Goal: Task Accomplishment & Management: Manage account settings

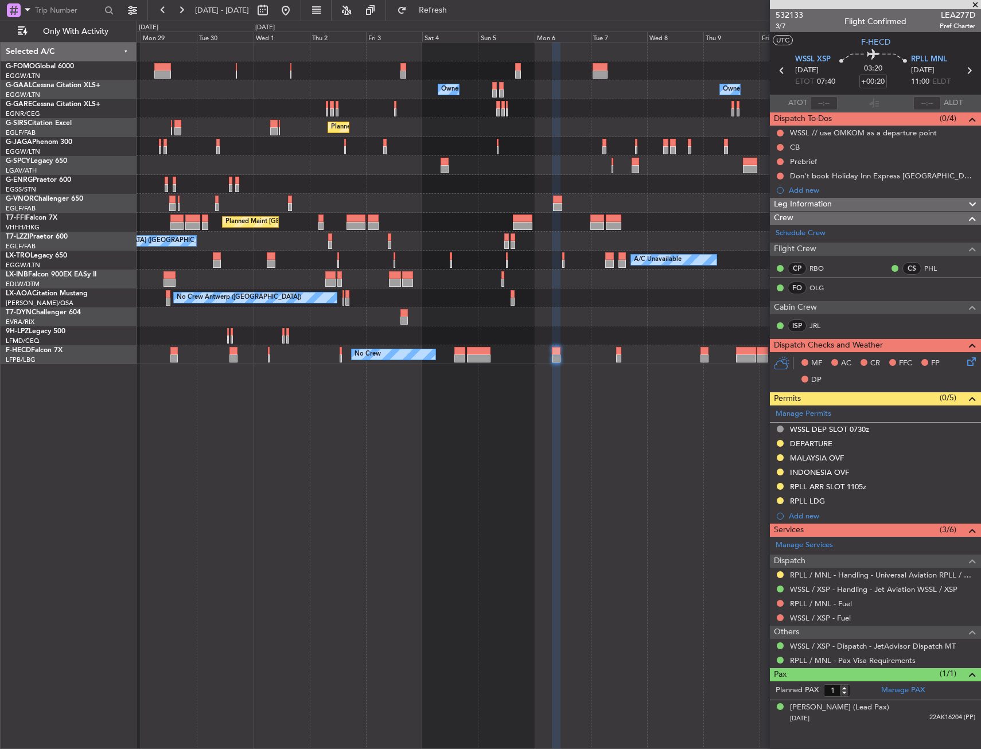
click at [592, 376] on div "Owner Owner Owner Owner Owner No Crew Planned [GEOGRAPHIC_DATA] Planned Maint […" at bounding box center [559, 395] width 845 height 707
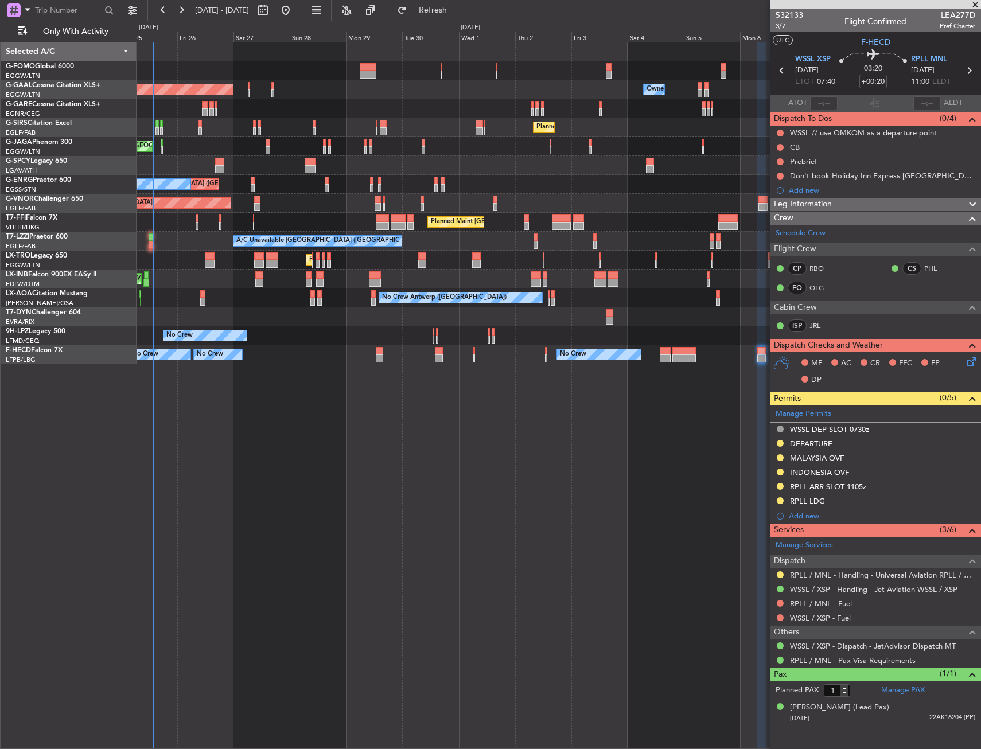
click at [471, 406] on div "Planned Maint [GEOGRAPHIC_DATA] ([GEOGRAPHIC_DATA]) Owner Planned [GEOGRAPHIC_D…" at bounding box center [559, 395] width 845 height 707
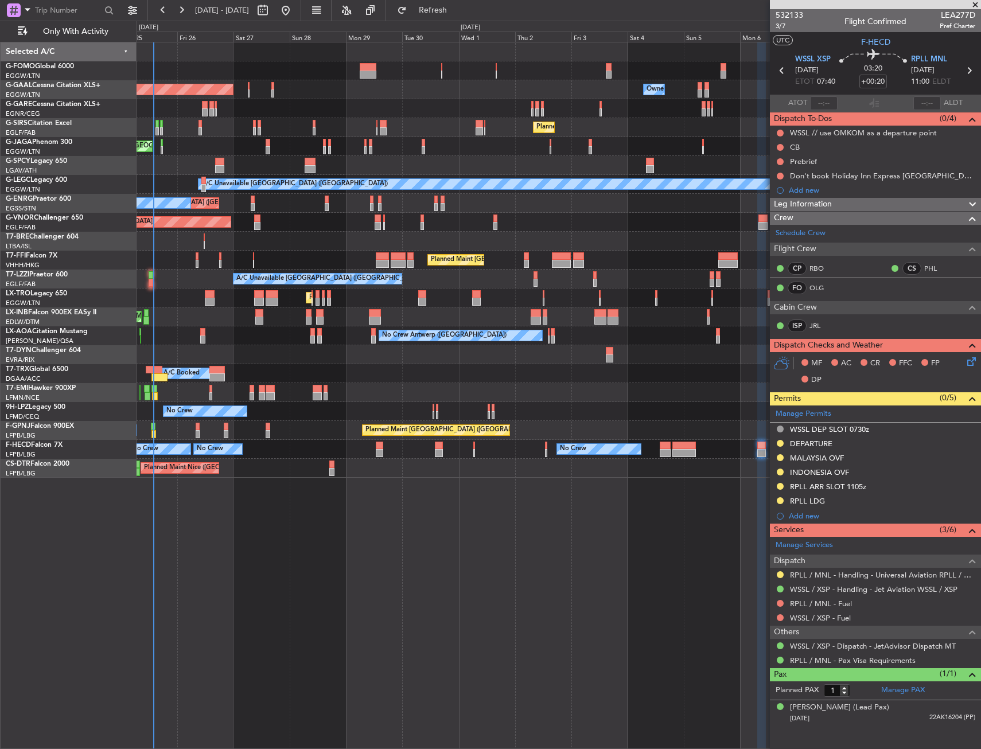
click at [151, 242] on div at bounding box center [559, 241] width 844 height 19
click at [147, 280] on div "A/C Unavailable [GEOGRAPHIC_DATA] ([GEOGRAPHIC_DATA]) A/C Unavailable [GEOGRAPH…" at bounding box center [559, 279] width 844 height 19
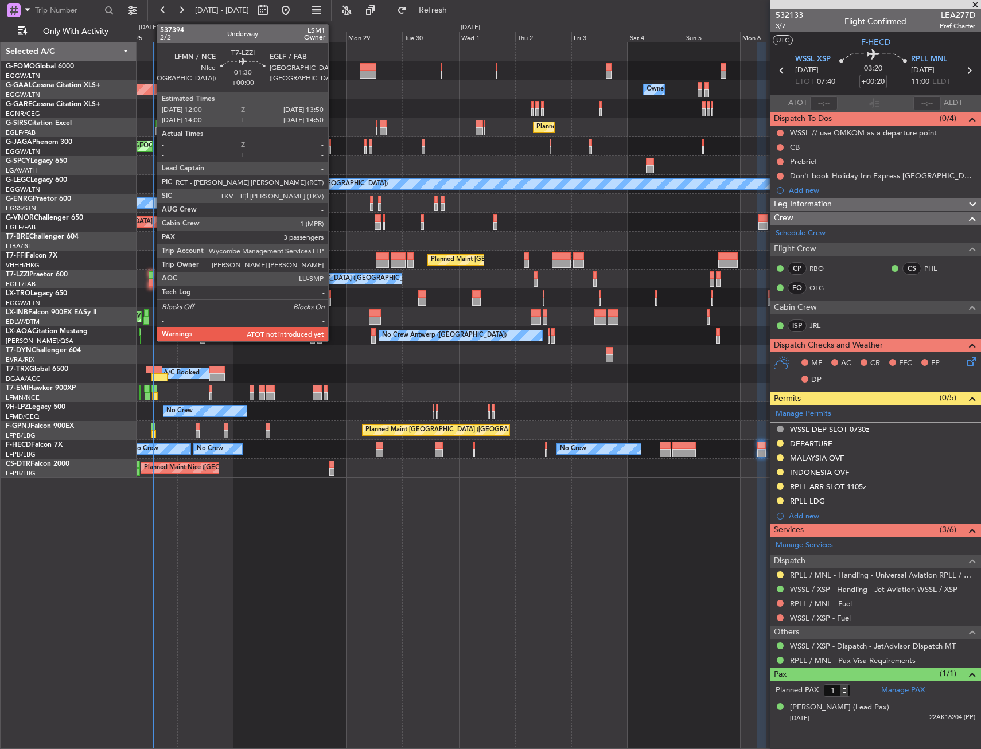
click at [150, 280] on div at bounding box center [151, 283] width 5 height 8
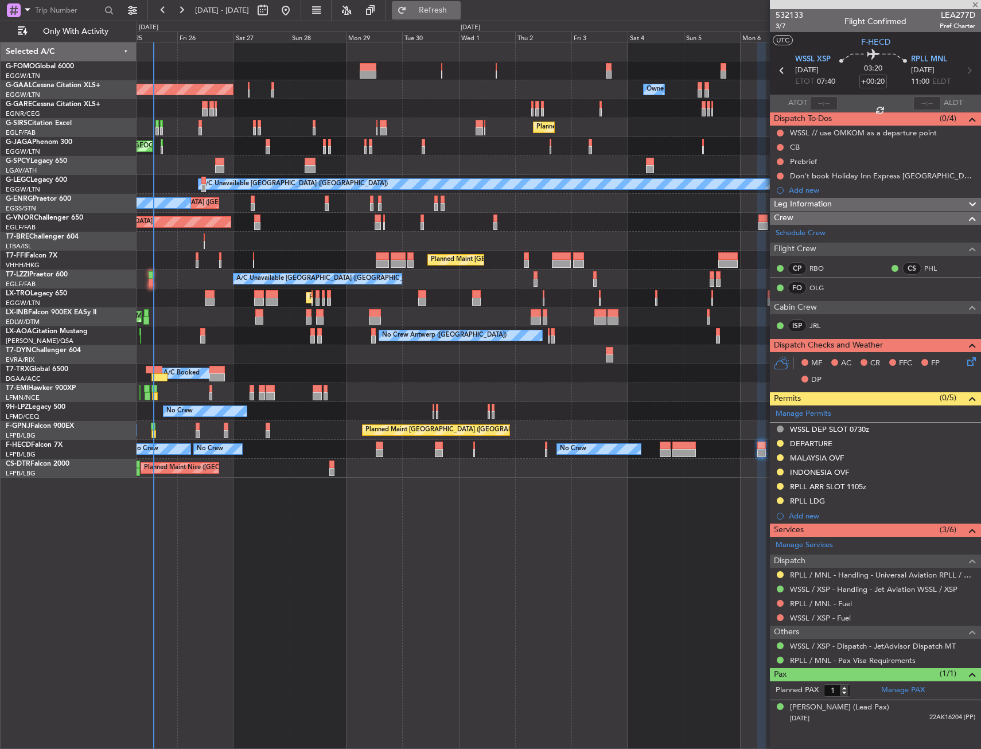
click at [457, 13] on span "Refresh" at bounding box center [433, 10] width 48 height 8
type input "3"
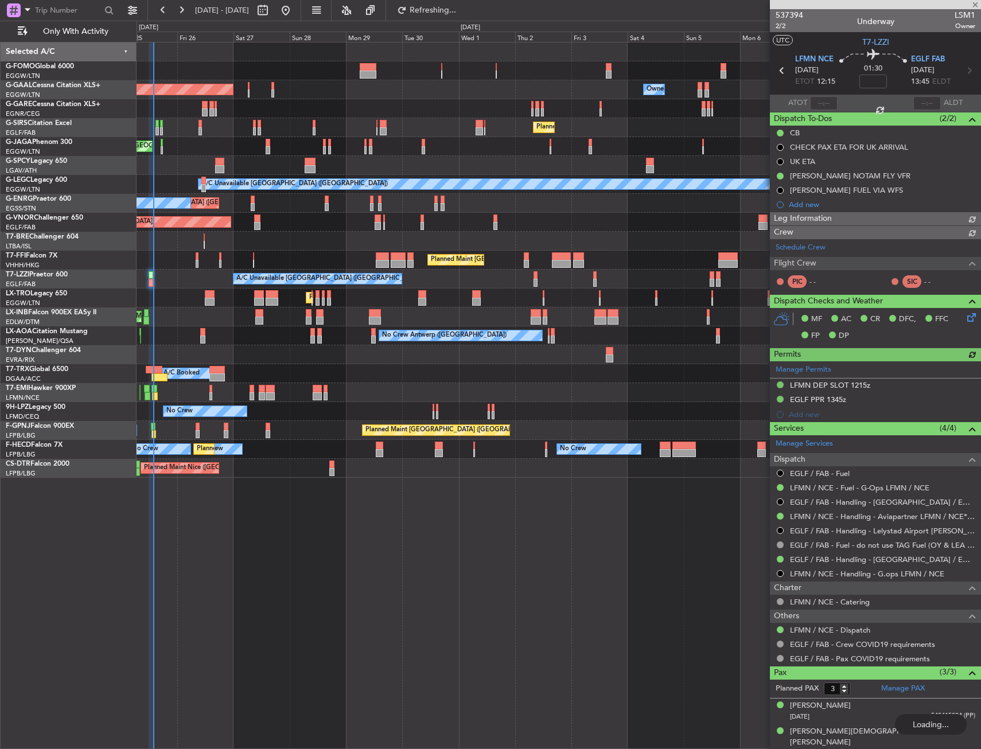
type input "+00:20"
type input "1"
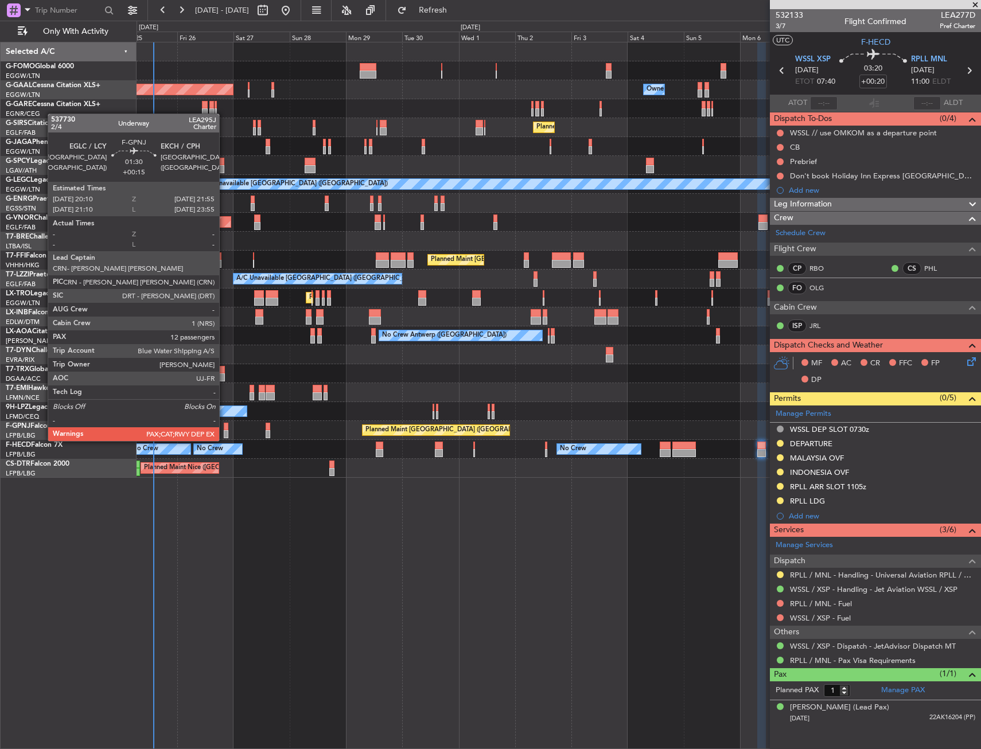
click at [224, 433] on div "No Crew Planned Maint [GEOGRAPHIC_DATA] ([GEOGRAPHIC_DATA]) No Crew" at bounding box center [559, 430] width 844 height 19
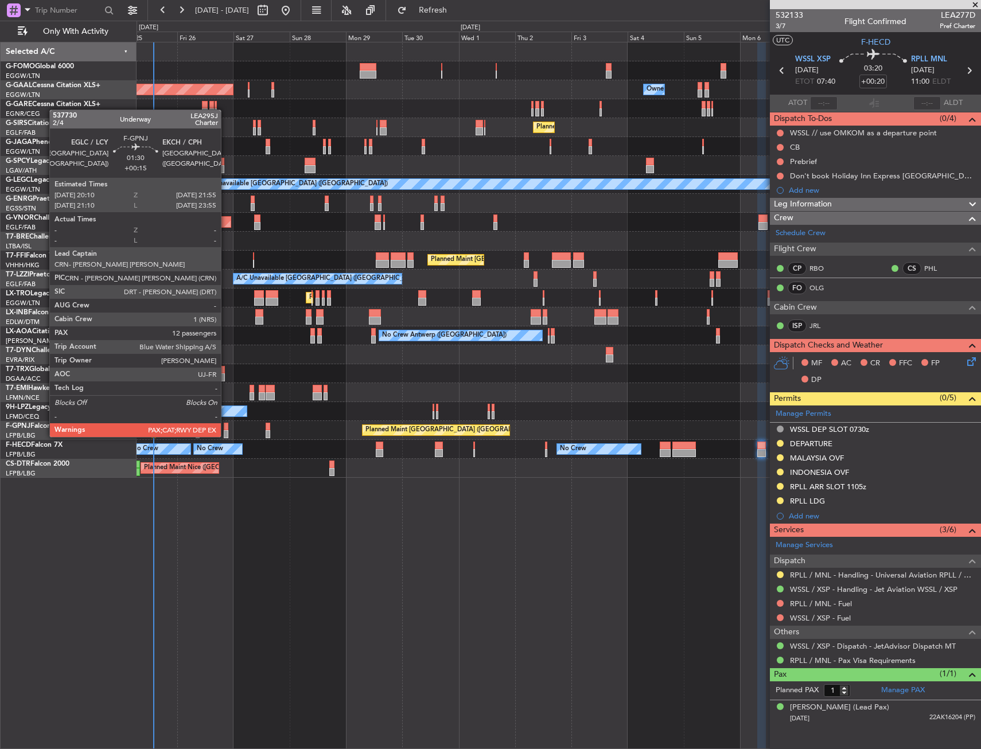
click at [226, 426] on div at bounding box center [226, 427] width 5 height 8
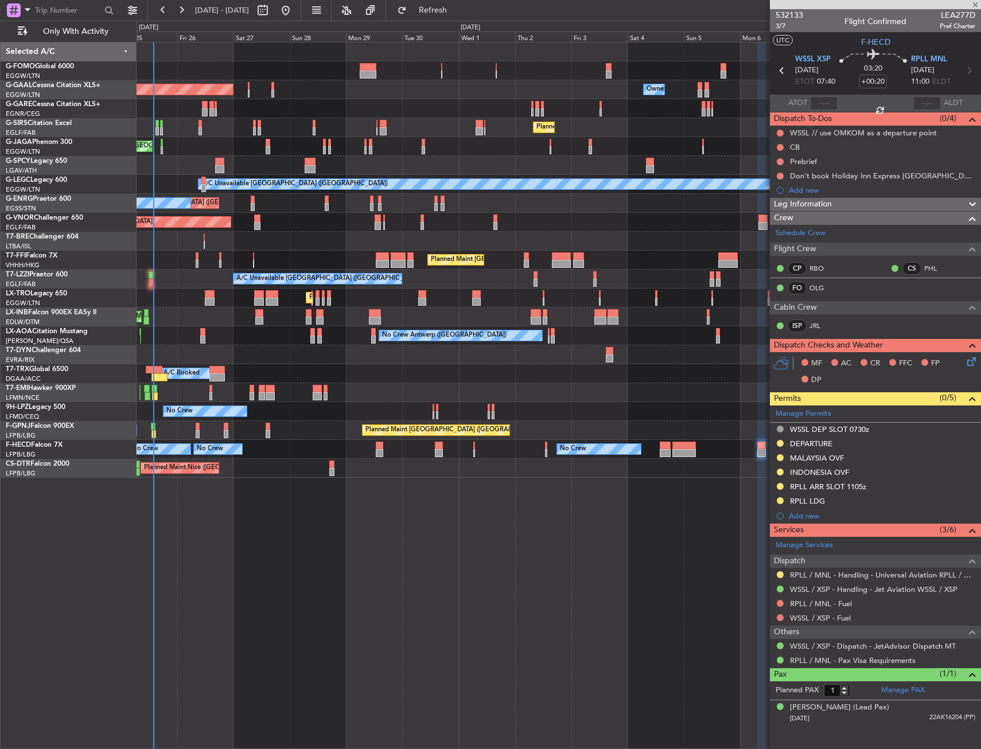
type input "+00:15"
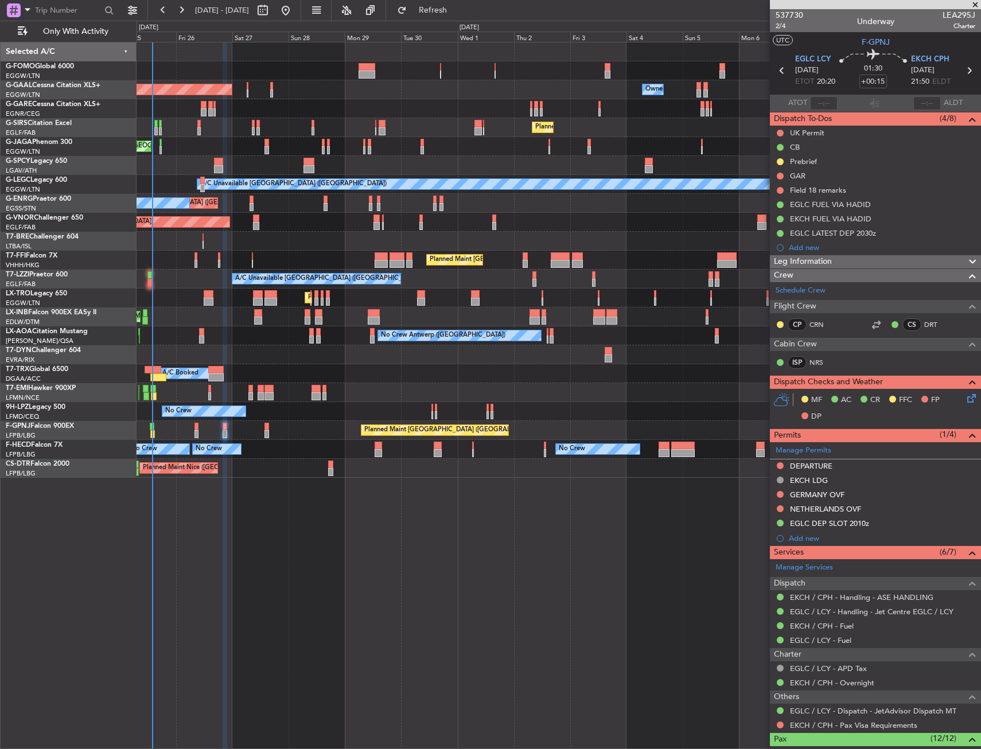
click at [278, 509] on div "Planned Maint [GEOGRAPHIC_DATA] ([GEOGRAPHIC_DATA]) Planned [GEOGRAPHIC_DATA] O…" at bounding box center [559, 395] width 845 height 707
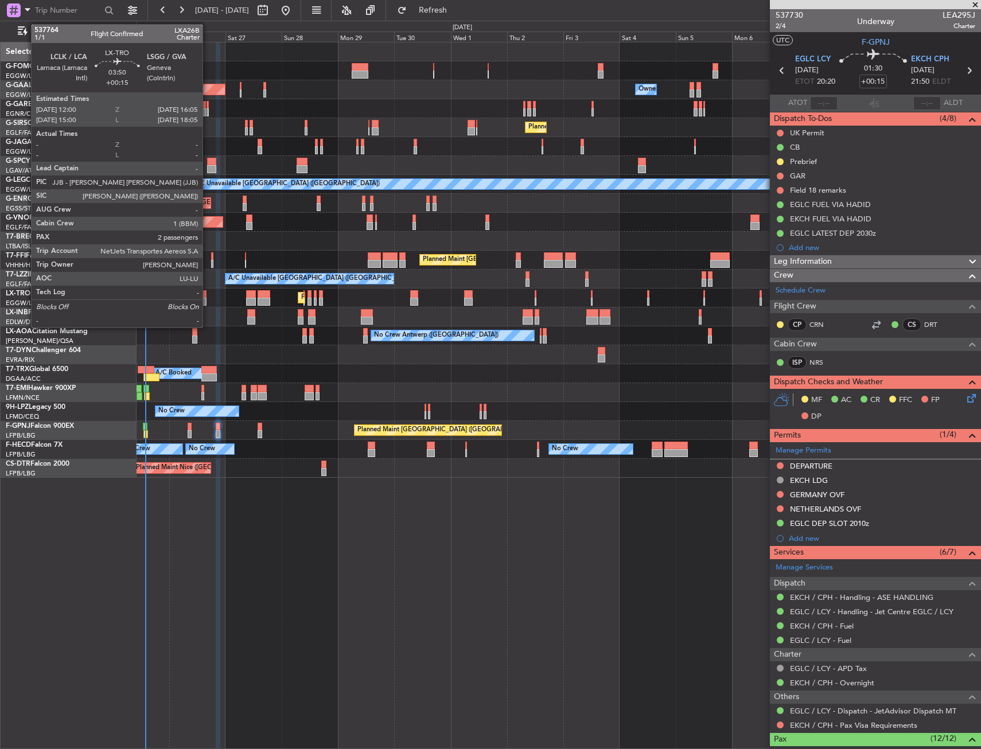
click at [203, 300] on div at bounding box center [202, 302] width 10 height 8
click at [204, 300] on div at bounding box center [202, 302] width 10 height 8
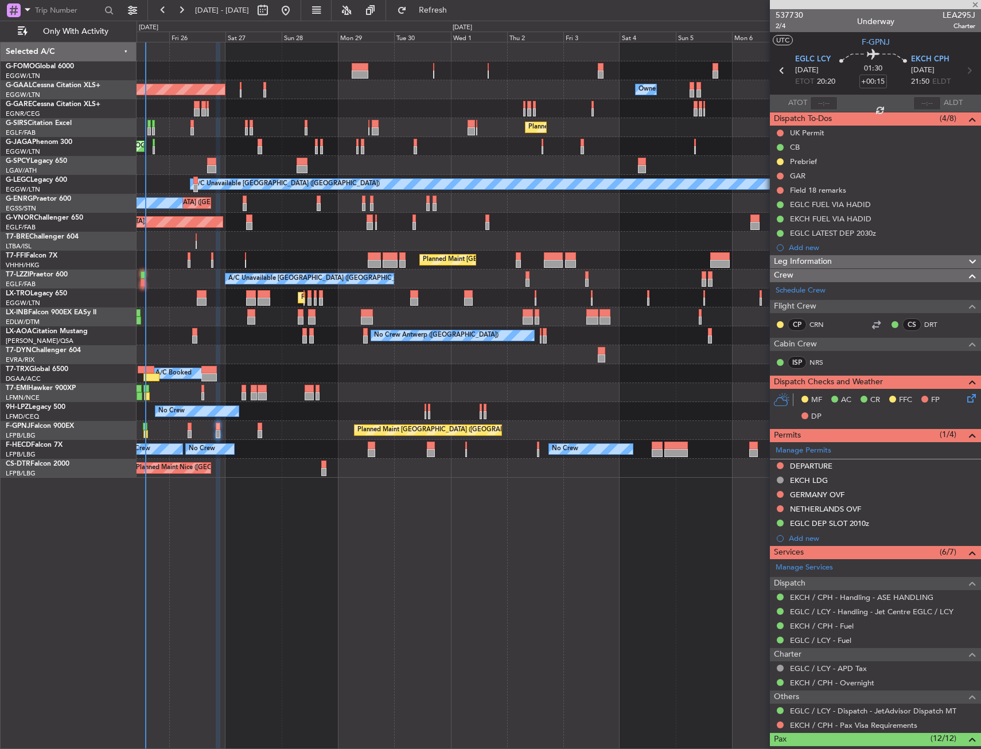
type input "2"
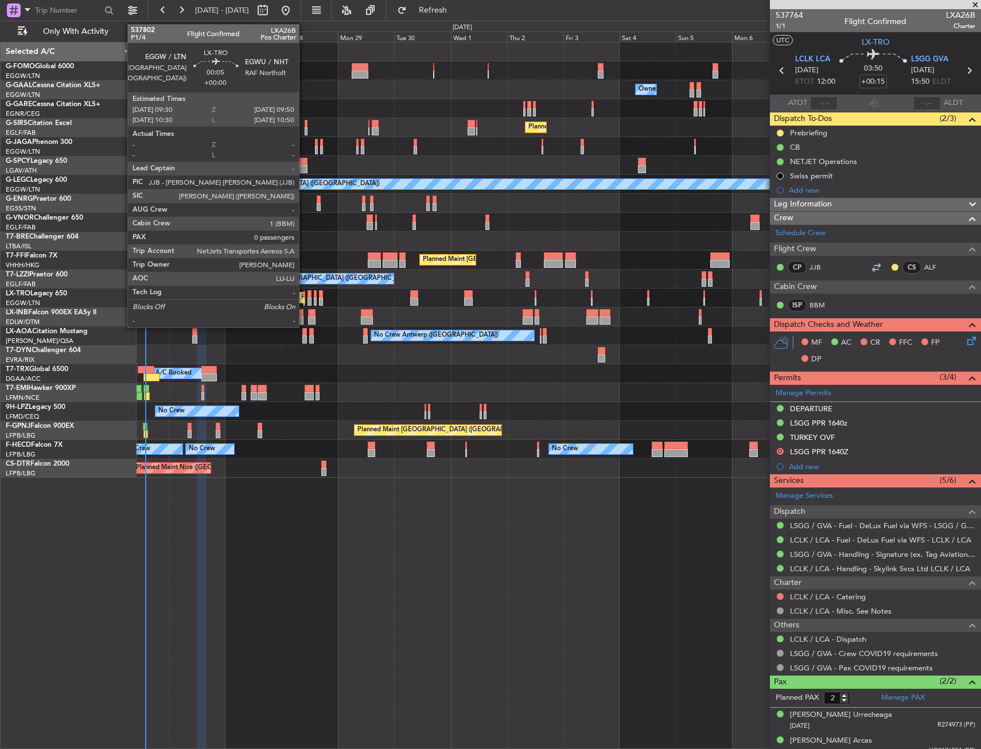
click at [304, 299] on div at bounding box center [304, 302] width 1 height 8
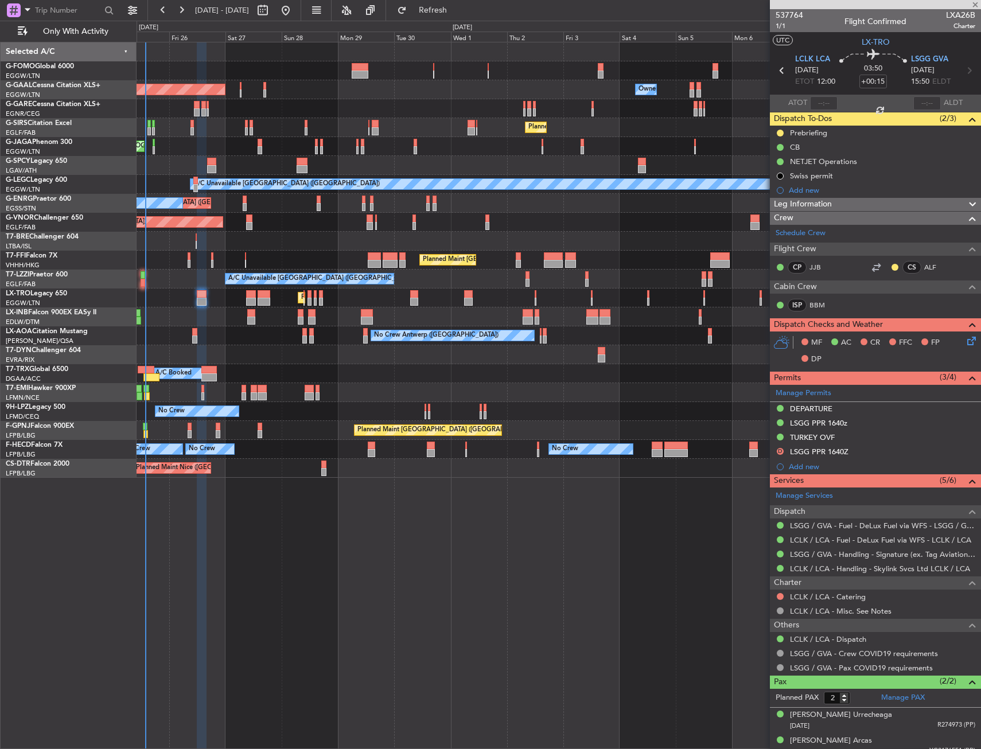
type input "0"
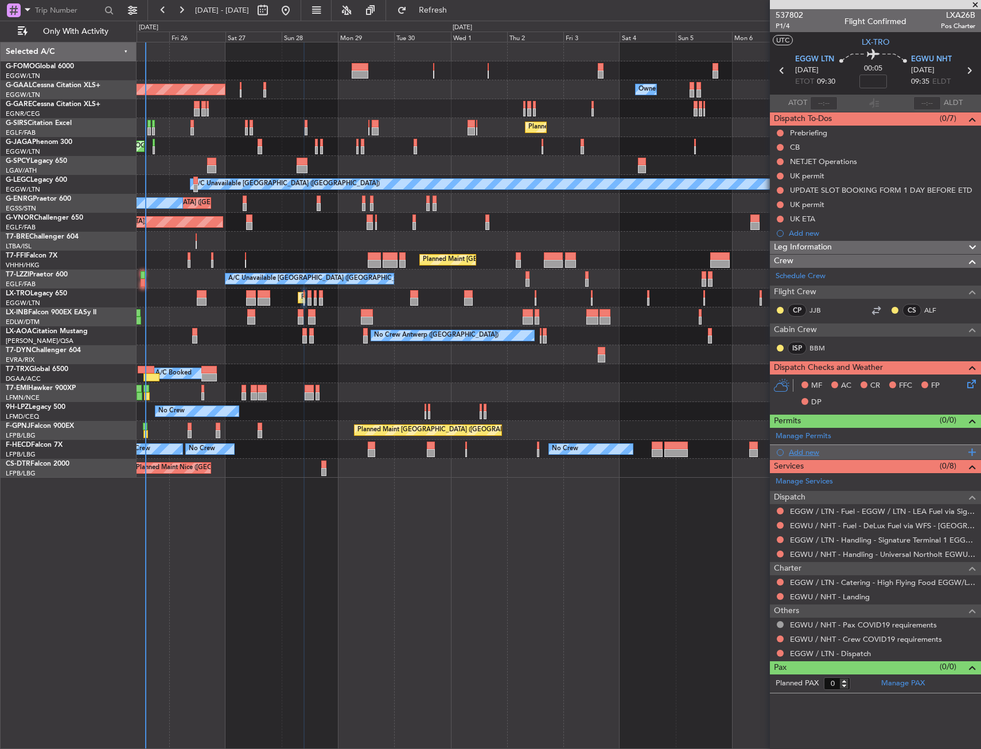
click at [791, 451] on div "Add new" at bounding box center [877, 453] width 176 height 10
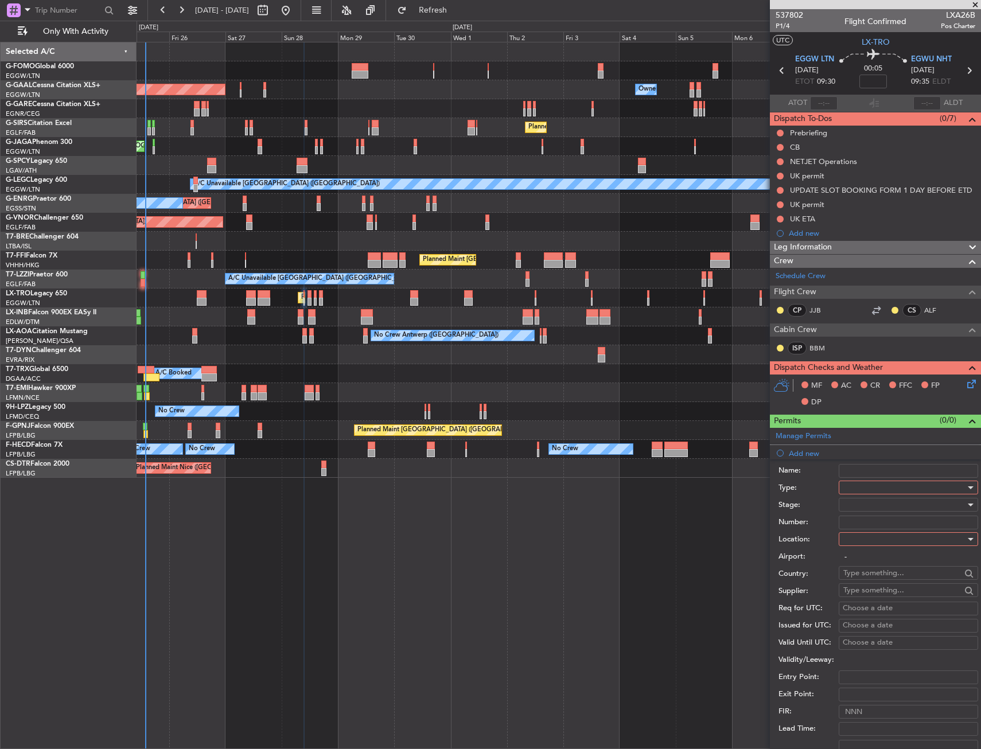
click at [864, 485] on div at bounding box center [904, 487] width 122 height 17
click at [861, 548] on span "PPR" at bounding box center [904, 544] width 120 height 17
click at [861, 548] on div at bounding box center [904, 539] width 122 height 17
click at [861, 594] on span "Arrival" at bounding box center [904, 597] width 120 height 17
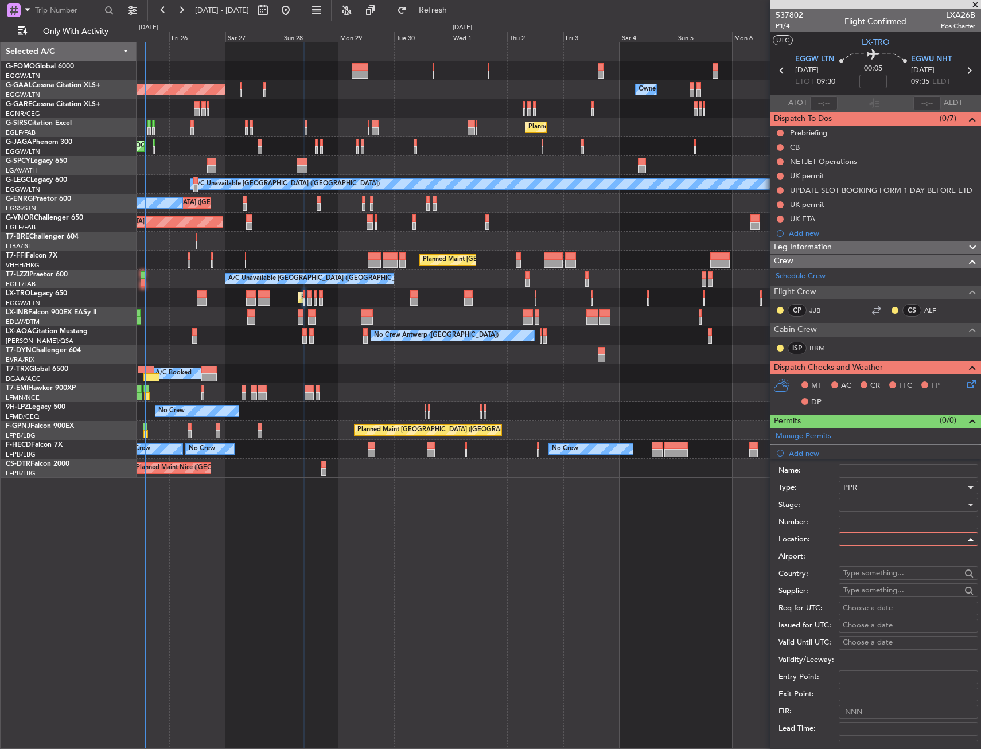
type input "EGWU / NHT"
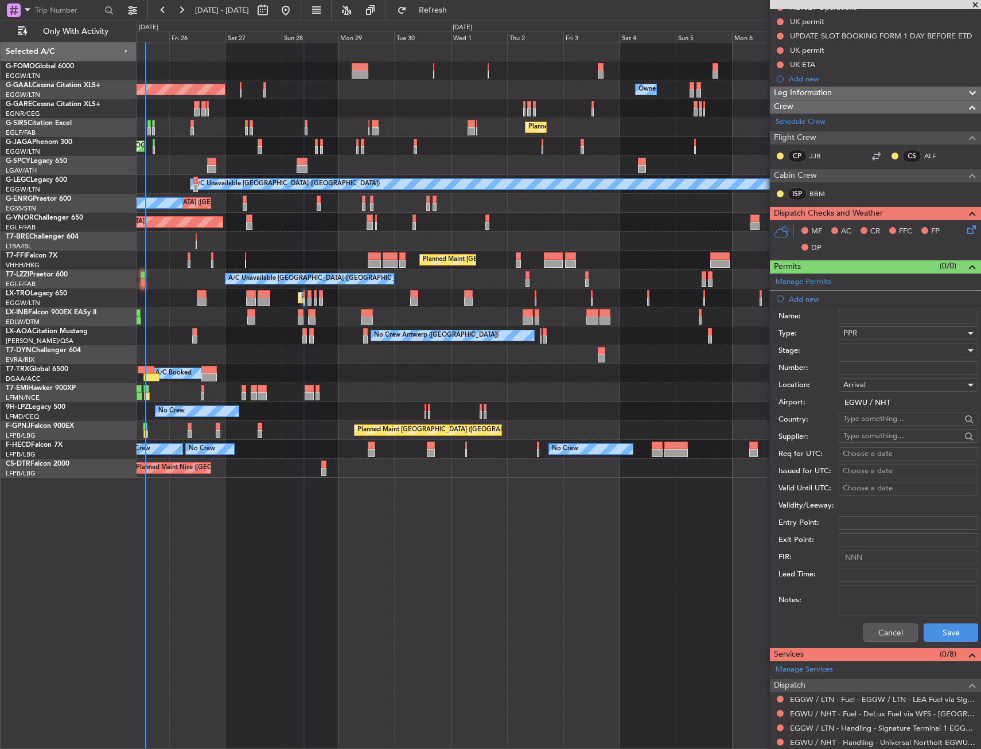
scroll to position [172, 0]
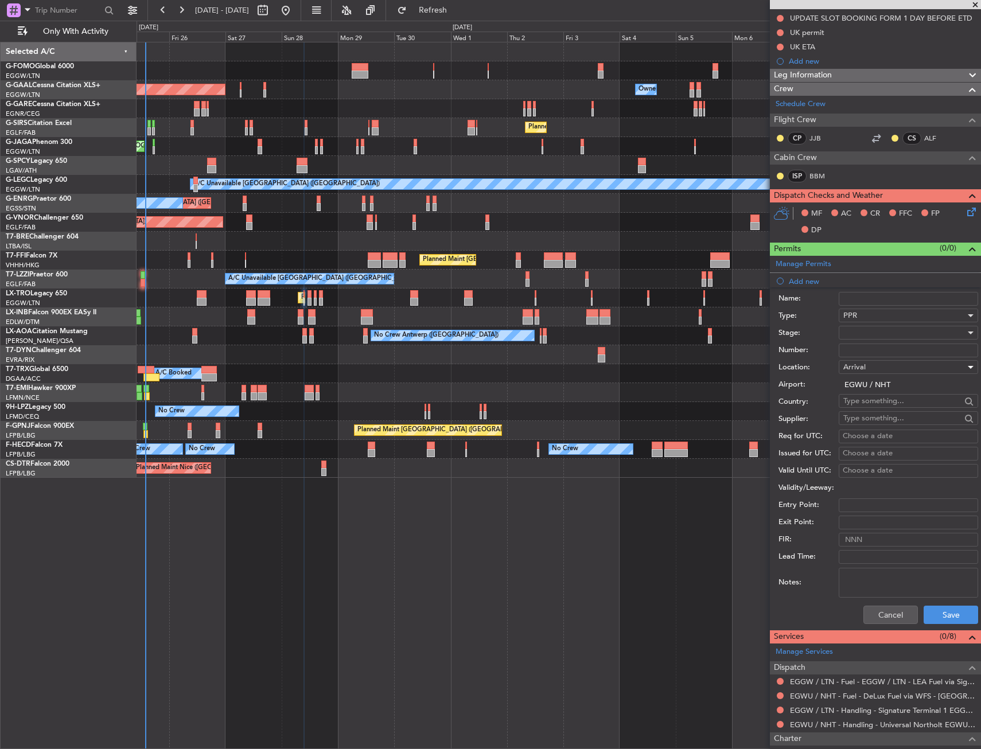
click at [946, 604] on div "Cancel Save" at bounding box center [879, 615] width 200 height 30
click at [947, 613] on button "Save" at bounding box center [951, 615] width 55 height 18
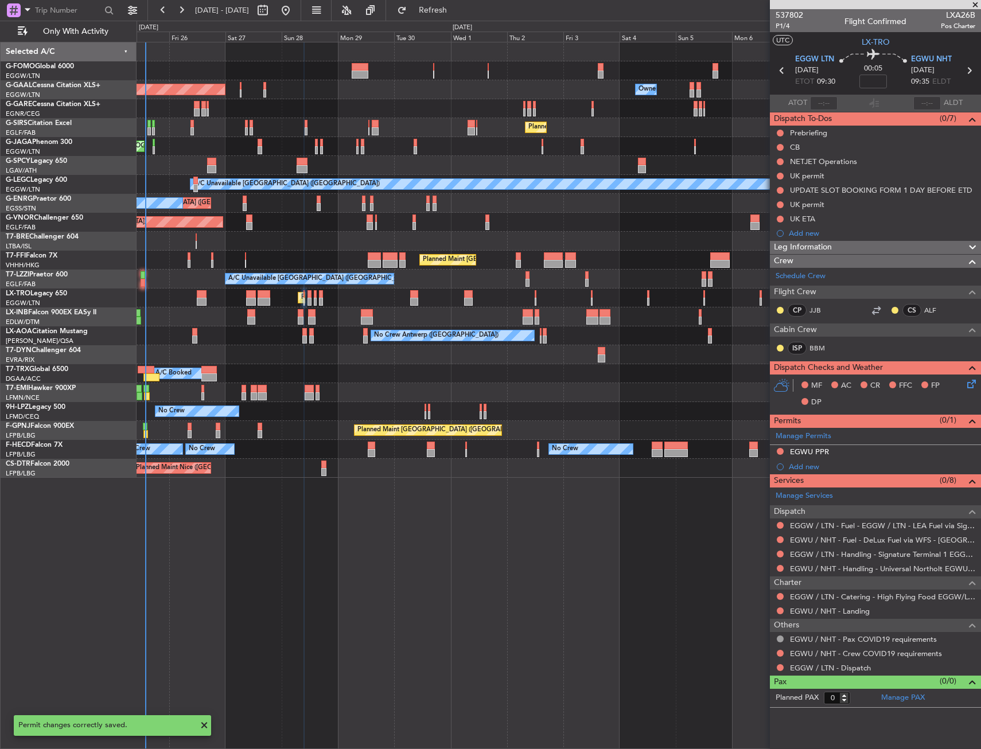
scroll to position [0, 0]
click at [807, 468] on div "Add new" at bounding box center [877, 467] width 176 height 10
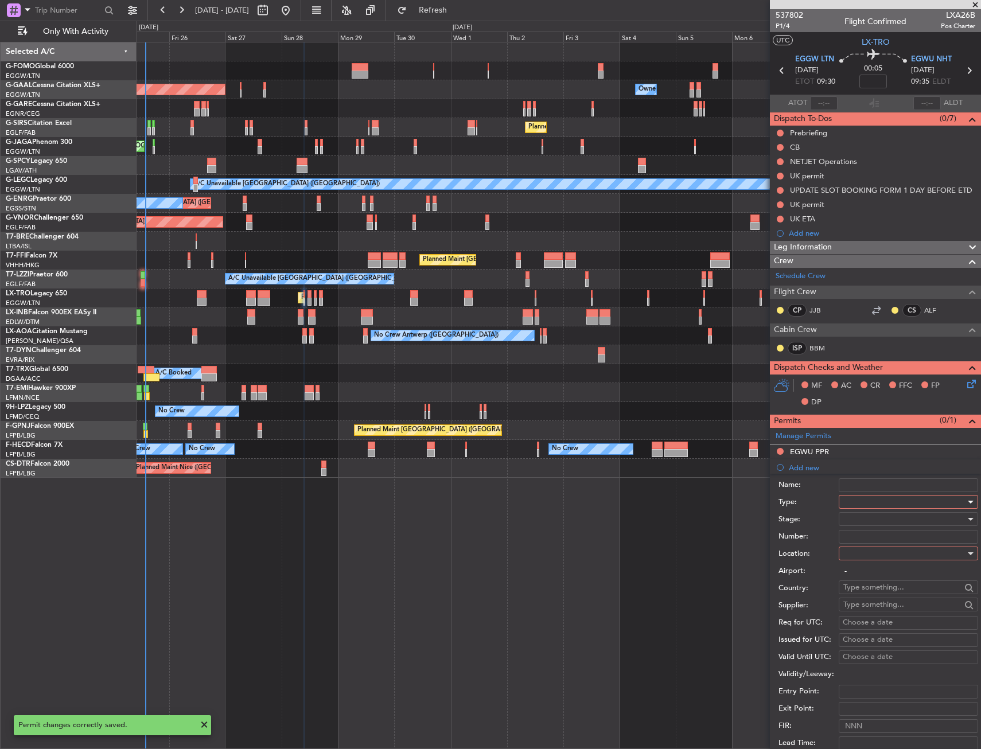
click at [874, 507] on div at bounding box center [904, 501] width 122 height 17
click at [882, 607] on span "Slot" at bounding box center [904, 610] width 120 height 17
click at [871, 556] on div at bounding box center [904, 553] width 122 height 17
click at [868, 584] on span "Departure" at bounding box center [904, 577] width 120 height 17
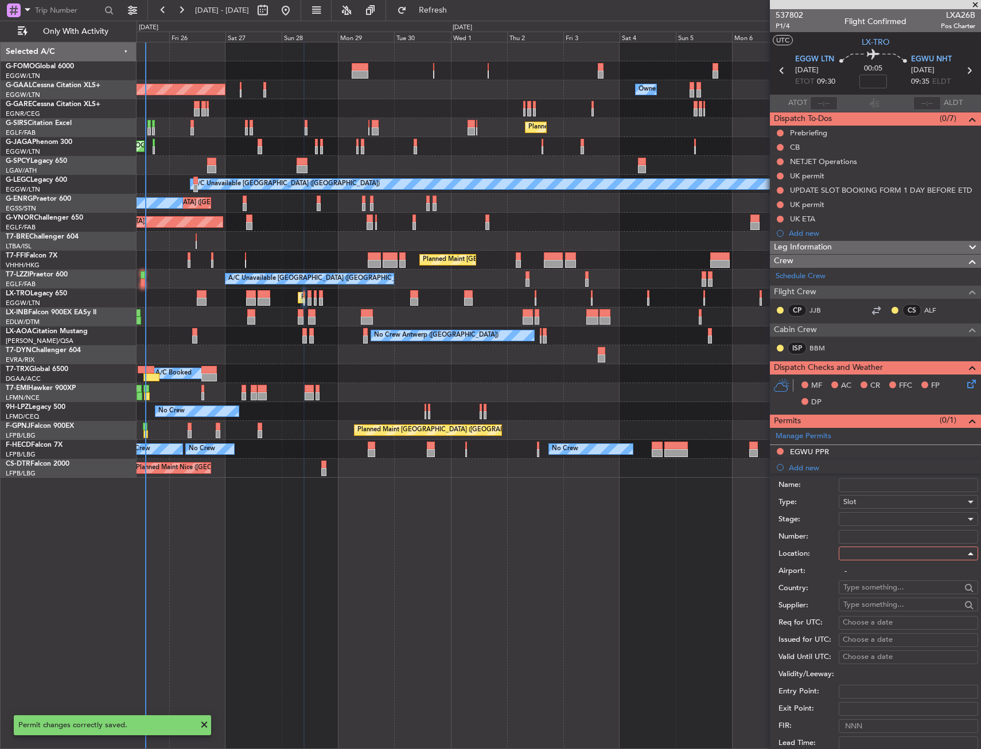
type input "EGGW / LTN"
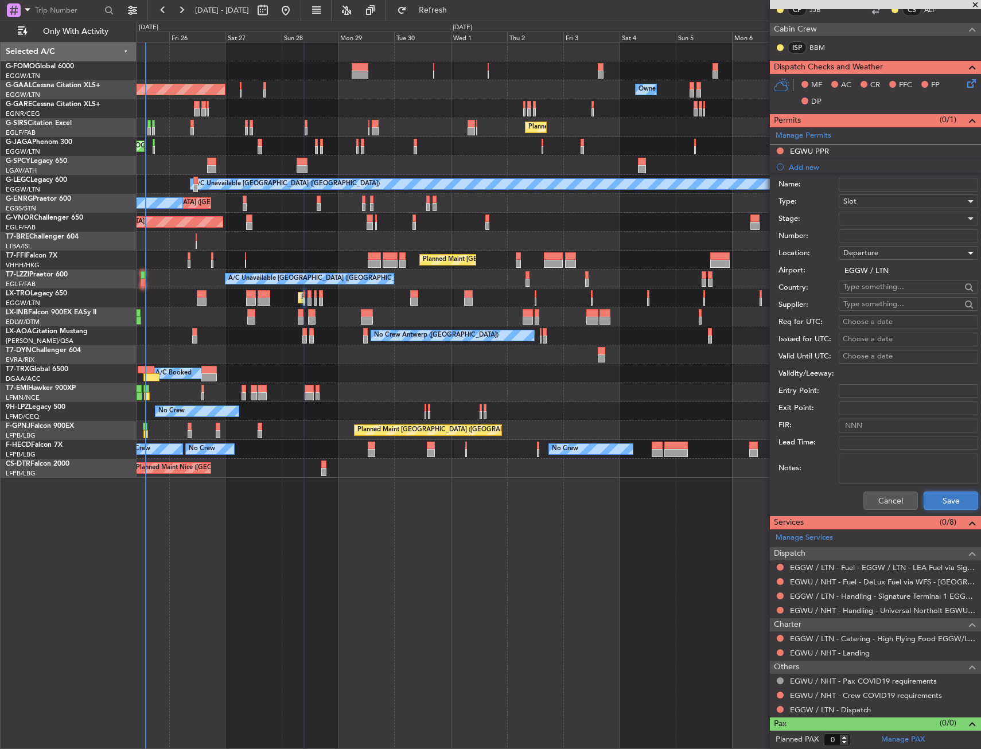
click at [956, 496] on button "Save" at bounding box center [951, 501] width 55 height 18
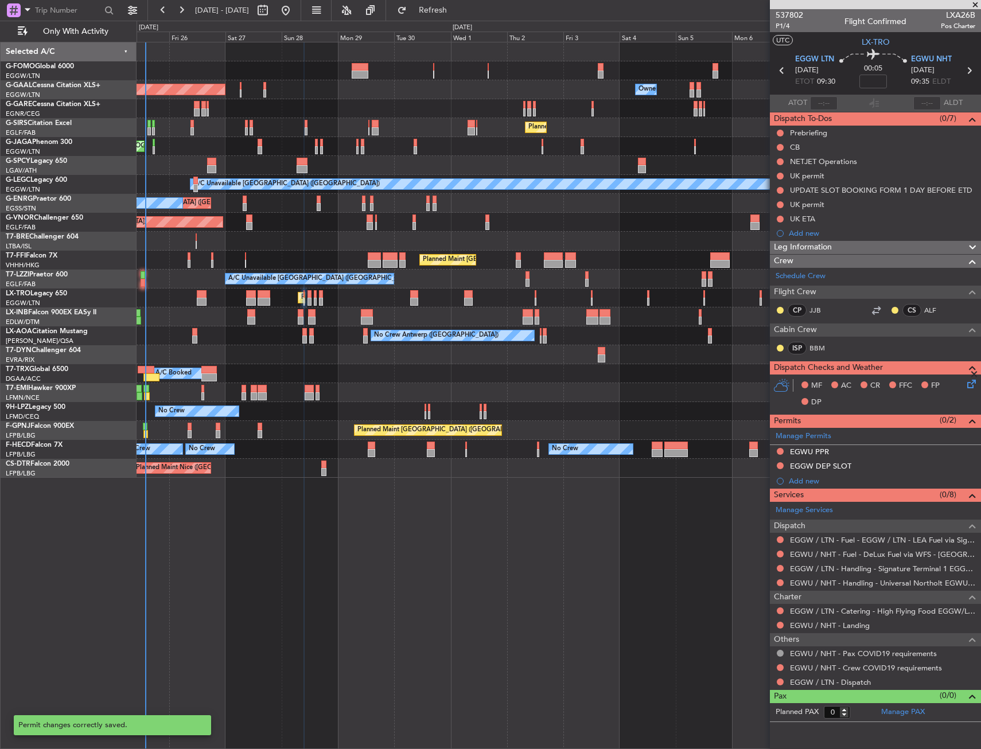
scroll to position [0, 0]
click at [869, 465] on div "EGGW DEP SLOT" at bounding box center [875, 467] width 211 height 14
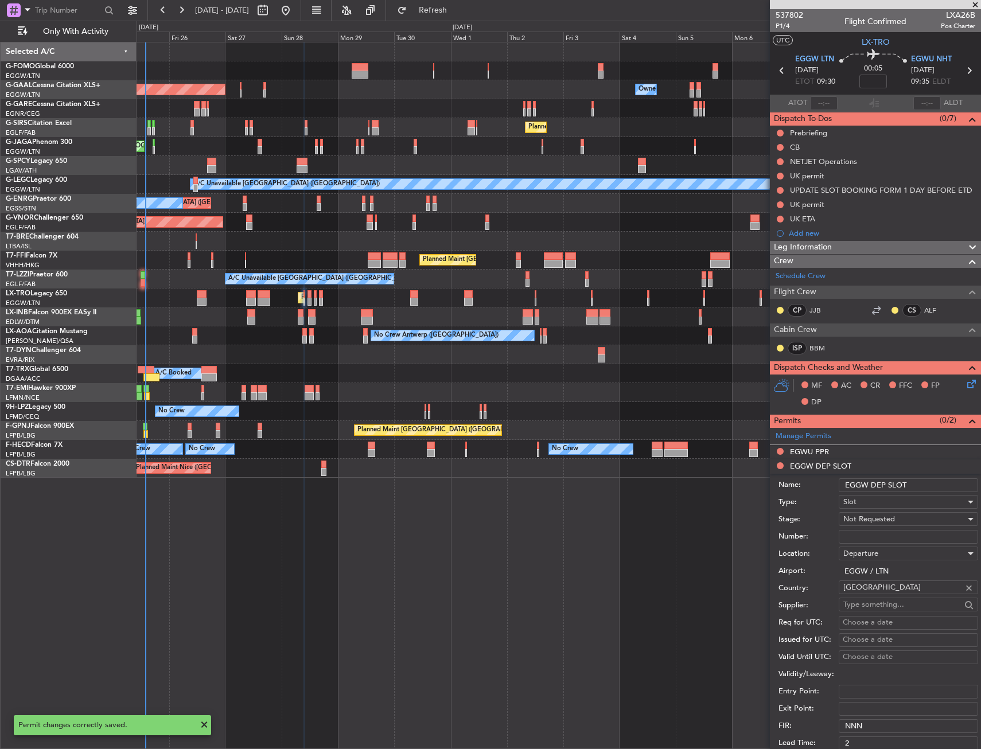
click at [915, 482] on input "EGGW DEP SLOT" at bounding box center [908, 486] width 139 height 14
type input "EGGW DEP SLOT 0930z"
click at [914, 518] on div "Not Requested" at bounding box center [904, 519] width 122 height 17
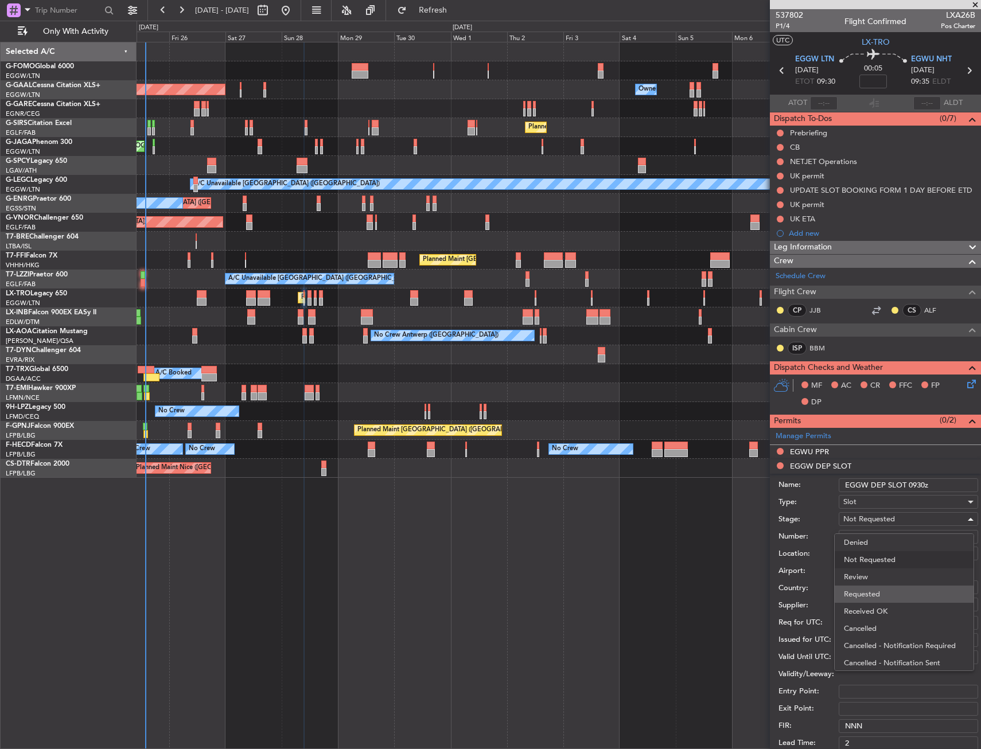
click at [887, 592] on span "Requested" at bounding box center [904, 594] width 120 height 17
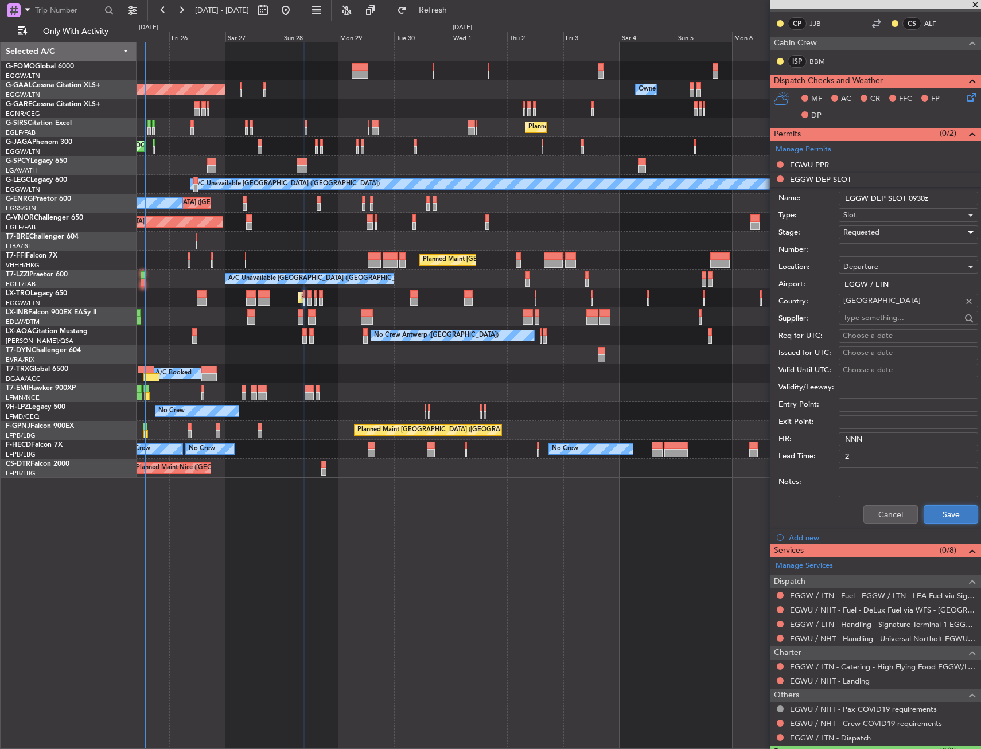
click at [927, 513] on button "Save" at bounding box center [951, 515] width 55 height 18
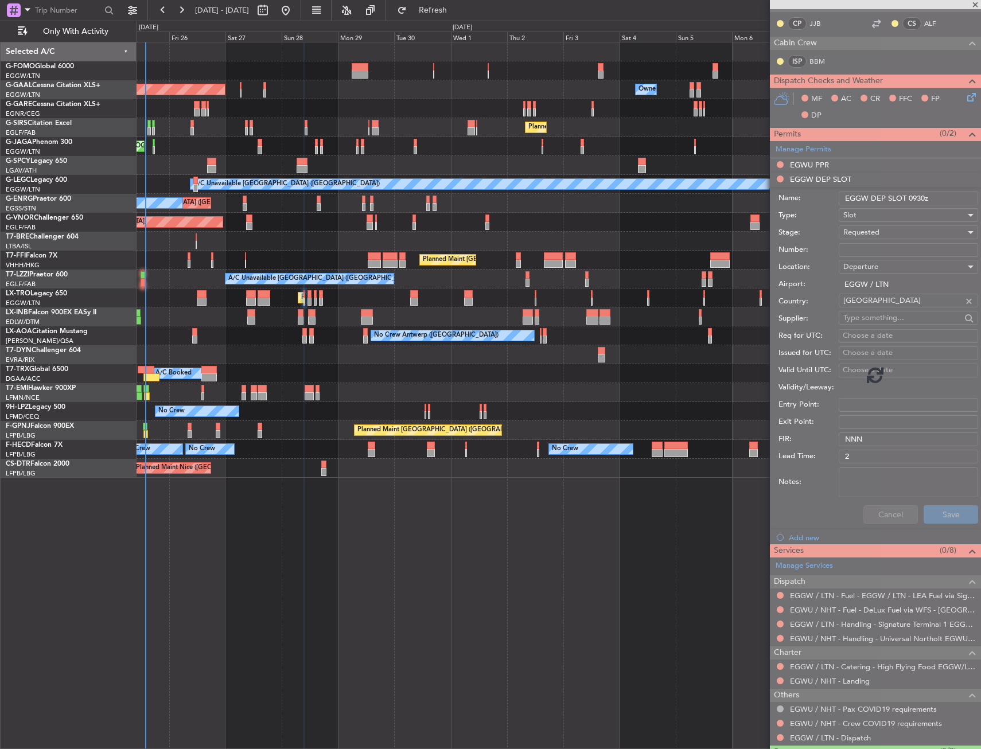
scroll to position [0, 0]
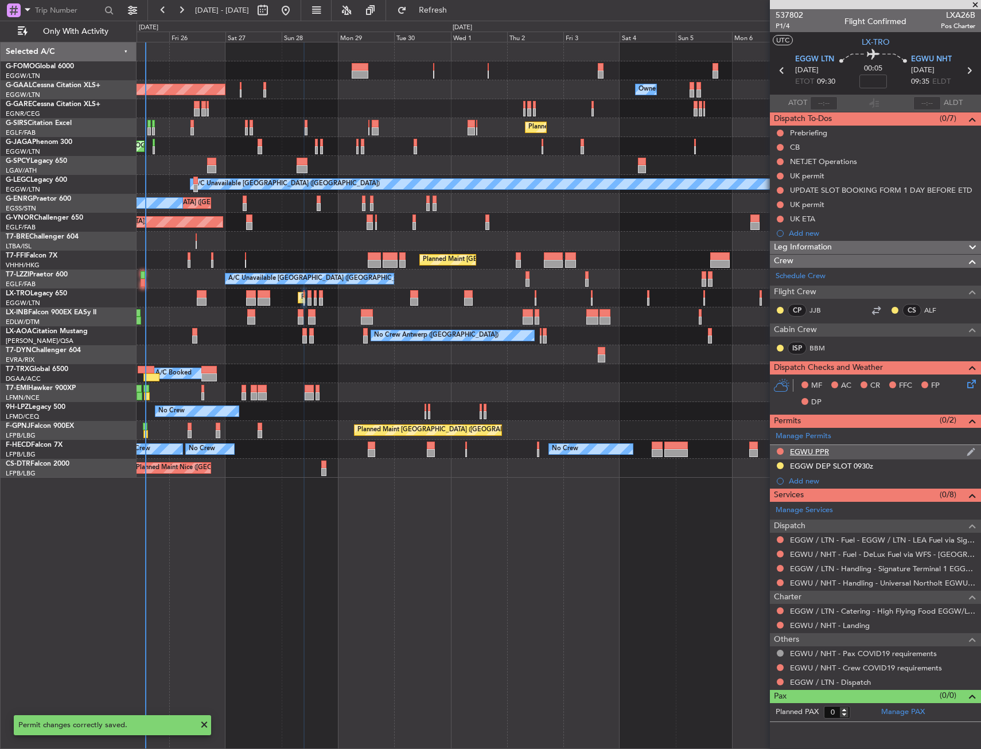
click at [847, 447] on div "EGWU PPR" at bounding box center [875, 452] width 211 height 14
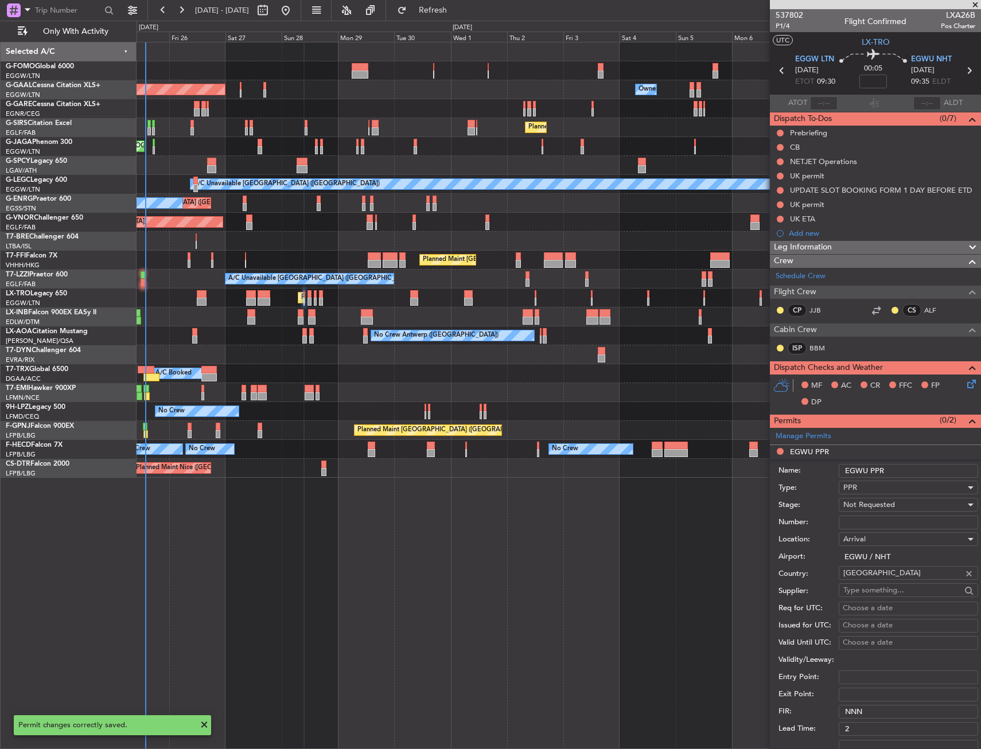
click at [909, 471] on input "EGWU PPR" at bounding box center [908, 471] width 139 height 14
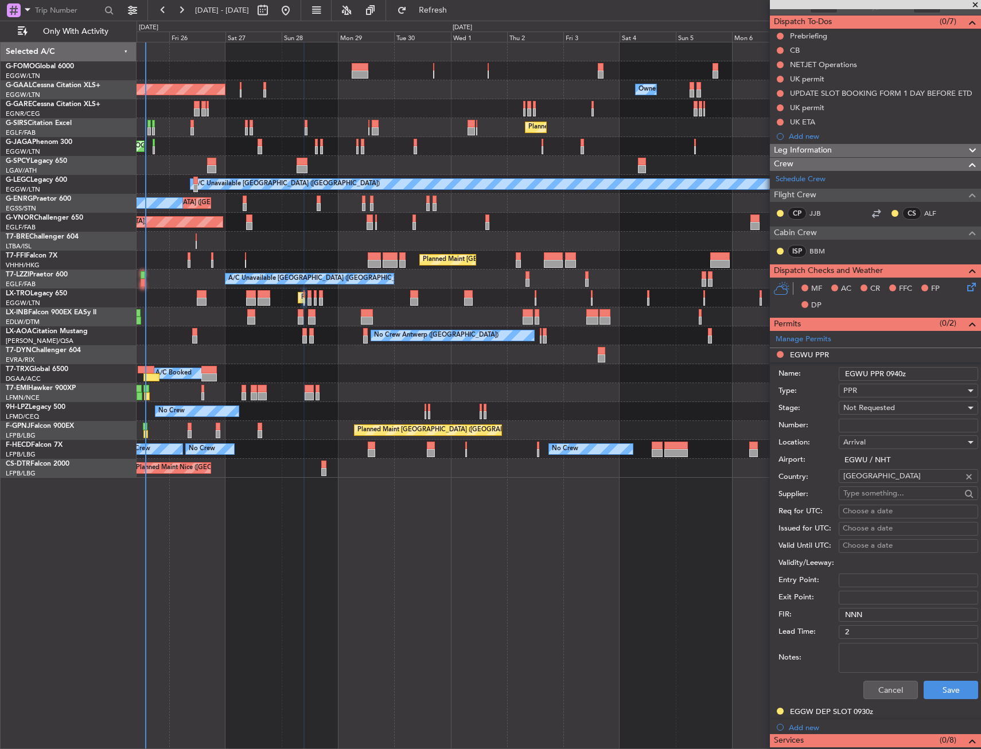
scroll to position [115, 0]
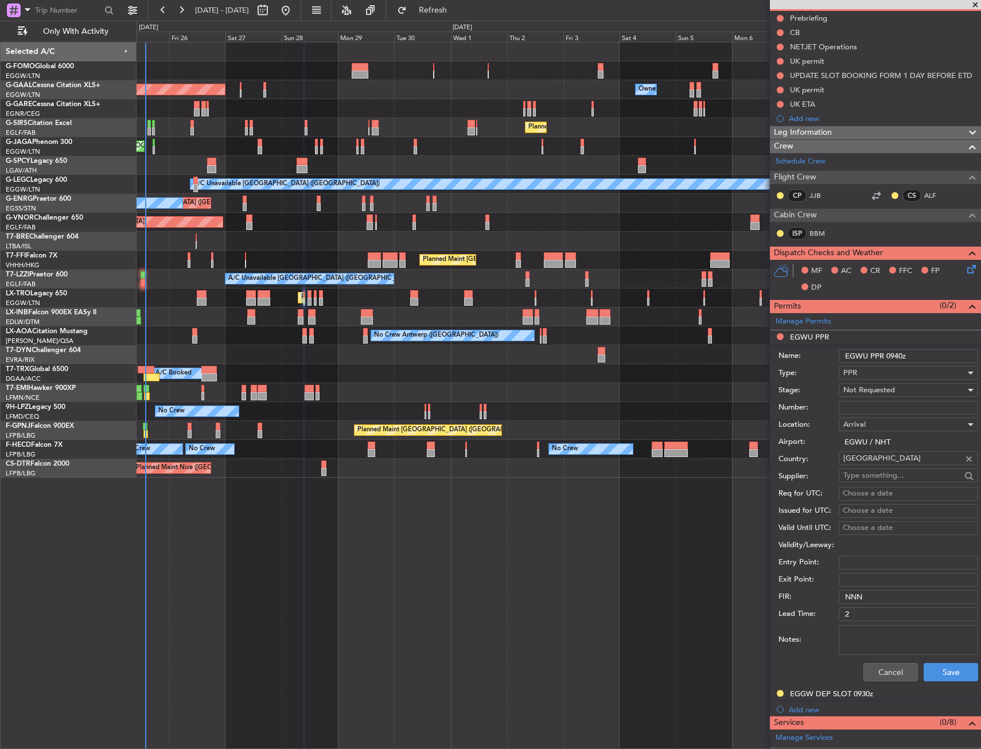
type input "EGWU PPR 0940z"
click at [865, 394] on span "Not Requested" at bounding box center [869, 390] width 52 height 10
drag, startPoint x: 865, startPoint y: 394, endPoint x: 865, endPoint y: 473, distance: 79.8
click at [865, 474] on span "Received OK" at bounding box center [904, 482] width 120 height 17
click at [872, 386] on span "Received OK" at bounding box center [865, 390] width 44 height 10
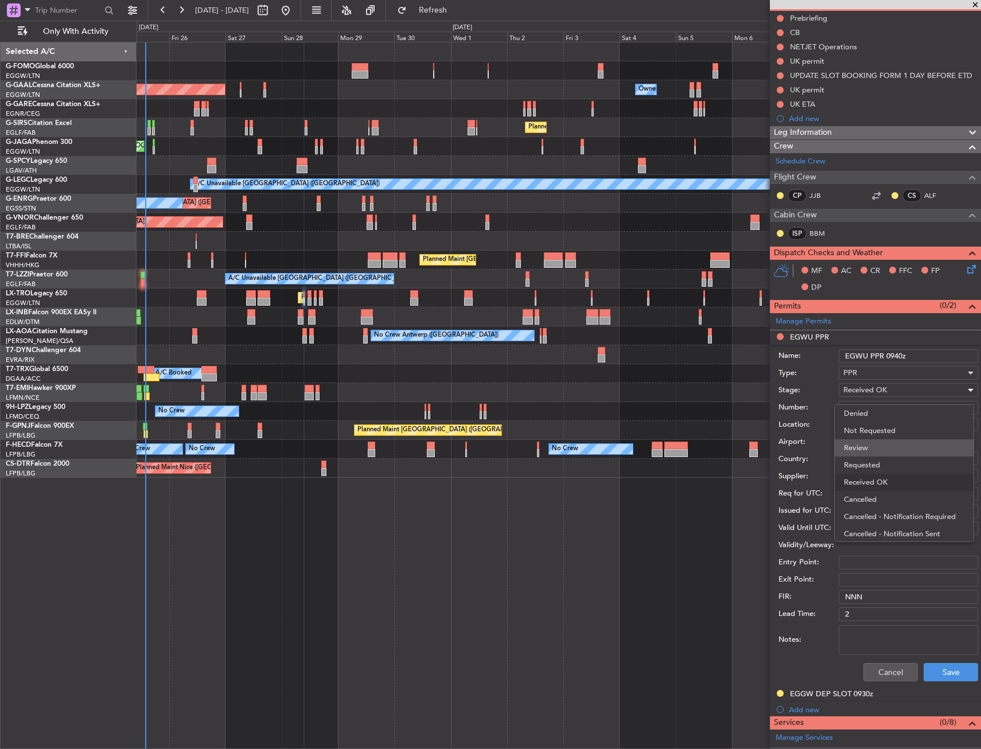
scroll to position [18, 0]
click at [876, 444] on span "Requested" at bounding box center [904, 446] width 120 height 17
click at [935, 671] on button "Save" at bounding box center [951, 672] width 55 height 18
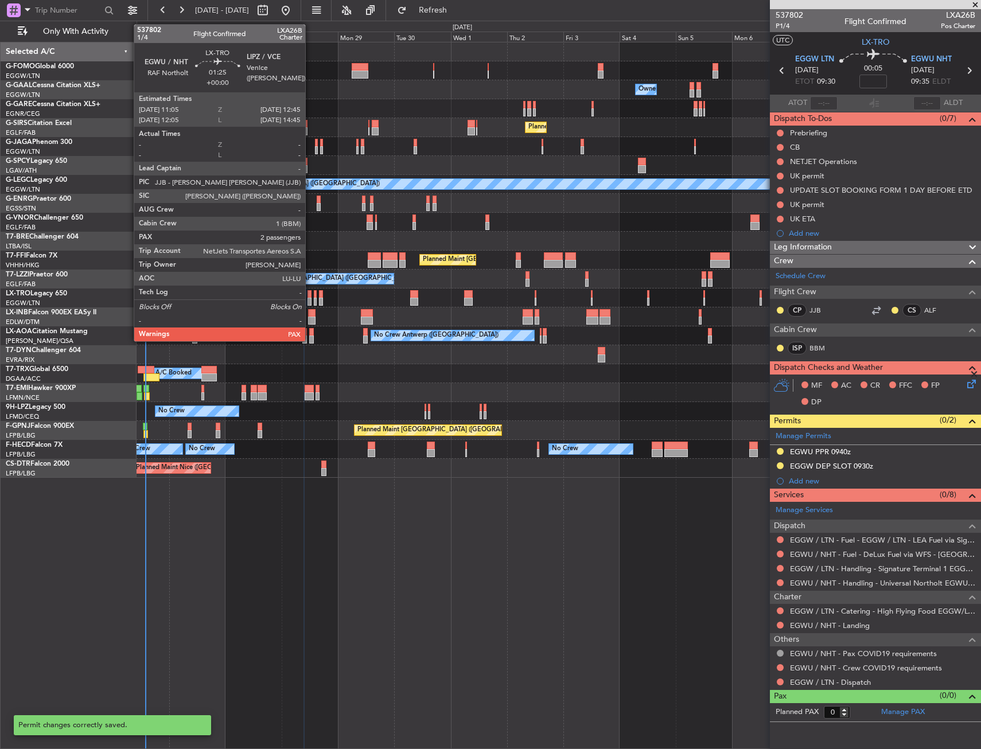
scroll to position [0, 0]
click at [310, 295] on div at bounding box center [310, 294] width 4 height 8
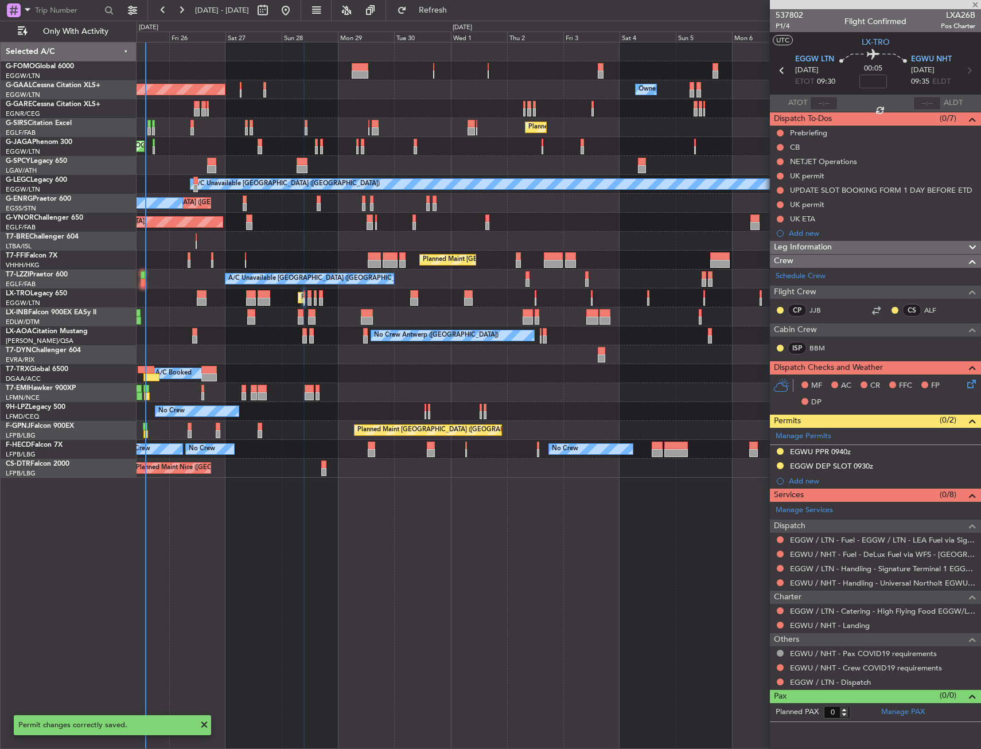
type input "4"
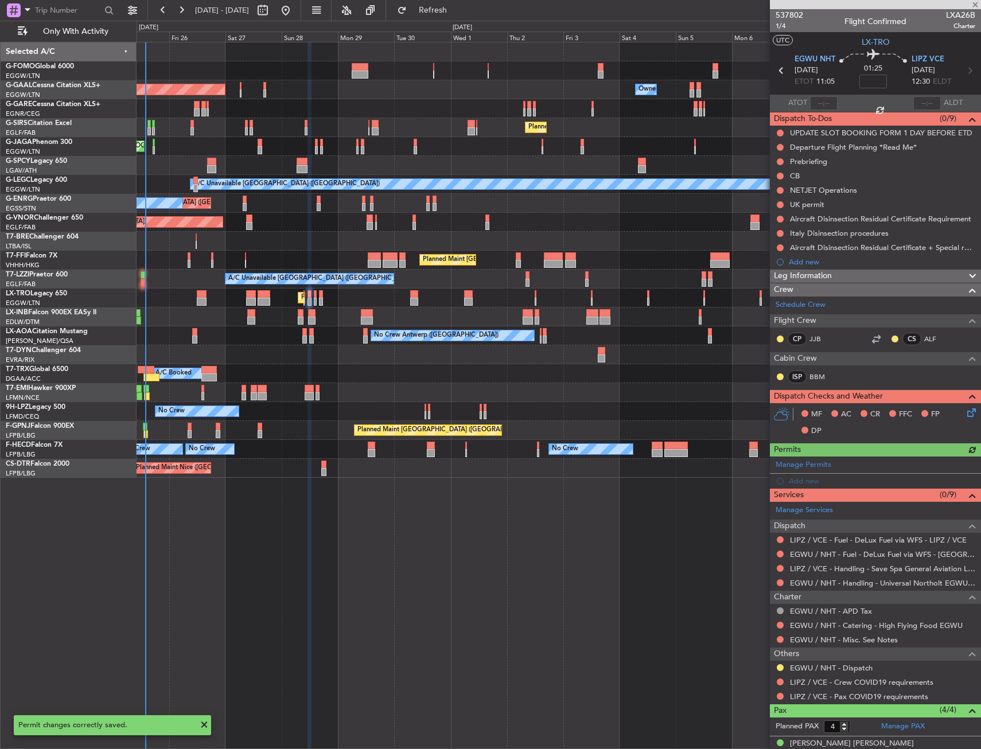
click at [798, 480] on div "Manage Permits Add new" at bounding box center [875, 473] width 211 height 32
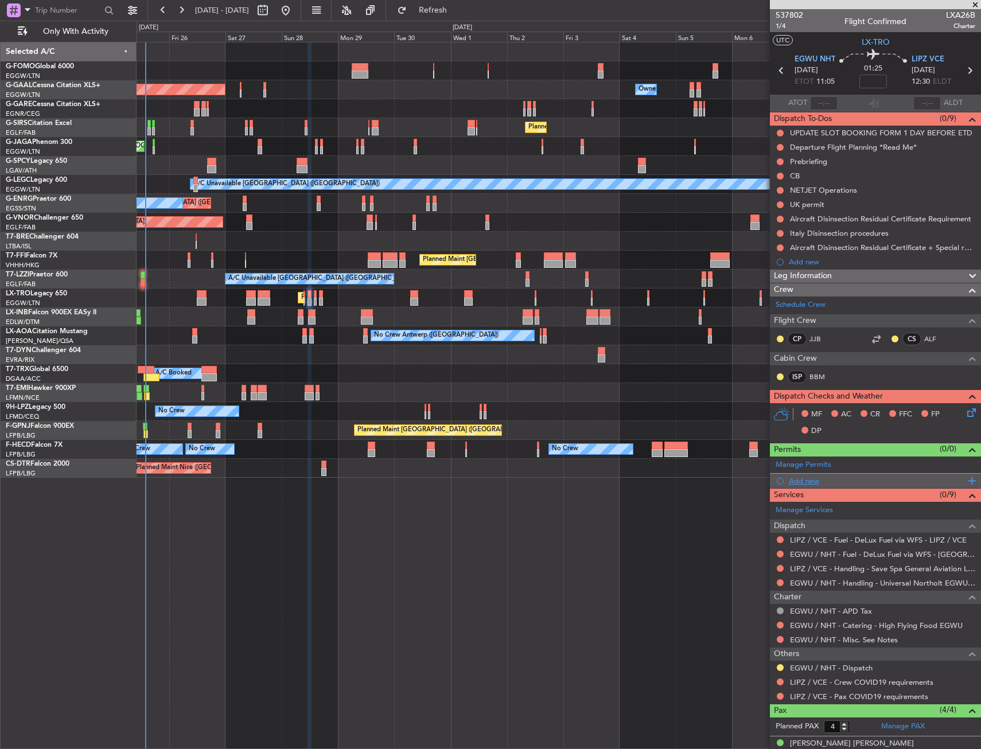
click at [810, 474] on div "Add new" at bounding box center [875, 481] width 211 height 14
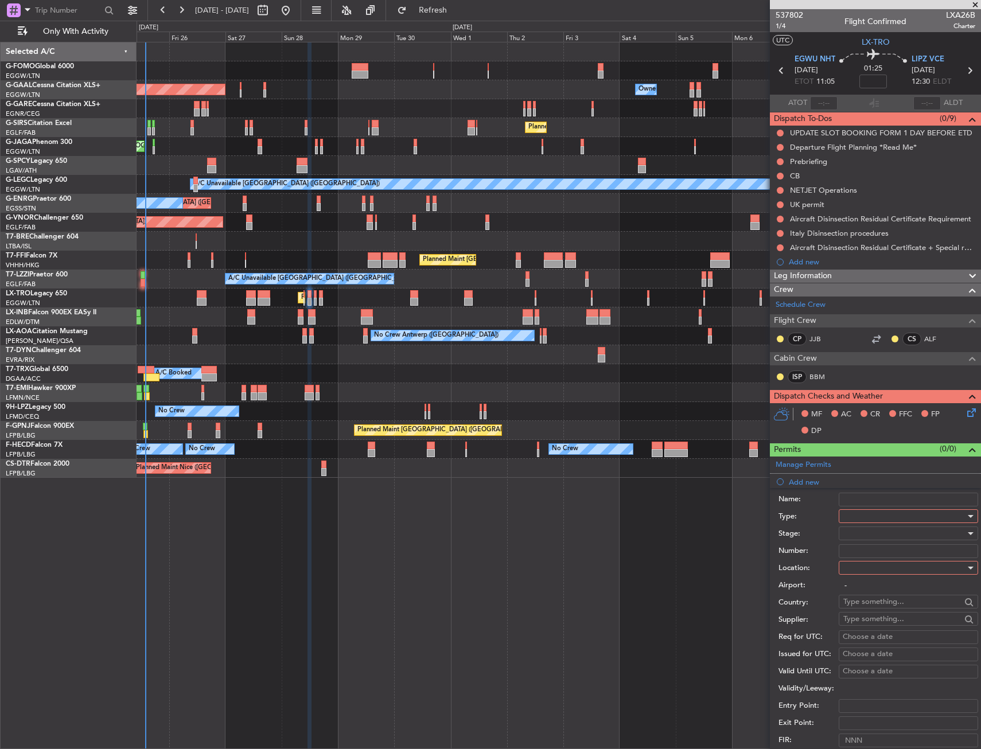
click at [863, 514] on div at bounding box center [904, 516] width 122 height 17
click at [866, 574] on span "PPR" at bounding box center [904, 573] width 120 height 17
click at [869, 576] on div at bounding box center [904, 567] width 122 height 17
click at [869, 588] on span "Departure" at bounding box center [904, 591] width 120 height 17
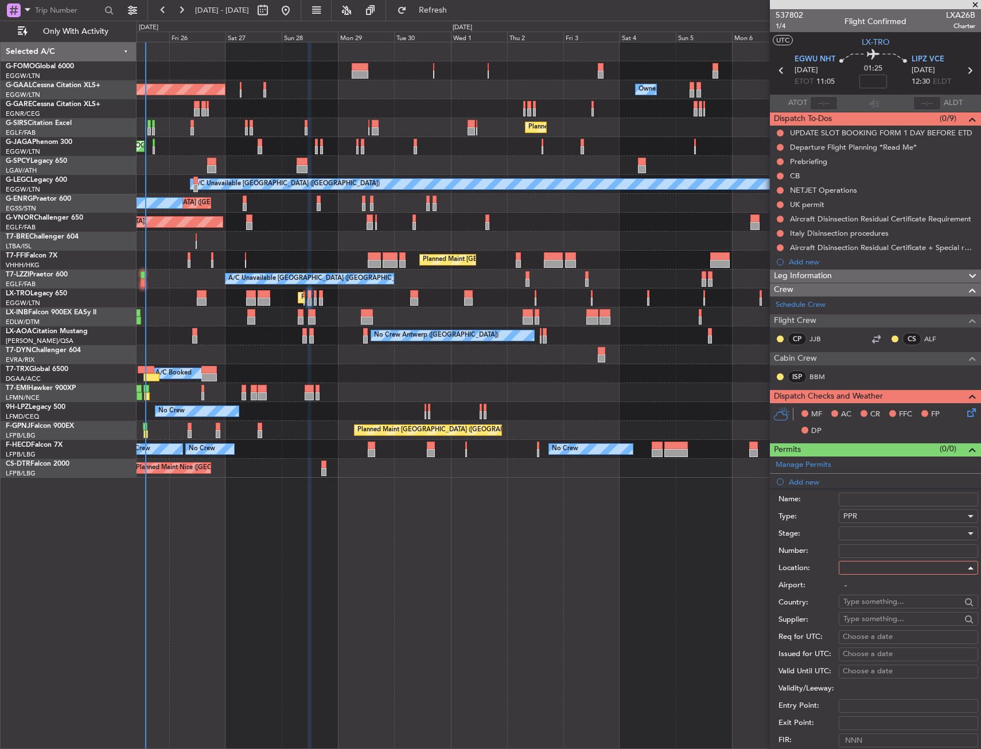
type input "EGWU / NHT"
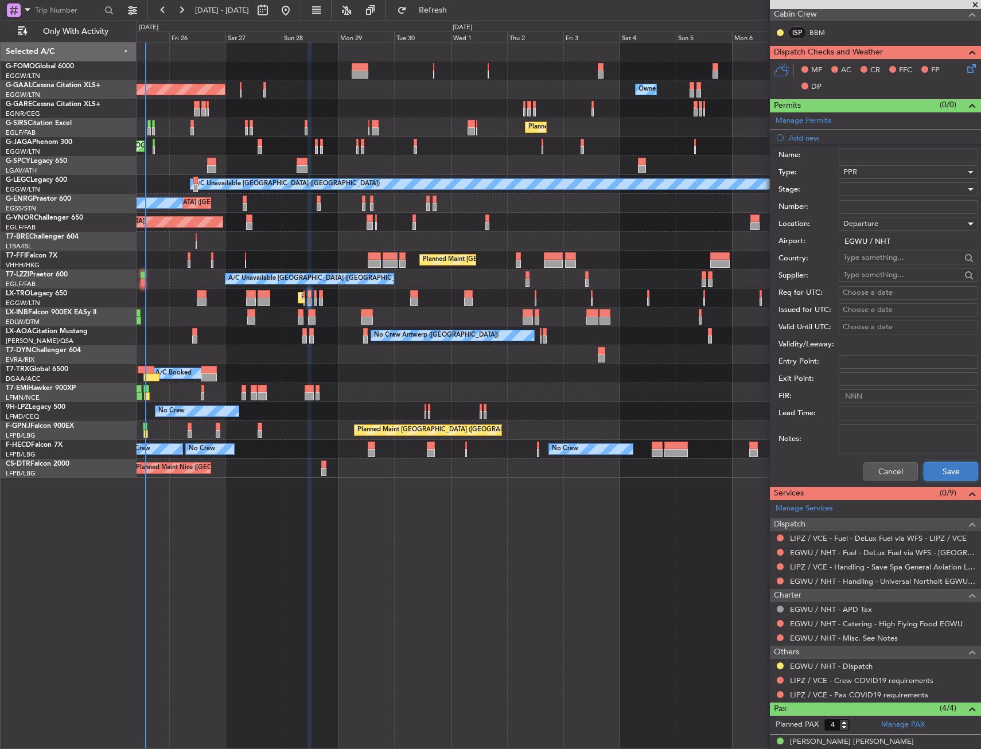
click at [926, 471] on button "Save" at bounding box center [951, 471] width 55 height 18
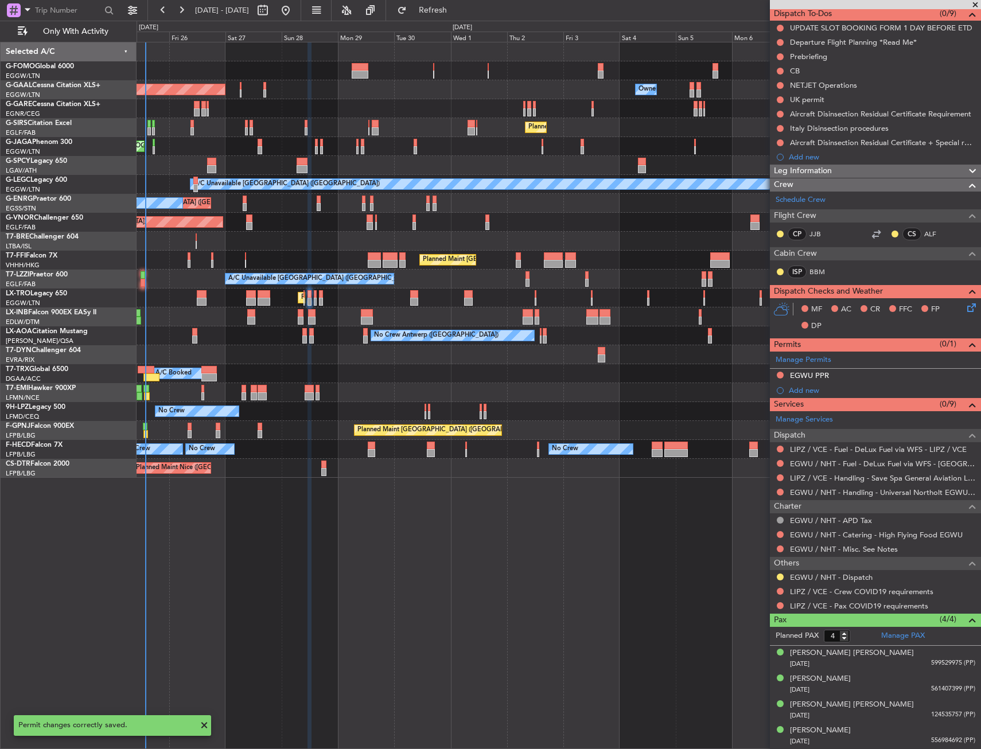
scroll to position [104, 0]
click at [817, 391] on div "Add new" at bounding box center [877, 391] width 176 height 10
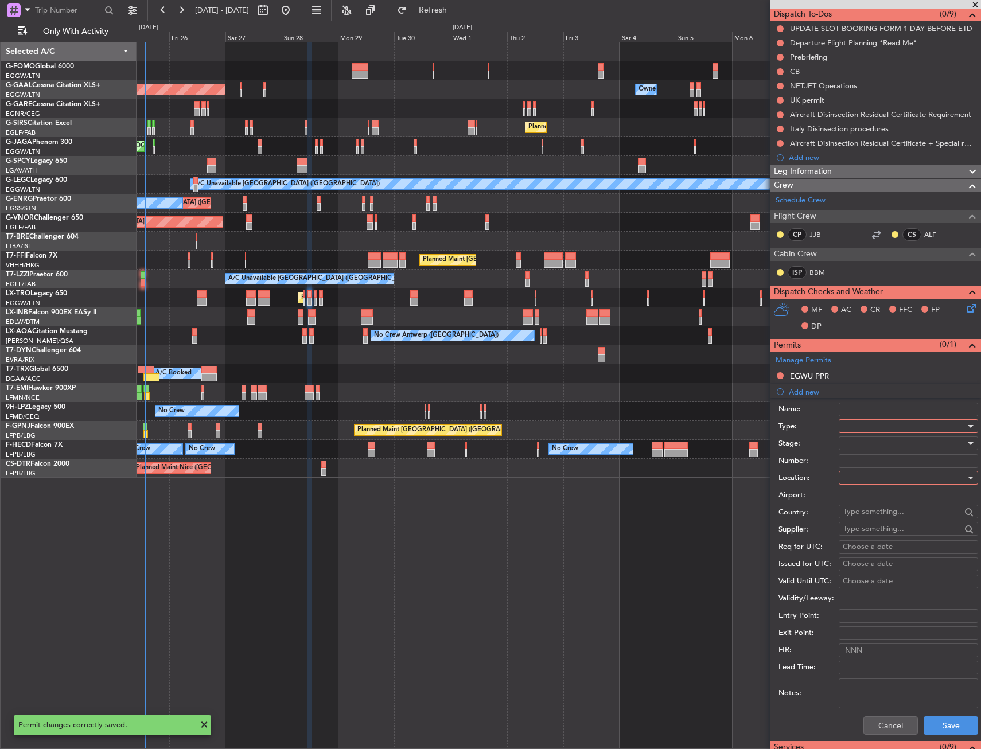
scroll to position [344, 0]
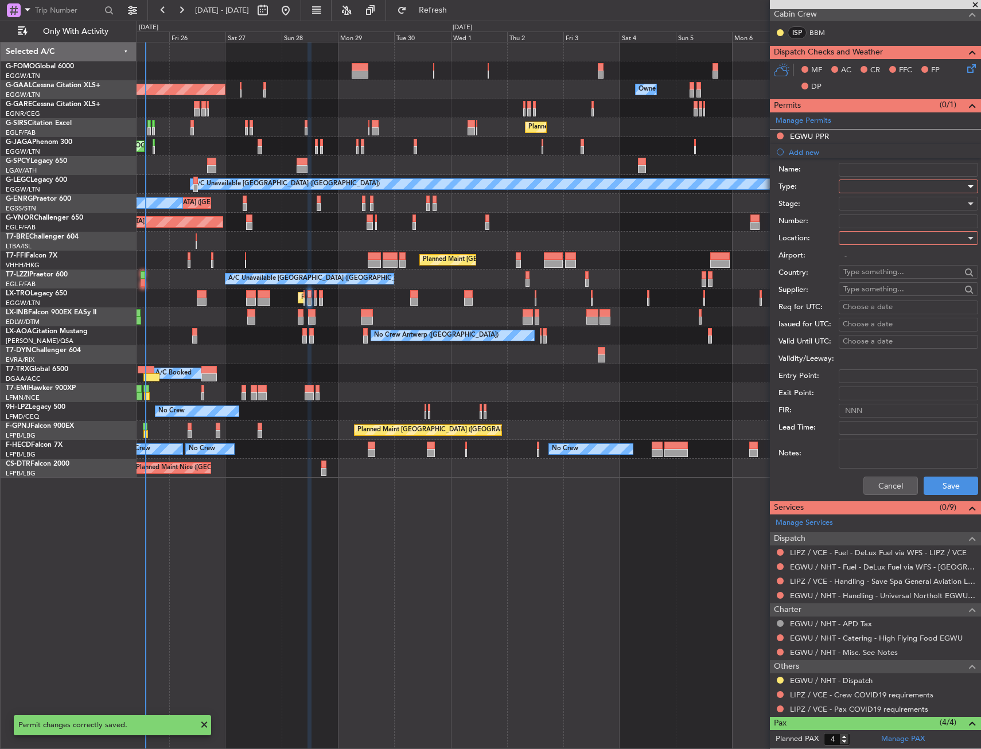
click at [878, 187] on div at bounding box center [904, 186] width 122 height 17
click at [870, 248] on span "PPR" at bounding box center [904, 243] width 120 height 17
click at [870, 248] on div "Airport: -" at bounding box center [879, 255] width 200 height 17
drag, startPoint x: 870, startPoint y: 248, endPoint x: 870, endPoint y: 236, distance: 12.0
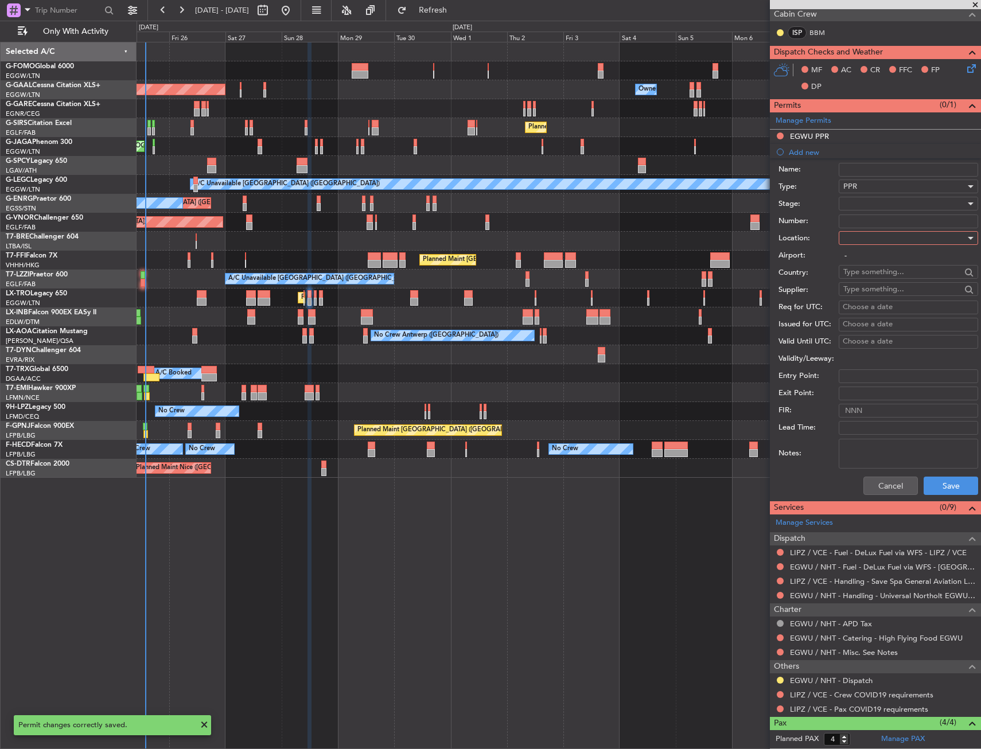
click at [870, 236] on div at bounding box center [904, 238] width 122 height 17
click at [866, 294] on span "Arrival" at bounding box center [904, 295] width 120 height 17
type input "LIPZ / VCE"
click at [938, 494] on button "Save" at bounding box center [951, 486] width 55 height 18
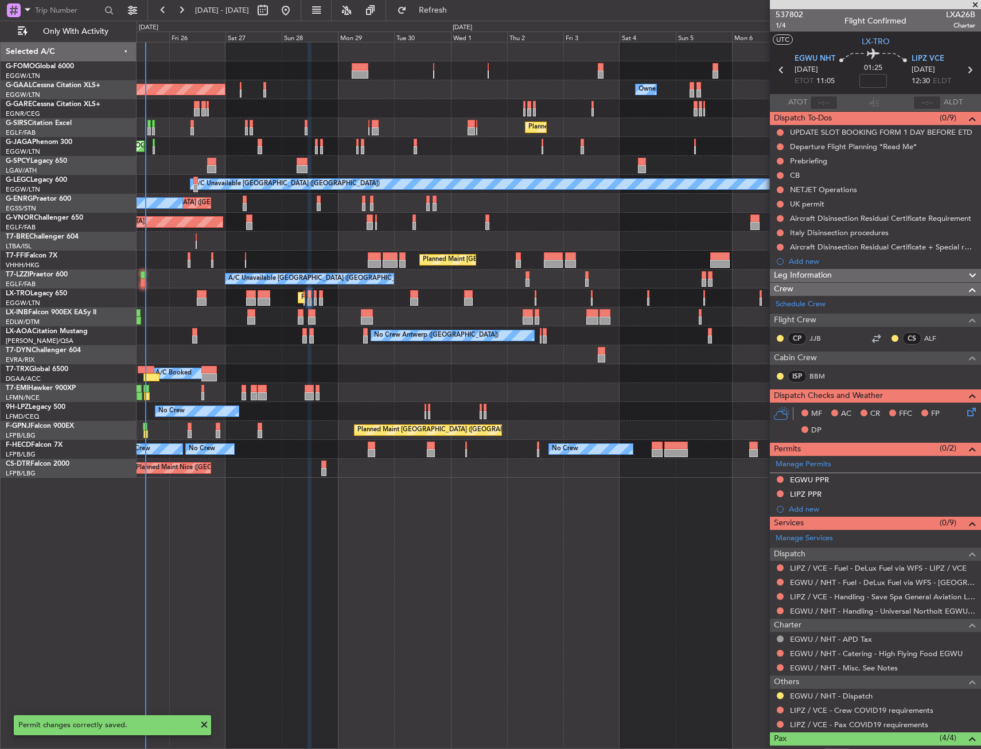
scroll to position [0, 0]
click at [866, 485] on mat-tooltip-component "Incomplete" at bounding box center [871, 471] width 53 height 30
click at [853, 483] on div "EGWU PPR" at bounding box center [875, 481] width 211 height 14
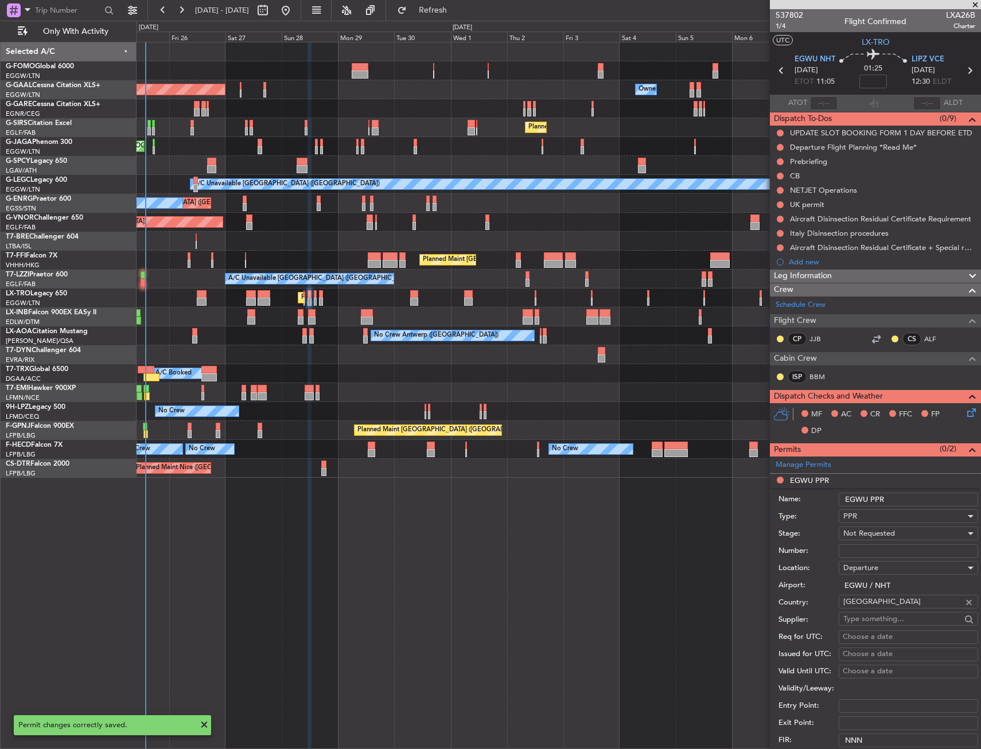
click at [894, 498] on input "EGWU PPR" at bounding box center [908, 500] width 139 height 14
type input "EGWU PPR 1105z"
click at [882, 535] on span "Not Requested" at bounding box center [869, 533] width 52 height 10
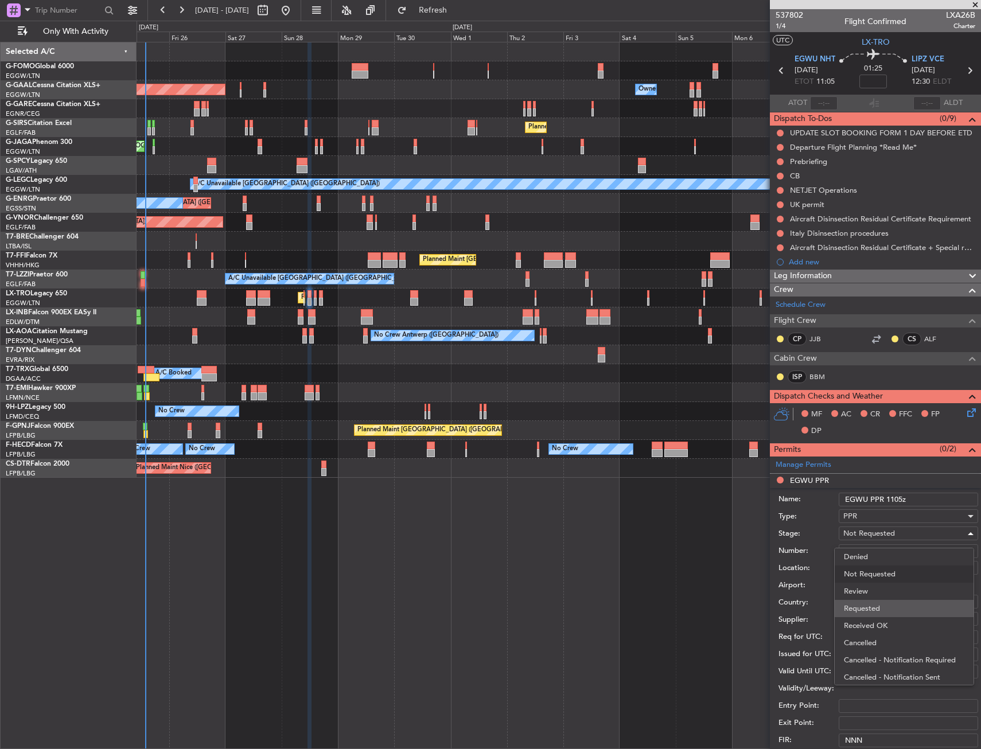
click at [876, 609] on span "Requested" at bounding box center [904, 608] width 120 height 17
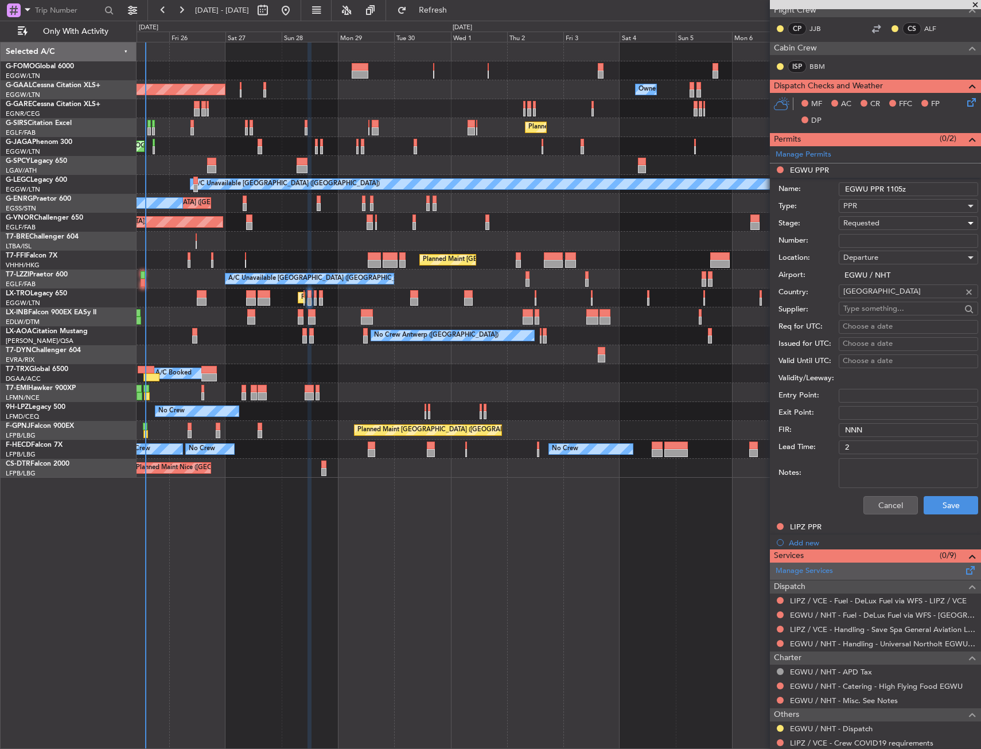
scroll to position [344, 0]
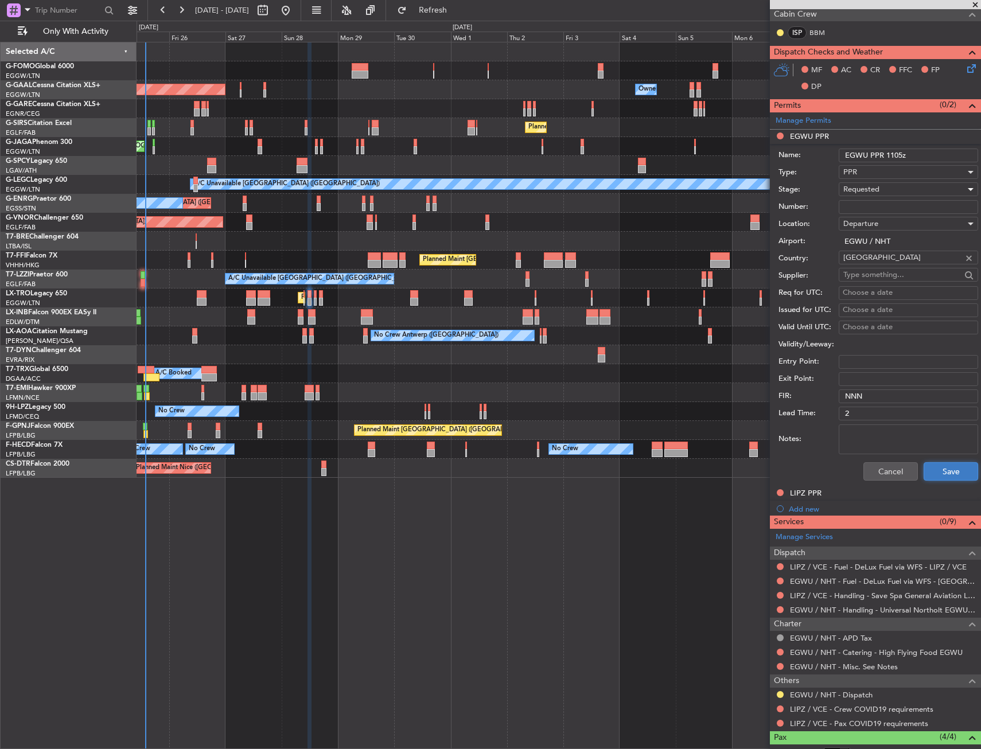
click at [938, 463] on button "Save" at bounding box center [951, 471] width 55 height 18
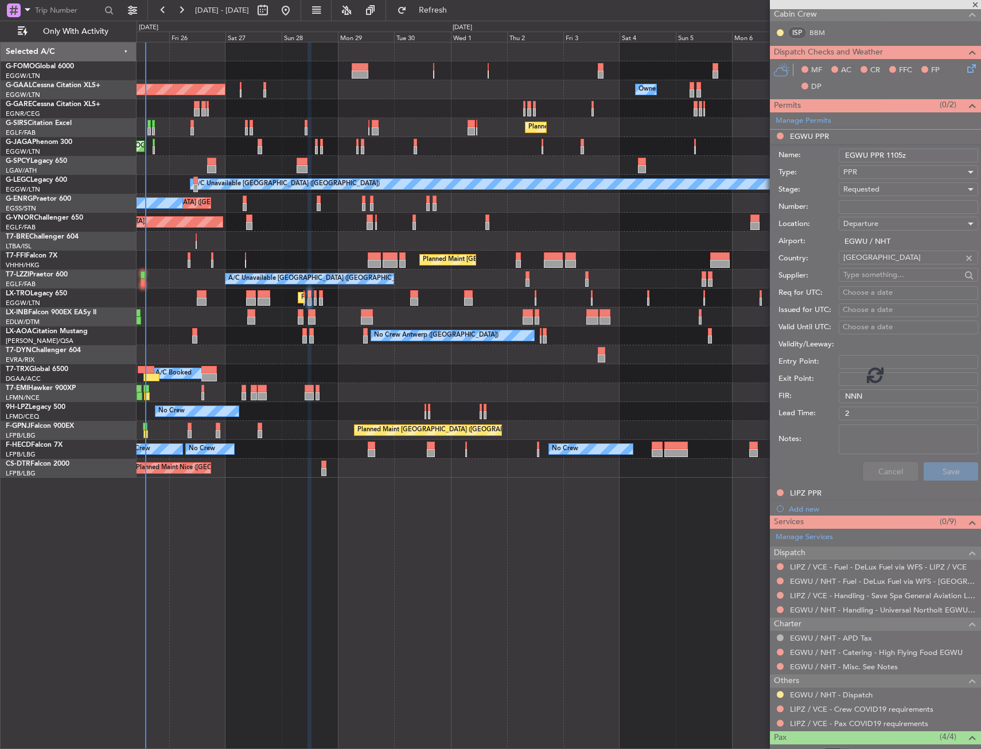
scroll to position [119, 0]
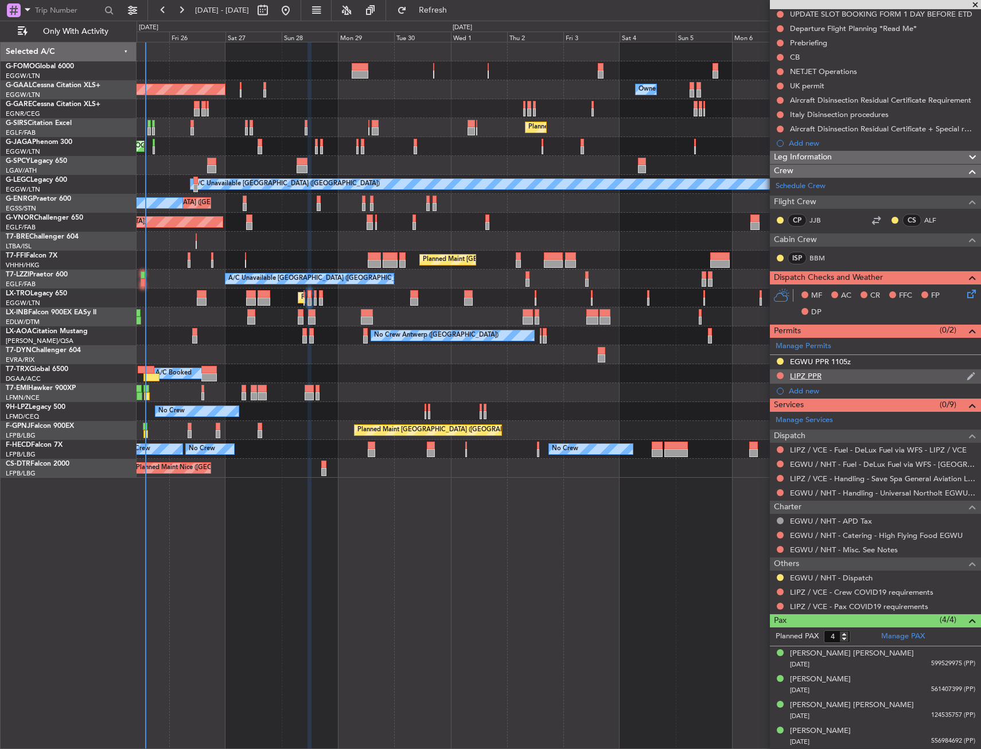
click at [845, 374] on div "LIPZ PPR" at bounding box center [875, 377] width 211 height 14
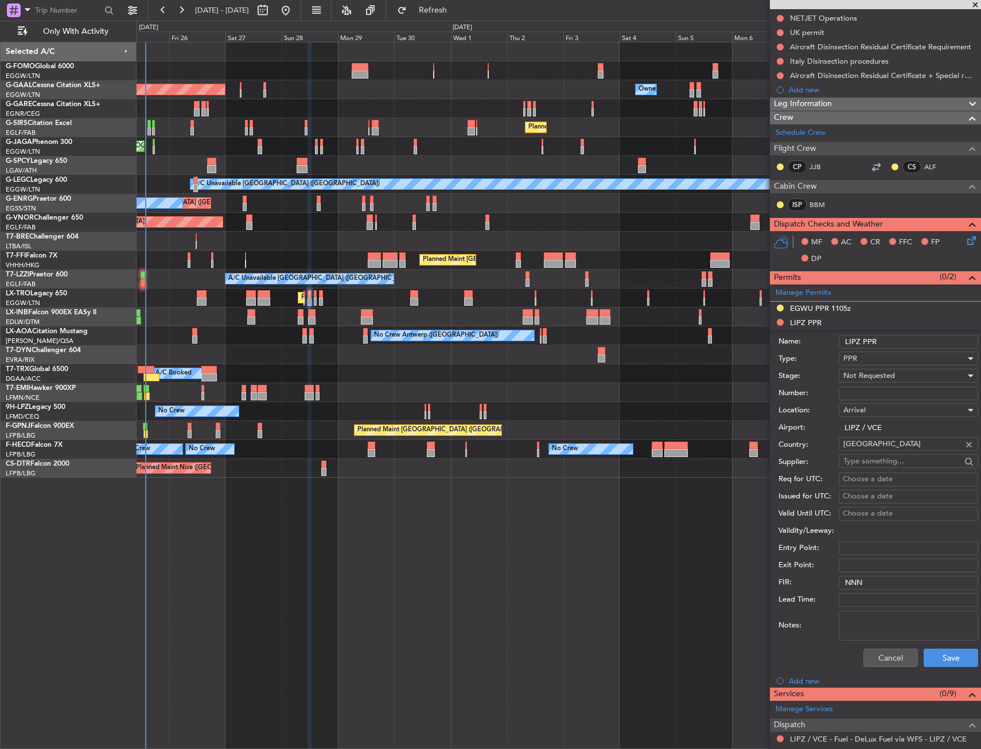
scroll to position [57, 0]
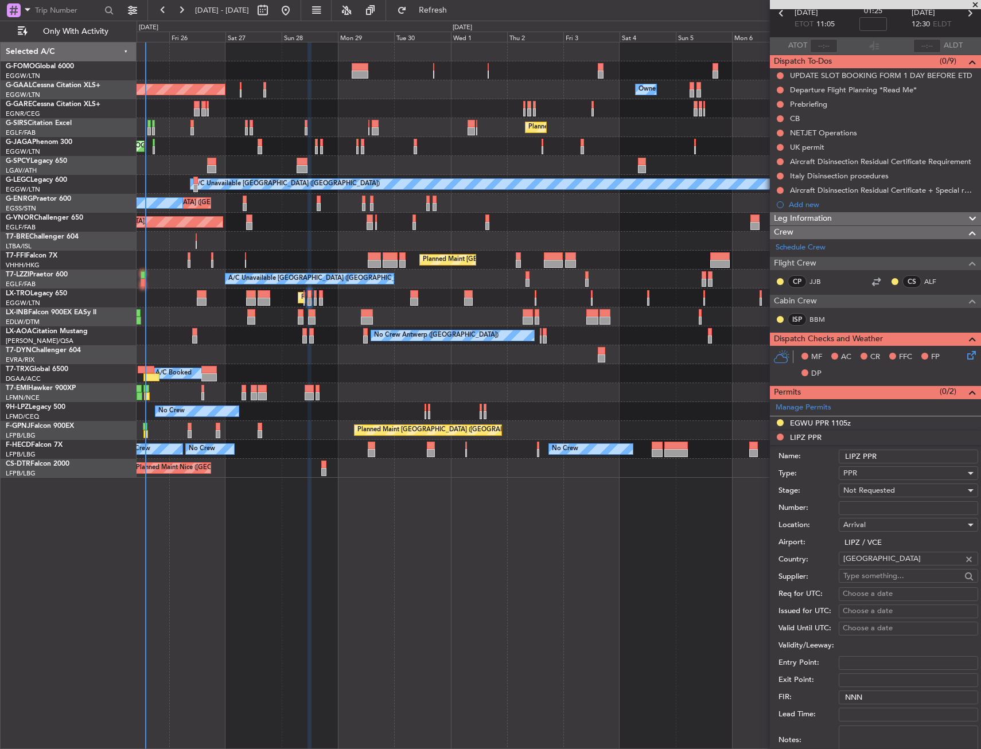
click at [916, 455] on input "LIPZ PPR" at bounding box center [908, 457] width 139 height 14
type input "LIPZ PPR 1230z"
click at [920, 498] on div "Not Requested" at bounding box center [904, 490] width 122 height 17
click at [890, 570] on span "Requested" at bounding box center [904, 565] width 120 height 17
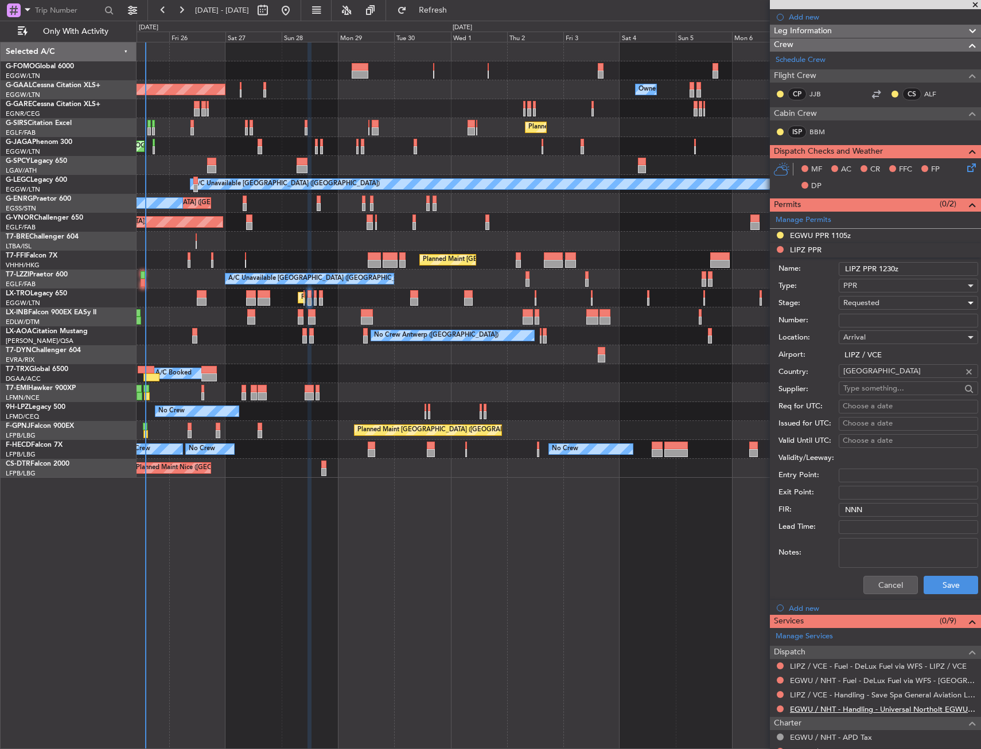
scroll to position [402, 0]
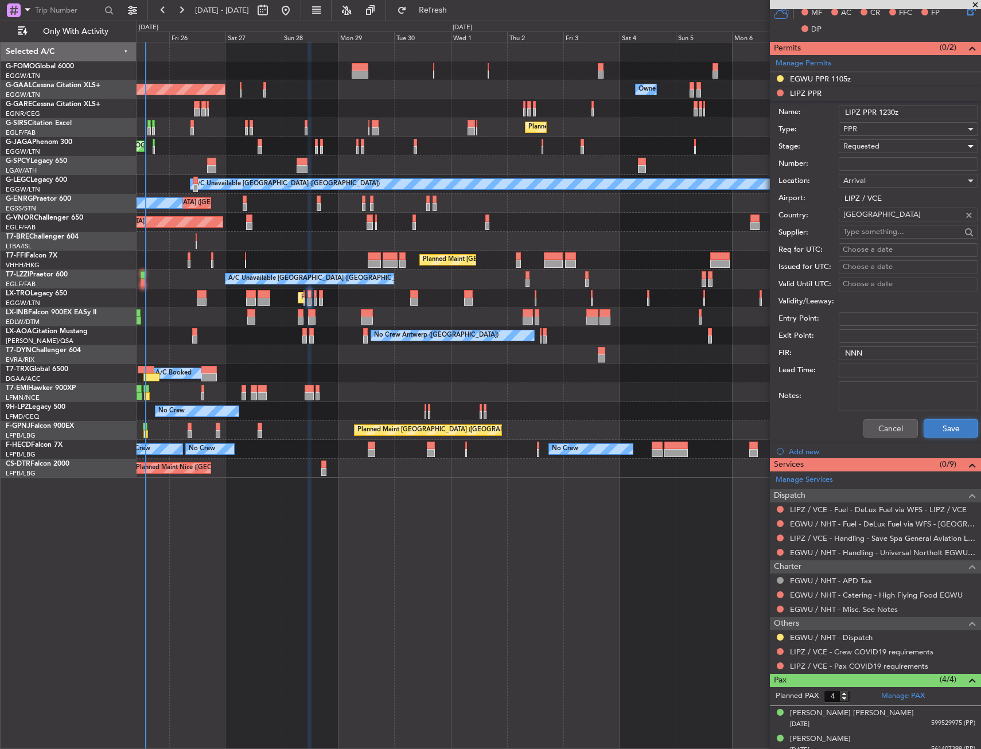
click at [948, 426] on button "Save" at bounding box center [951, 428] width 55 height 18
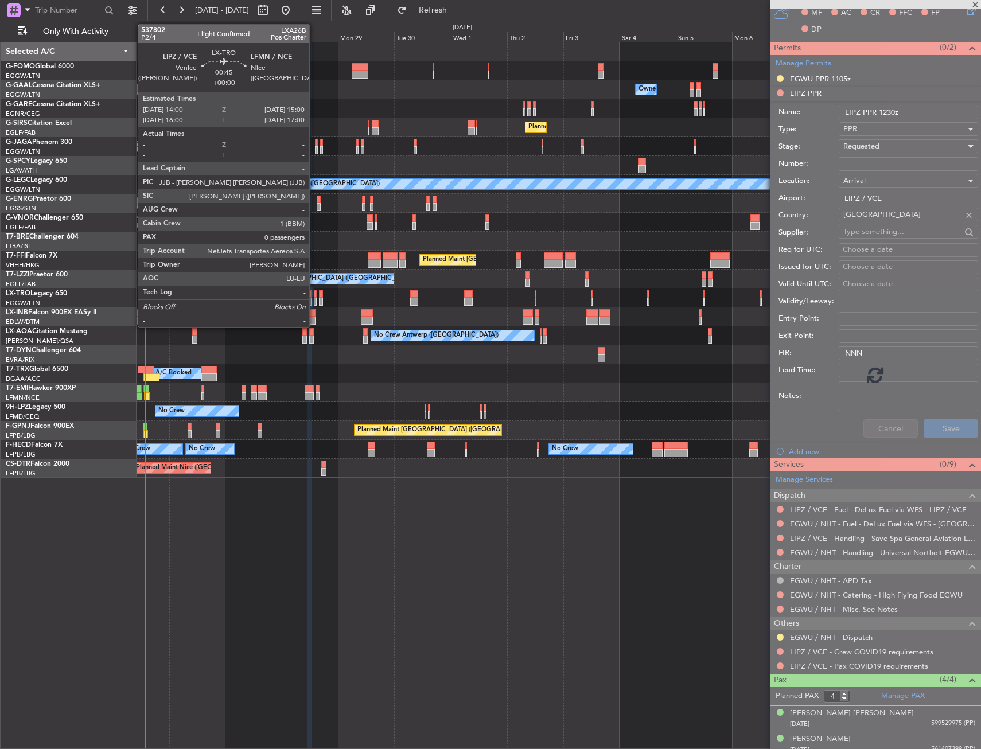
scroll to position [119, 0]
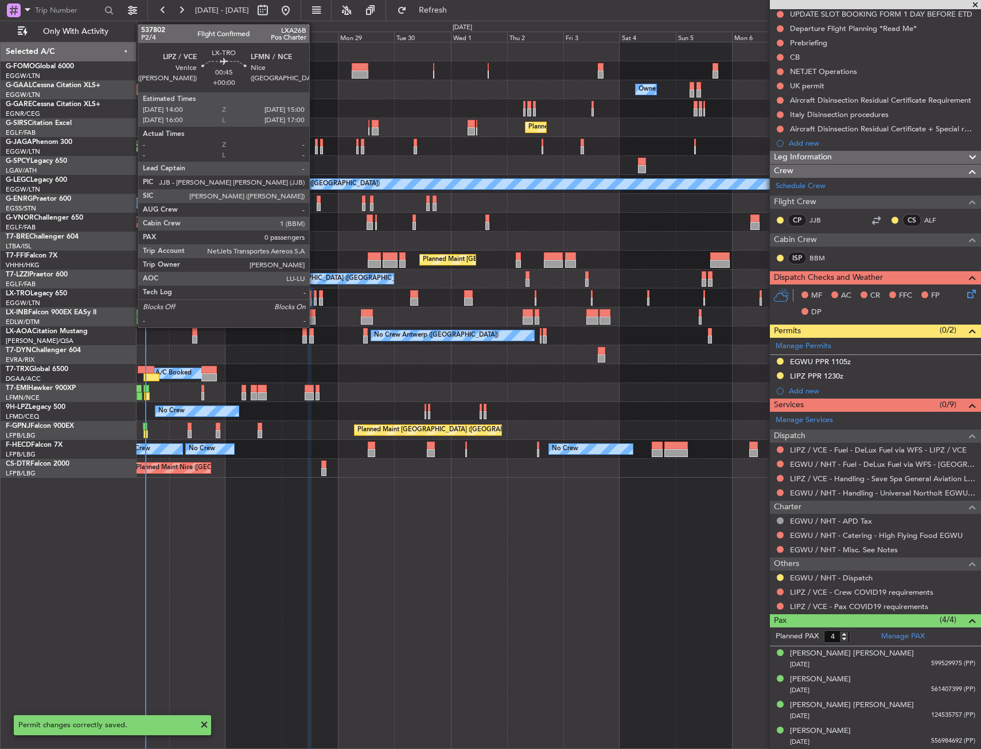
click at [314, 296] on div at bounding box center [315, 294] width 3 height 8
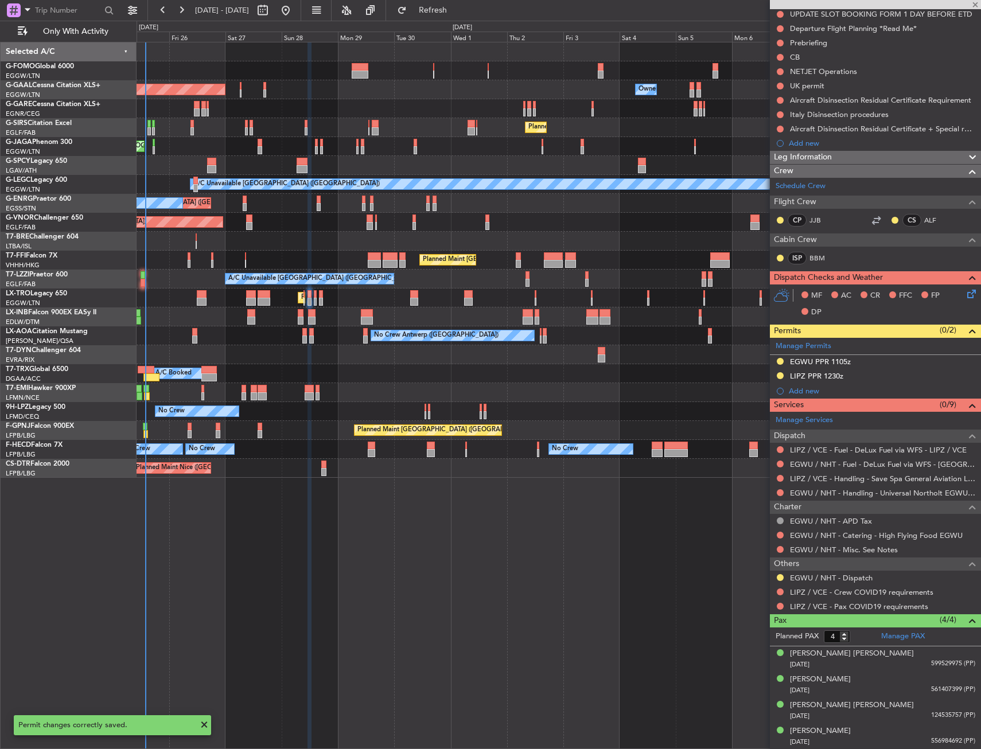
type input "0"
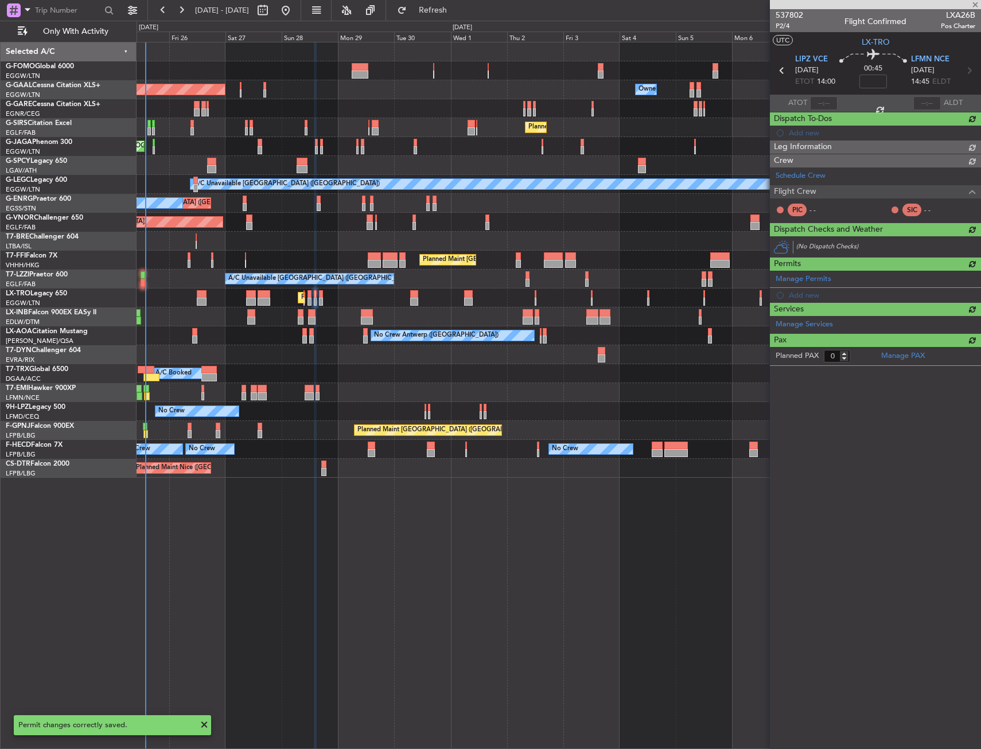
scroll to position [0, 0]
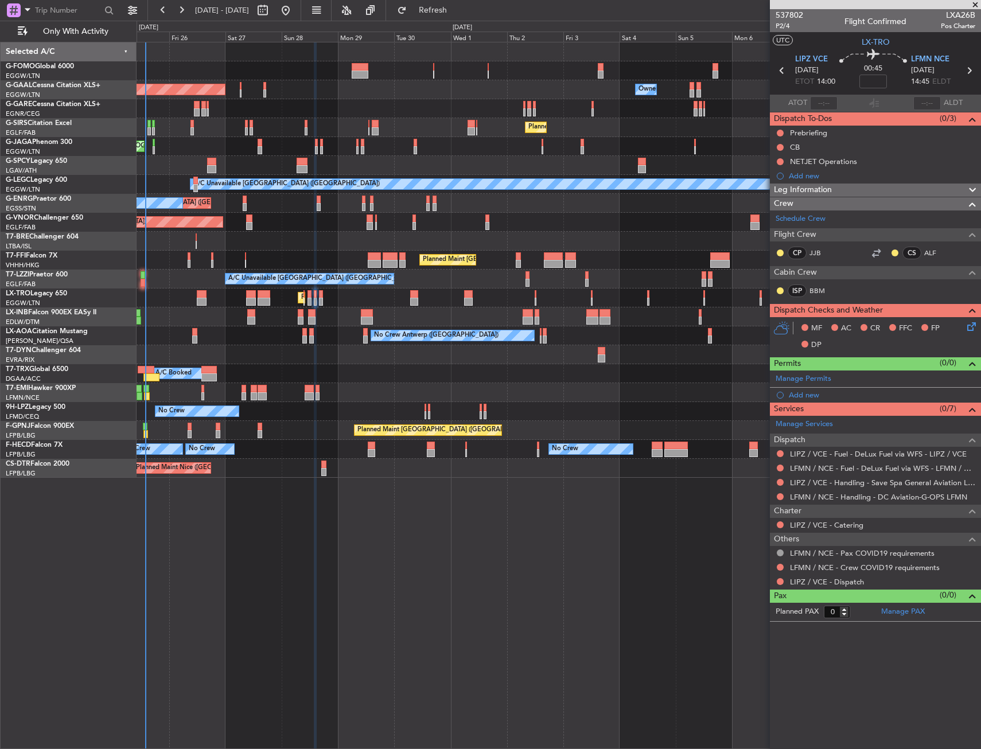
click at [808, 397] on div "Add new" at bounding box center [882, 395] width 186 height 10
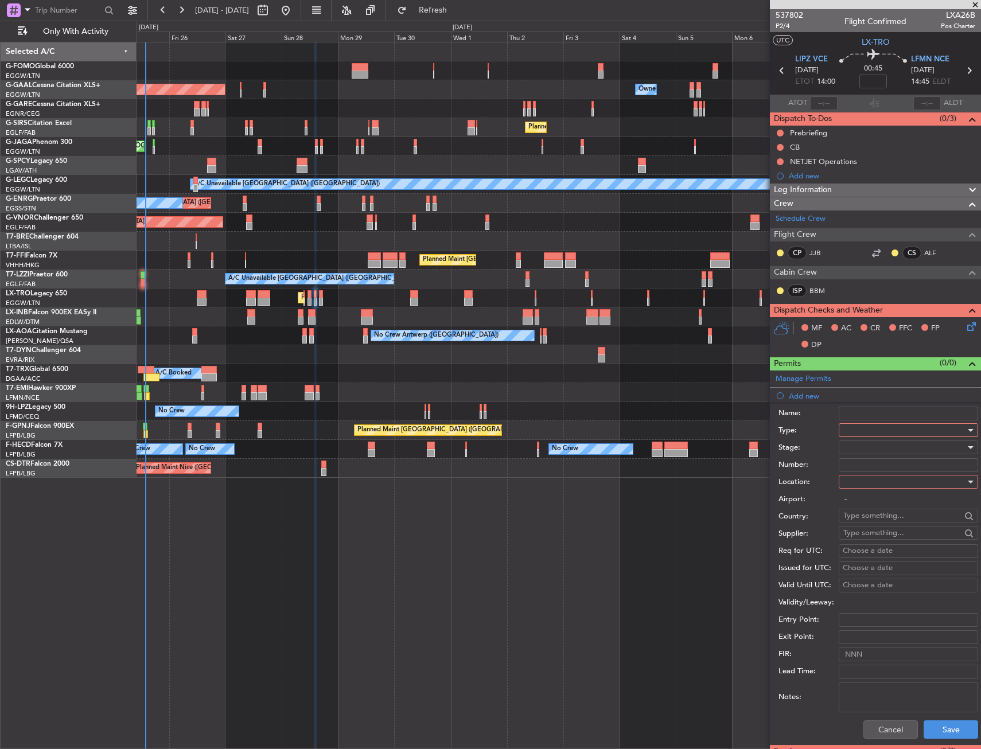
click at [864, 429] on div at bounding box center [904, 430] width 122 height 17
click at [859, 491] on span "PPR" at bounding box center [904, 487] width 120 height 17
click at [859, 491] on div "Airport: -" at bounding box center [879, 499] width 200 height 17
click at [859, 486] on div at bounding box center [904, 481] width 122 height 17
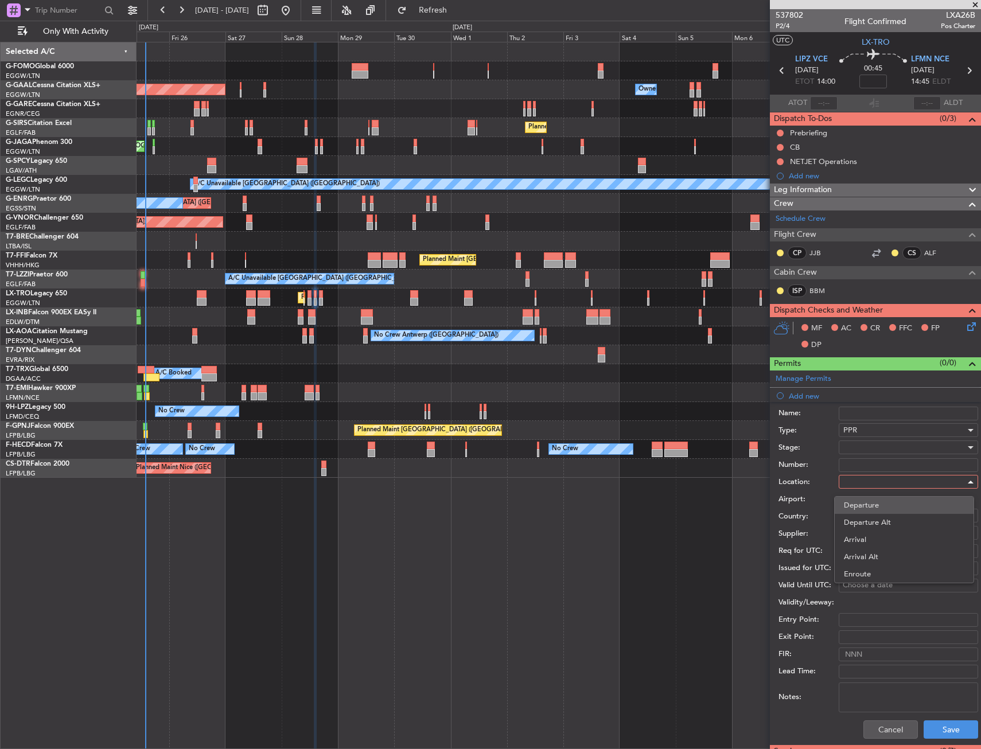
click at [863, 503] on span "Departure" at bounding box center [904, 505] width 120 height 17
type input "LIPZ / VCE"
click at [942, 724] on button "Save" at bounding box center [951, 730] width 55 height 18
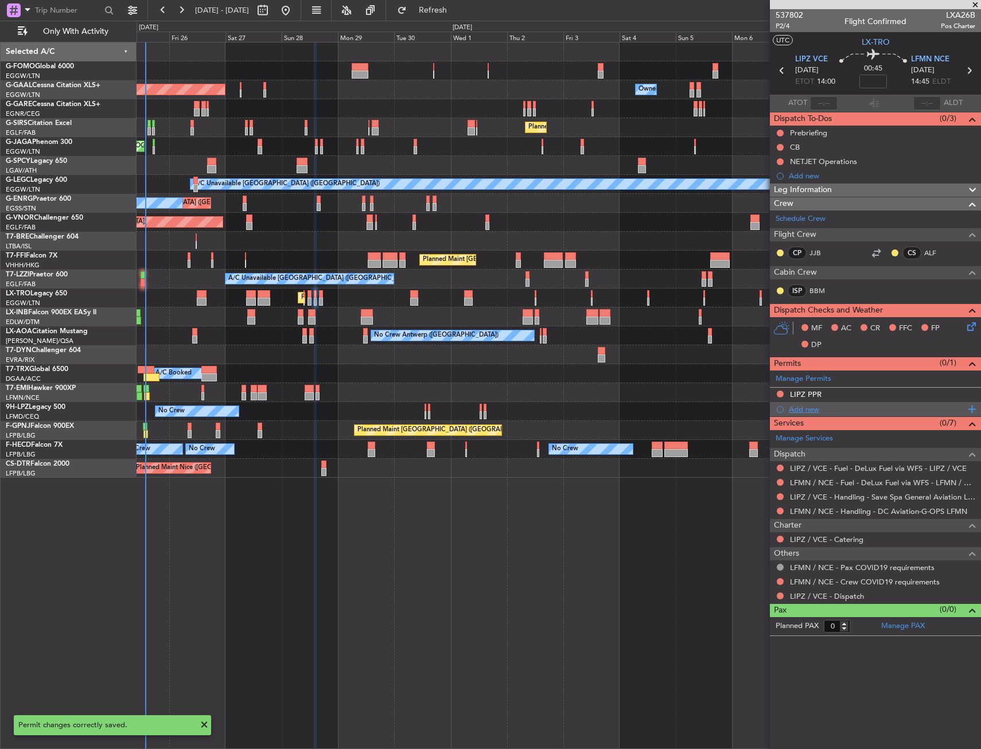
click at [814, 403] on div "Add new" at bounding box center [875, 409] width 211 height 14
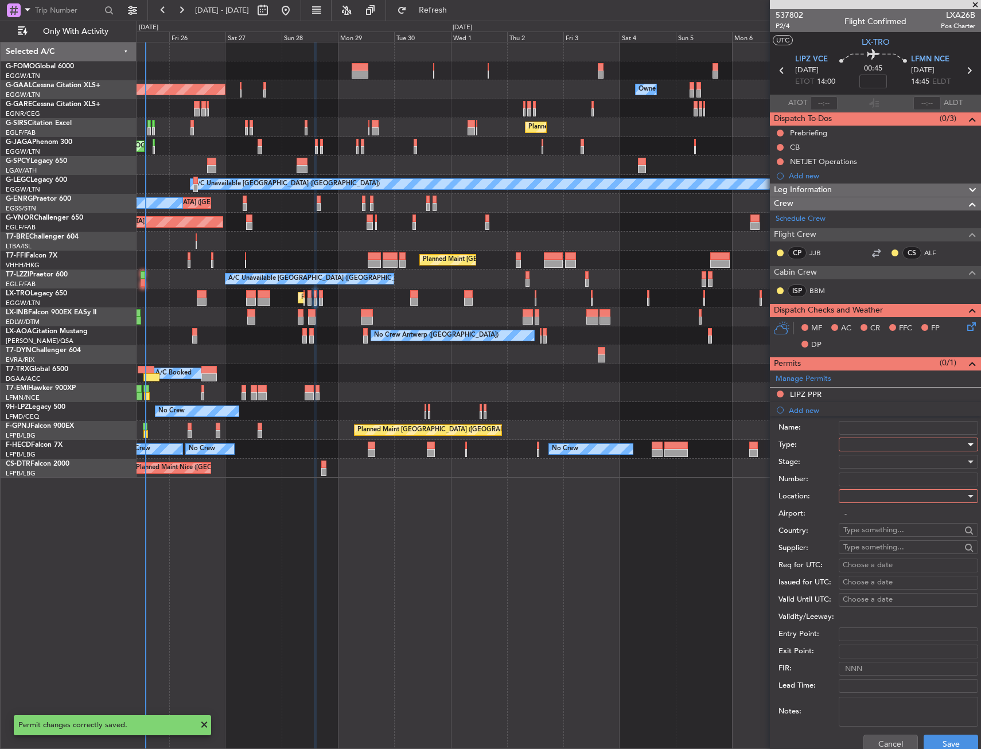
click at [873, 446] on div at bounding box center [904, 444] width 122 height 17
click at [865, 547] on span "Slot" at bounding box center [904, 553] width 120 height 17
click at [860, 493] on div at bounding box center [904, 496] width 122 height 17
click at [868, 550] on span "Arrival" at bounding box center [904, 554] width 120 height 17
type input "LFMN / NCE"
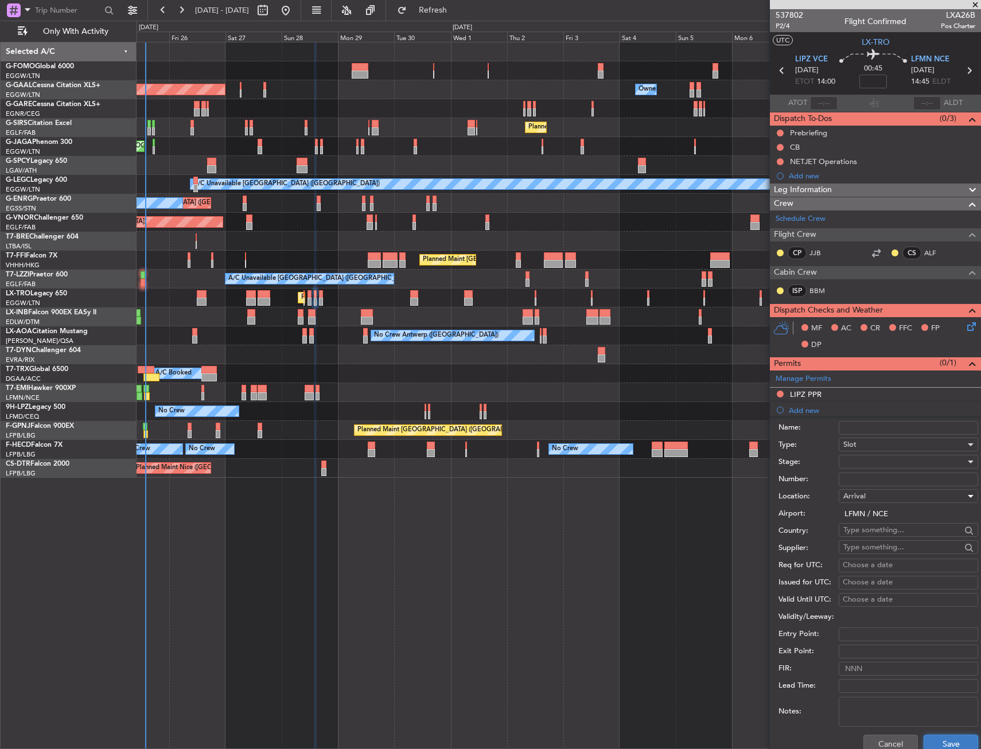
click at [943, 744] on button "Save" at bounding box center [951, 744] width 55 height 18
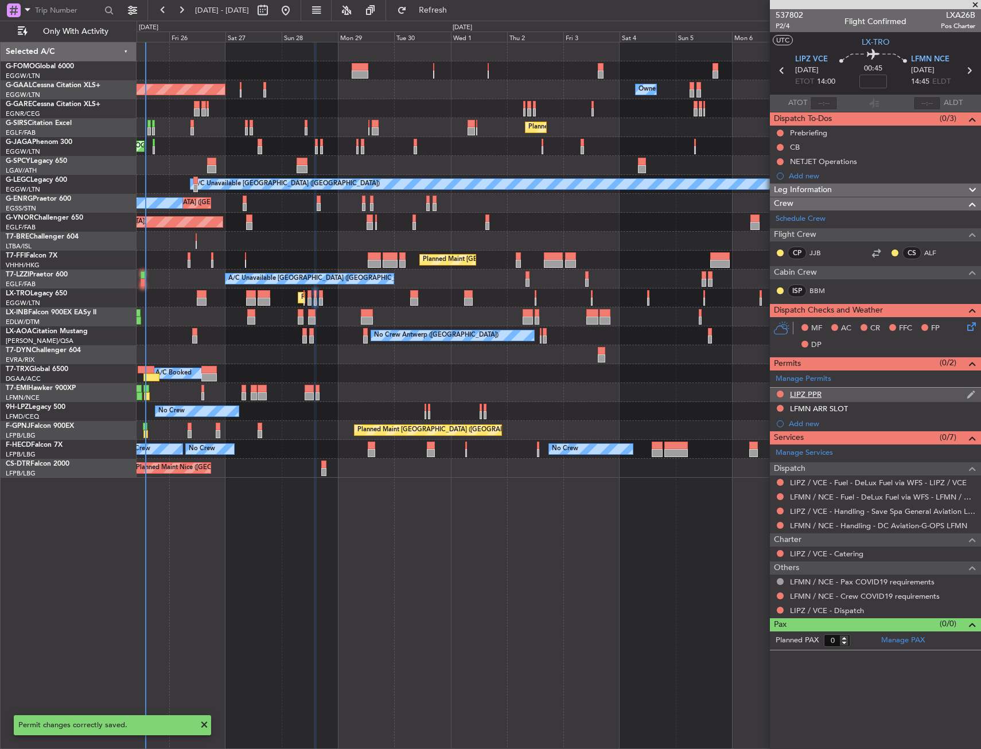
click at [856, 394] on div "LIPZ PPR" at bounding box center [875, 395] width 211 height 14
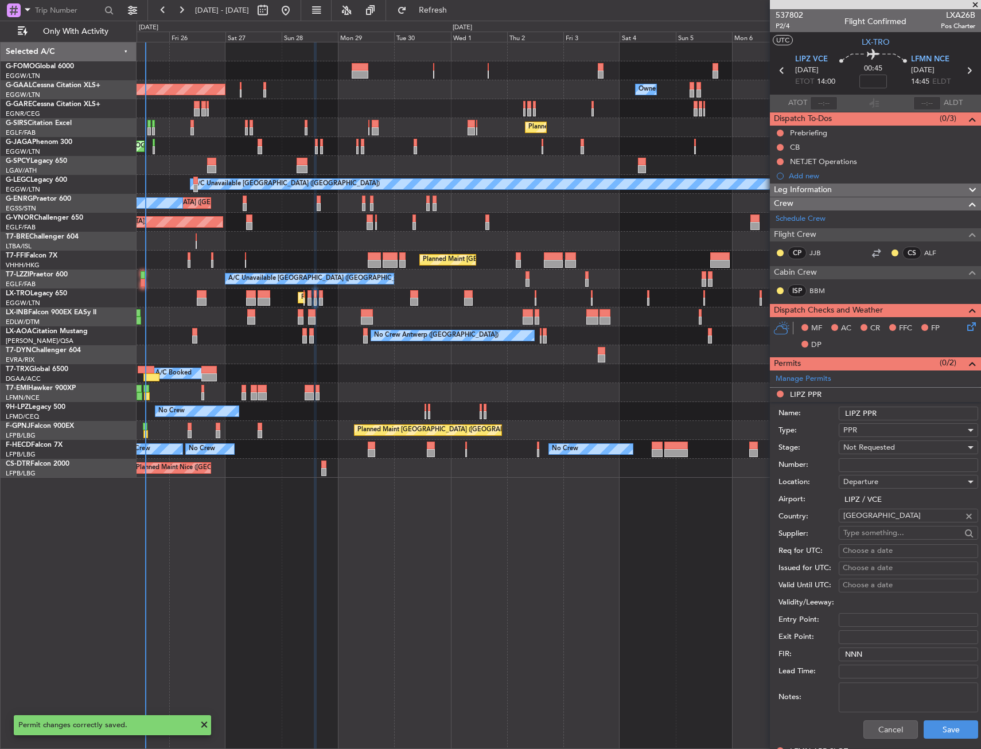
click at [887, 413] on input "LIPZ PPR" at bounding box center [908, 414] width 139 height 14
type input "LIPZ PPR 1400Z"
click at [916, 449] on div "Not Requested" at bounding box center [904, 447] width 122 height 17
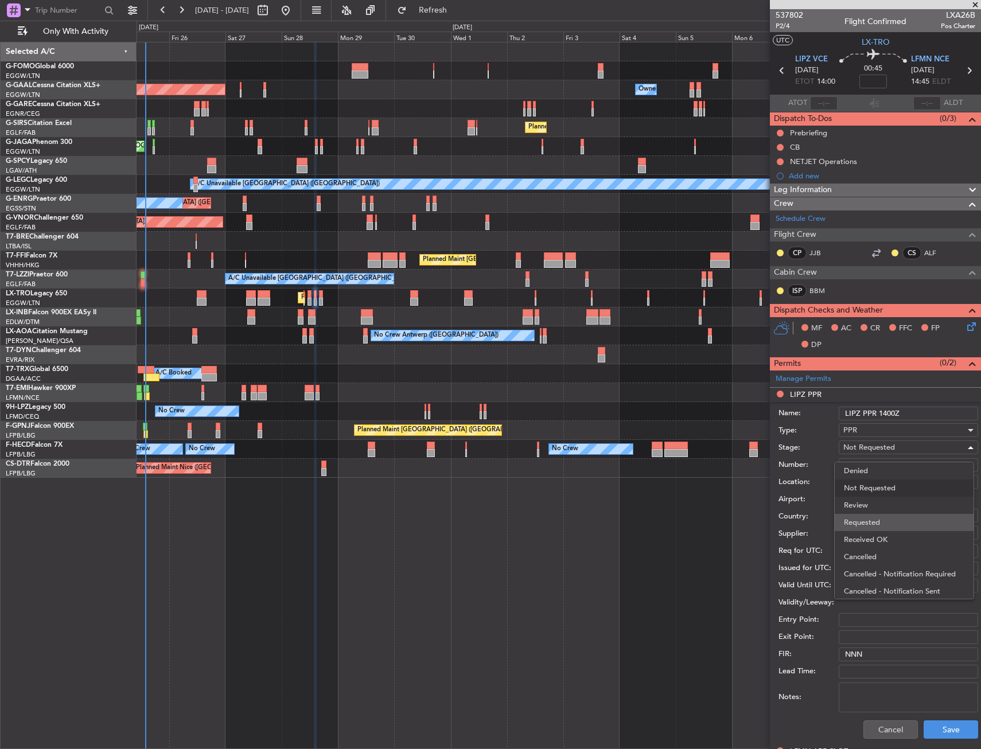
click at [907, 517] on span "Requested" at bounding box center [904, 522] width 120 height 17
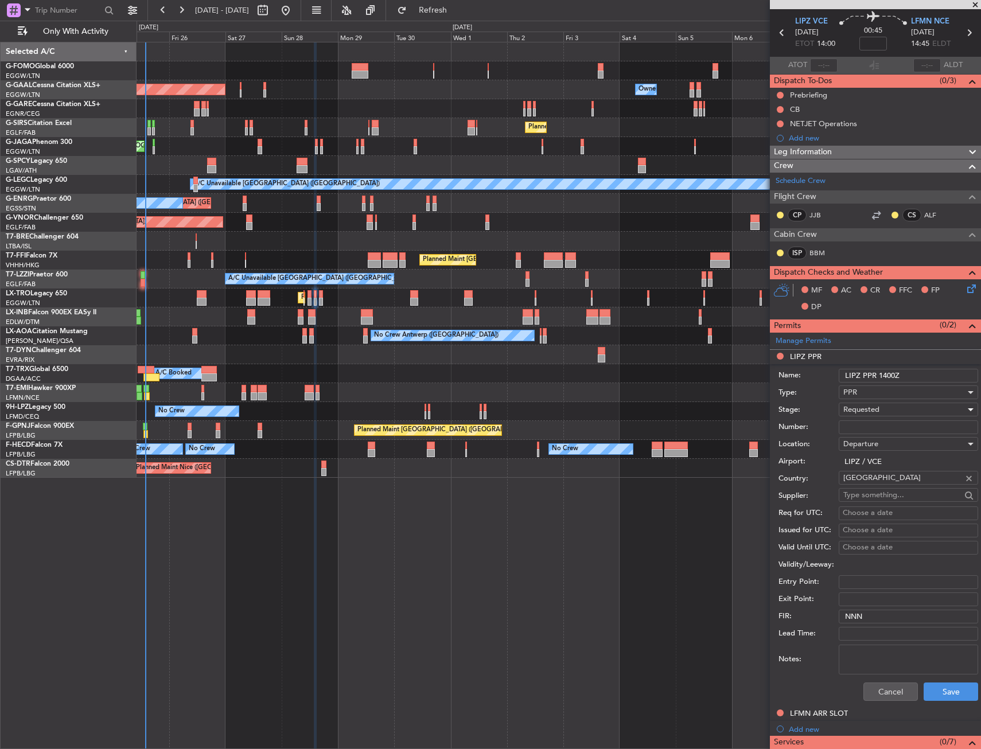
scroll to position [57, 0]
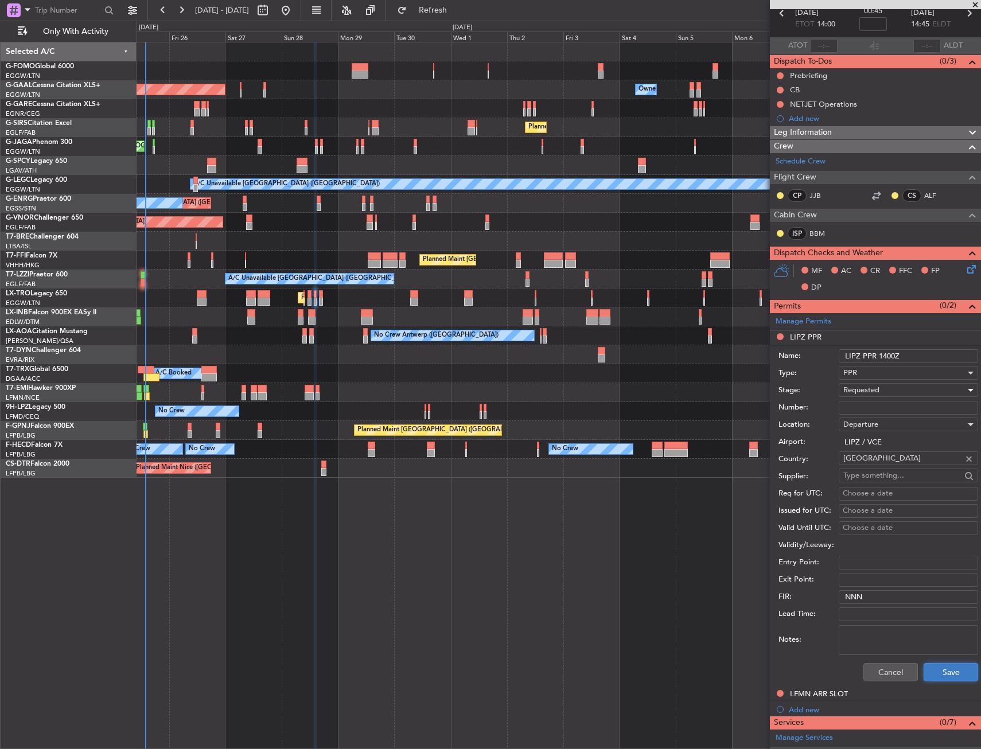
click at [935, 672] on button "Save" at bounding box center [951, 672] width 55 height 18
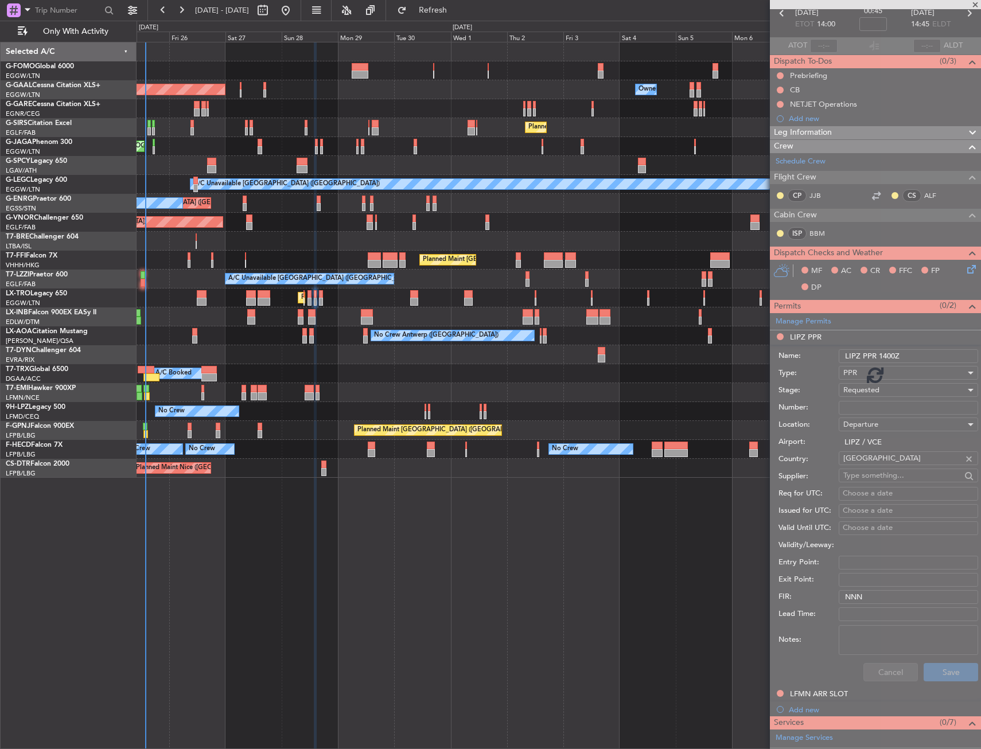
scroll to position [0, 0]
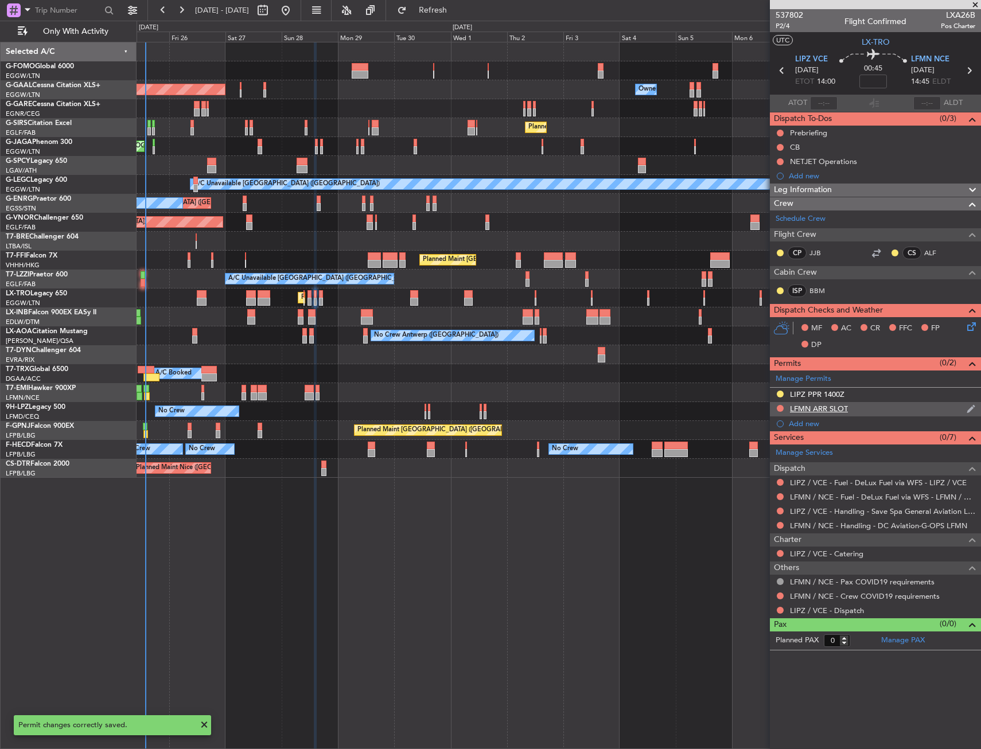
click at [869, 406] on div "LFMN ARR SLOT" at bounding box center [875, 409] width 211 height 14
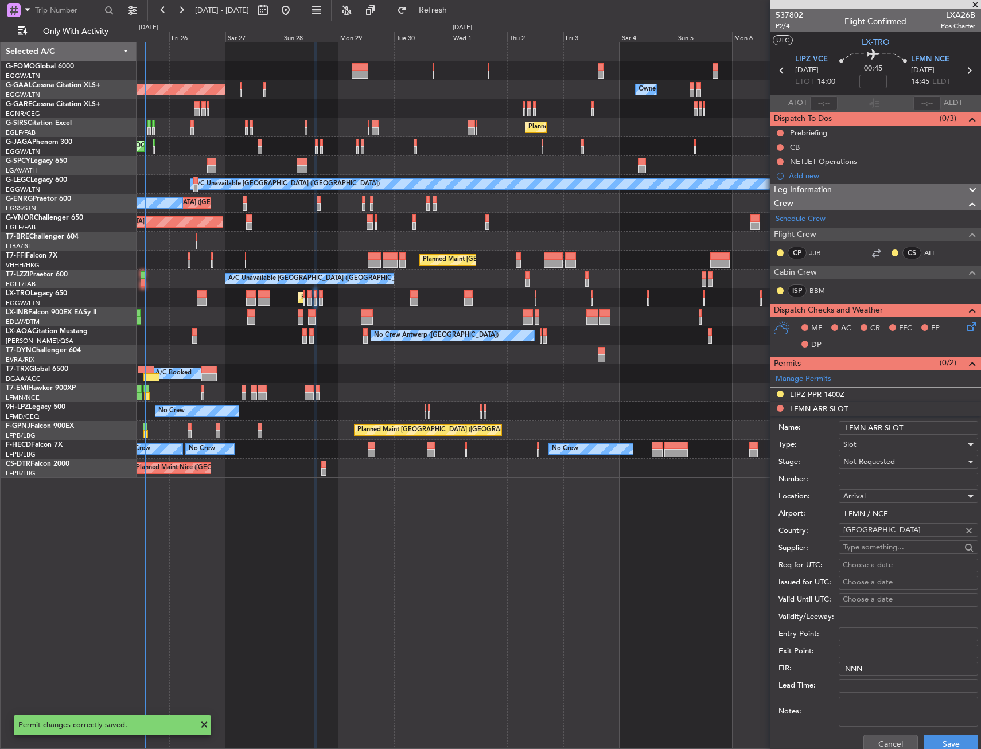
click at [919, 433] on input "LFMN ARR SLOT" at bounding box center [908, 428] width 139 height 14
type input "LFMN ARR SLOT 1445Z"
click at [914, 457] on div "Not Requested" at bounding box center [904, 461] width 122 height 17
click at [893, 539] on span "Requested" at bounding box center [904, 536] width 120 height 17
click at [930, 730] on div "Cancel Save" at bounding box center [879, 744] width 200 height 30
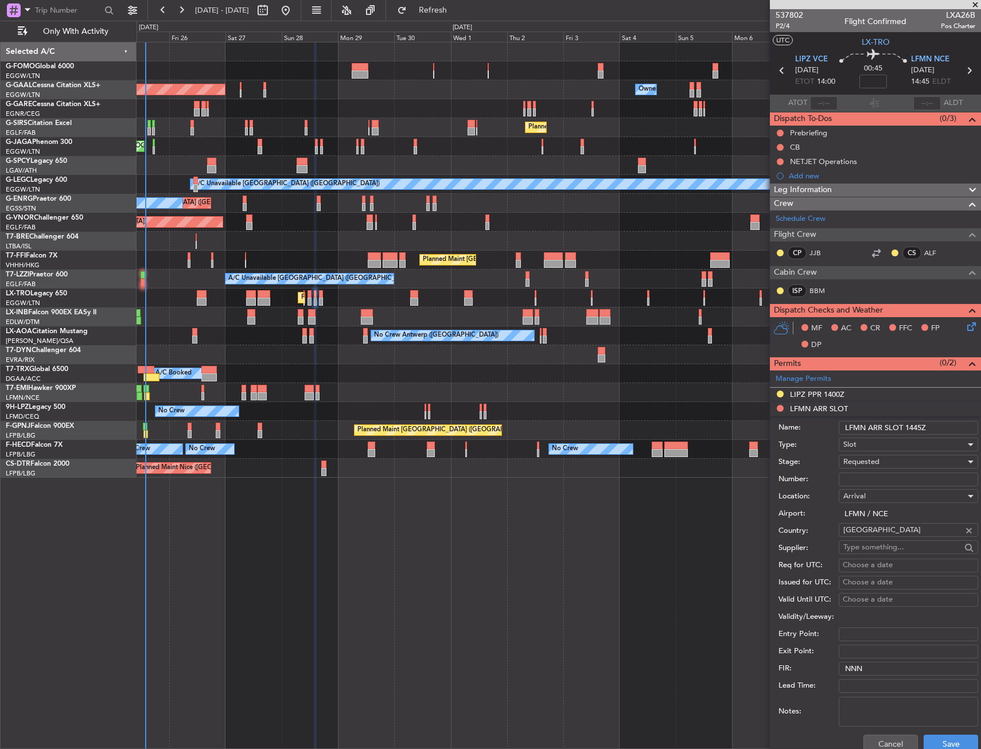
click at [931, 732] on div "Cancel Save" at bounding box center [879, 744] width 200 height 30
click at [933, 738] on button "Save" at bounding box center [951, 744] width 55 height 18
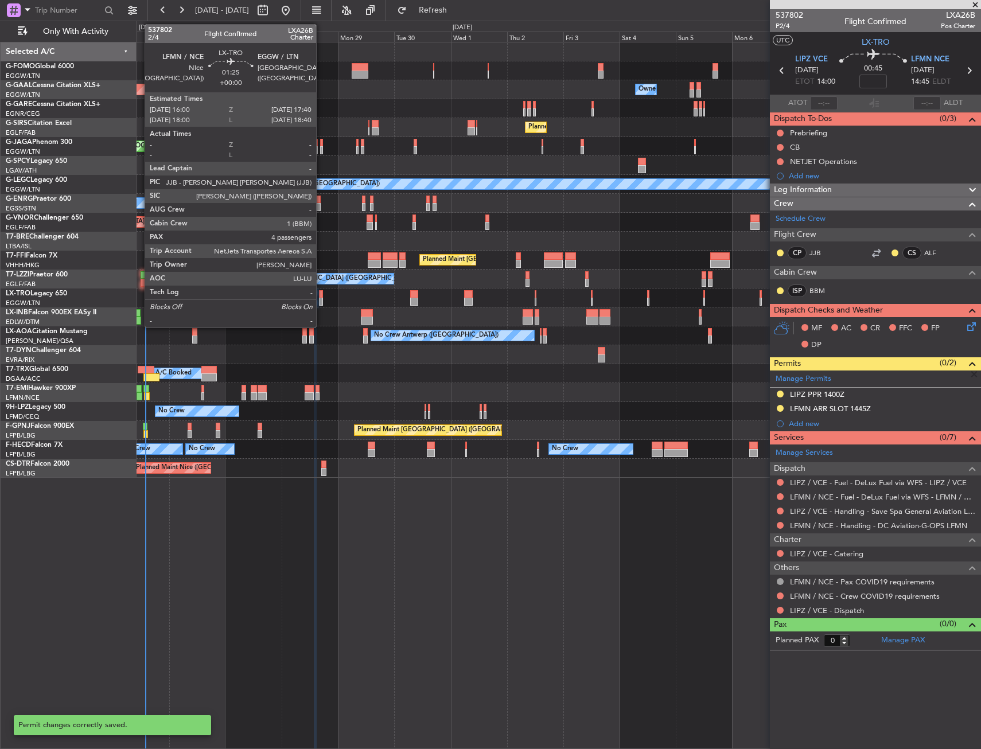
click at [321, 293] on div at bounding box center [321, 294] width 4 height 8
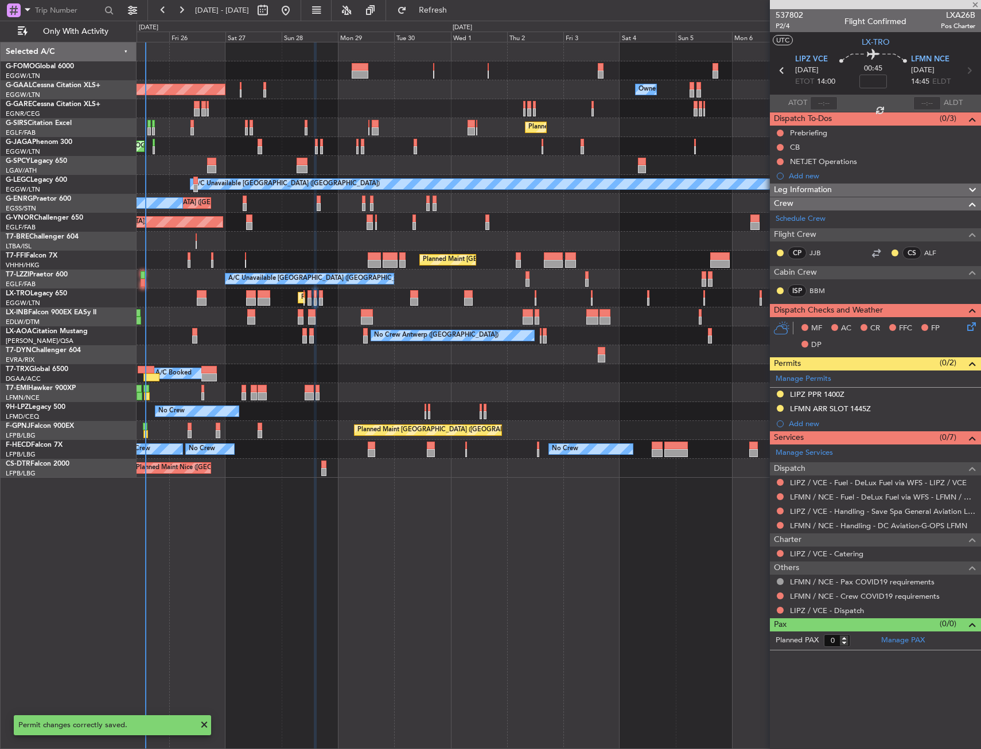
type input "4"
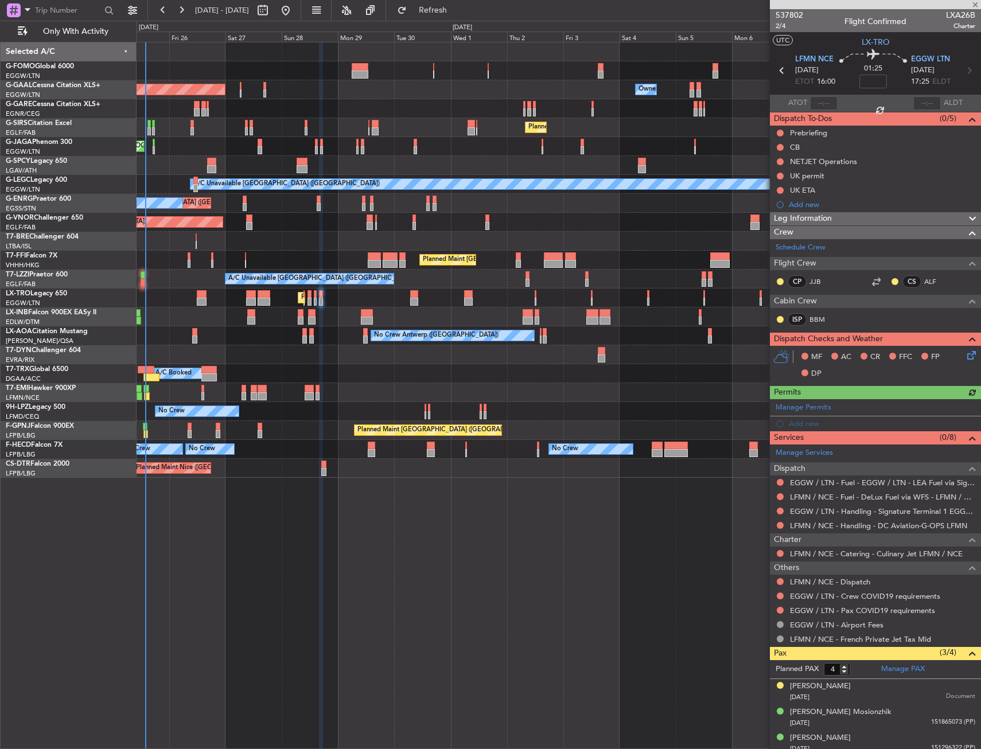
click at [805, 422] on div "Manage Permits Add new" at bounding box center [875, 415] width 211 height 32
click at [802, 423] on div "Add new" at bounding box center [877, 424] width 176 height 10
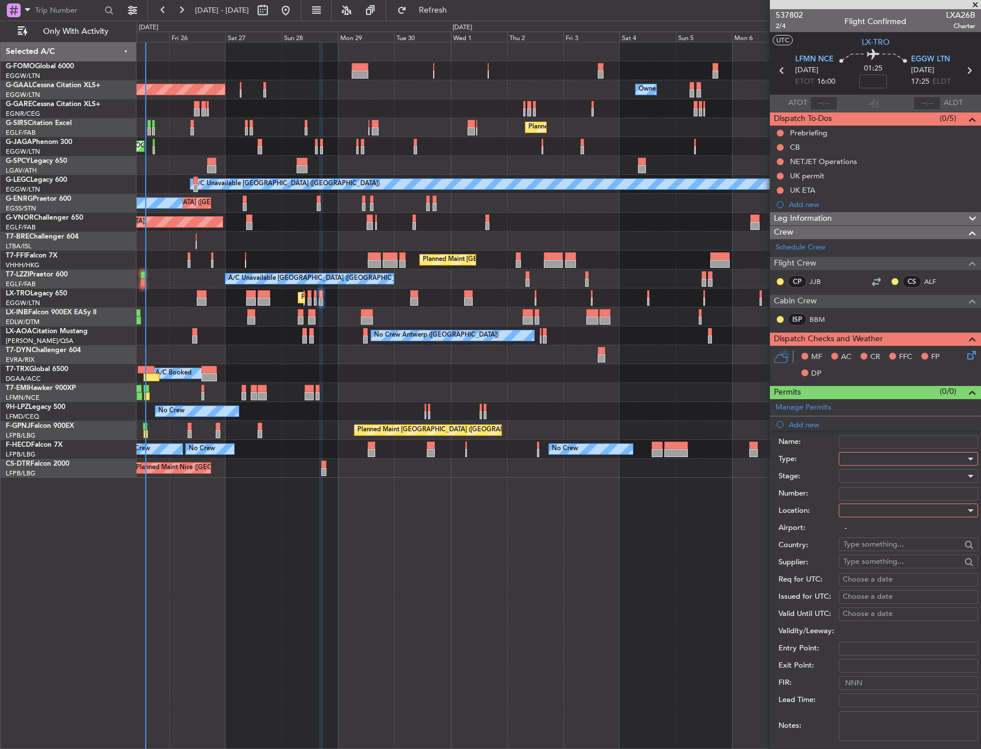
click at [861, 458] on div at bounding box center [904, 458] width 122 height 17
click at [877, 564] on span "Slot" at bounding box center [904, 567] width 120 height 17
click at [874, 511] on div at bounding box center [904, 510] width 122 height 17
click at [874, 527] on span "Departure" at bounding box center [904, 534] width 120 height 17
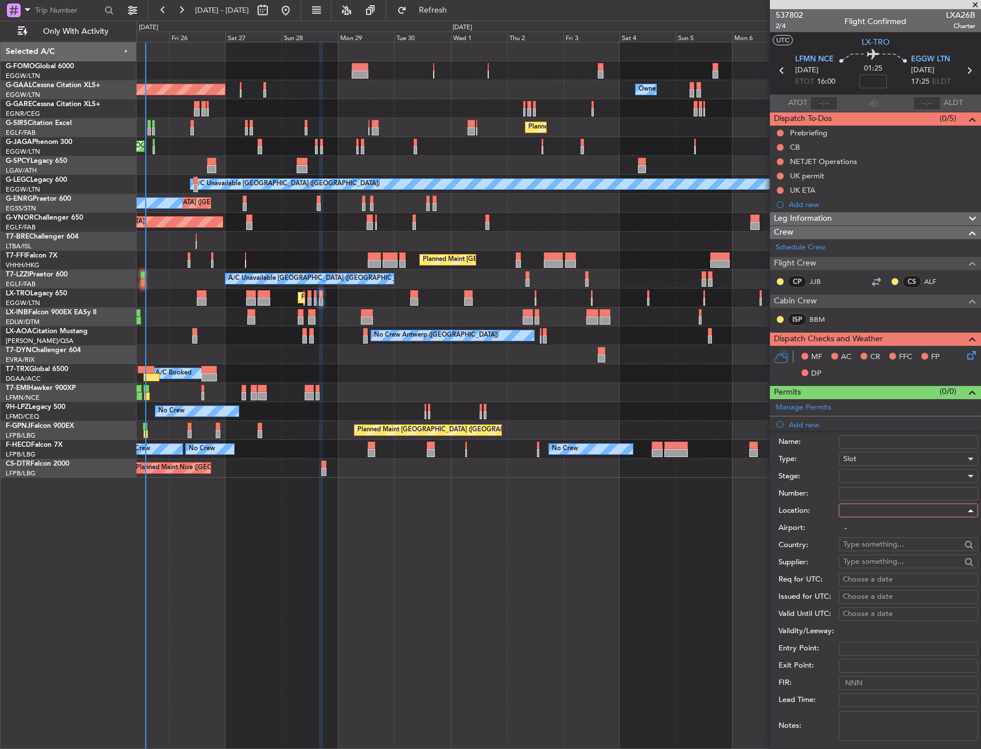
type input "LFMN / NCE"
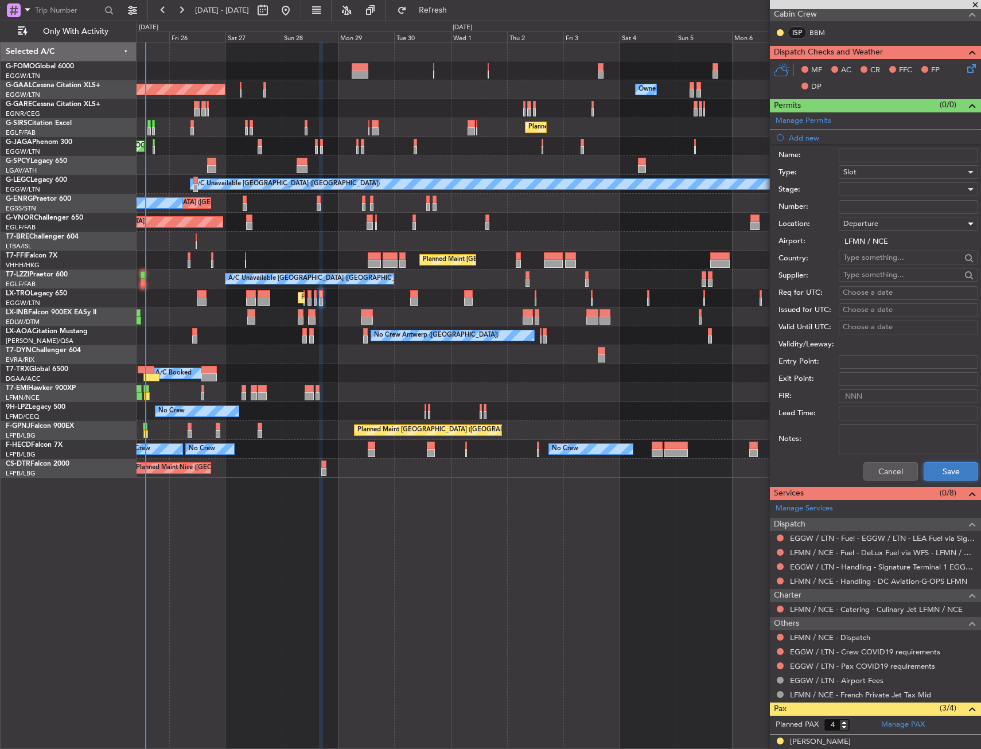
click at [942, 478] on button "Save" at bounding box center [951, 471] width 55 height 18
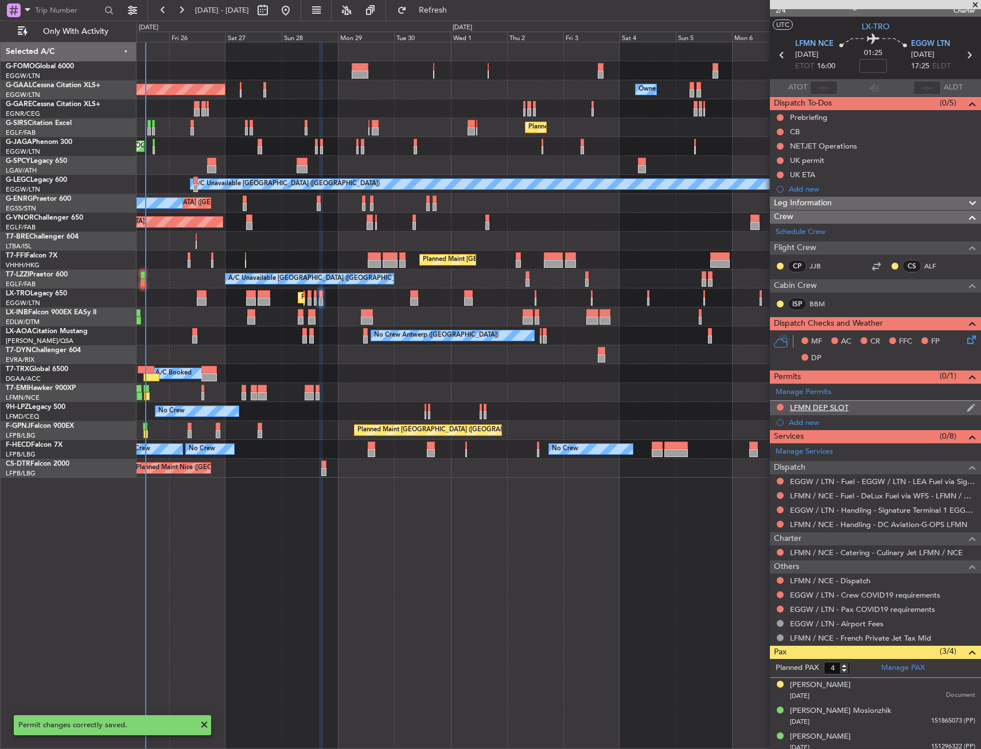
scroll to position [0, 0]
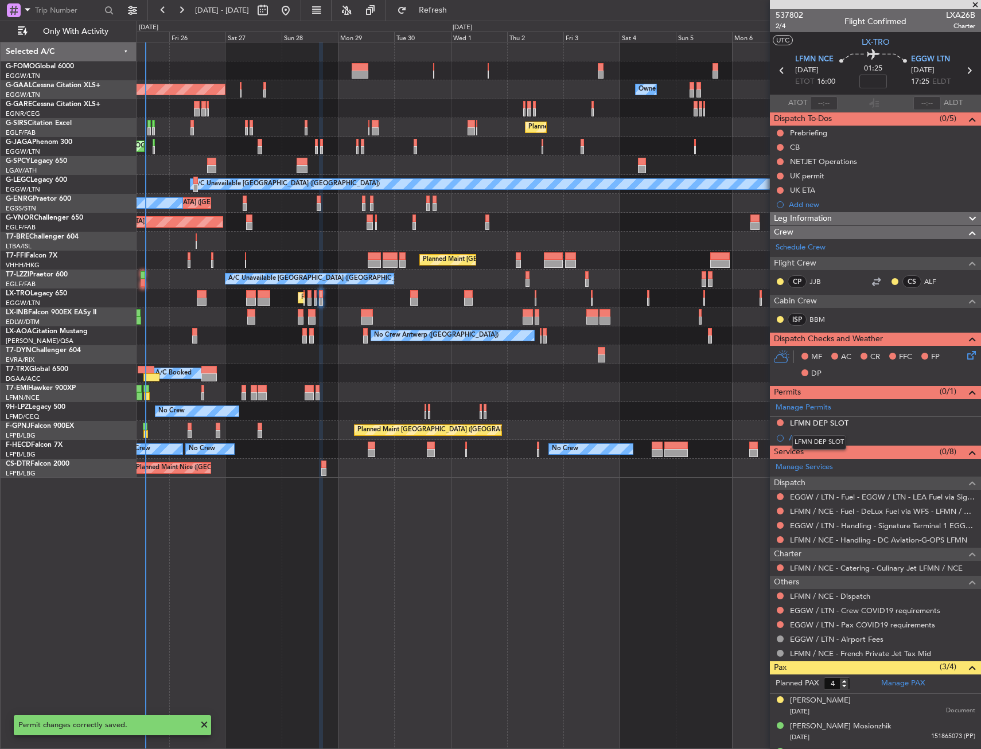
click at [808, 440] on div "LFMN DEP SLOT" at bounding box center [819, 443] width 54 height 14
click at [799, 437] on mat-tooltip-component "Not Requested" at bounding box center [780, 441] width 65 height 30
click at [807, 434] on div "Add new" at bounding box center [877, 438] width 176 height 10
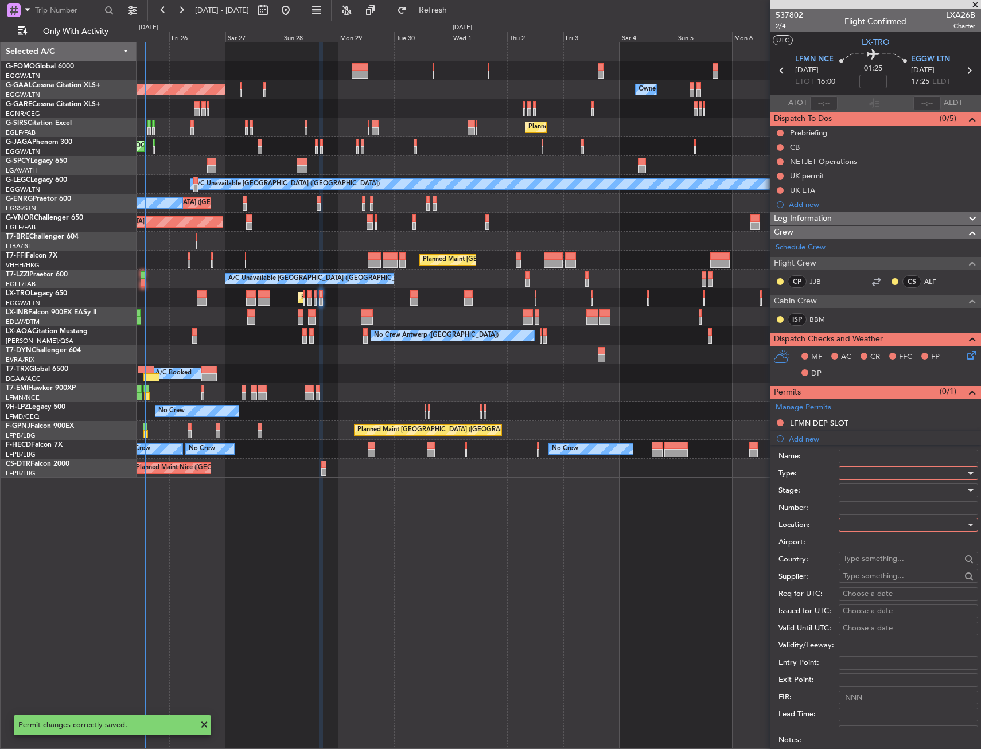
click at [863, 467] on div at bounding box center [904, 473] width 122 height 17
click at [868, 577] on span "Slot" at bounding box center [904, 581] width 120 height 17
click at [856, 523] on div at bounding box center [904, 524] width 122 height 17
click at [862, 581] on span "Arrival" at bounding box center [904, 582] width 120 height 17
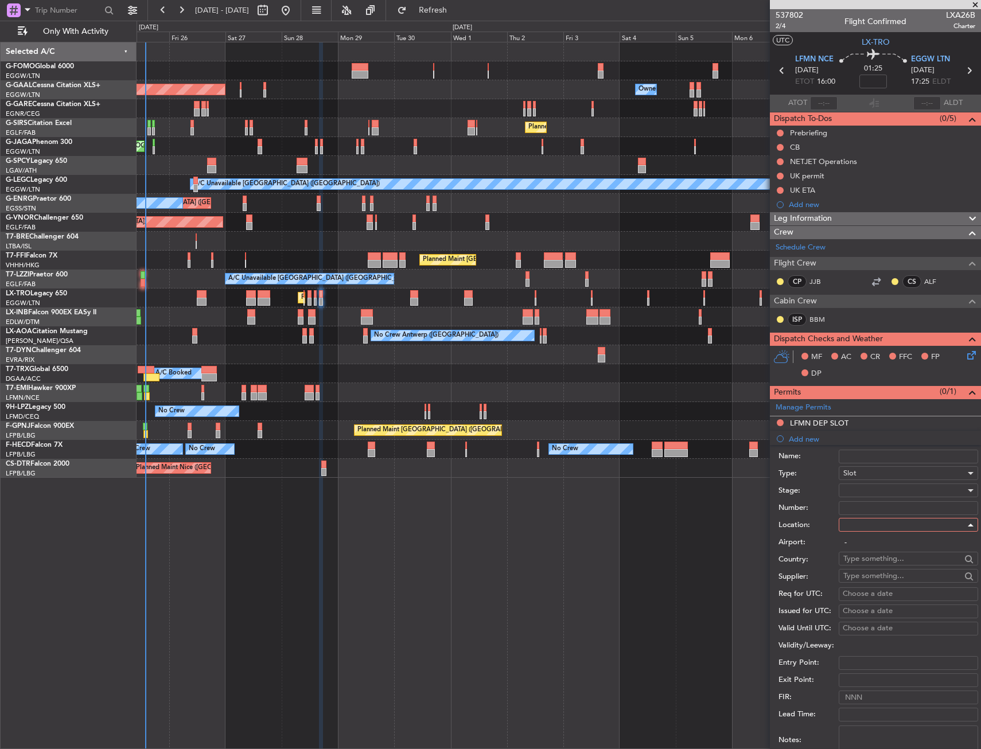
type input "EGGW / LTN"
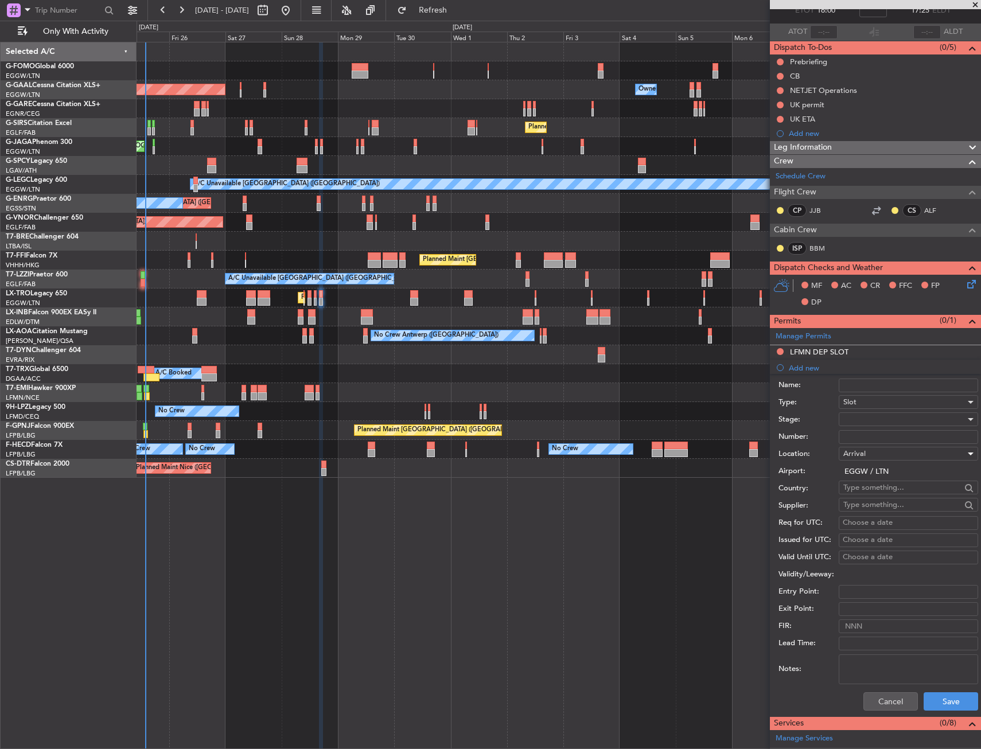
scroll to position [230, 0]
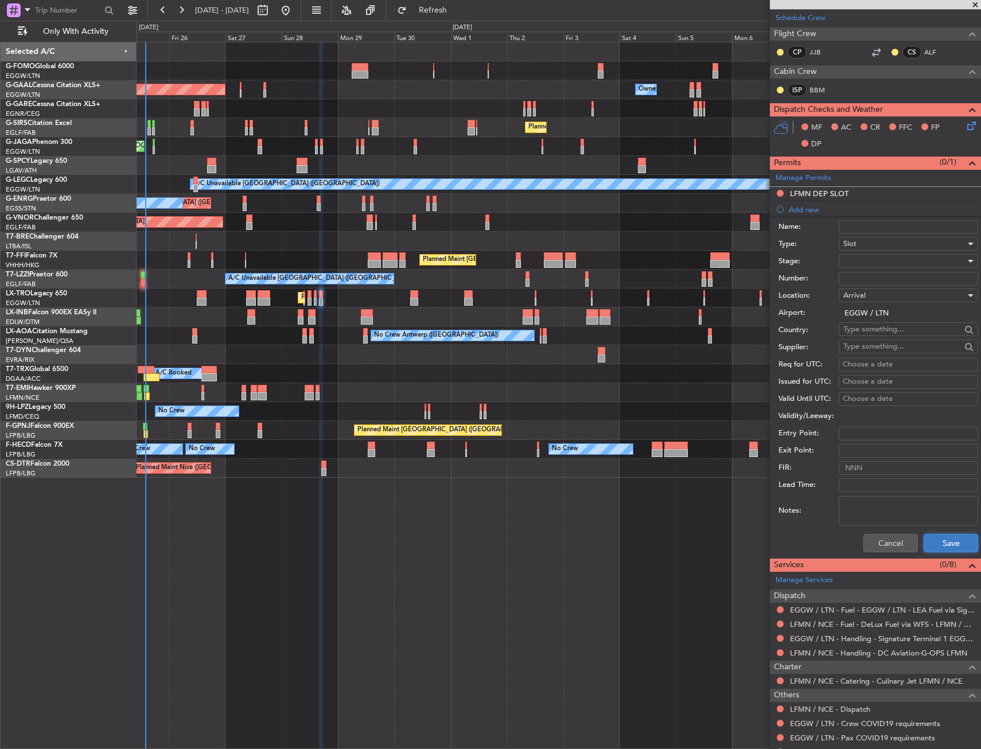
click at [924, 536] on button "Save" at bounding box center [951, 543] width 55 height 18
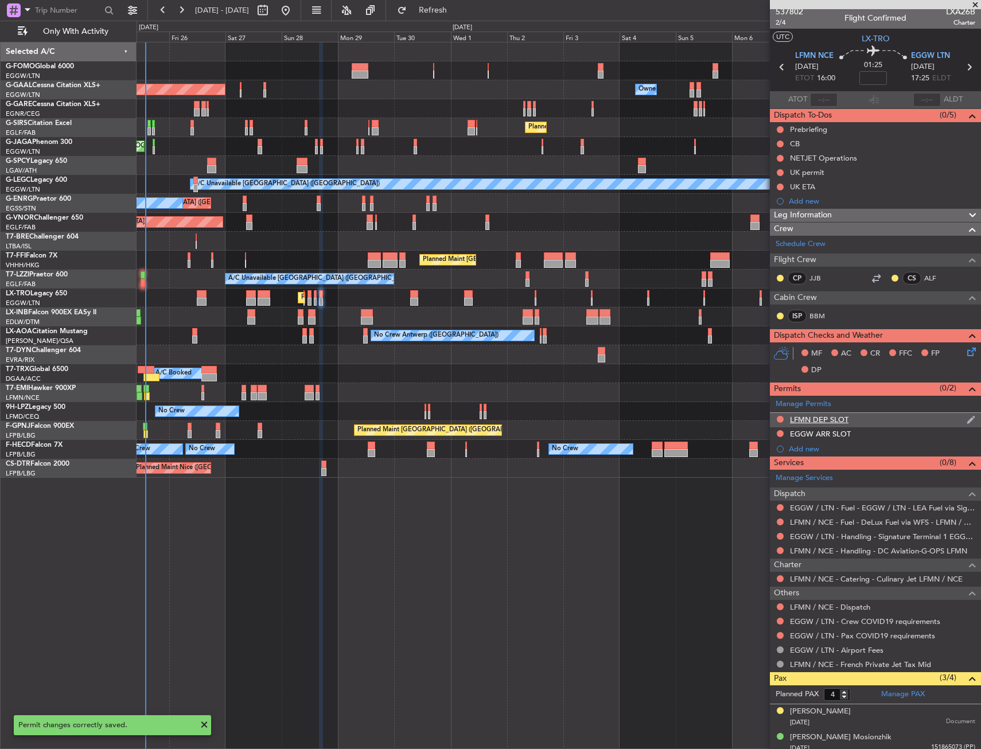
scroll to position [0, 0]
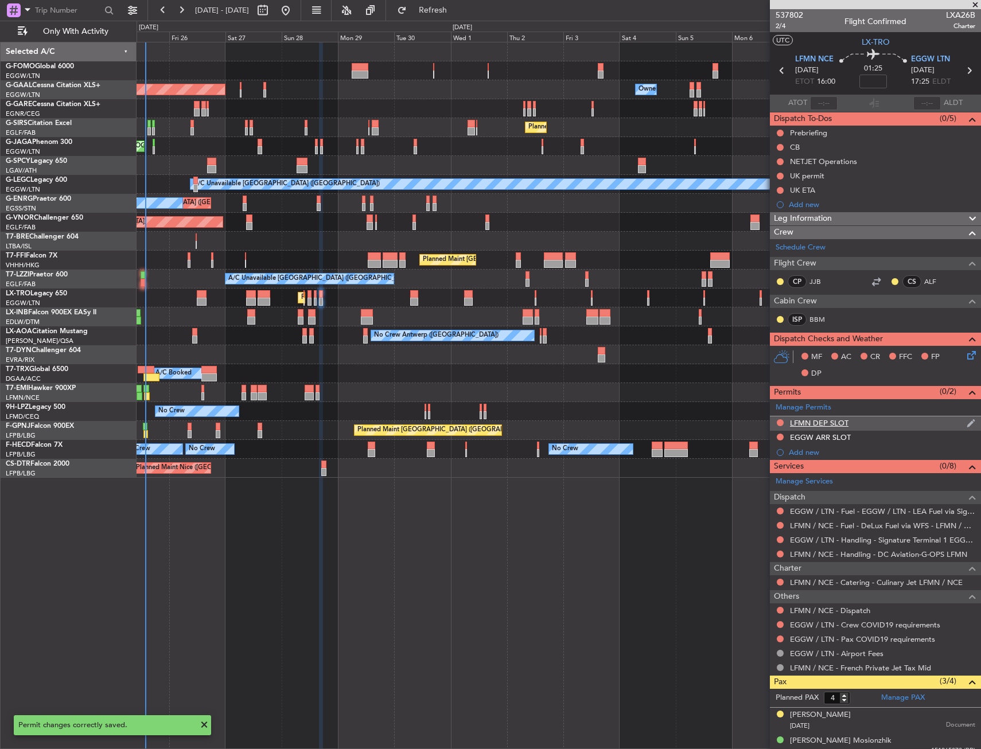
click at [873, 422] on div "LFMN DEP SLOT" at bounding box center [875, 424] width 211 height 14
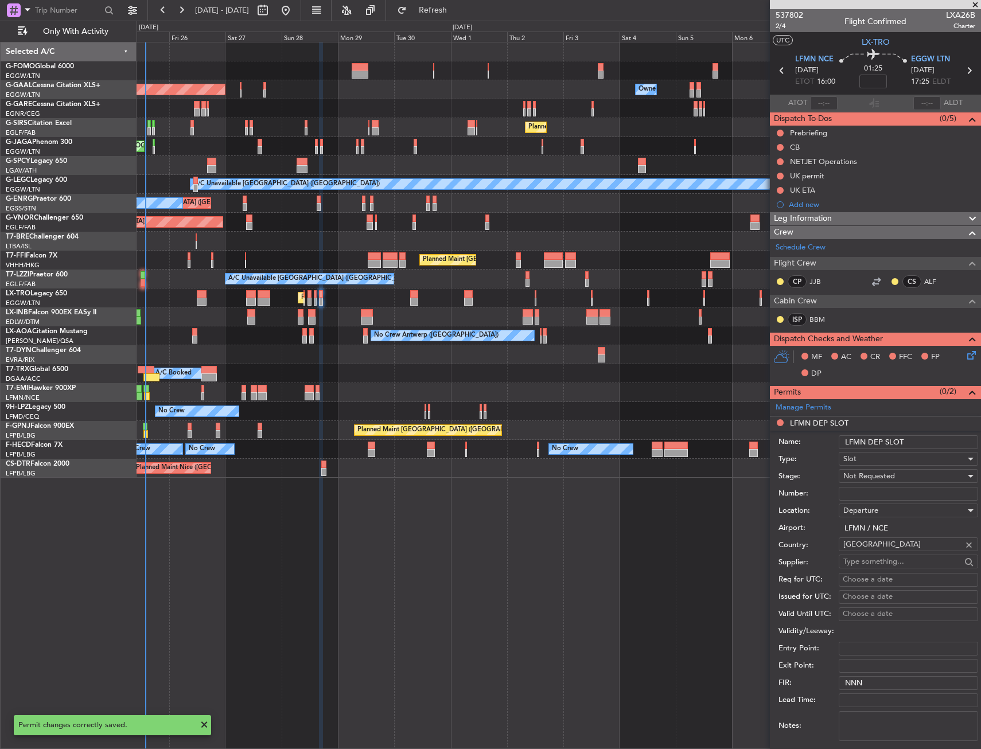
click at [915, 443] on input "LFMN DEP SLOT" at bounding box center [908, 443] width 139 height 14
type input "LFMN DEP SLOT 1600Z"
click at [910, 481] on div "Not Requested" at bounding box center [904, 476] width 122 height 17
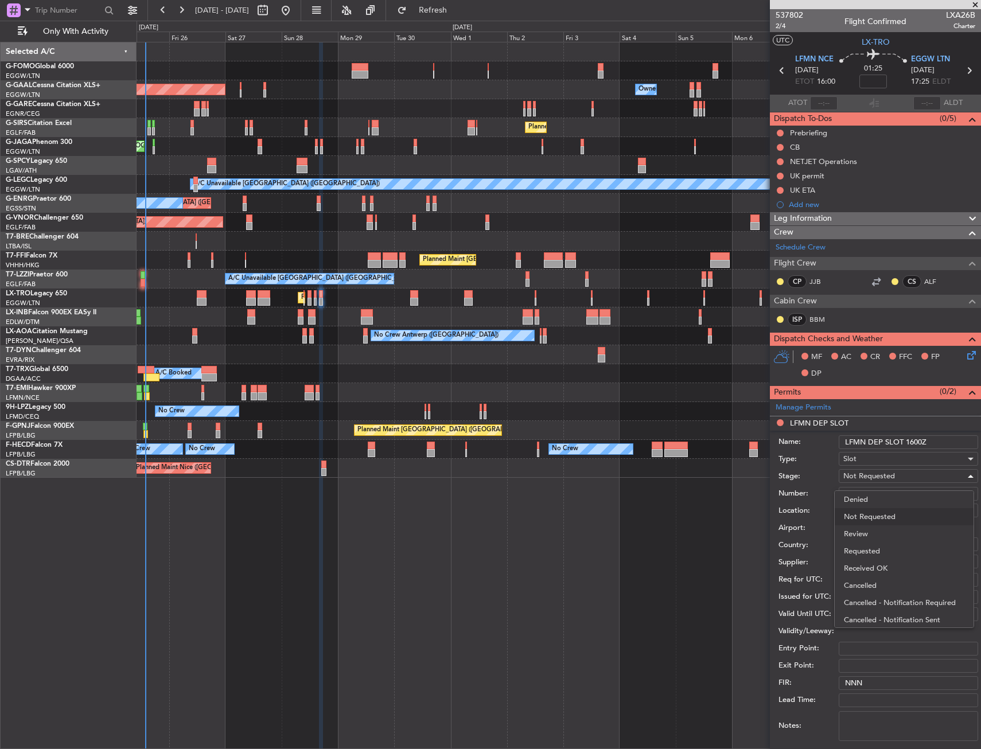
click at [881, 547] on span "Requested" at bounding box center [904, 551] width 120 height 17
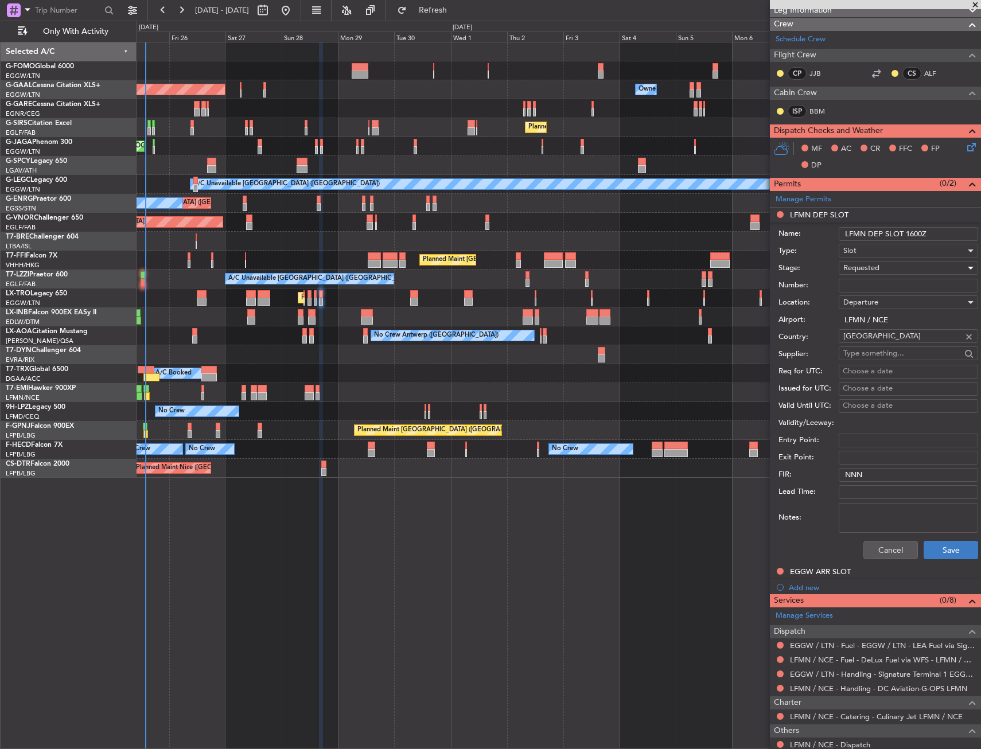
scroll to position [230, 0]
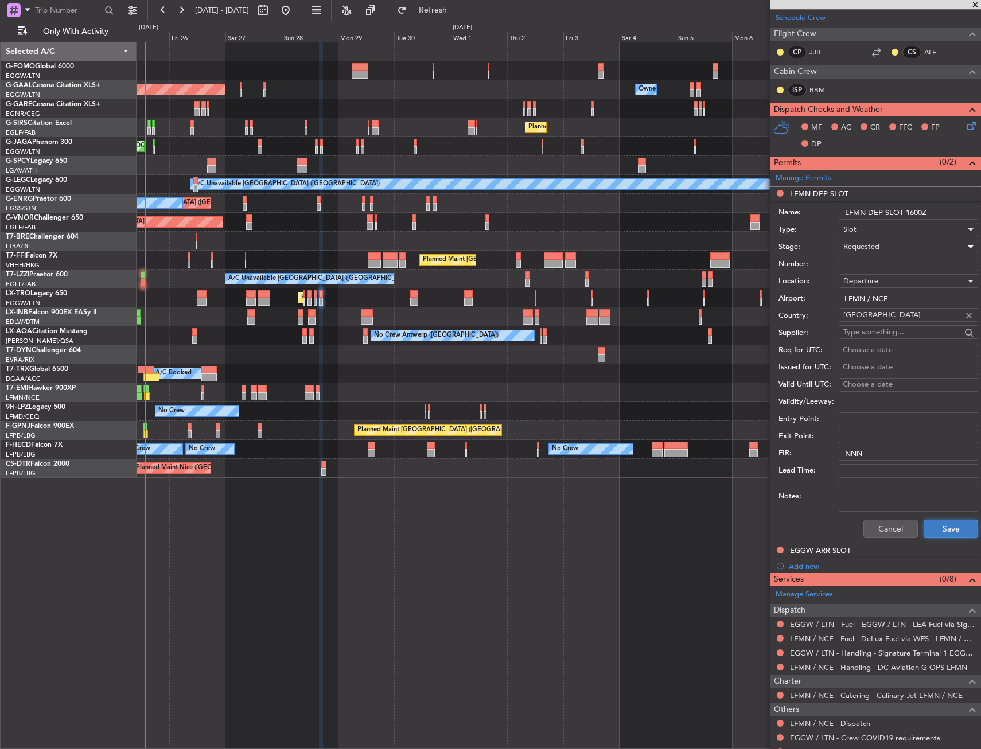
click at [940, 534] on button "Save" at bounding box center [951, 529] width 55 height 18
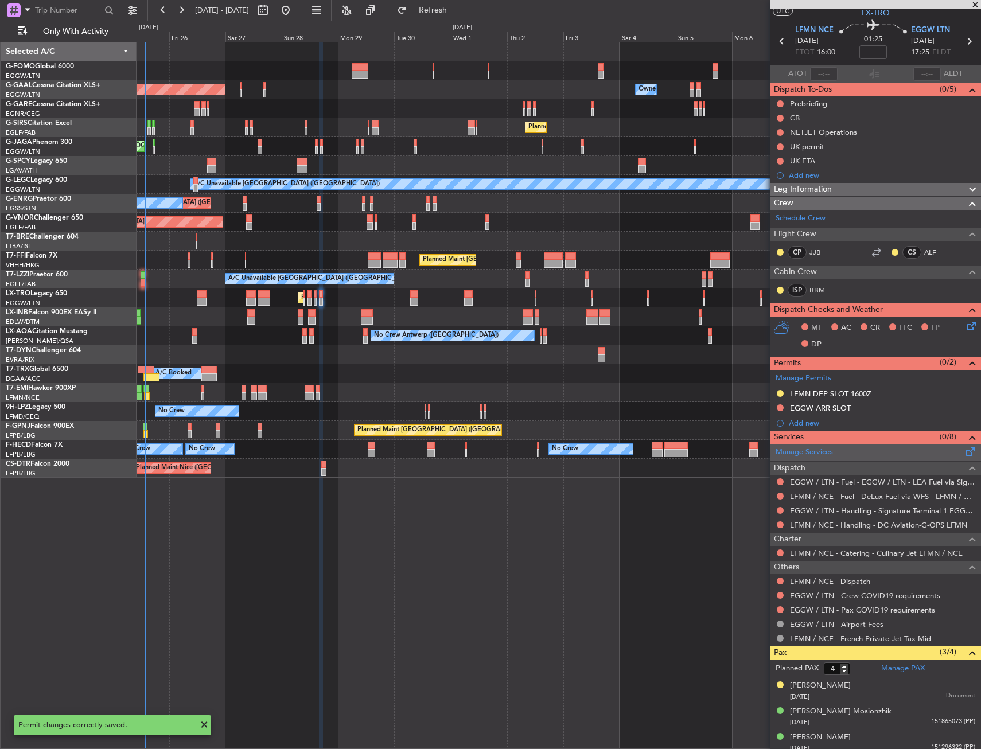
scroll to position [0, 0]
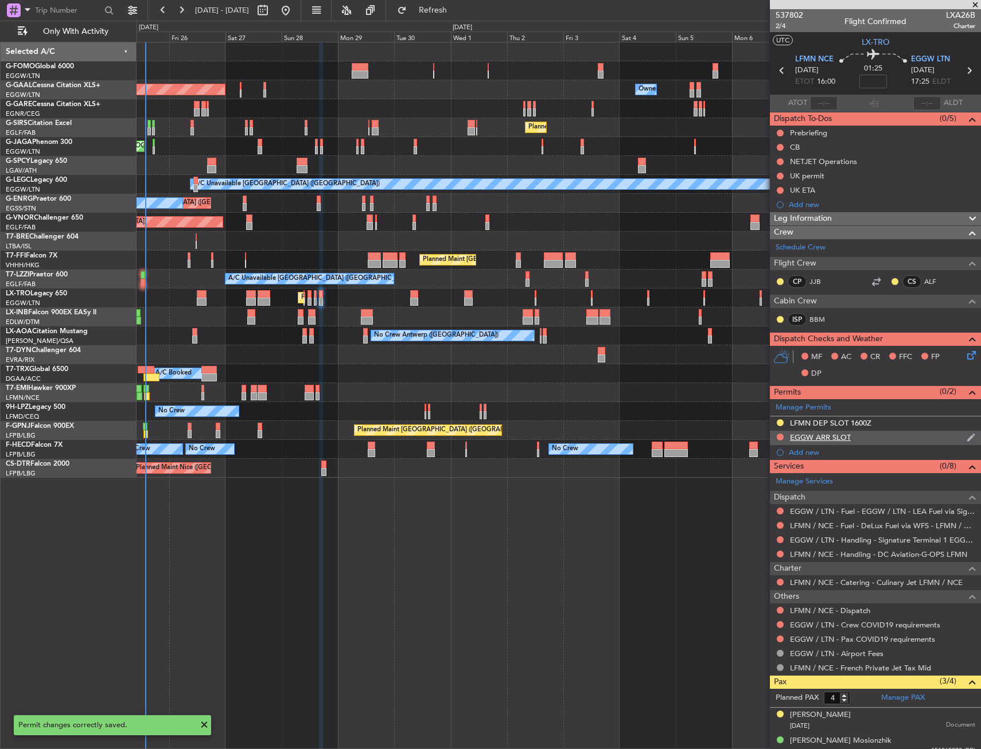
click at [880, 441] on div "EGGW ARR SLOT" at bounding box center [875, 438] width 211 height 14
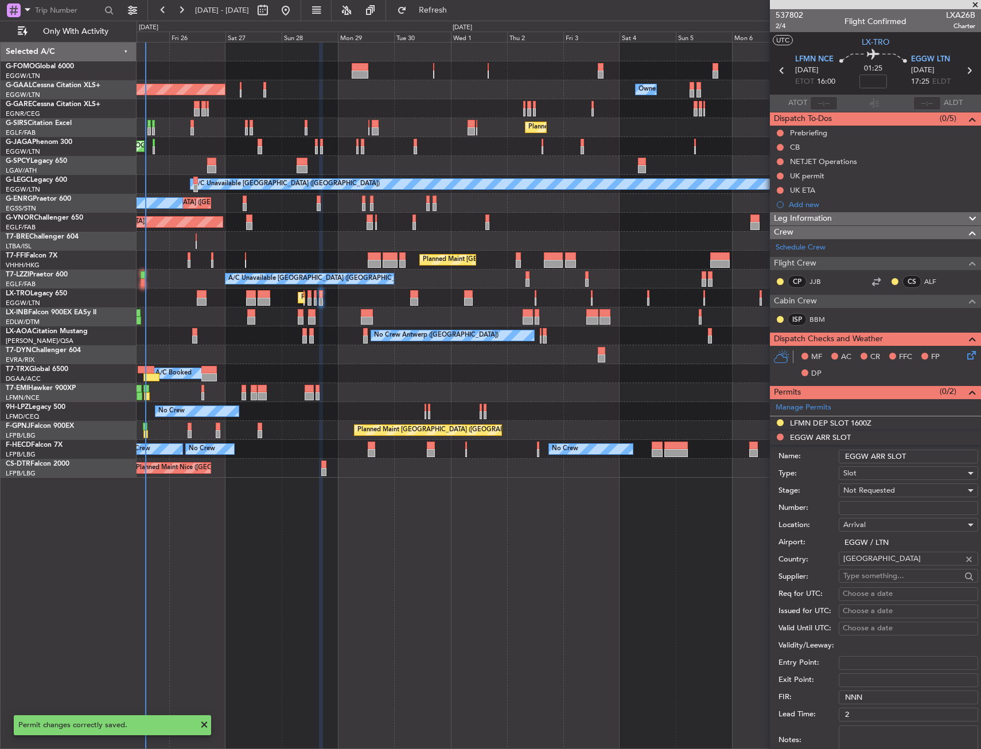
click at [915, 456] on input "EGGW ARR SLOT" at bounding box center [908, 457] width 139 height 14
type input "EGGW ARR SLOT 1725Z"
click at [887, 491] on span "Not Requested" at bounding box center [869, 490] width 52 height 10
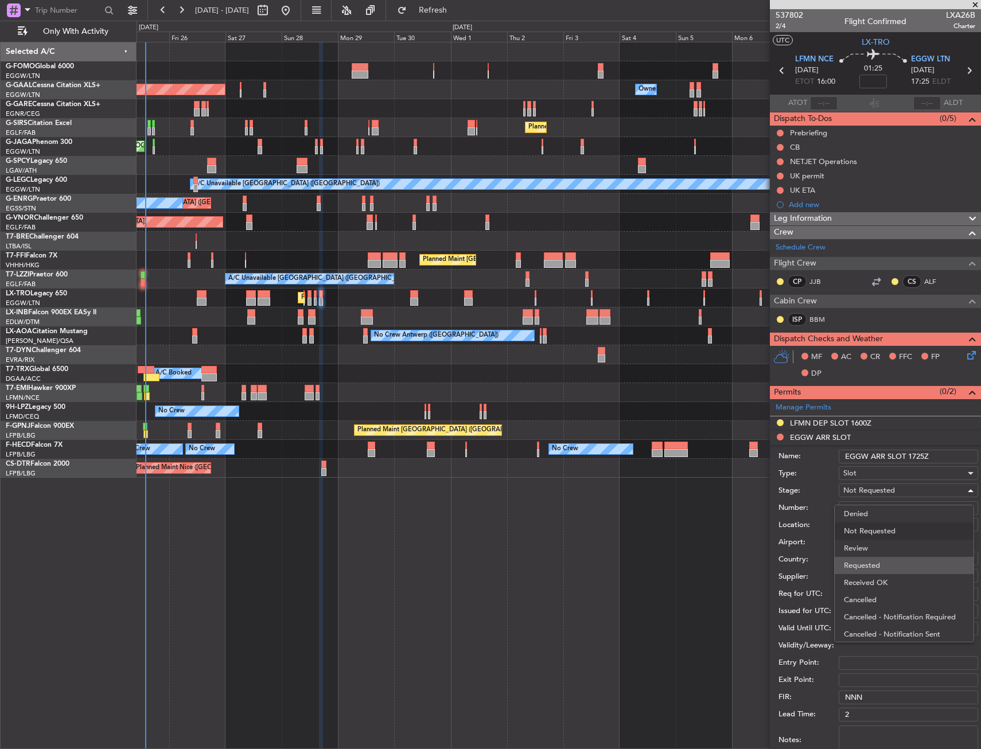
click at [878, 563] on span "Requested" at bounding box center [904, 565] width 120 height 17
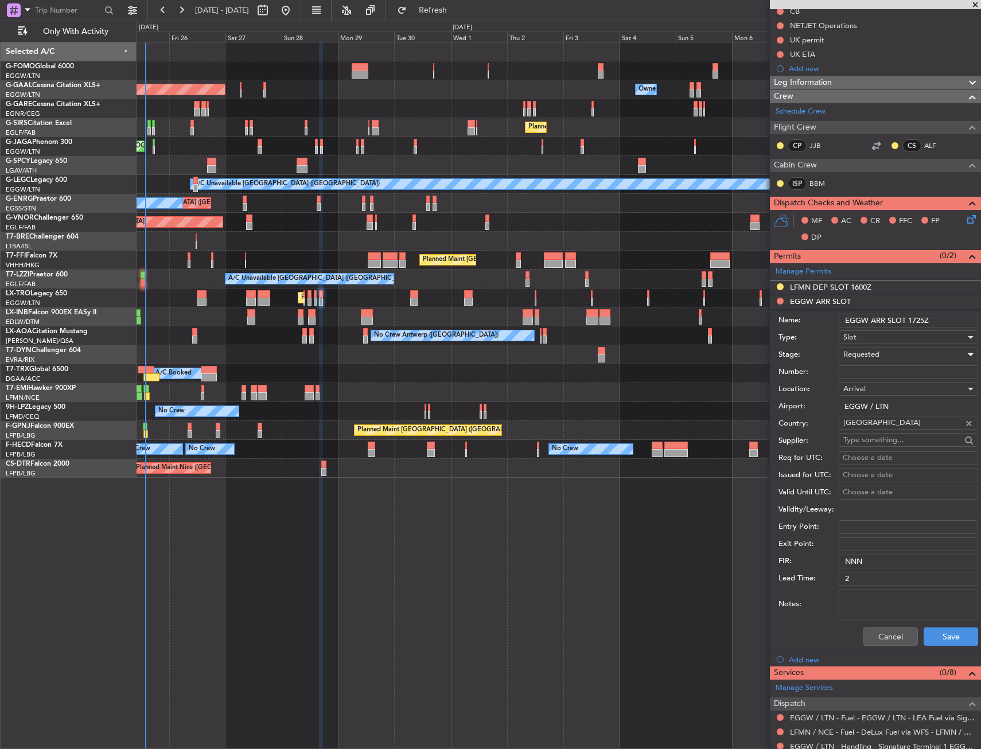
scroll to position [230, 0]
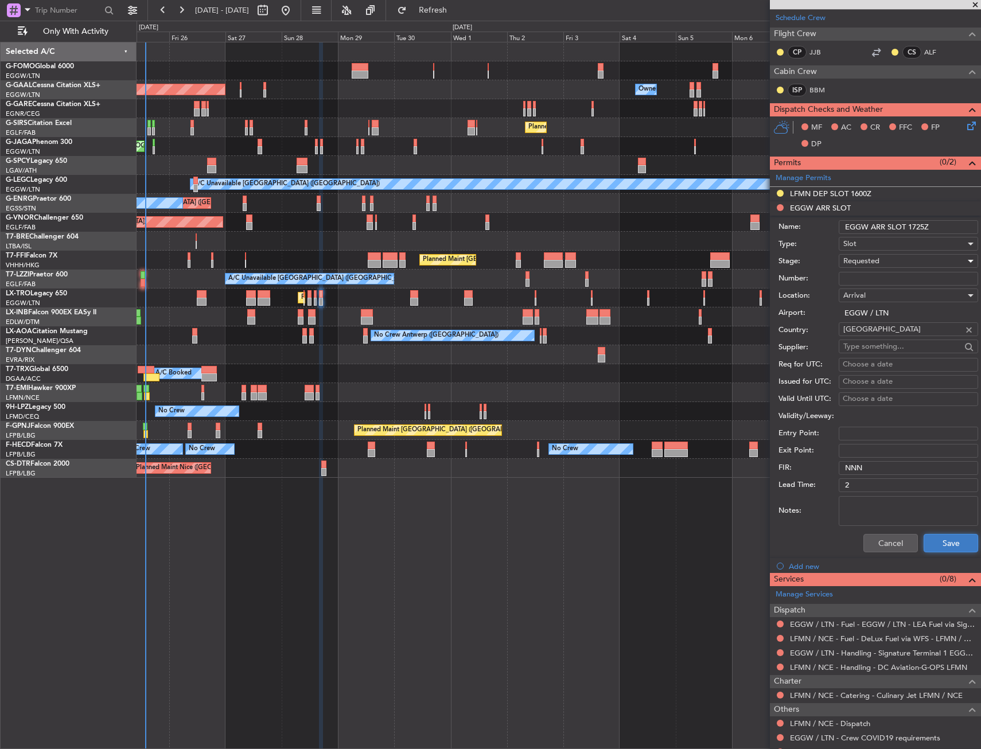
click at [934, 542] on button "Save" at bounding box center [951, 543] width 55 height 18
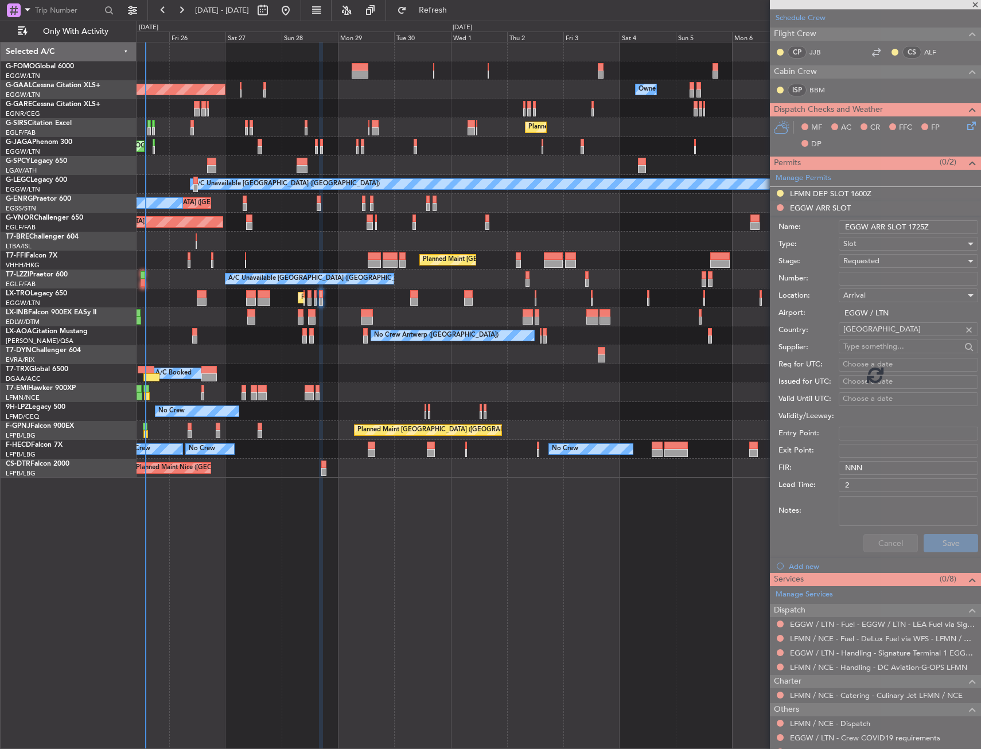
scroll to position [61, 0]
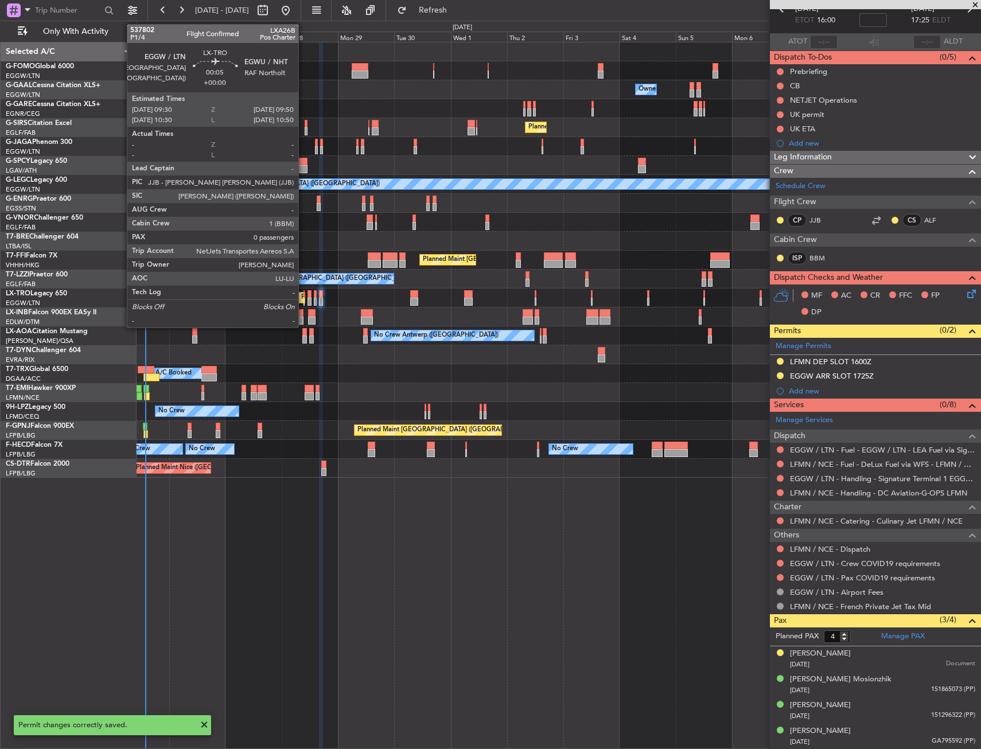
click at [304, 297] on div at bounding box center [304, 294] width 1 height 8
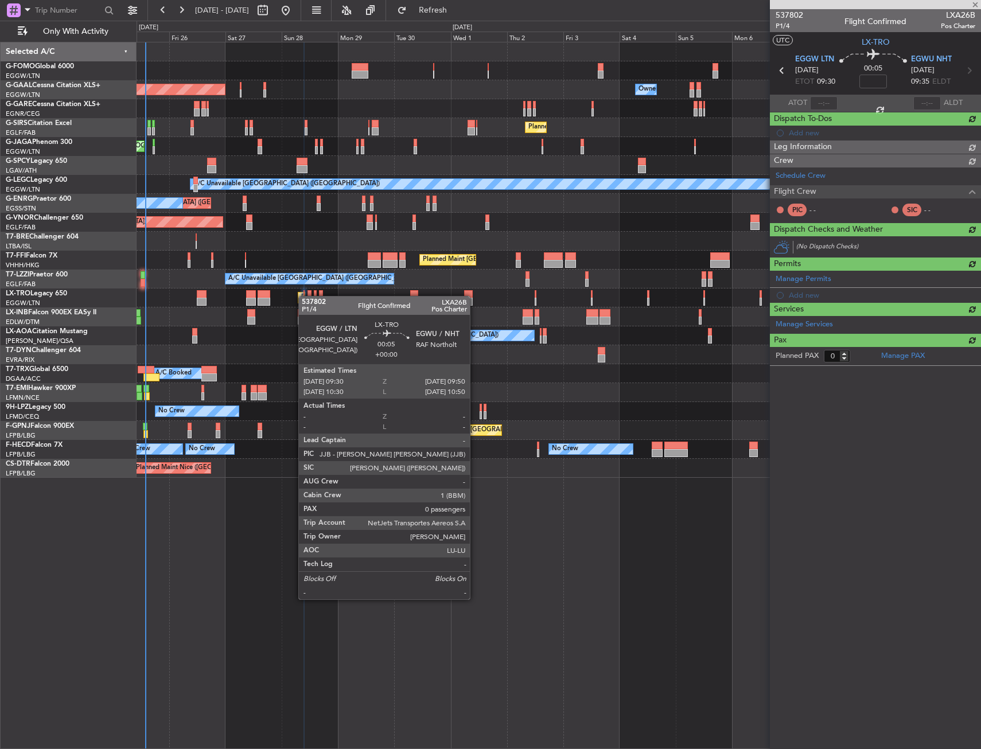
scroll to position [0, 0]
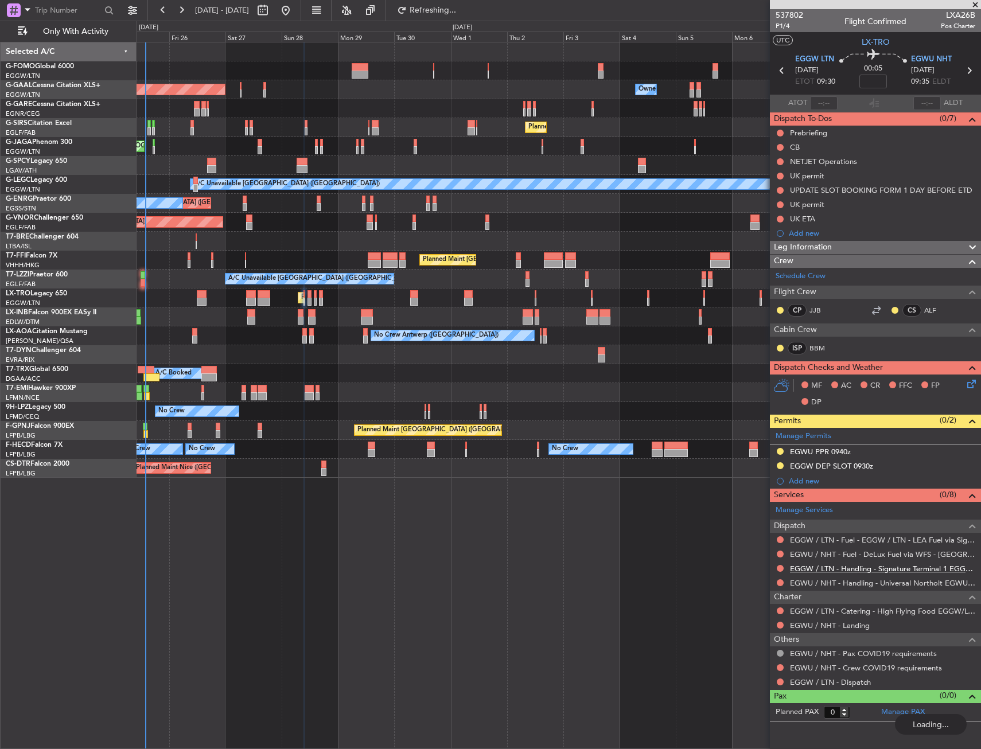
click at [817, 570] on link "EGGW / LTN - Handling - Signature Terminal 1 EGGW / LTN" at bounding box center [882, 569] width 185 height 10
click at [812, 585] on link "EGWU / NHT - Handling - Universal Northolt EGWU / NHT" at bounding box center [882, 583] width 185 height 10
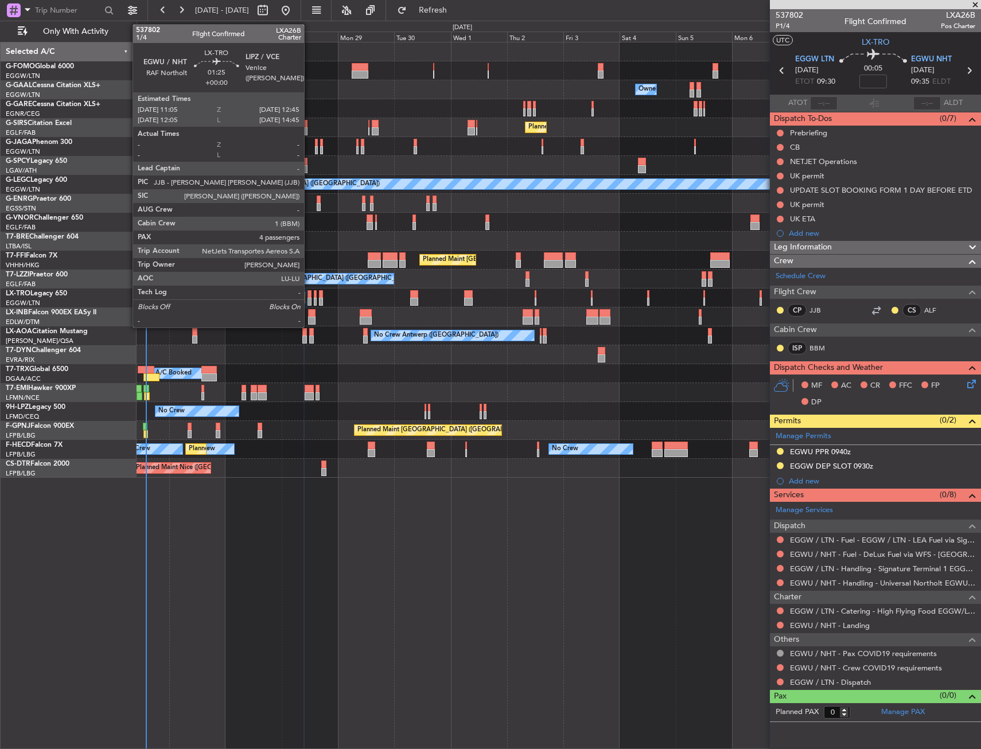
click at [309, 298] on div at bounding box center [310, 302] width 4 height 8
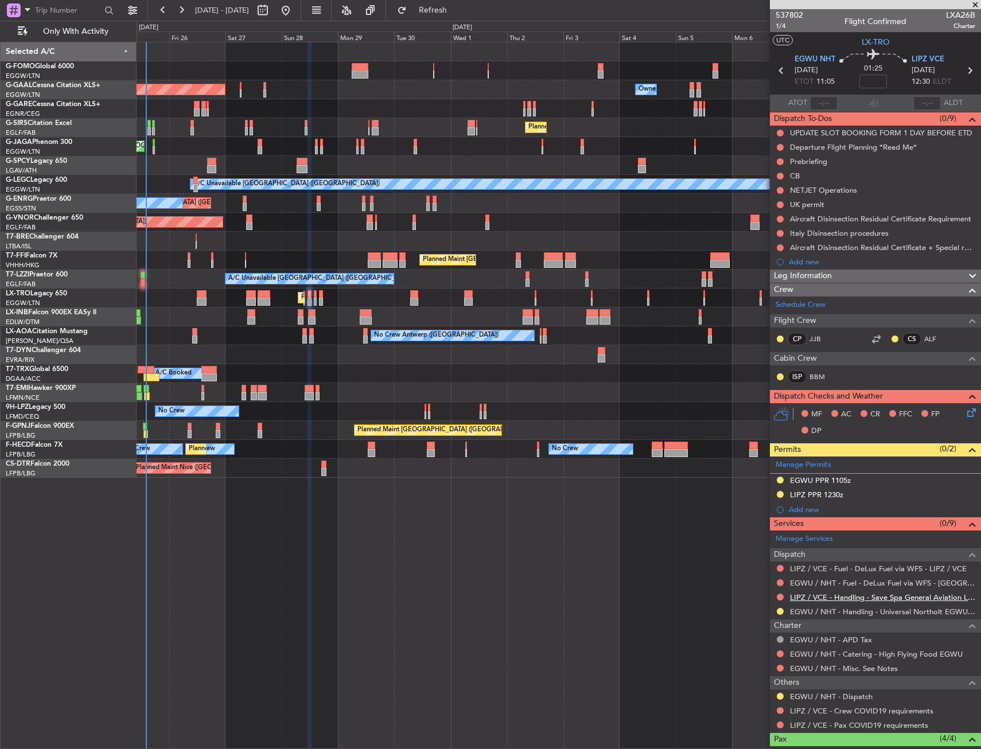
click at [868, 597] on link "LIPZ / VCE - Handling - Save Spa General Aviation LIPZ / VCE" at bounding box center [882, 598] width 185 height 10
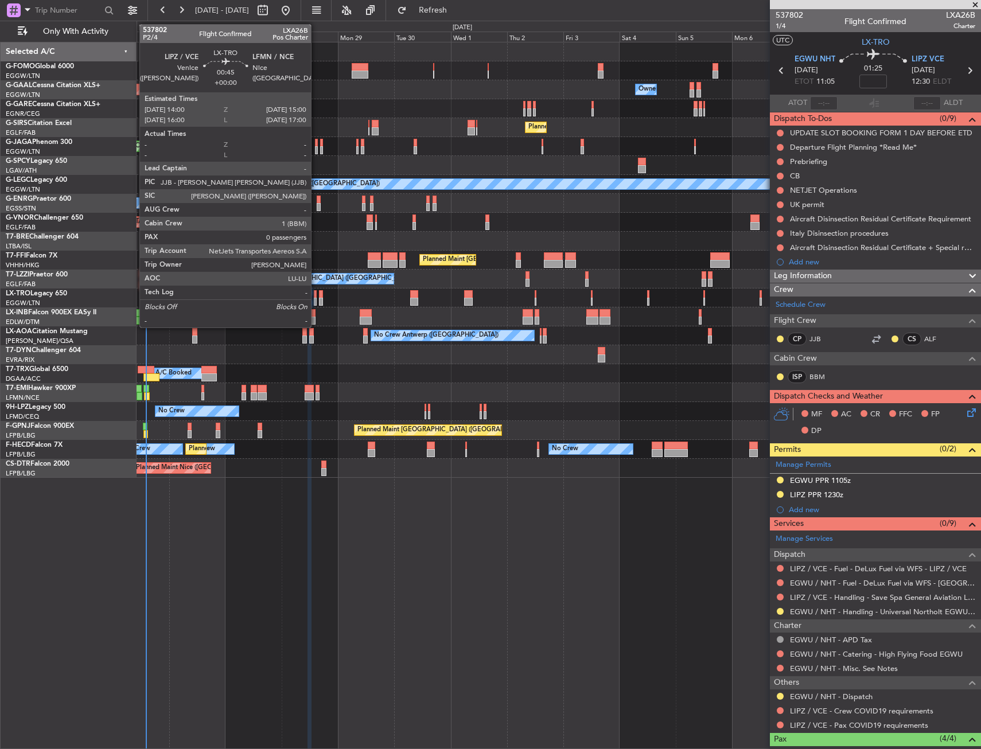
click at [316, 301] on div at bounding box center [315, 302] width 3 height 8
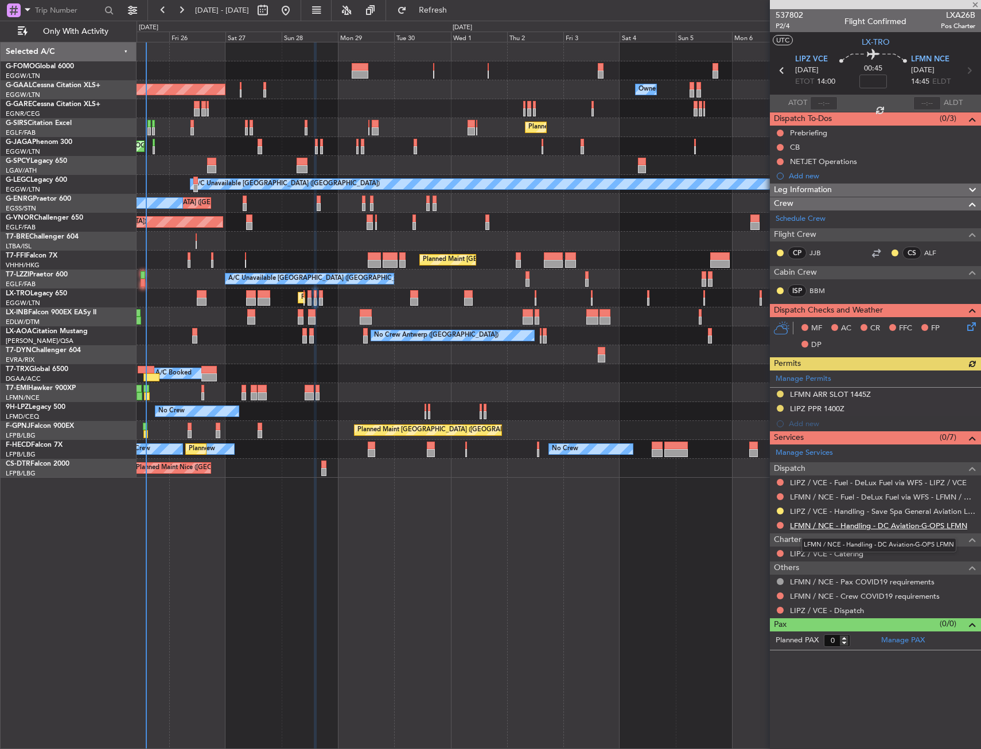
click at [808, 527] on link "LFMN / NCE - Handling - DC Aviation-G-OPS LFMN" at bounding box center [878, 526] width 177 height 10
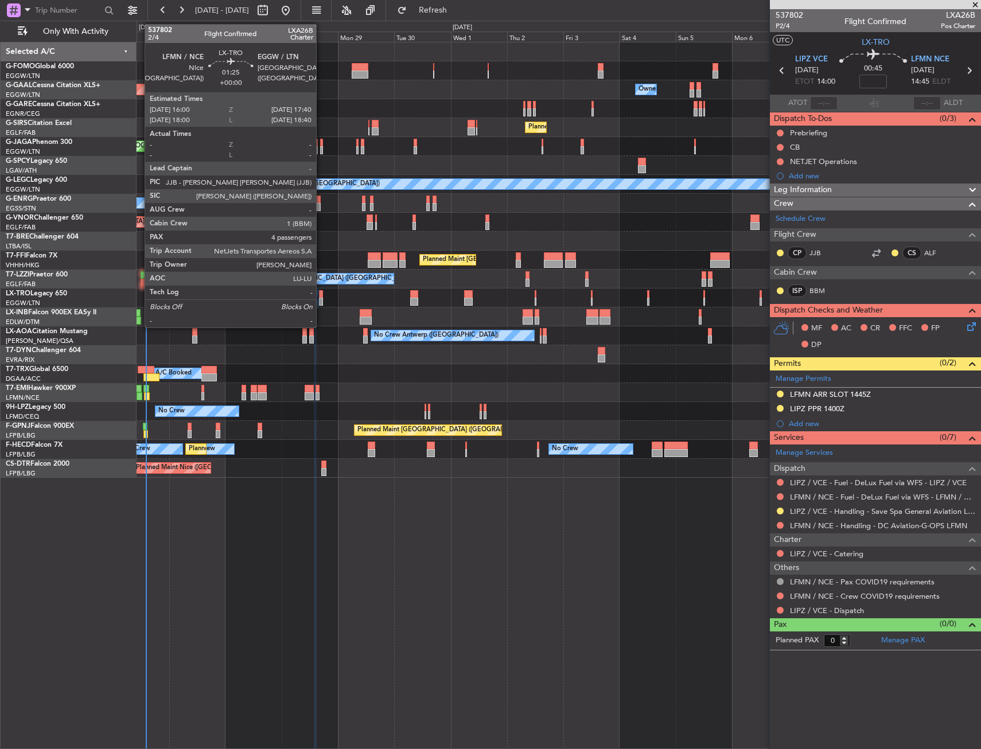
click at [321, 294] on div at bounding box center [321, 294] width 4 height 8
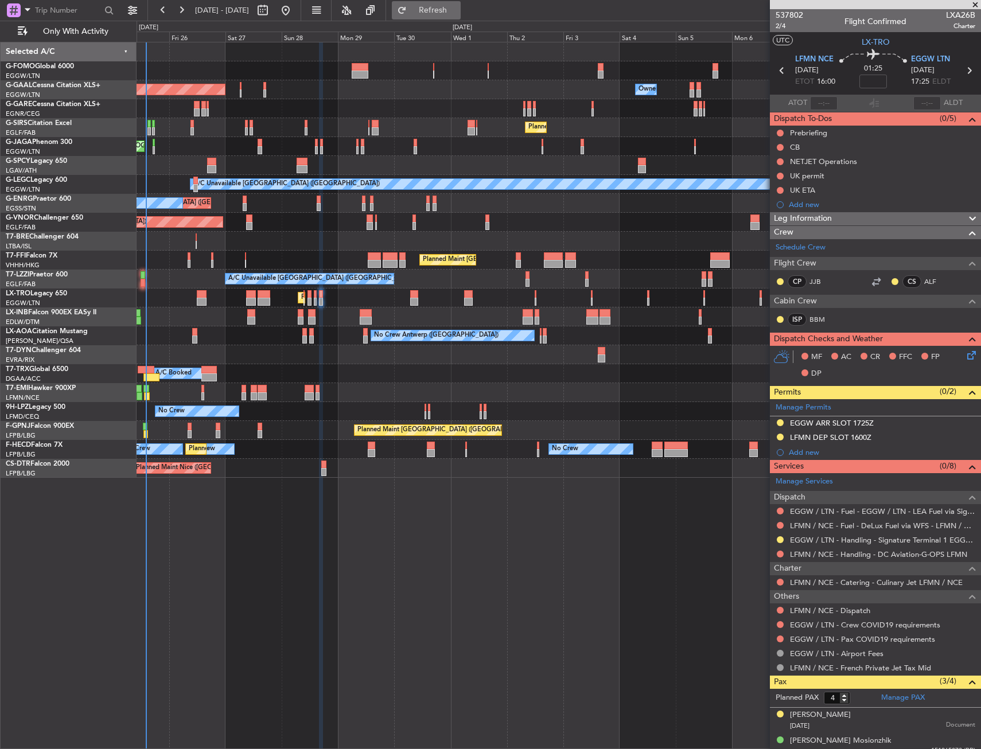
click at [455, 9] on span "Refresh" at bounding box center [433, 10] width 48 height 8
click at [823, 541] on link "EGGW / LTN - Handling - Signature Terminal 1 EGGW / LTN" at bounding box center [882, 540] width 185 height 10
click at [875, 46] on mat-tooltip-component "Trip Stage" at bounding box center [871, 43] width 50 height 30
click at [862, 44] on span "LX-TRO" at bounding box center [876, 42] width 28 height 12
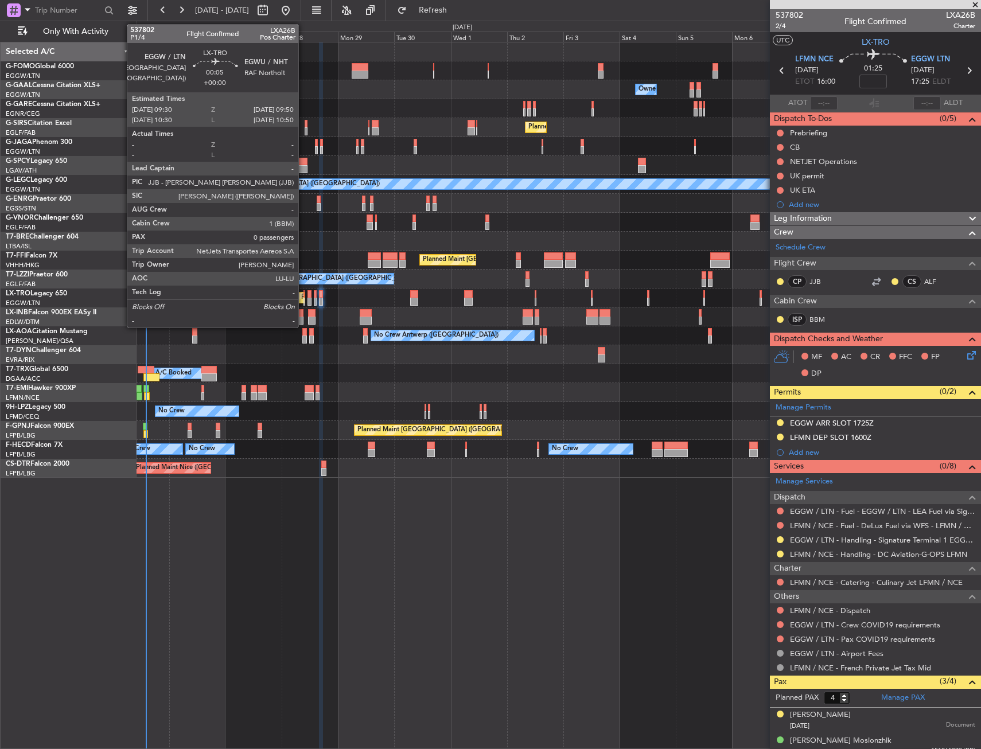
click at [304, 297] on div at bounding box center [304, 294] width 1 height 8
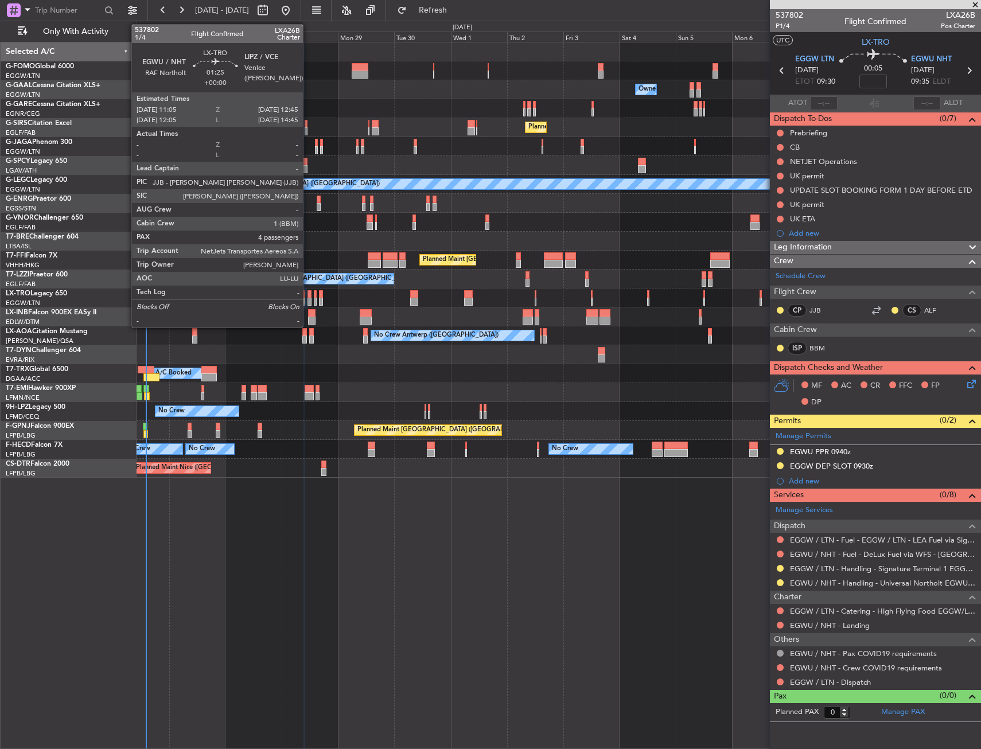
click at [308, 299] on div at bounding box center [310, 302] width 4 height 8
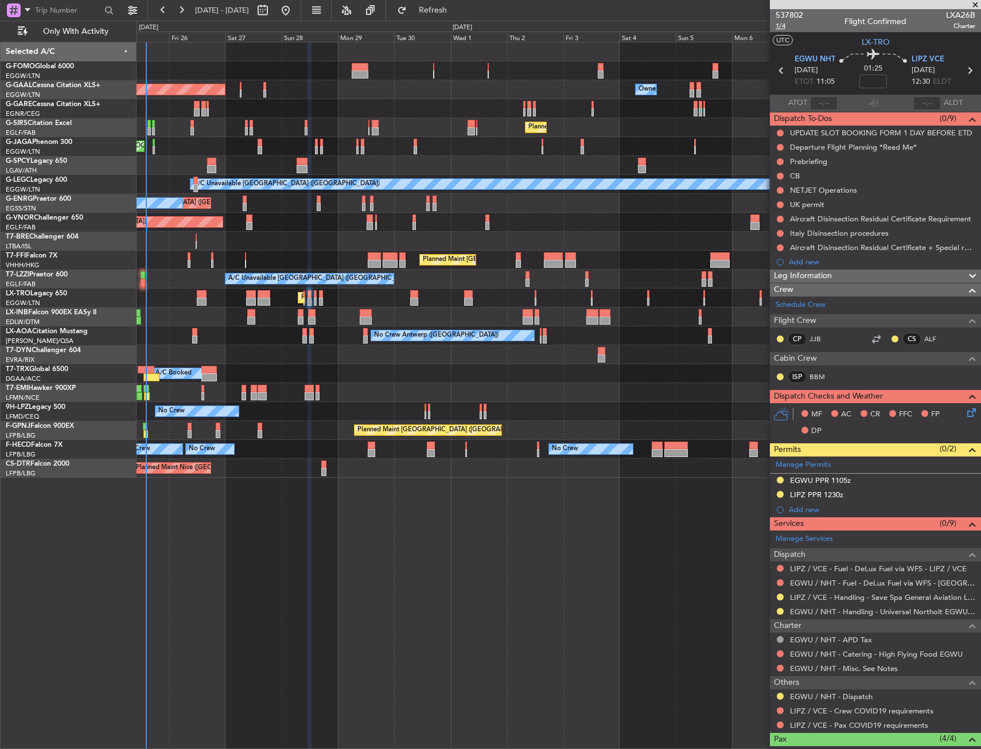
click at [781, 28] on span "1/4" at bounding box center [790, 26] width 28 height 10
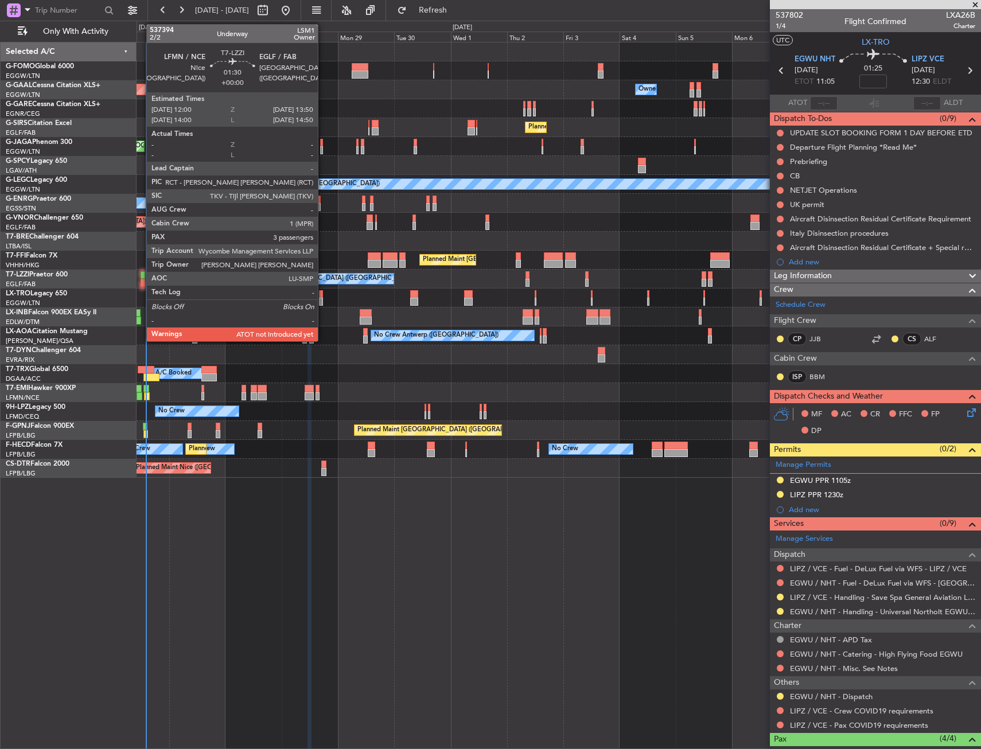
click at [141, 277] on div at bounding box center [143, 275] width 5 height 8
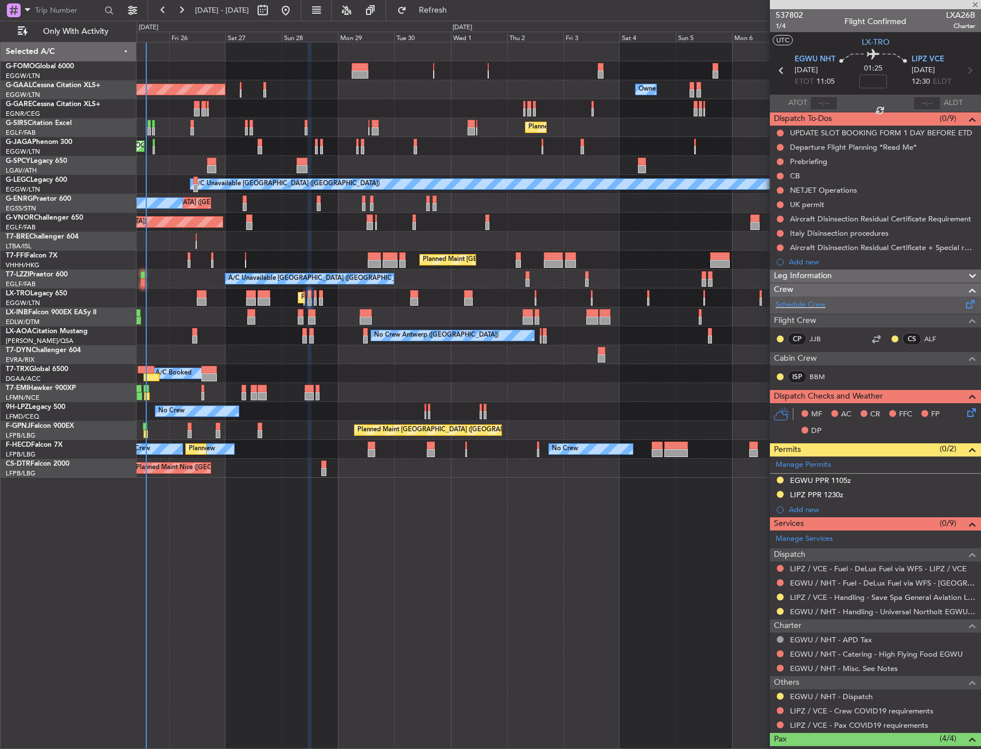
type input "3"
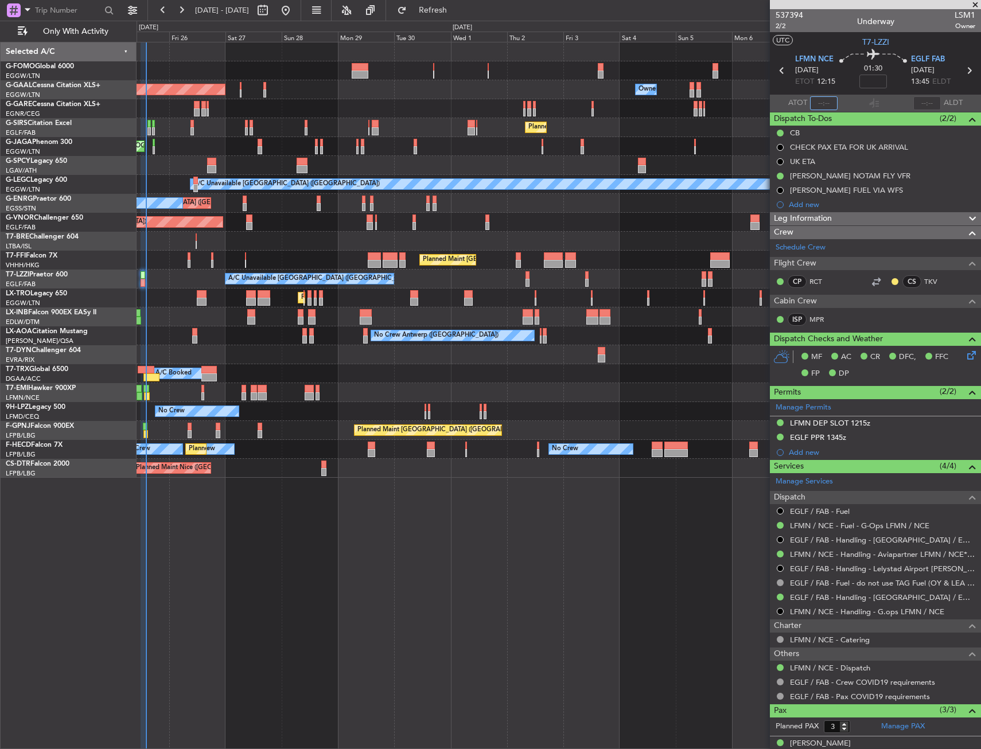
click at [826, 101] on input "text" at bounding box center [824, 103] width 28 height 14
click at [833, 38] on section "UTC T7-LZZI" at bounding box center [875, 40] width 211 height 17
type input "14:08"
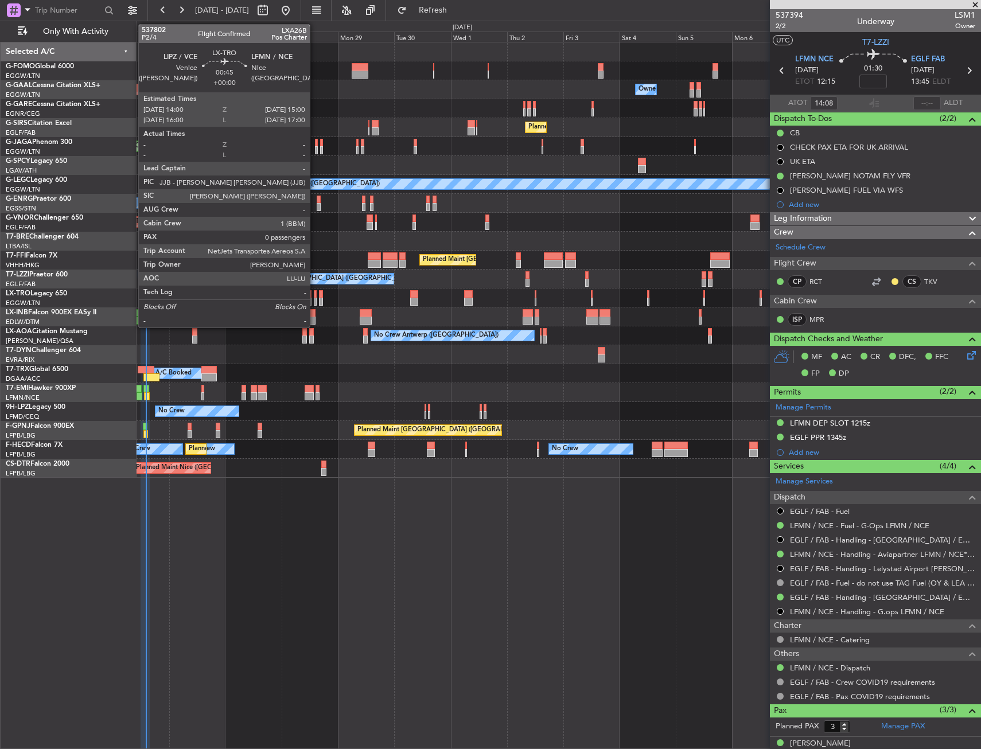
click at [315, 298] on div at bounding box center [315, 302] width 3 height 8
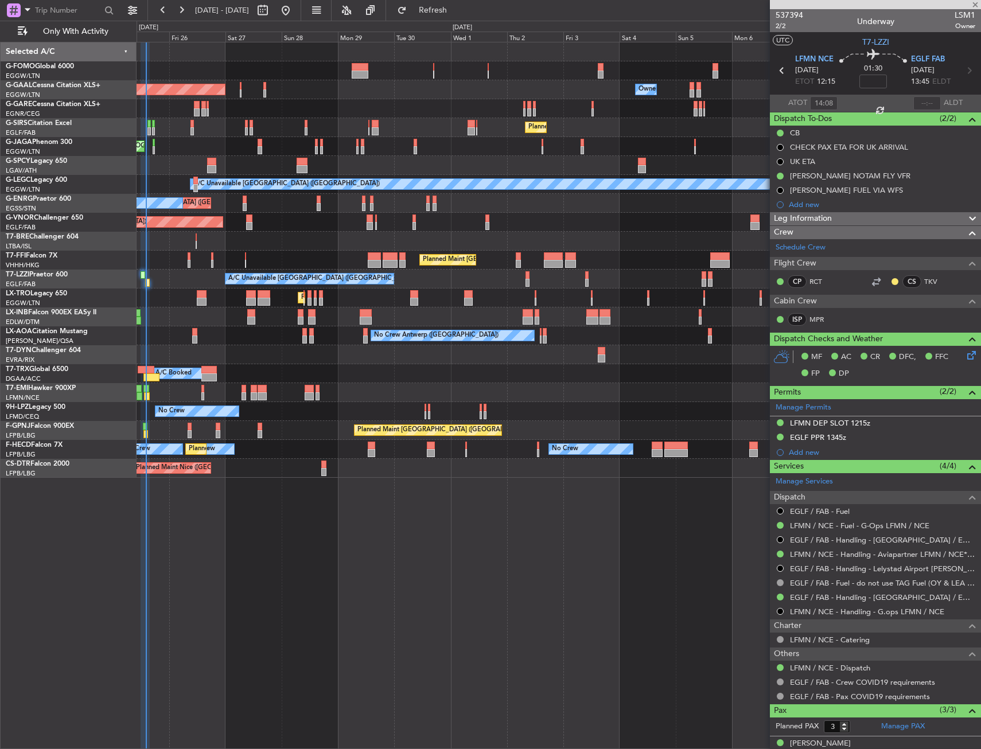
type input "0"
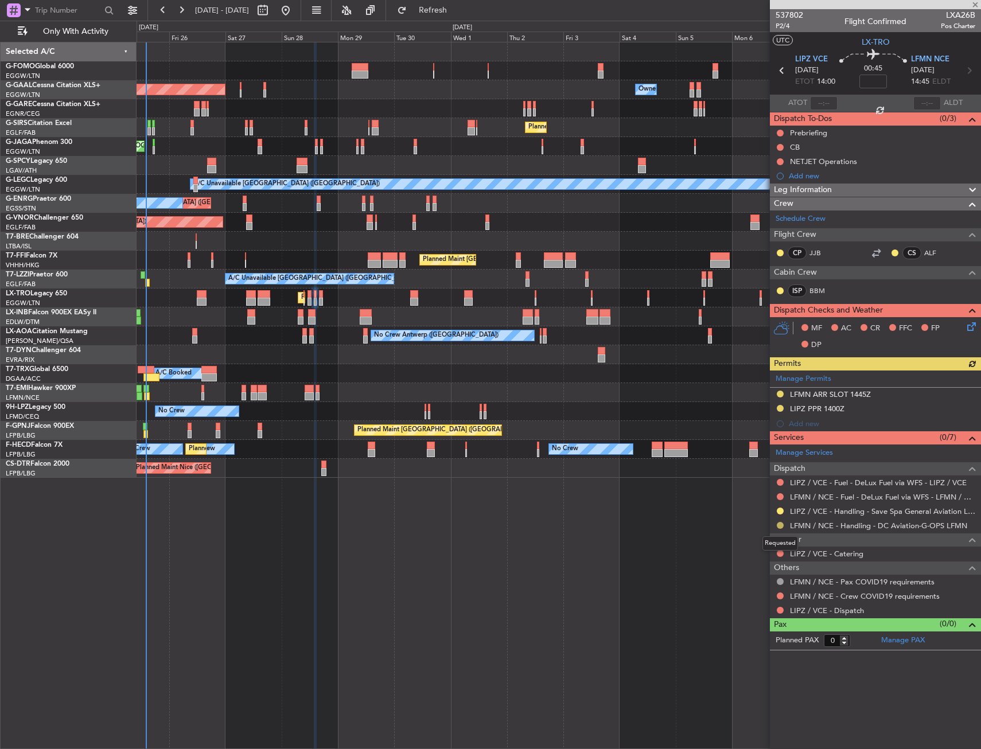
click at [779, 527] on button at bounding box center [780, 525] width 7 height 7
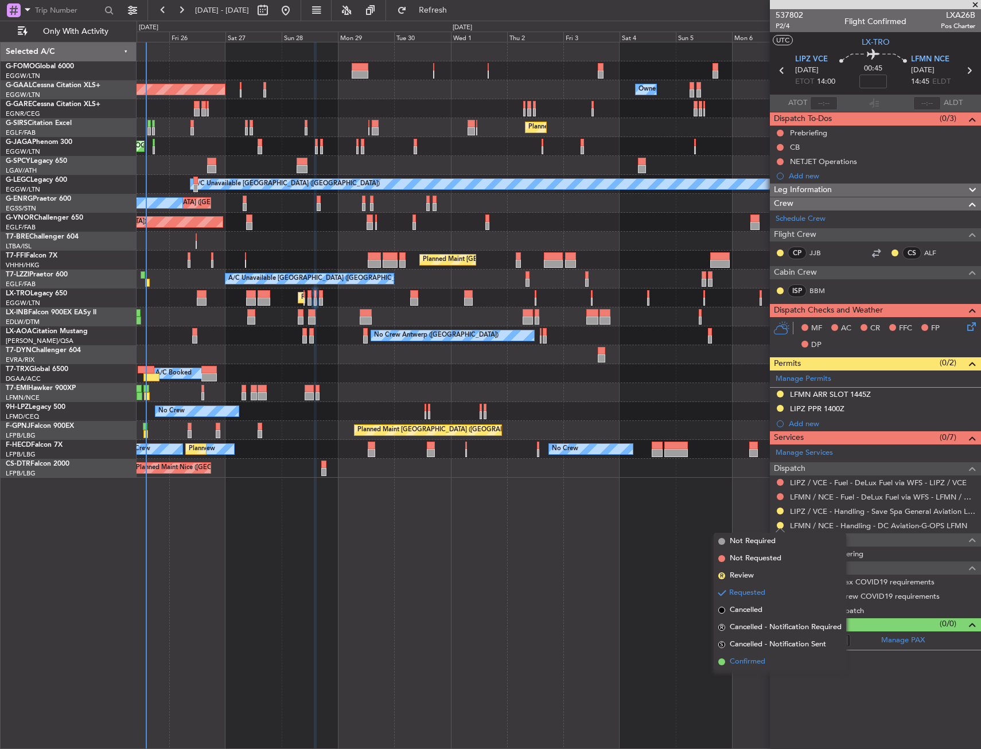
click at [742, 668] on li "Confirmed" at bounding box center [780, 662] width 133 height 17
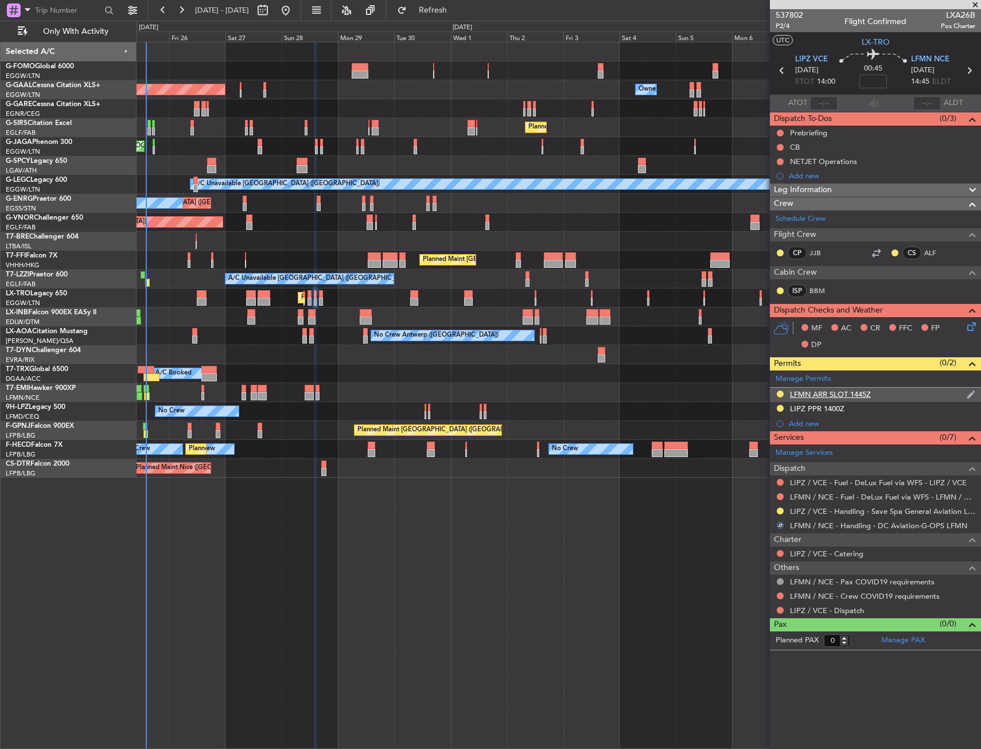
click at [883, 397] on div "LFMN ARR SLOT 1445Z" at bounding box center [875, 395] width 211 height 14
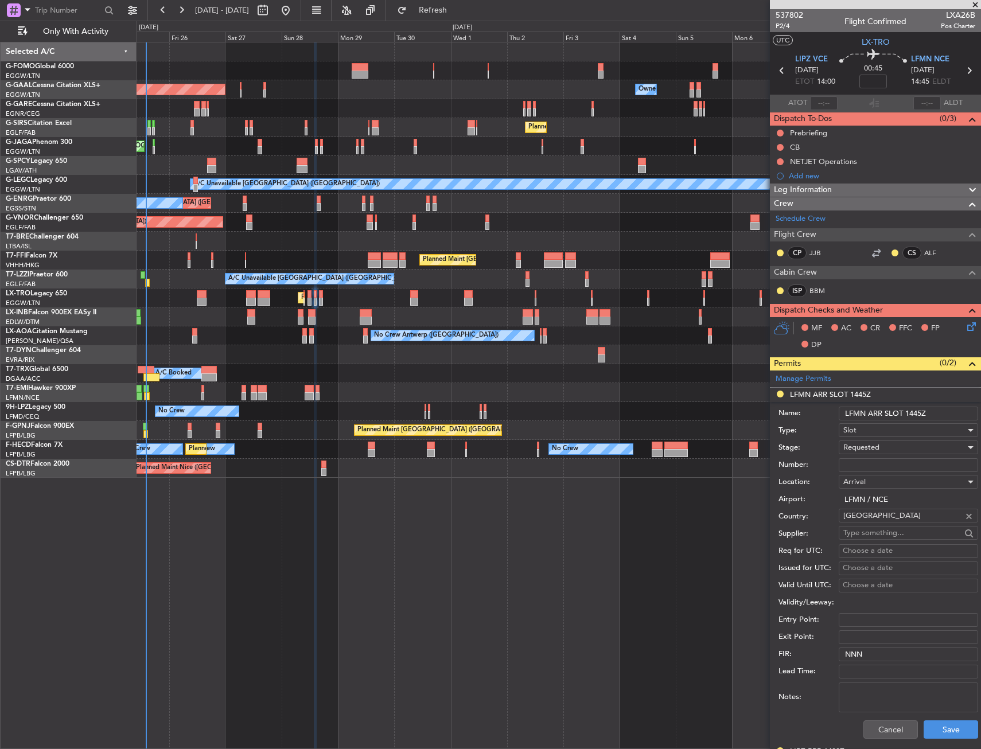
click at [879, 464] on input "Number:" at bounding box center [908, 465] width 139 height 14
paste input "LFMNA000092346"
type input "LFMNA000092346"
click at [877, 451] on span "Requested" at bounding box center [861, 447] width 36 height 10
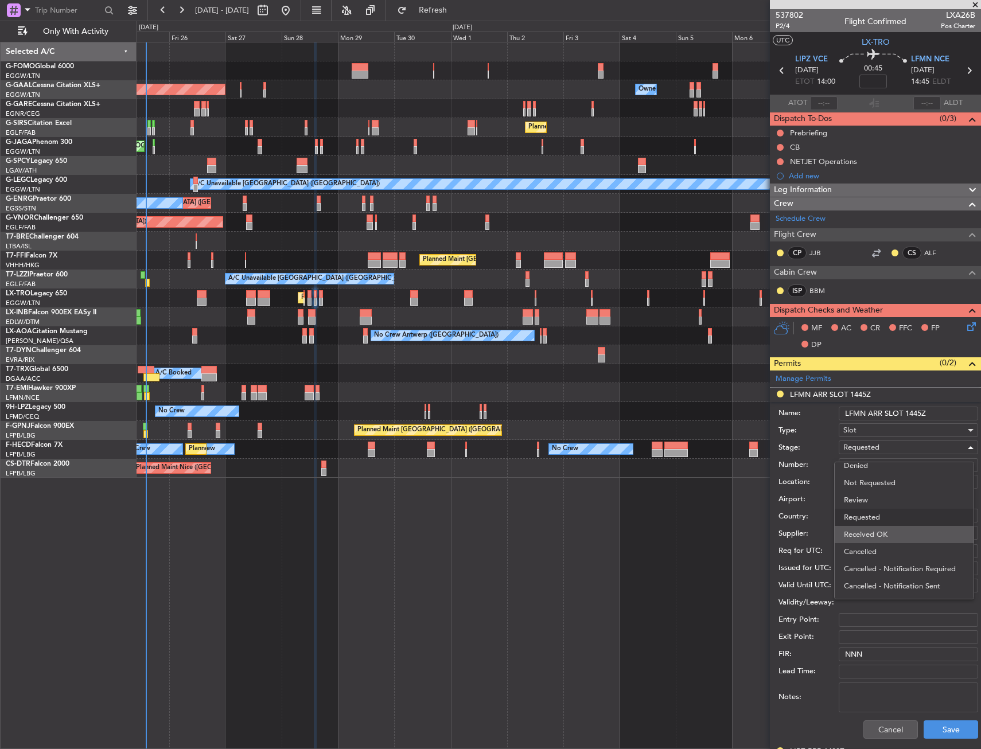
click at [876, 537] on span "Received OK" at bounding box center [904, 534] width 120 height 17
drag, startPoint x: 920, startPoint y: 413, endPoint x: 911, endPoint y: 414, distance: 8.8
click at [911, 414] on input "LFMN ARR SLOT 1445Z" at bounding box center [908, 414] width 139 height 14
type input "LFMN ARR SLOT 1500Z"
click at [944, 733] on button "Save" at bounding box center [951, 730] width 55 height 18
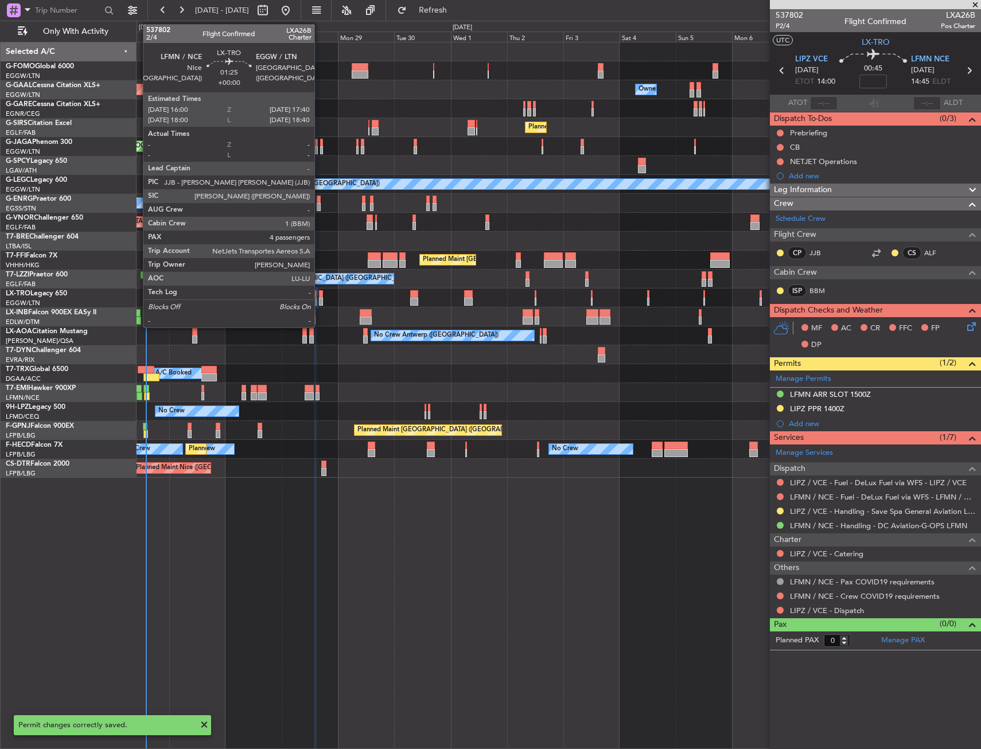
click at [320, 298] on div at bounding box center [321, 302] width 4 height 8
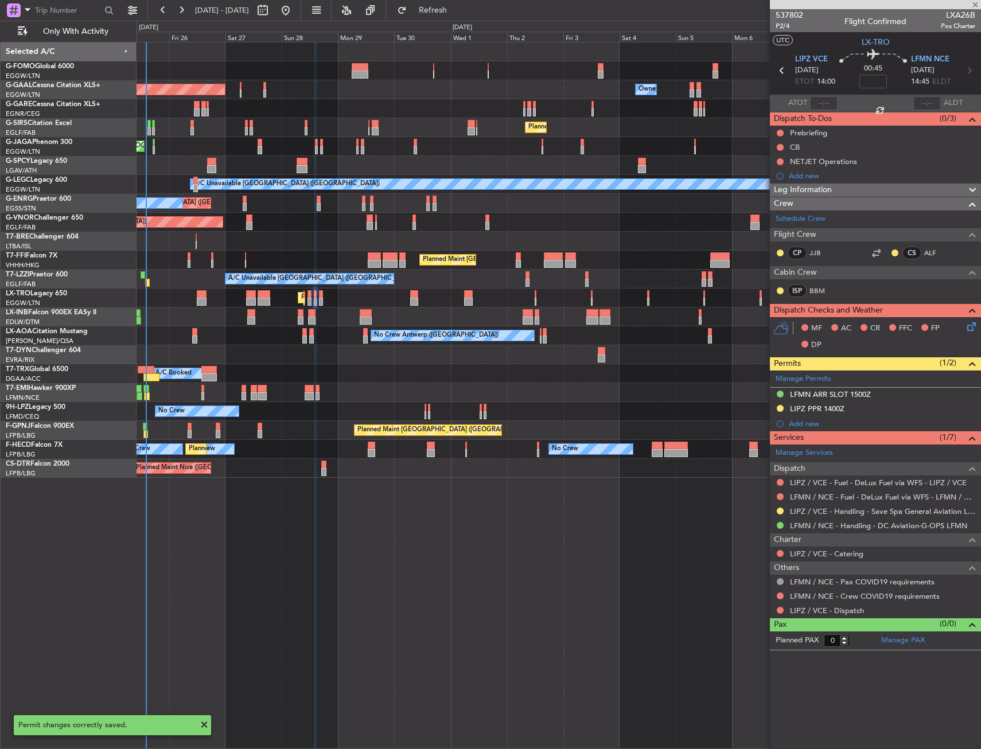
type input "4"
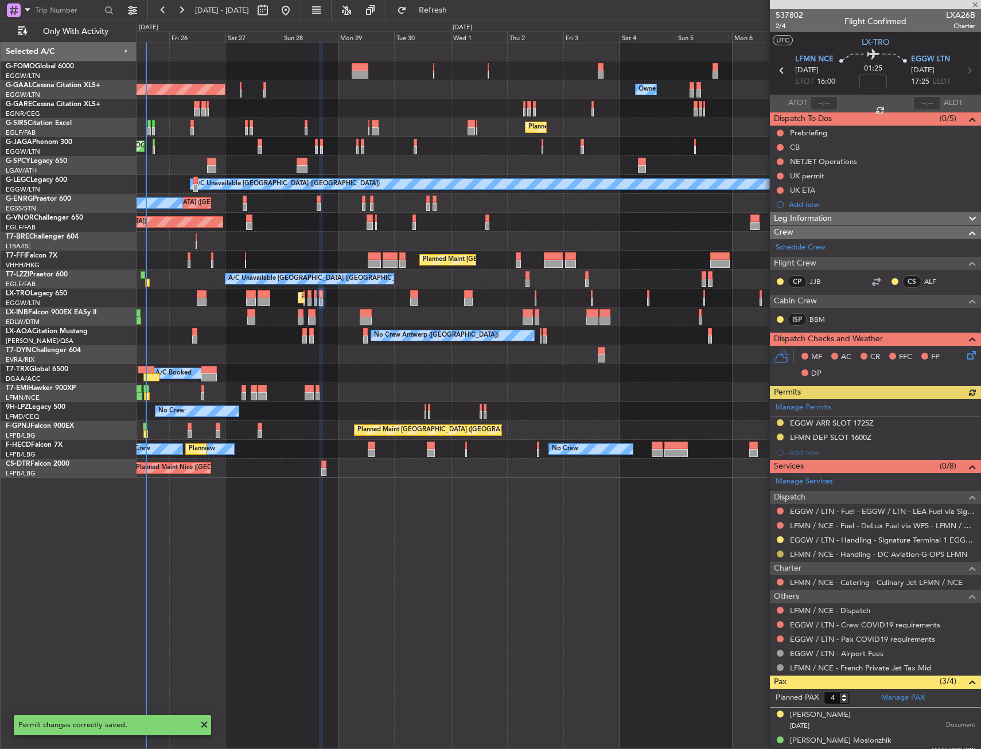
click at [779, 551] on button at bounding box center [780, 554] width 7 height 7
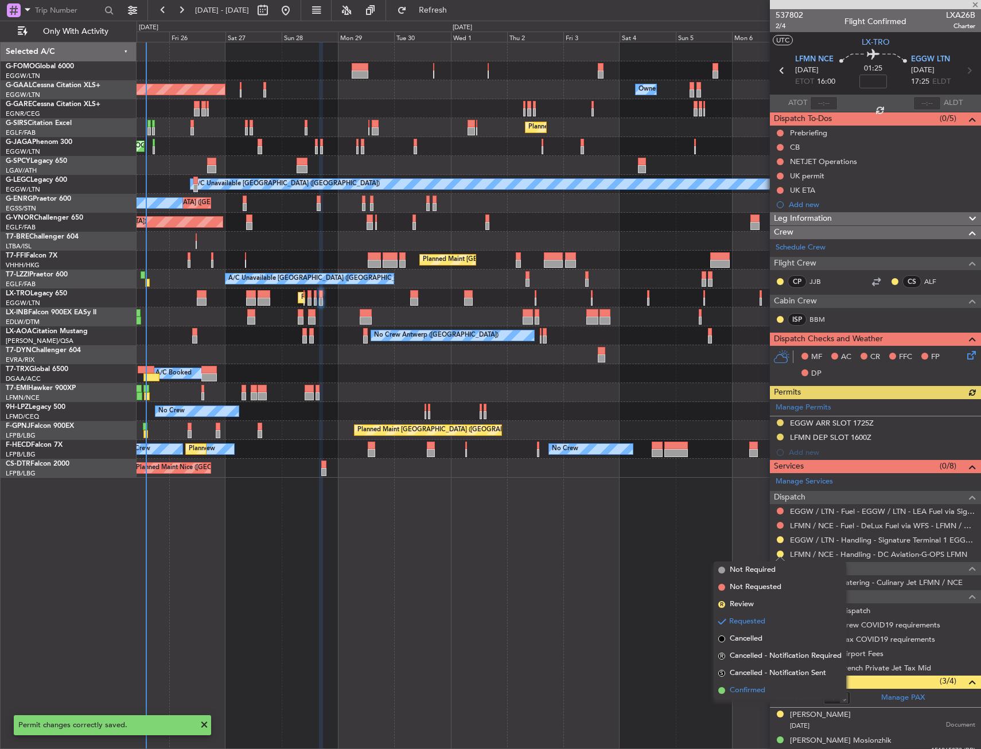
click at [745, 693] on span "Confirmed" at bounding box center [748, 690] width 36 height 11
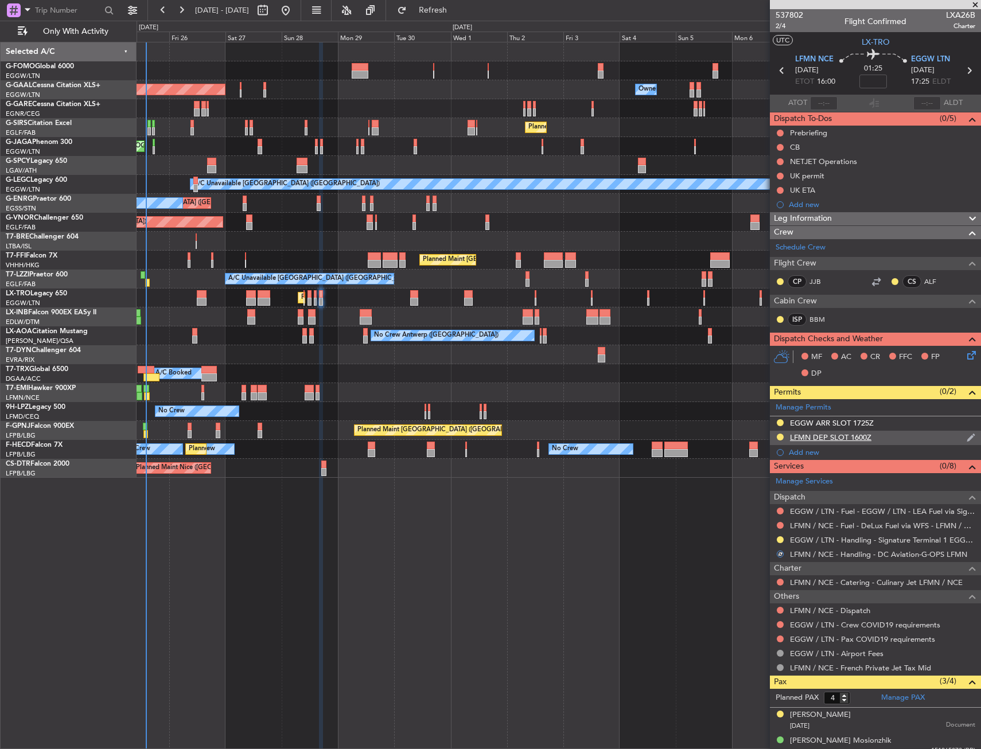
click at [888, 438] on div "LFMN DEP SLOT 1600Z" at bounding box center [875, 438] width 211 height 14
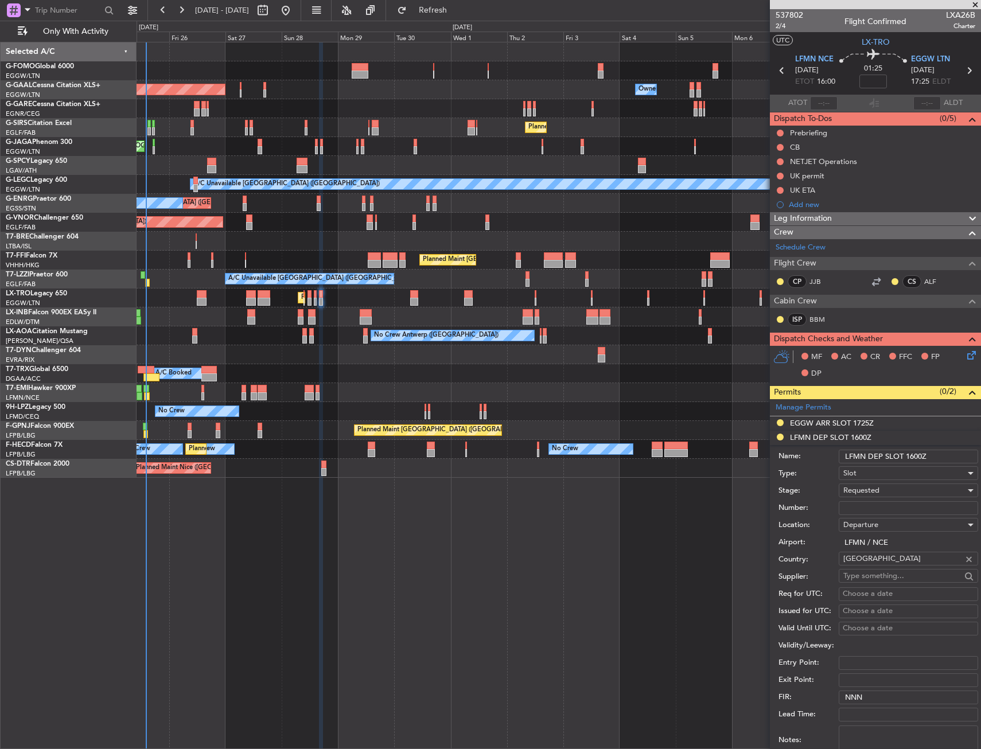
click at [881, 505] on input "Number:" at bounding box center [908, 508] width 139 height 14
paste input "LFMND000092347"
type input "LFMND000092347"
click at [880, 489] on div "Requested" at bounding box center [904, 490] width 122 height 17
click at [880, 578] on span "Received OK" at bounding box center [904, 577] width 120 height 17
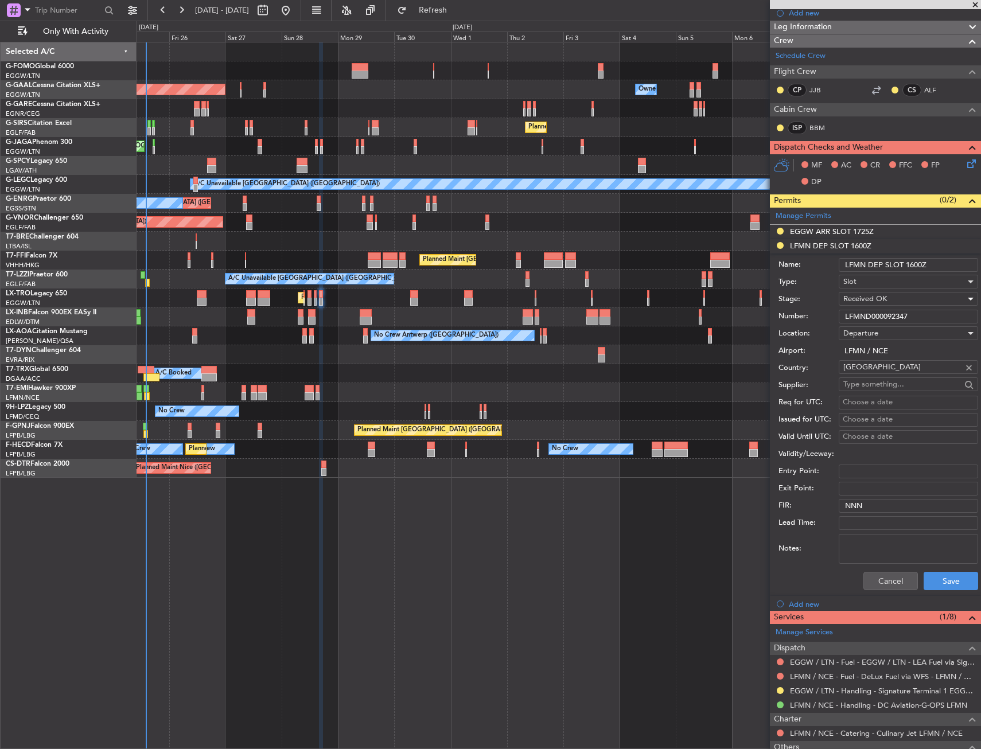
scroll to position [230, 0]
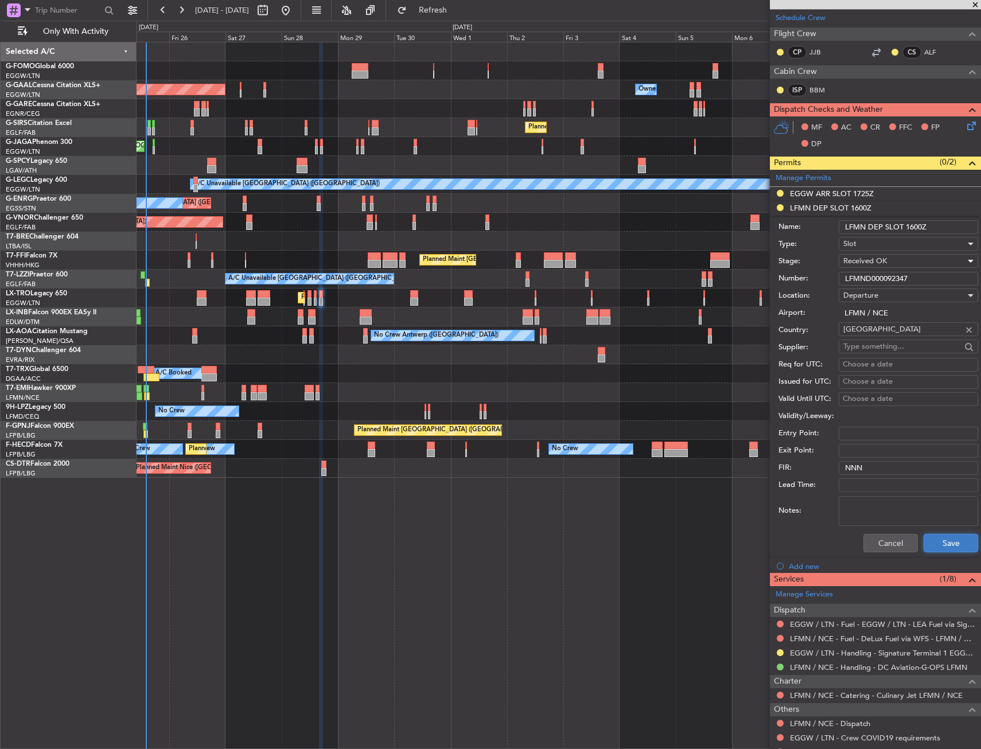
click at [944, 548] on button "Save" at bounding box center [951, 543] width 55 height 18
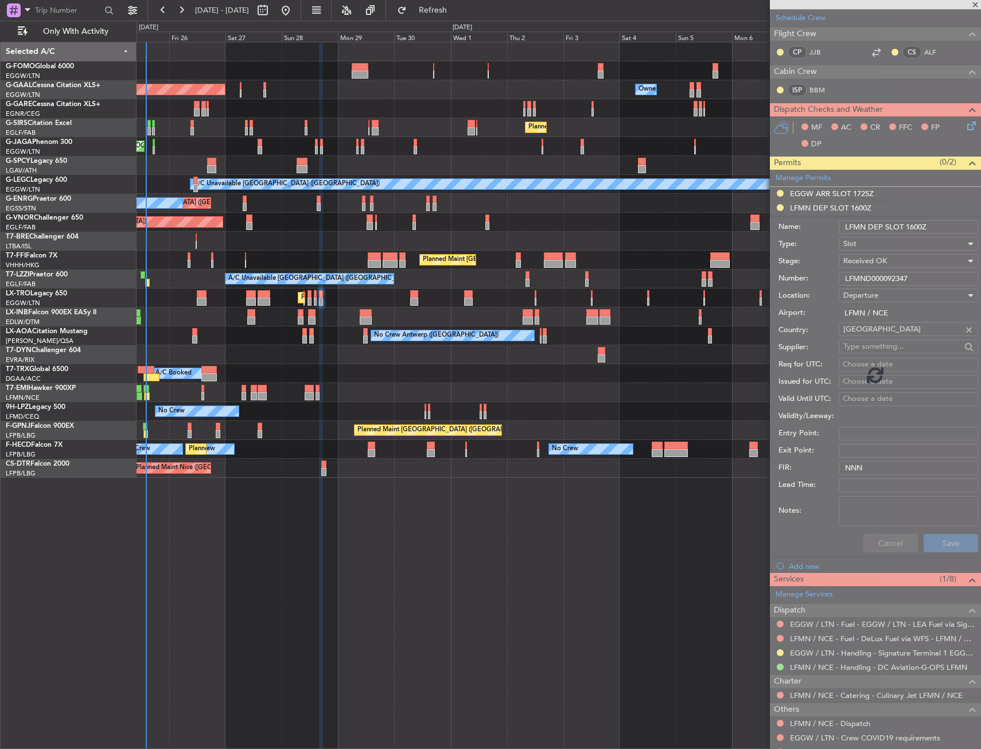
scroll to position [61, 0]
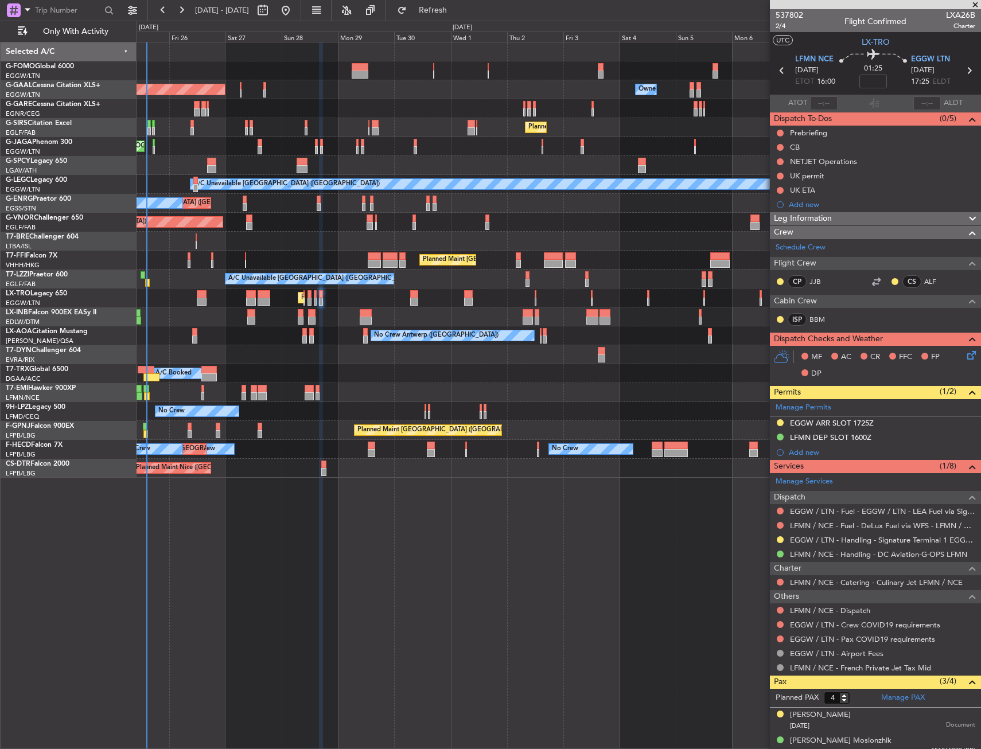
scroll to position [61, 0]
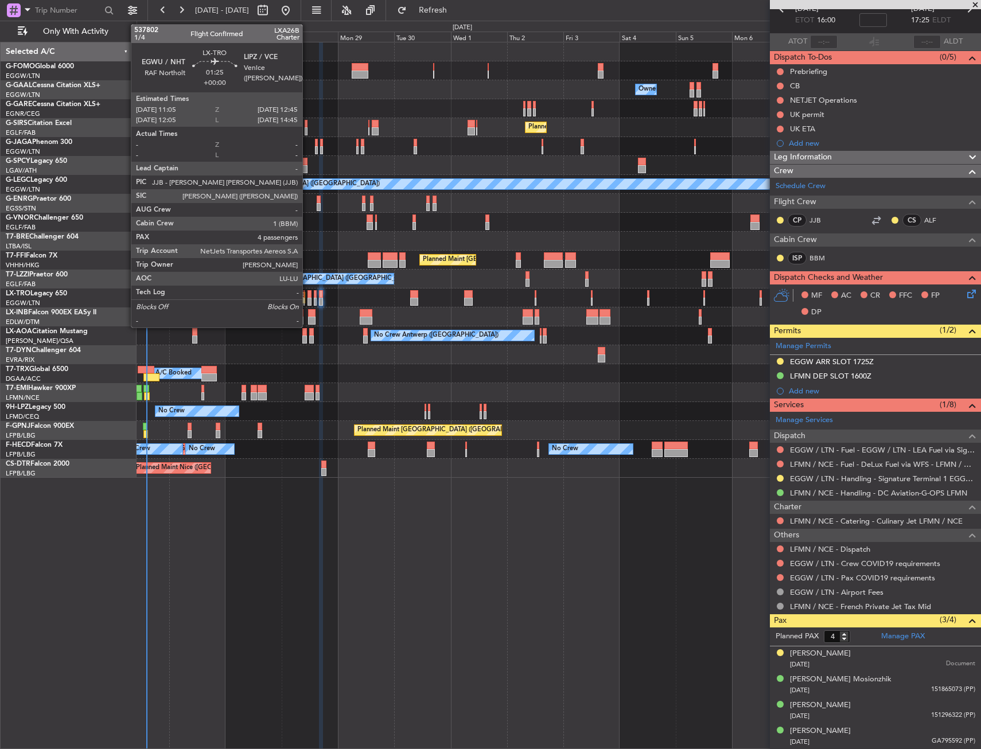
click at [308, 296] on div at bounding box center [310, 294] width 4 height 8
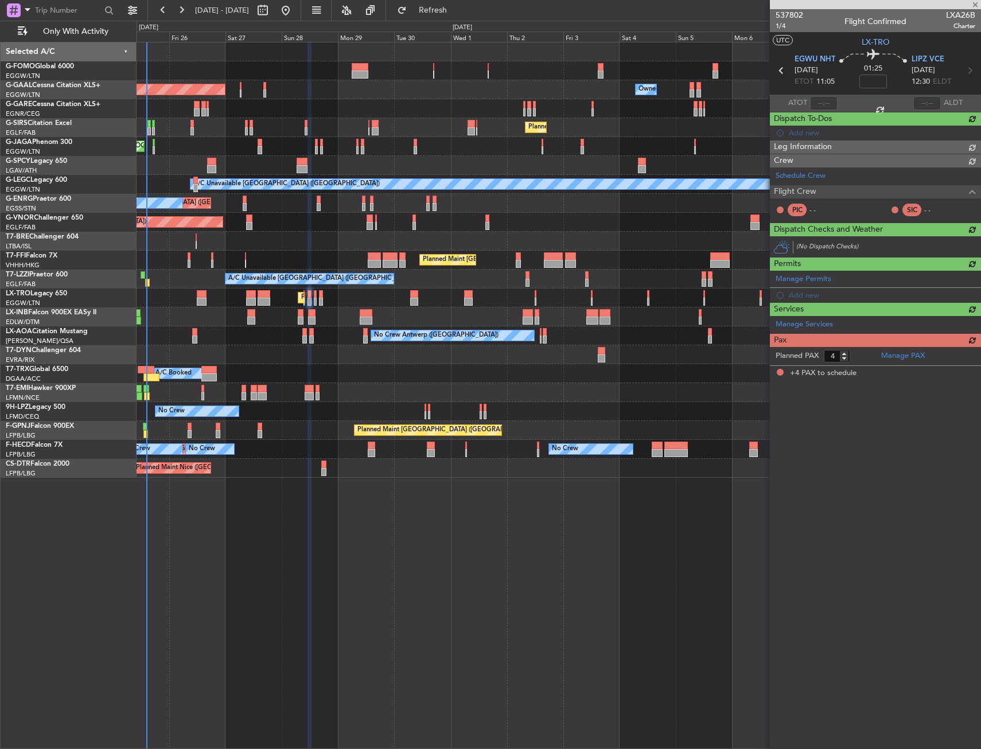
scroll to position [0, 0]
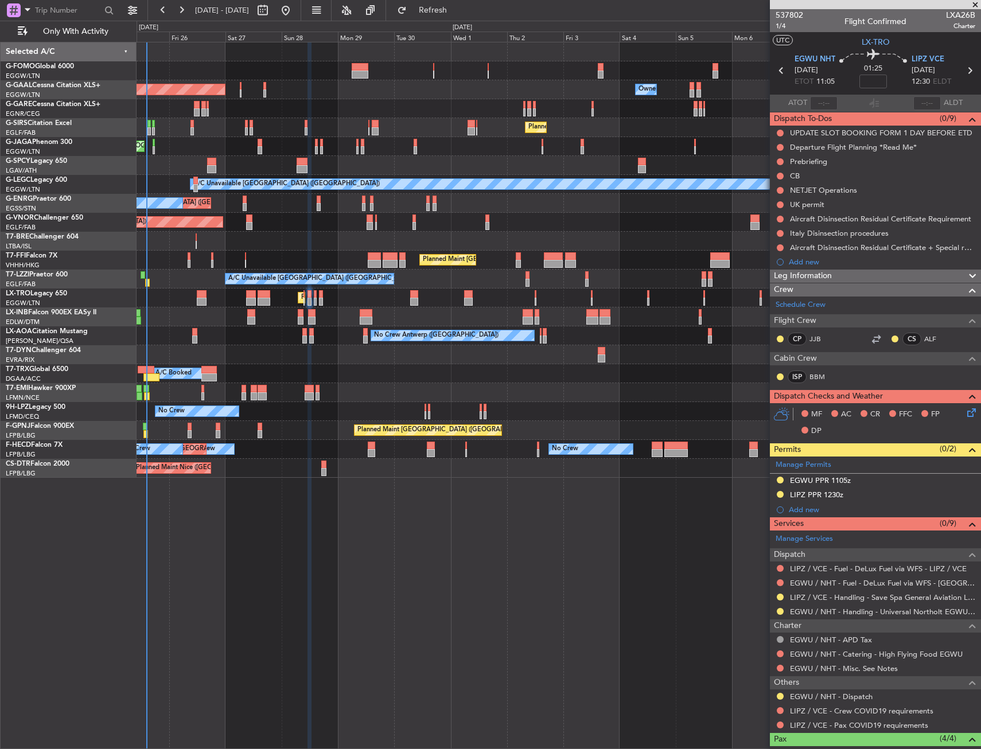
click at [208, 412] on div "Planned Maint London (Luton) Planned Maint Dusseldorf Owner Owner Owner Planned…" at bounding box center [559, 260] width 844 height 436
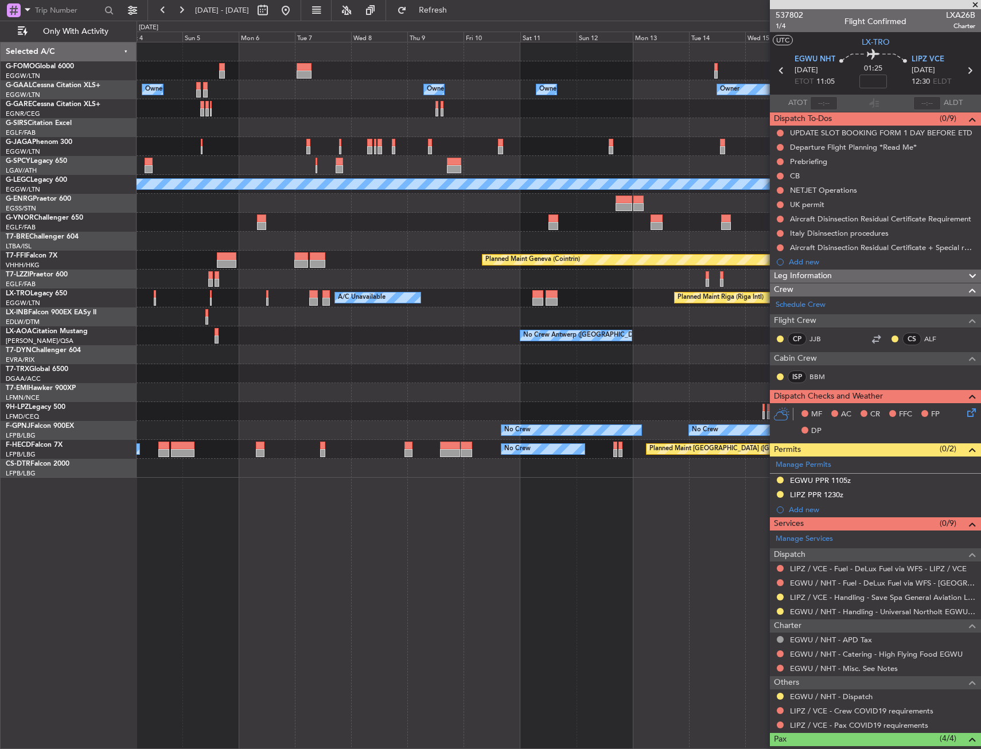
click at [218, 431] on div "Owner Owner Owner Owner Owner No Crew Owner Planned Maint London (Luton) Planne…" at bounding box center [559, 260] width 844 height 436
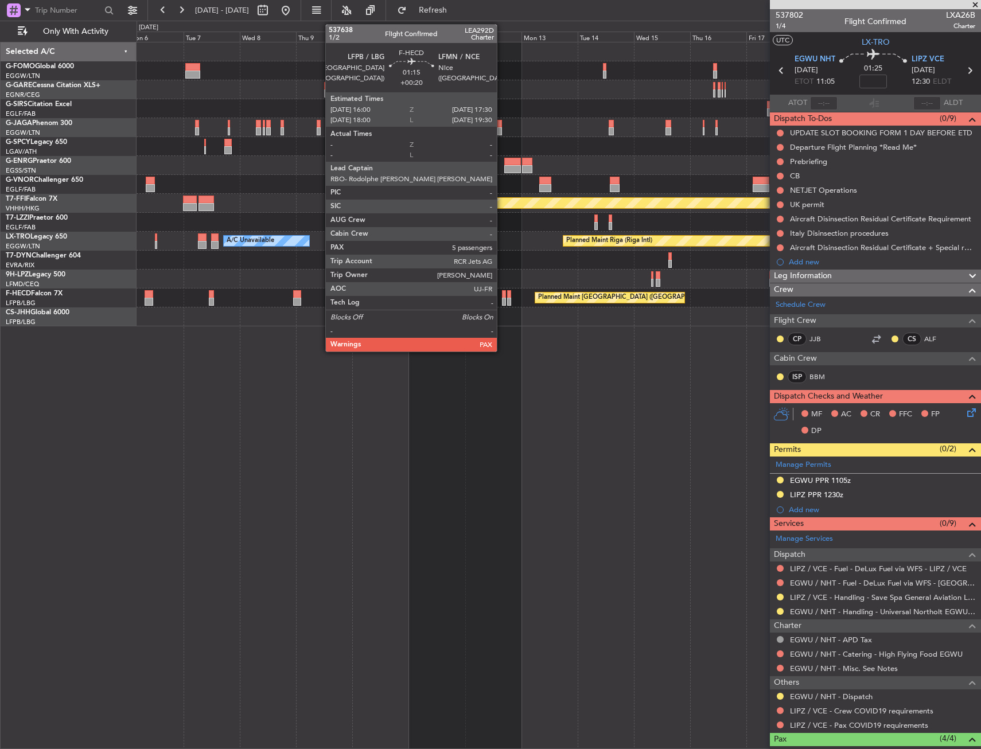
click at [502, 301] on div at bounding box center [504, 302] width 4 height 8
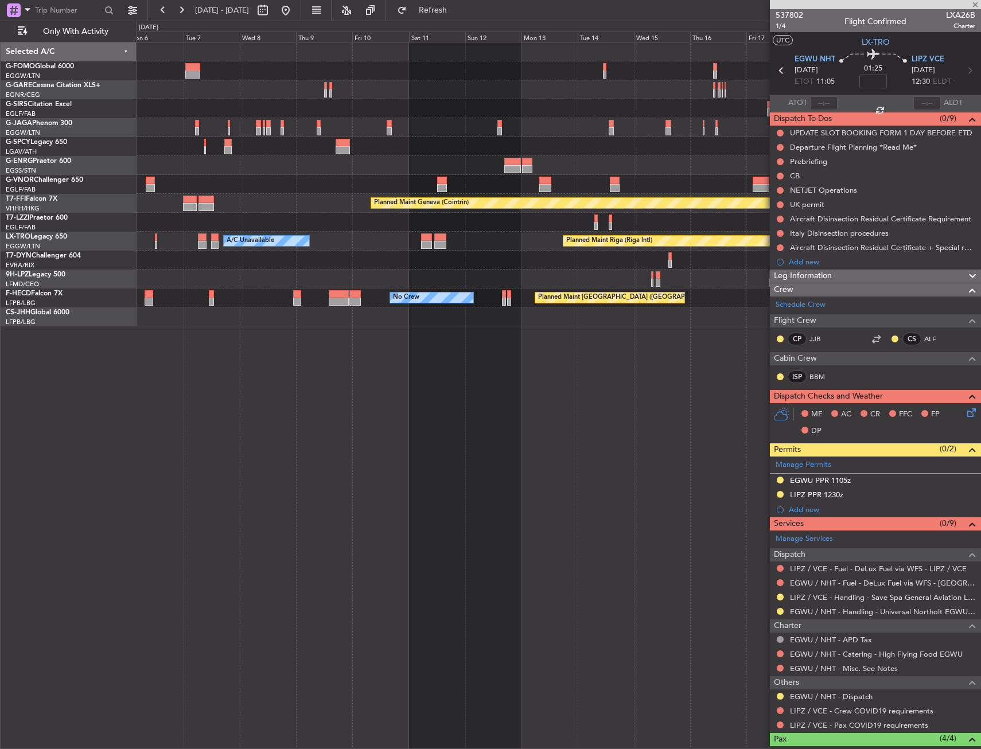
type input "+00:20"
type input "5"
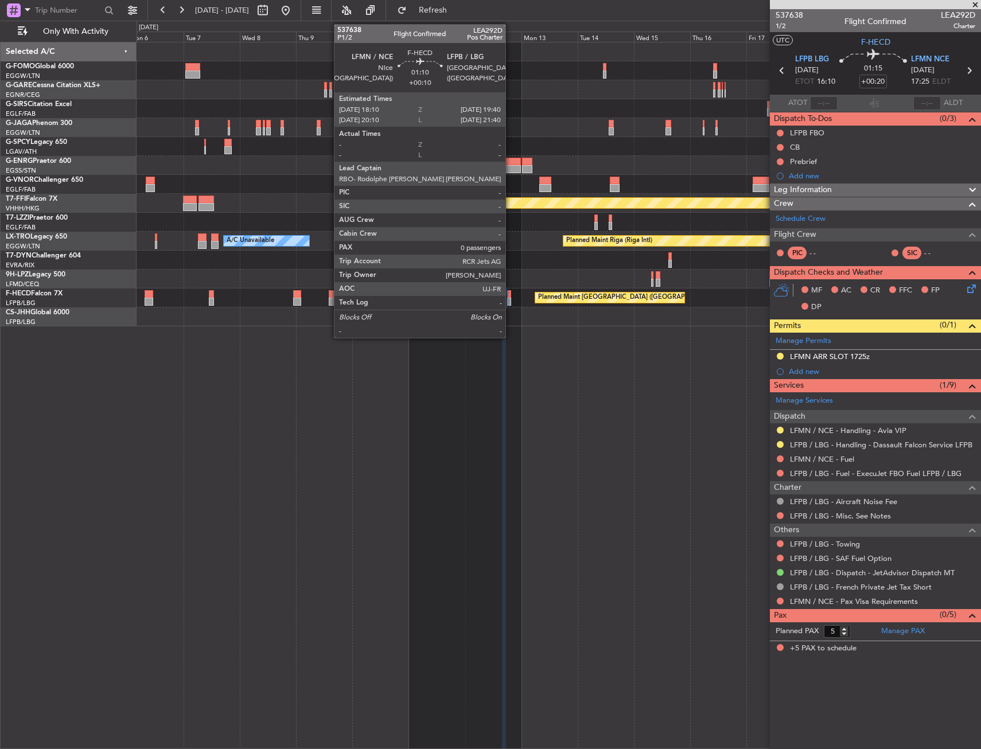
click at [511, 297] on div at bounding box center [509, 294] width 4 height 8
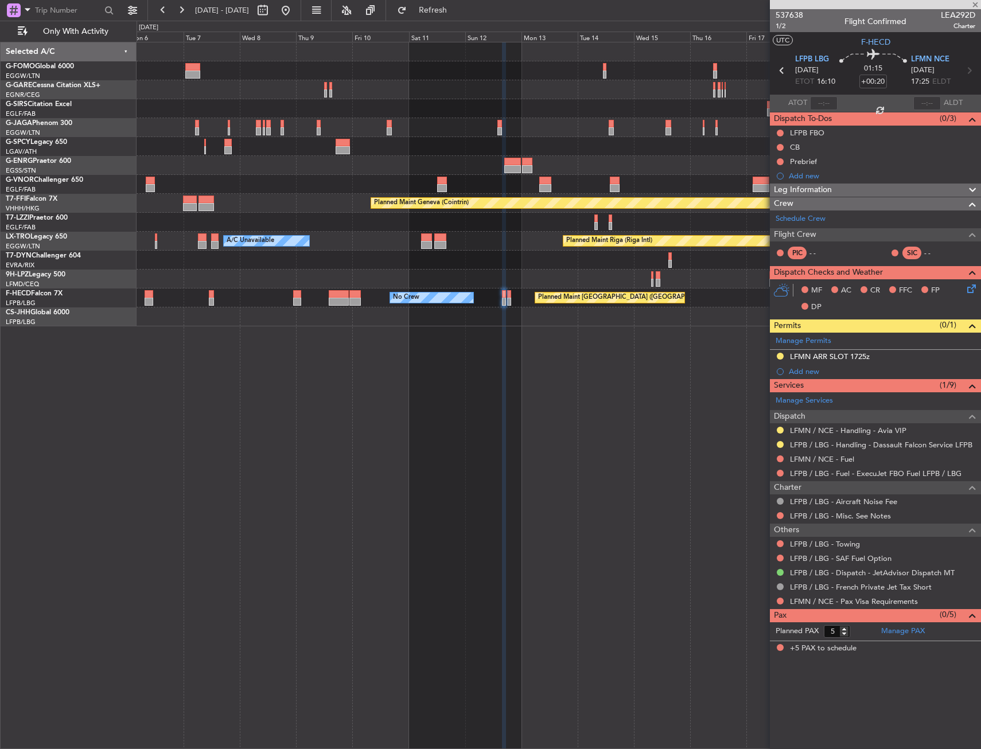
type input "+00:10"
type input "0"
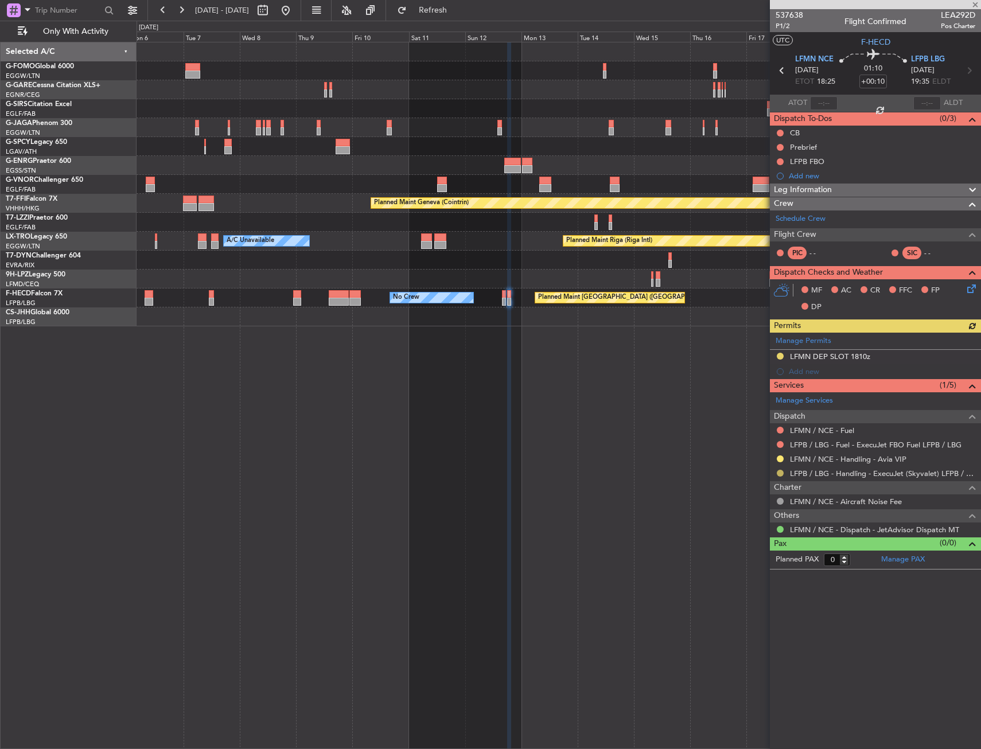
click at [780, 474] on button at bounding box center [780, 473] width 7 height 7
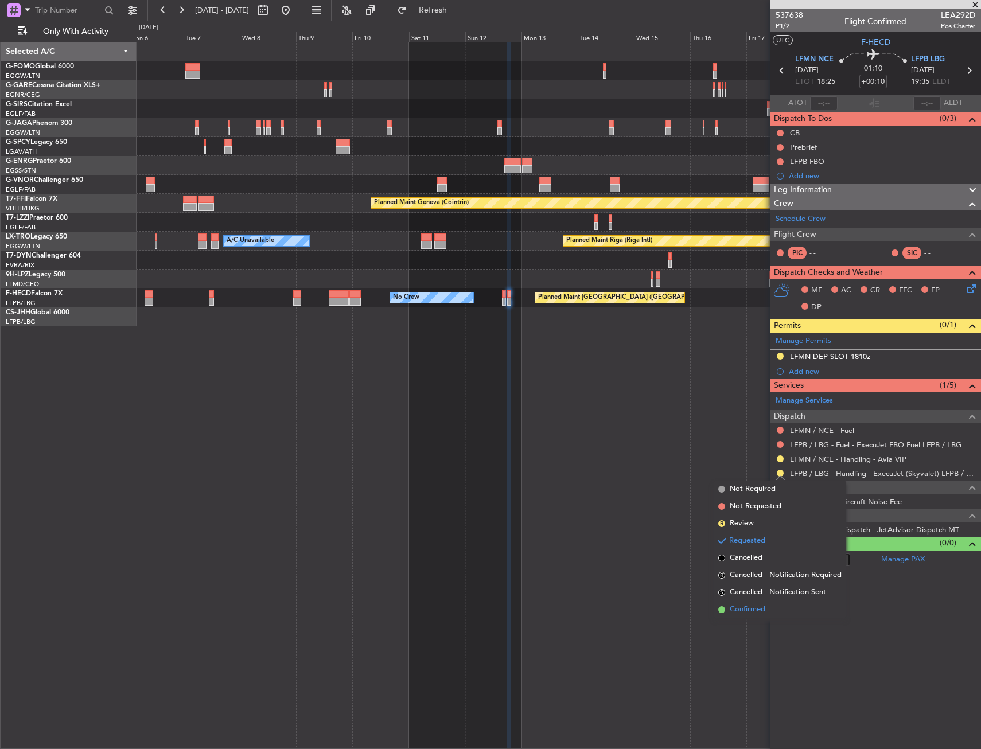
click at [753, 609] on span "Confirmed" at bounding box center [748, 609] width 36 height 11
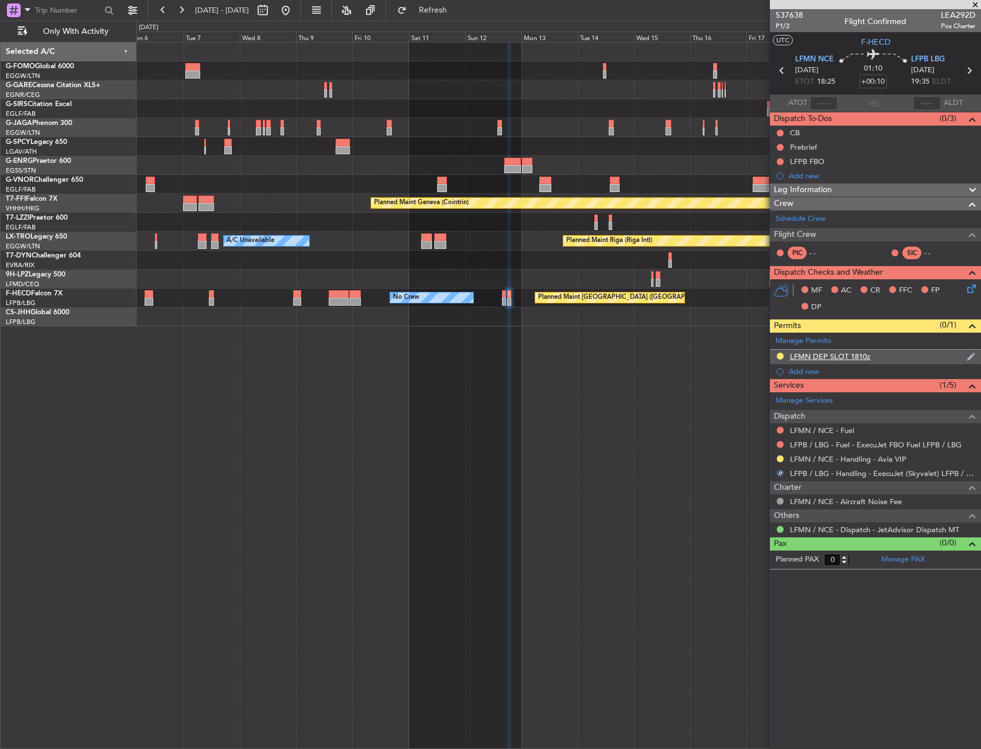
click at [914, 356] on div "LFMN DEP SLOT 1810z" at bounding box center [875, 357] width 211 height 14
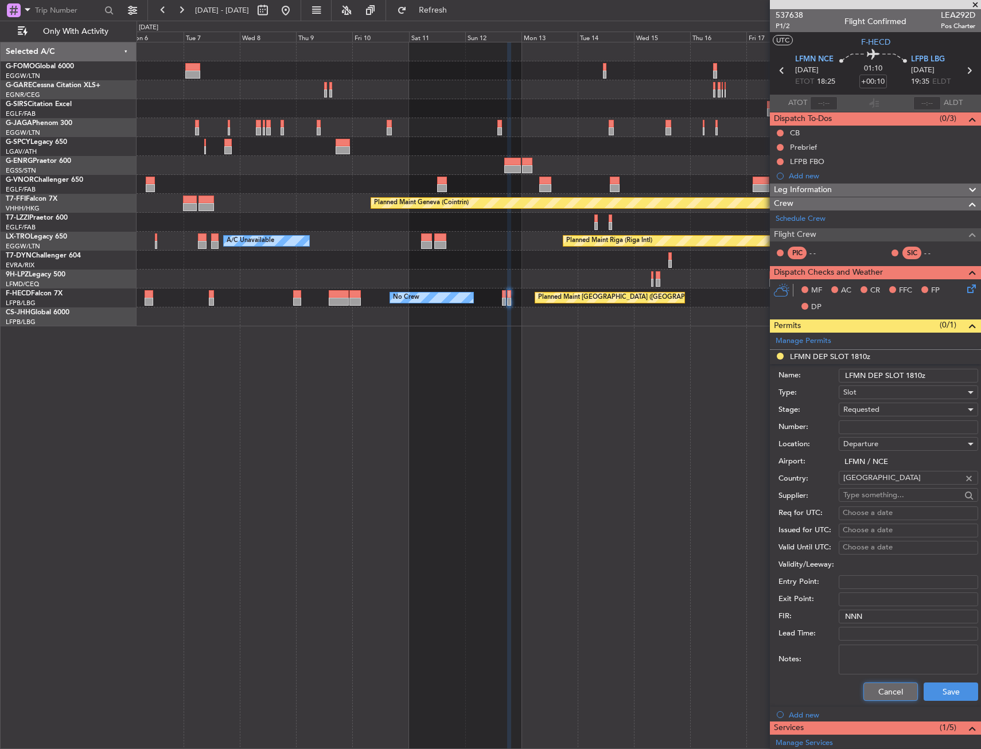
click at [878, 686] on button "Cancel" at bounding box center [891, 692] width 55 height 18
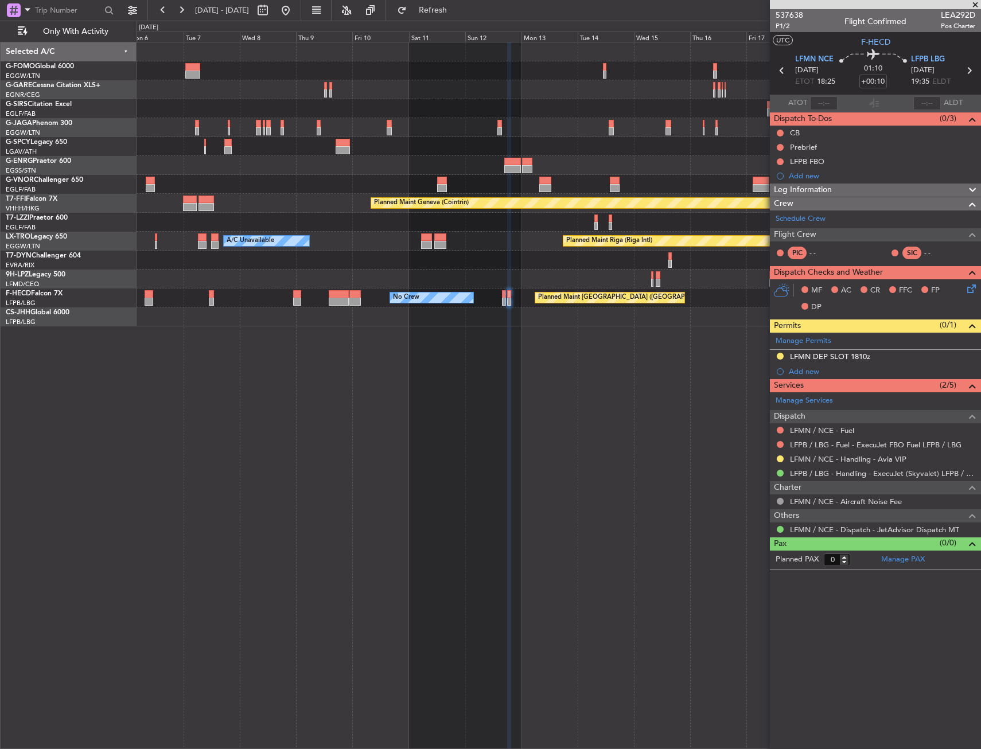
click at [547, 343] on div "Planned Maint Oxford (Kidlington) Planned Maint London (Luton) Planned Maint Ge…" at bounding box center [559, 395] width 845 height 707
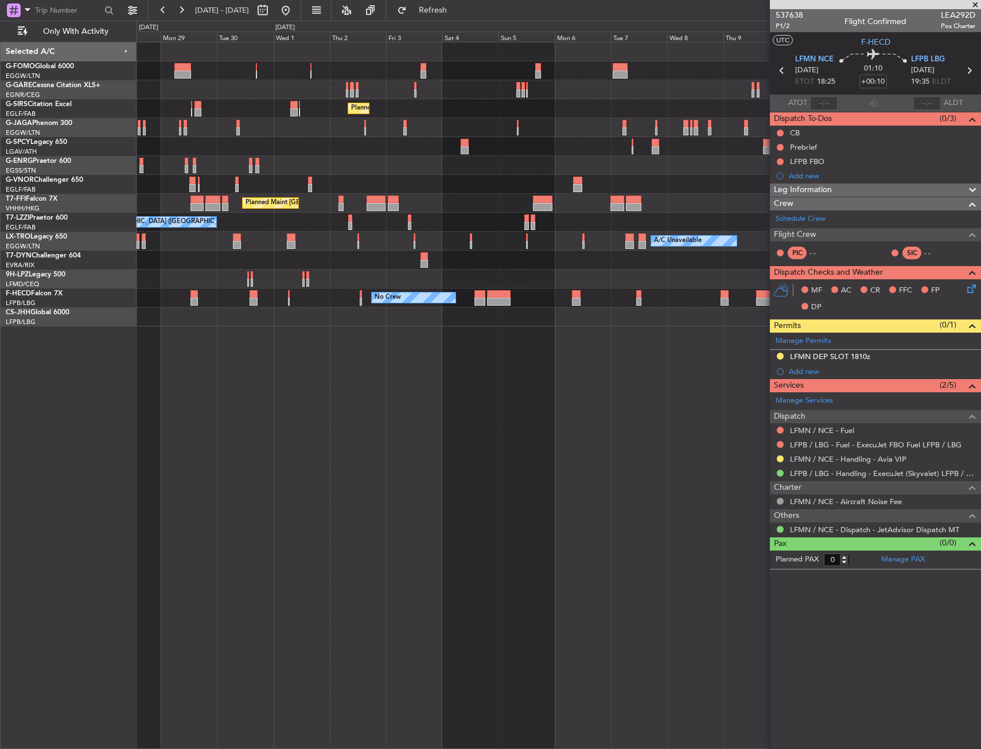
click at [577, 349] on div "Planned Maint London (Luton) Planned Maint London (Luton) Unplanned Maint Londo…" at bounding box center [559, 395] width 845 height 707
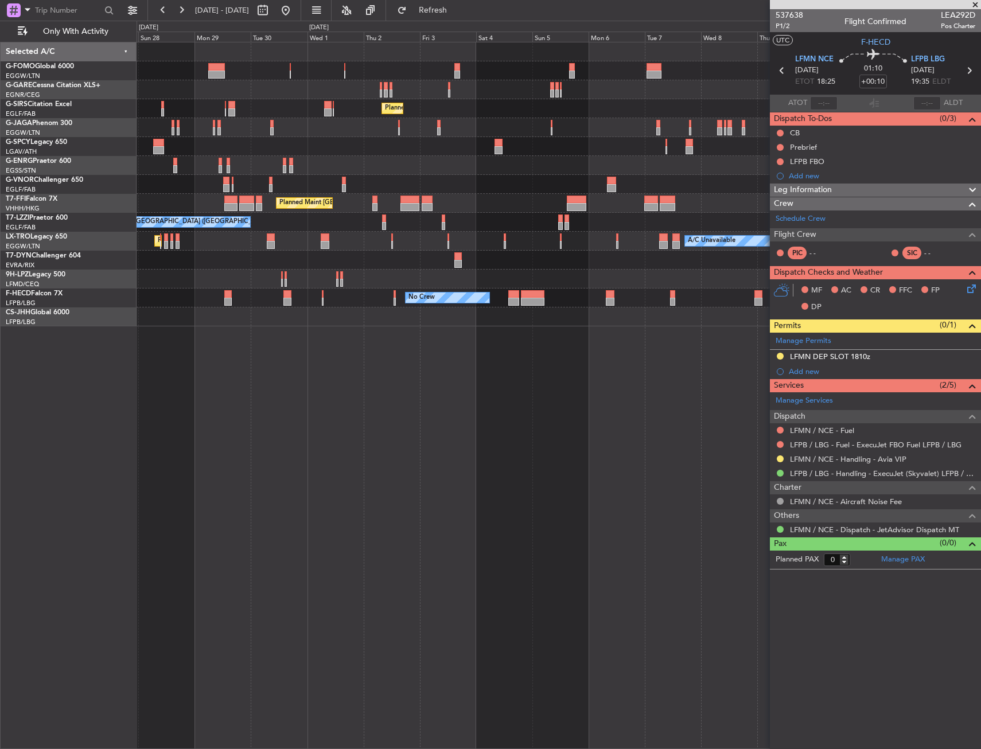
click at [571, 355] on div "Planned Maint London (Luton) Planned Maint London (Luton) Planned Maint London …" at bounding box center [559, 395] width 845 height 707
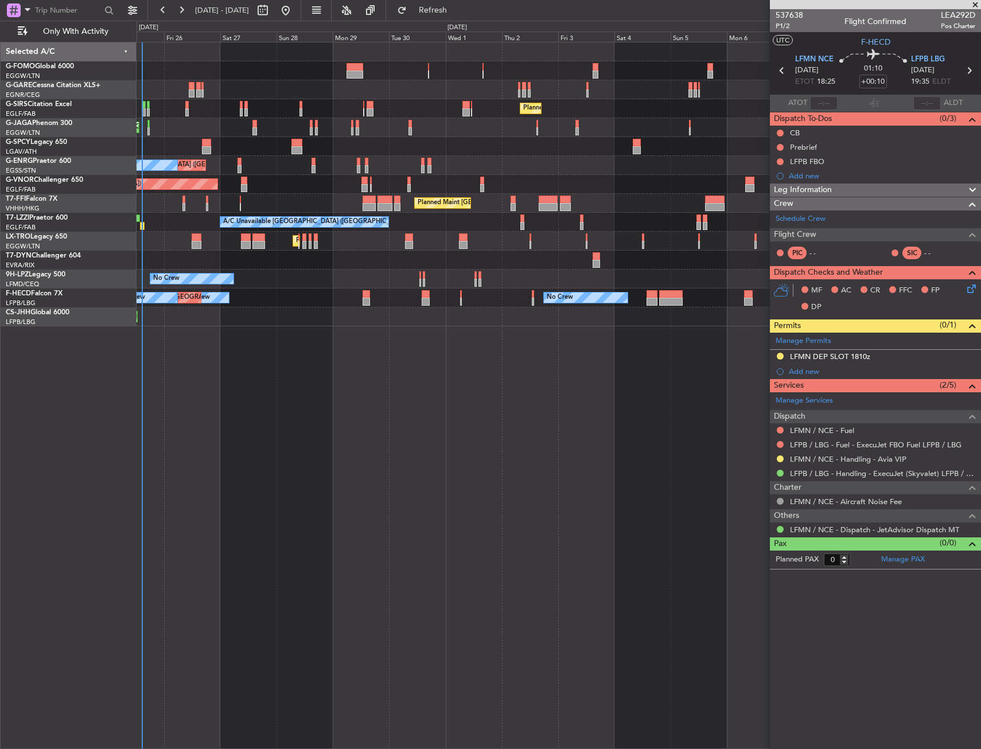
click at [353, 397] on div "Planned Maint London (Luton) Planned Maint London (Luton) Planned Maint London …" at bounding box center [559, 395] width 845 height 707
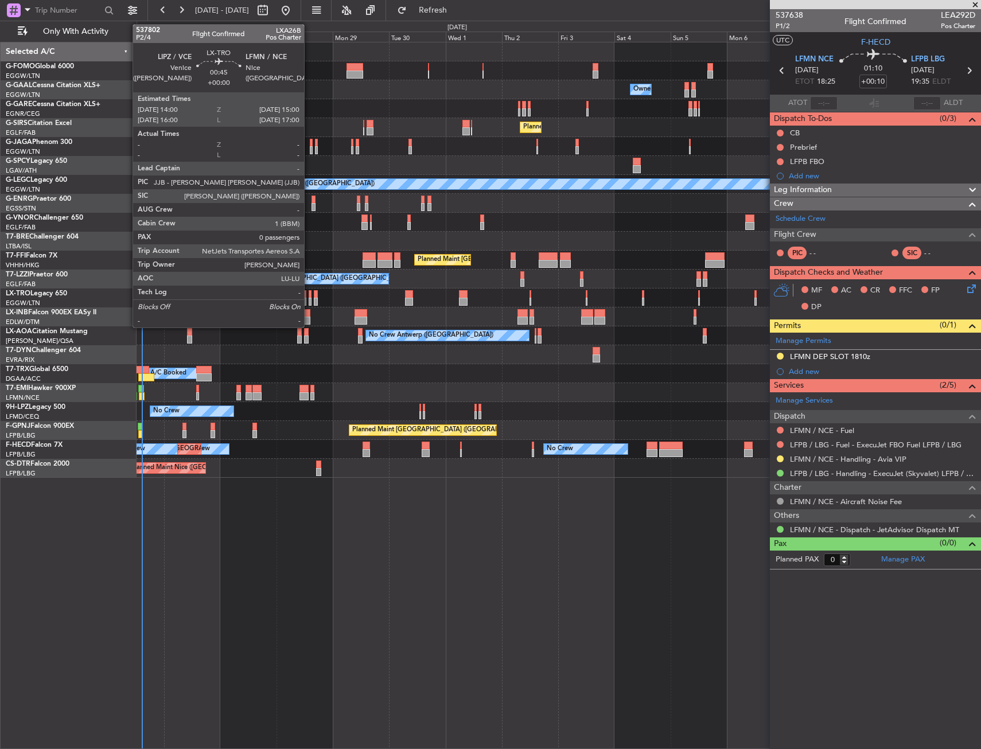
click at [309, 298] on div at bounding box center [310, 302] width 3 height 8
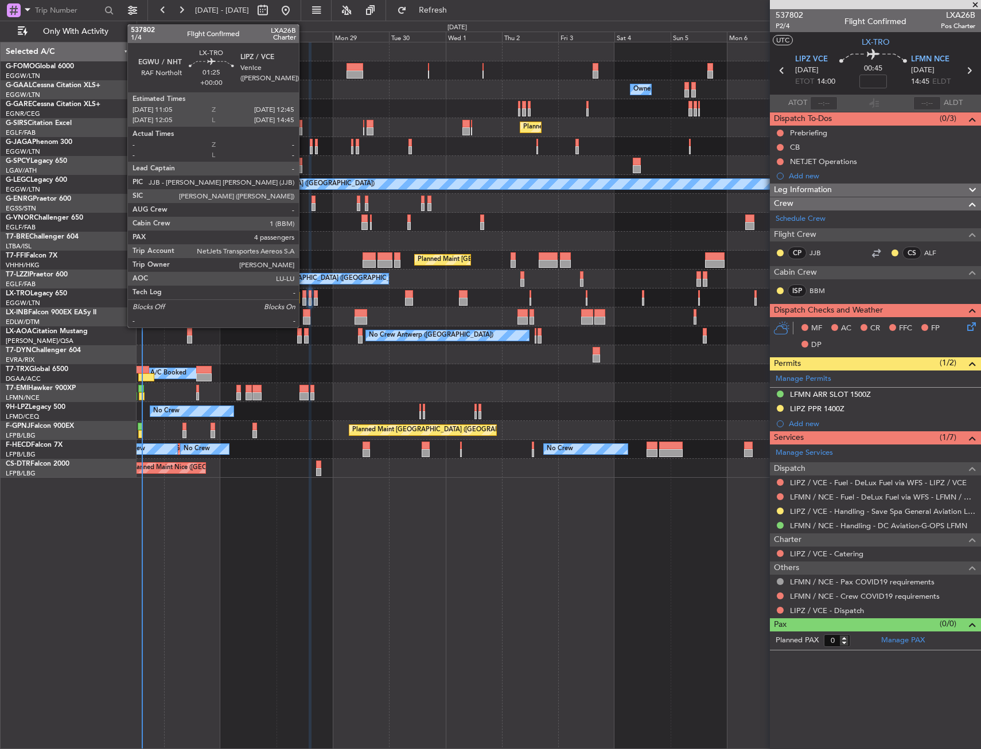
click at [304, 297] on div at bounding box center [304, 294] width 4 height 8
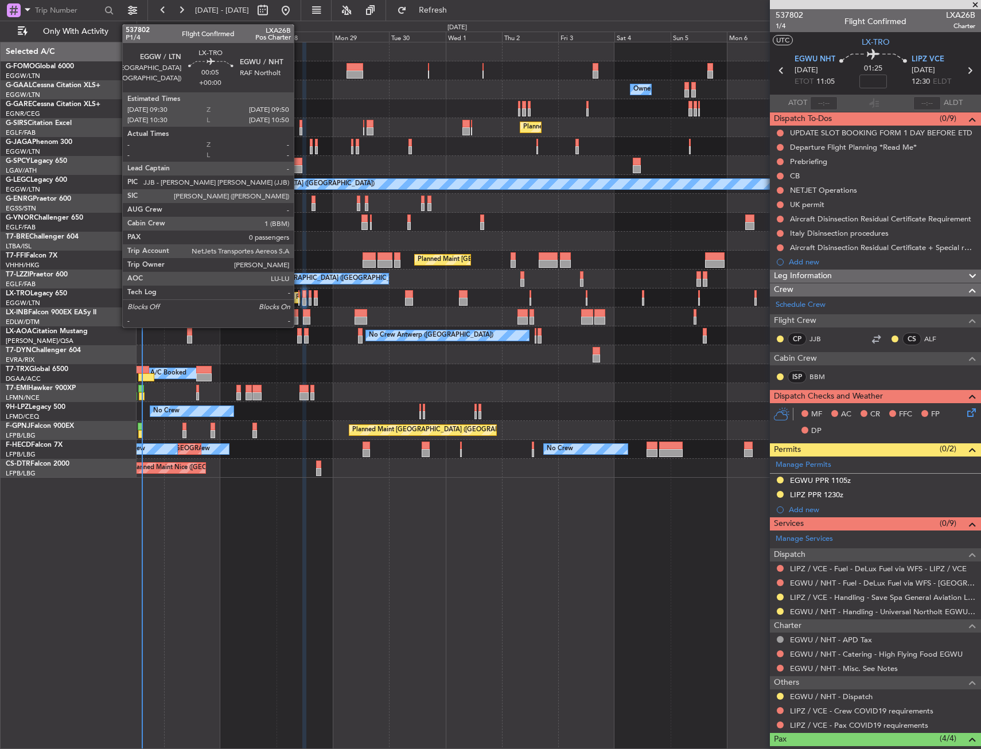
click at [299, 297] on div at bounding box center [298, 294] width 1 height 8
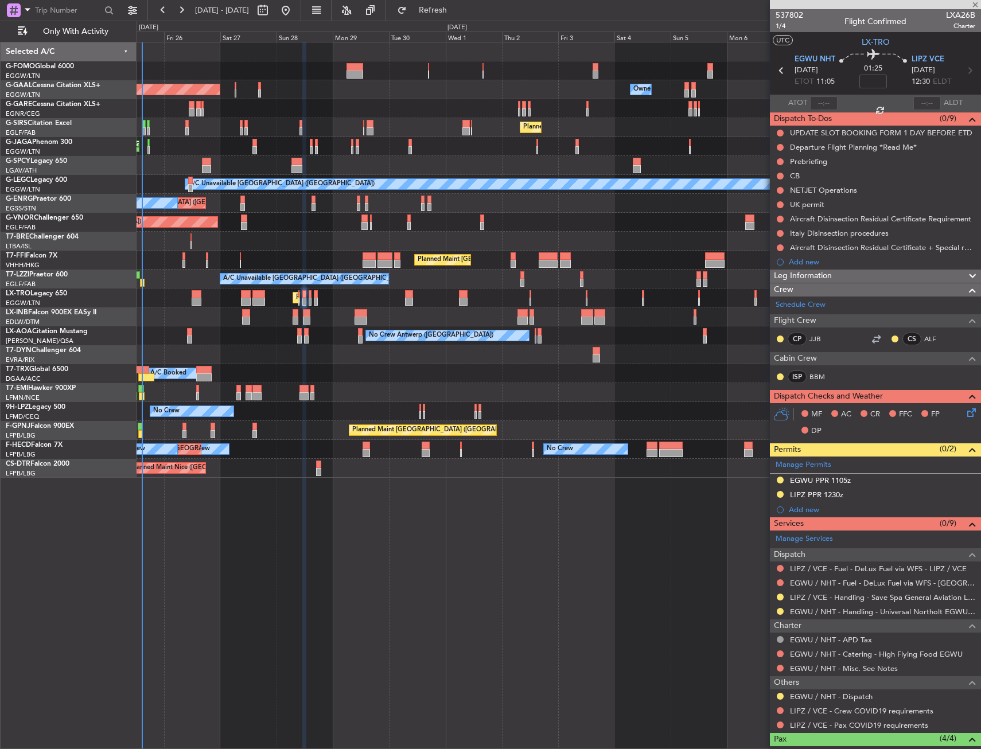
type input "0"
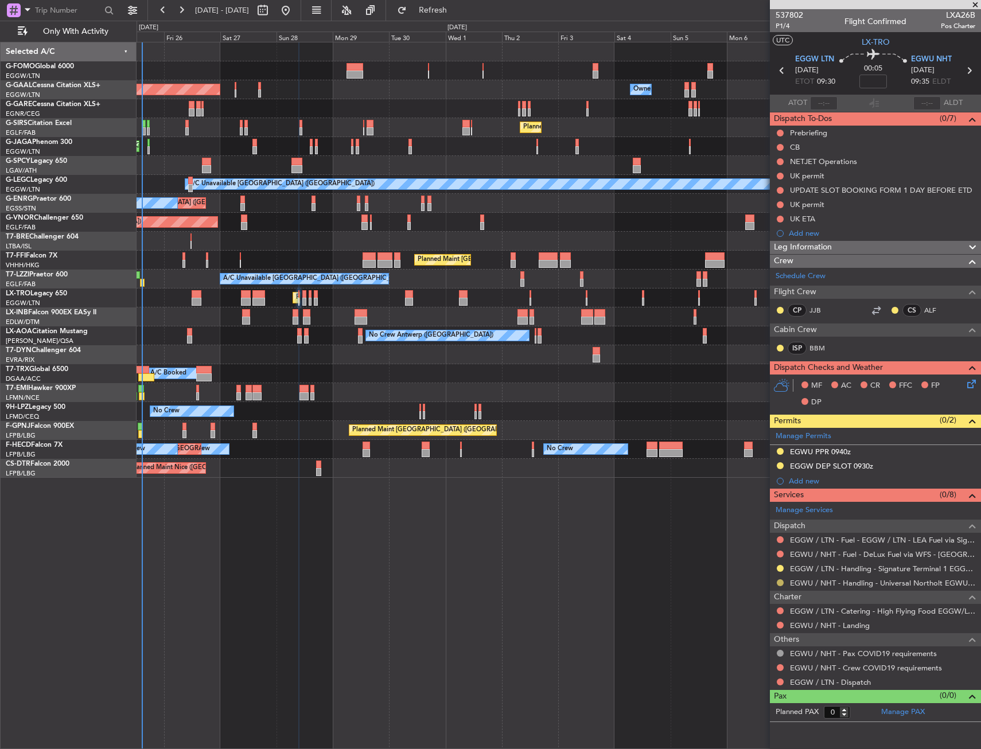
click at [781, 584] on button at bounding box center [780, 583] width 7 height 7
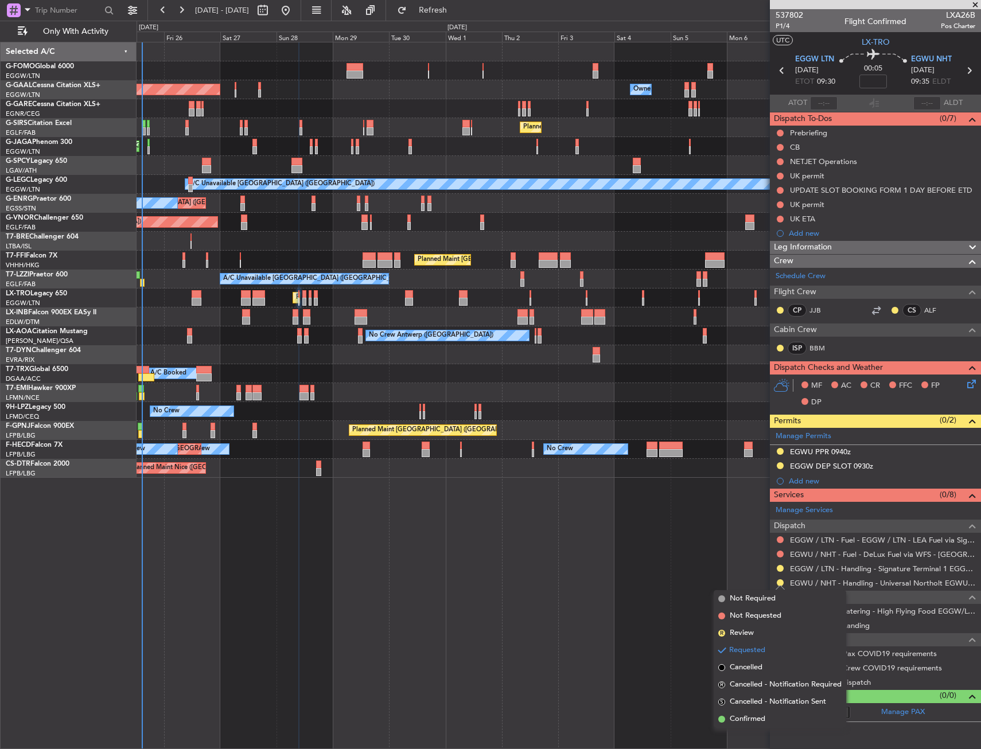
drag, startPoint x: 738, startPoint y: 721, endPoint x: 780, endPoint y: 684, distance: 55.3
click at [739, 721] on span "Confirmed" at bounding box center [748, 719] width 36 height 11
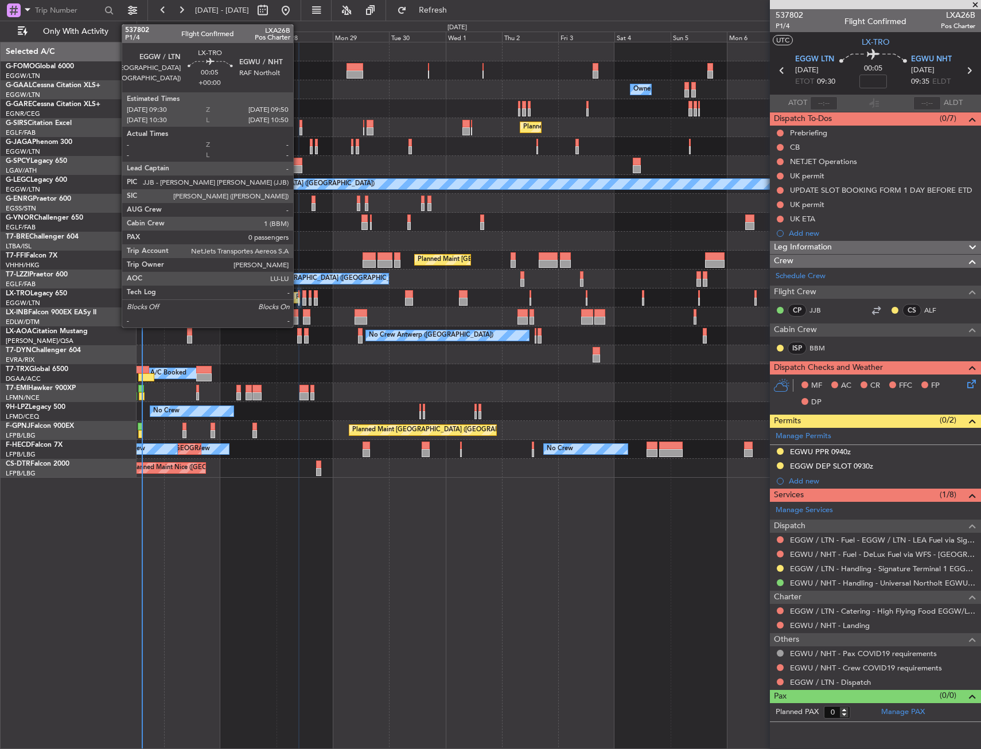
click at [298, 300] on div at bounding box center [298, 302] width 1 height 8
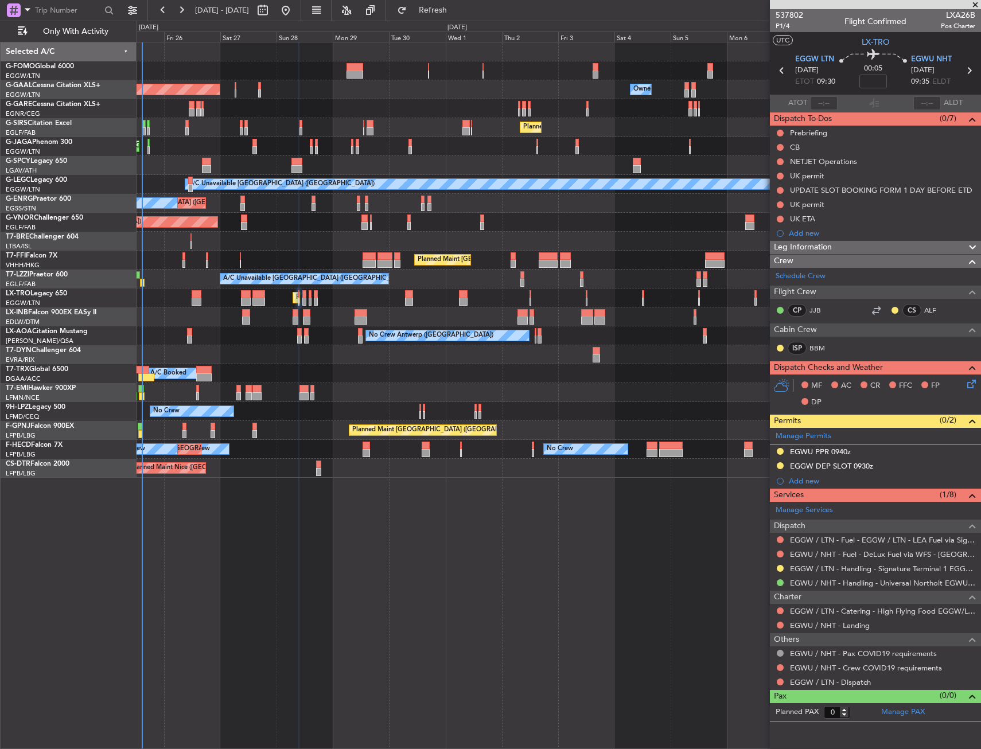
drag, startPoint x: 779, startPoint y: 450, endPoint x: 775, endPoint y: 467, distance: 17.6
click at [779, 450] on button at bounding box center [780, 451] width 7 height 7
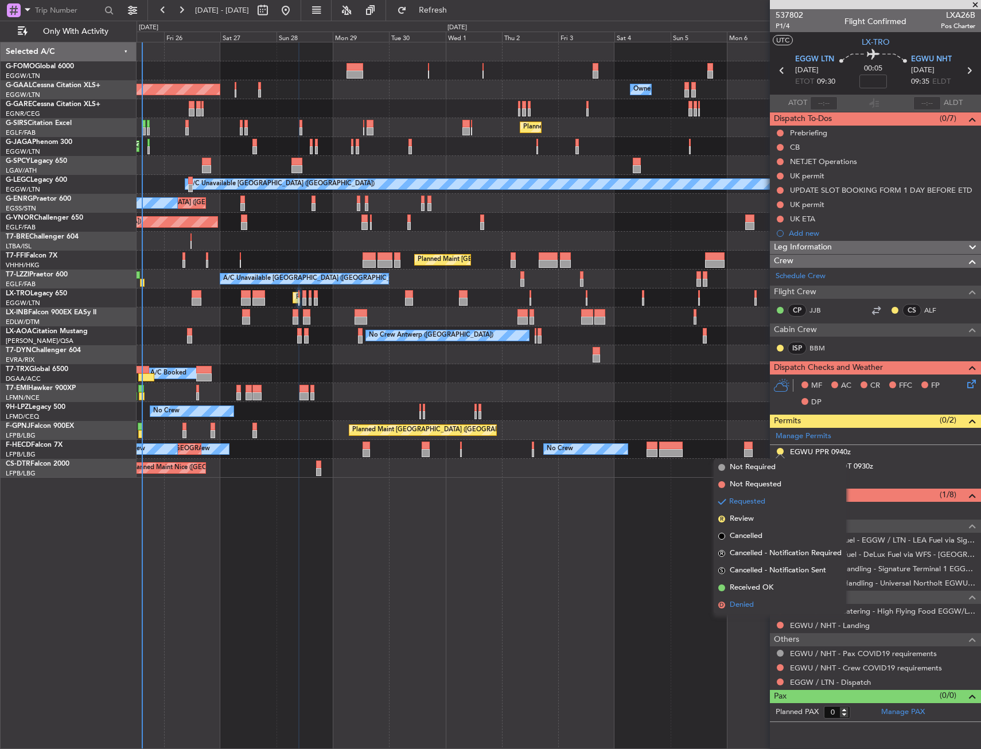
click at [749, 611] on li "D Denied" at bounding box center [780, 605] width 133 height 17
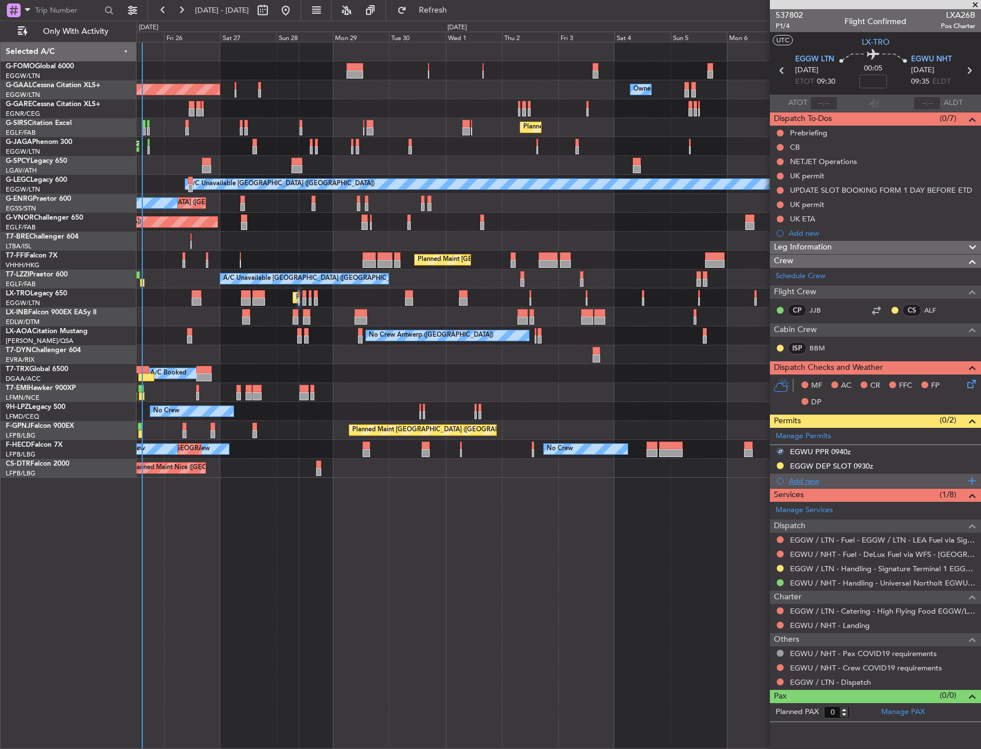
click at [802, 479] on div "Add new" at bounding box center [877, 481] width 176 height 10
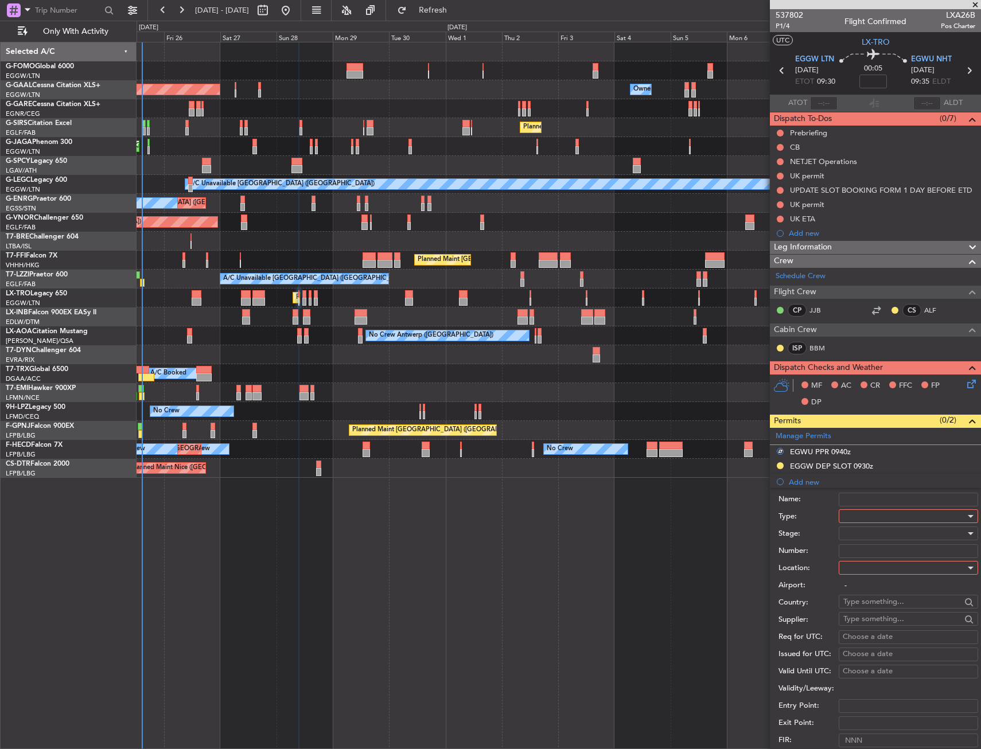
click at [877, 510] on div at bounding box center [904, 516] width 122 height 17
click at [864, 581] on span "PPR" at bounding box center [904, 573] width 120 height 17
click at [861, 579] on input "-" at bounding box center [908, 586] width 139 height 14
click at [862, 566] on div at bounding box center [904, 567] width 122 height 17
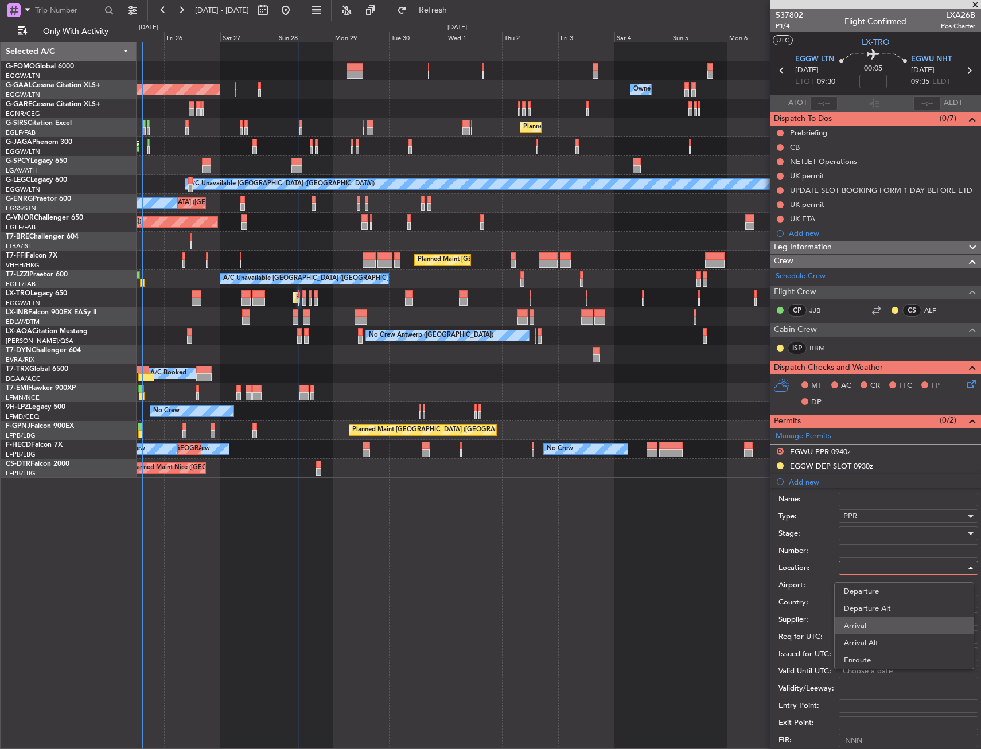
click at [858, 626] on span "Arrival" at bounding box center [904, 625] width 120 height 17
type input "EGWU / NHT"
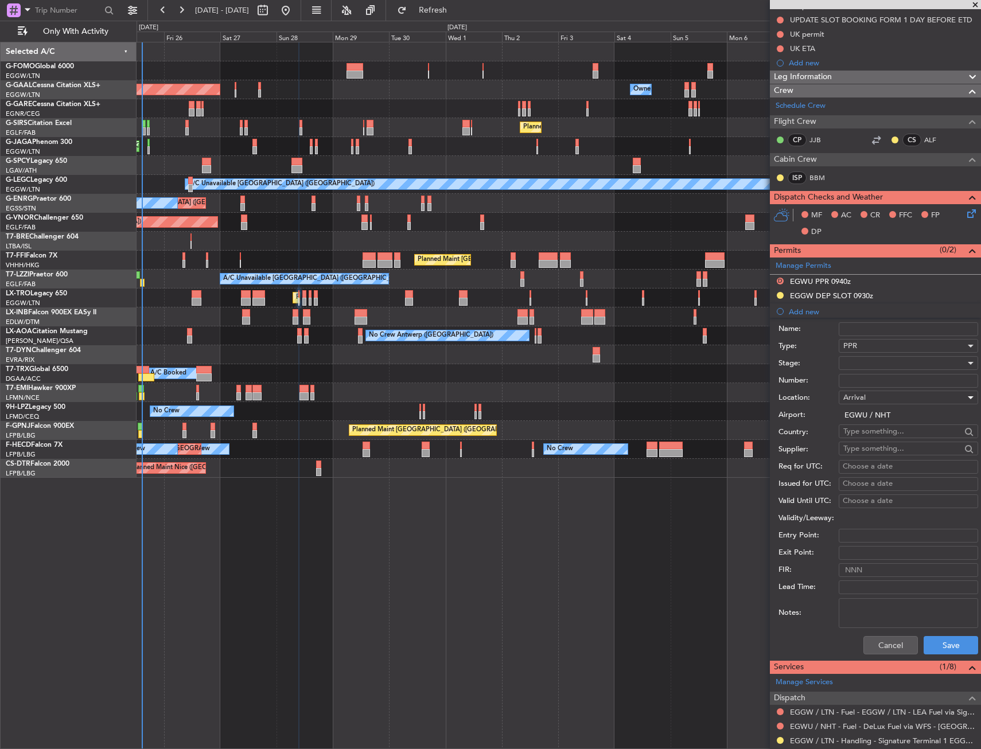
scroll to position [172, 0]
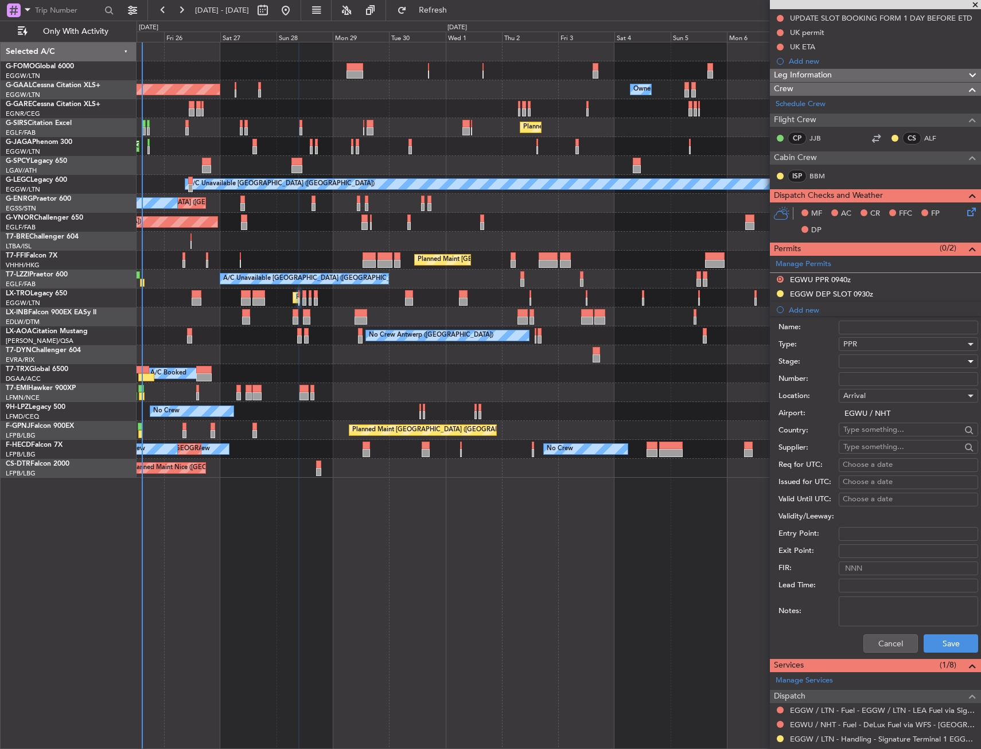
click at [861, 367] on div at bounding box center [904, 361] width 122 height 17
click at [861, 457] on span "Received OK" at bounding box center [904, 453] width 120 height 17
click at [859, 462] on div "Choose a date" at bounding box center [908, 465] width 131 height 11
select select "9"
select select "2025"
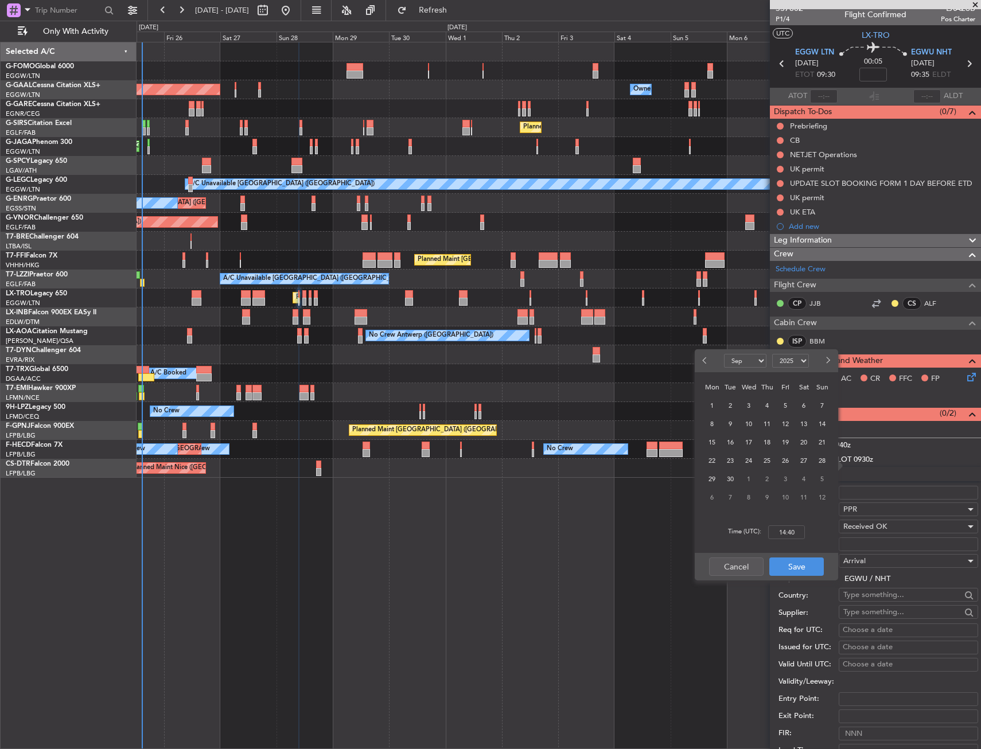
scroll to position [0, 0]
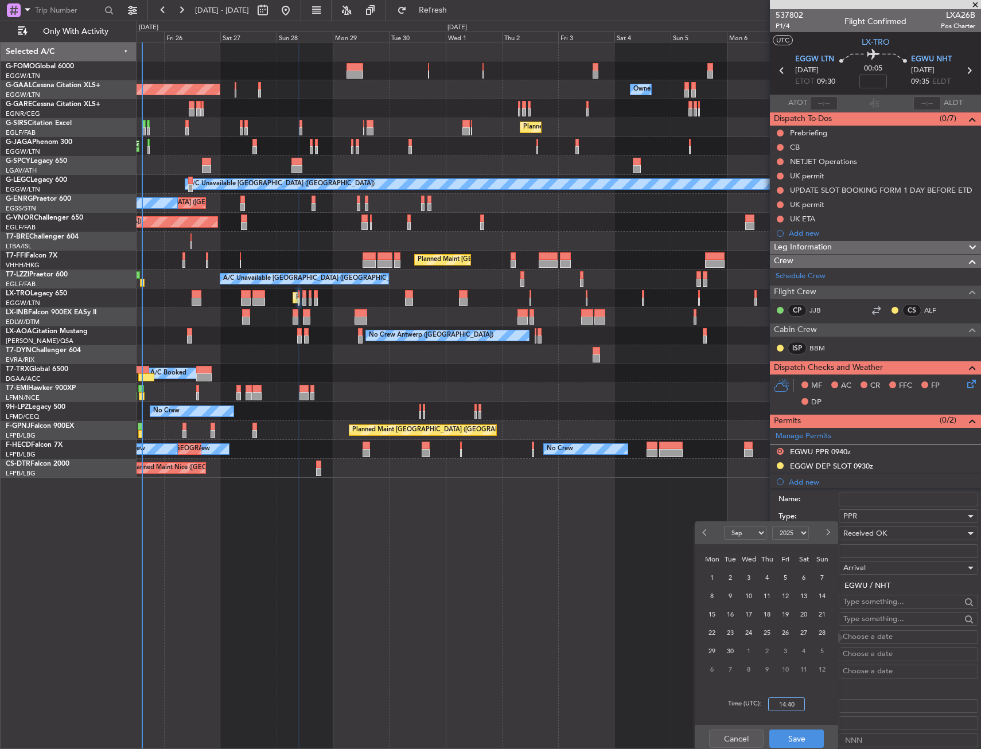
click at [793, 705] on input "14:40" at bounding box center [786, 705] width 37 height 14
type input "09:40"
click at [823, 709] on div "Time (UTC): 09:40" at bounding box center [766, 704] width 143 height 41
click at [815, 739] on button "Save" at bounding box center [796, 739] width 55 height 18
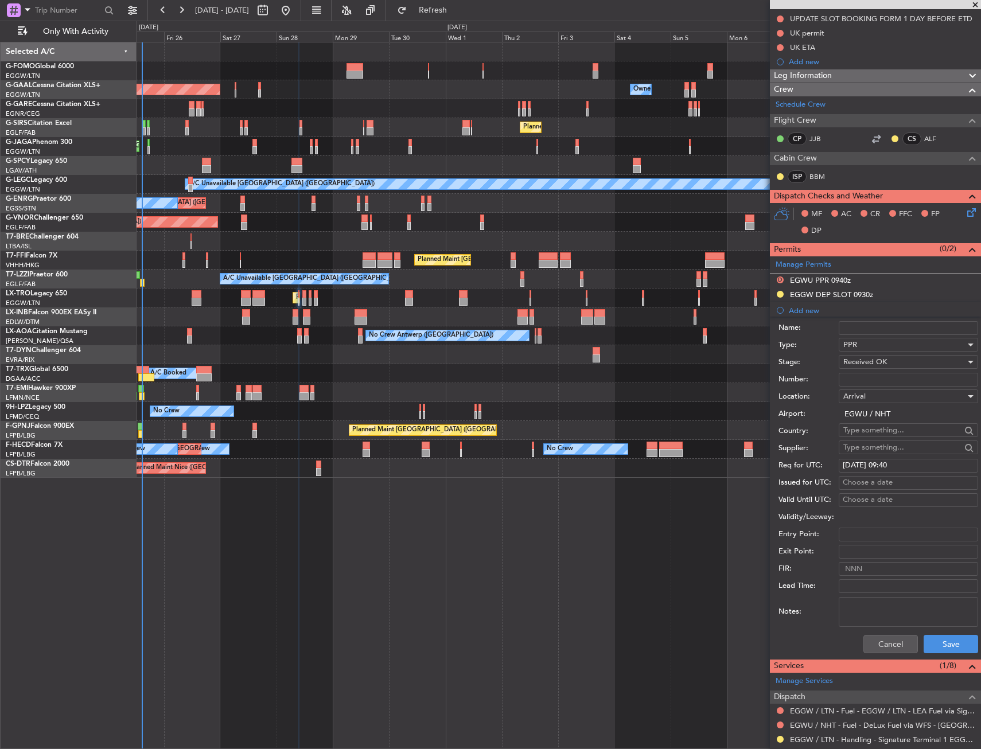
scroll to position [172, 0]
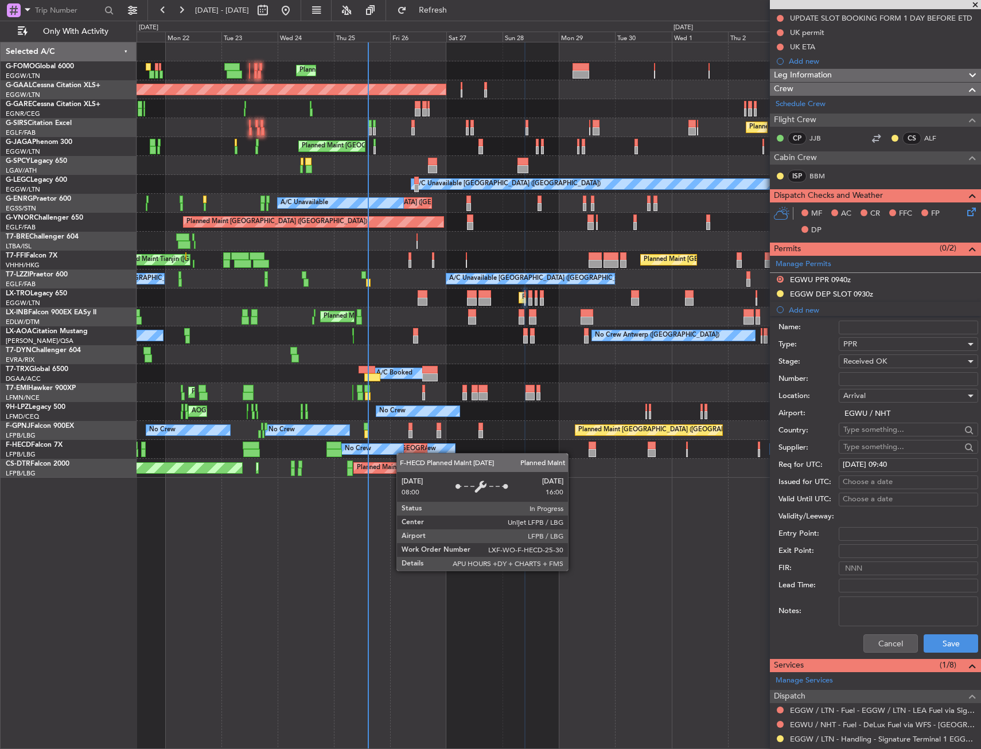
click at [411, 453] on div "Planned Maint London (Luton) Planned Maint Dusseldorf Owner Owner Planned Maint…" at bounding box center [559, 260] width 844 height 436
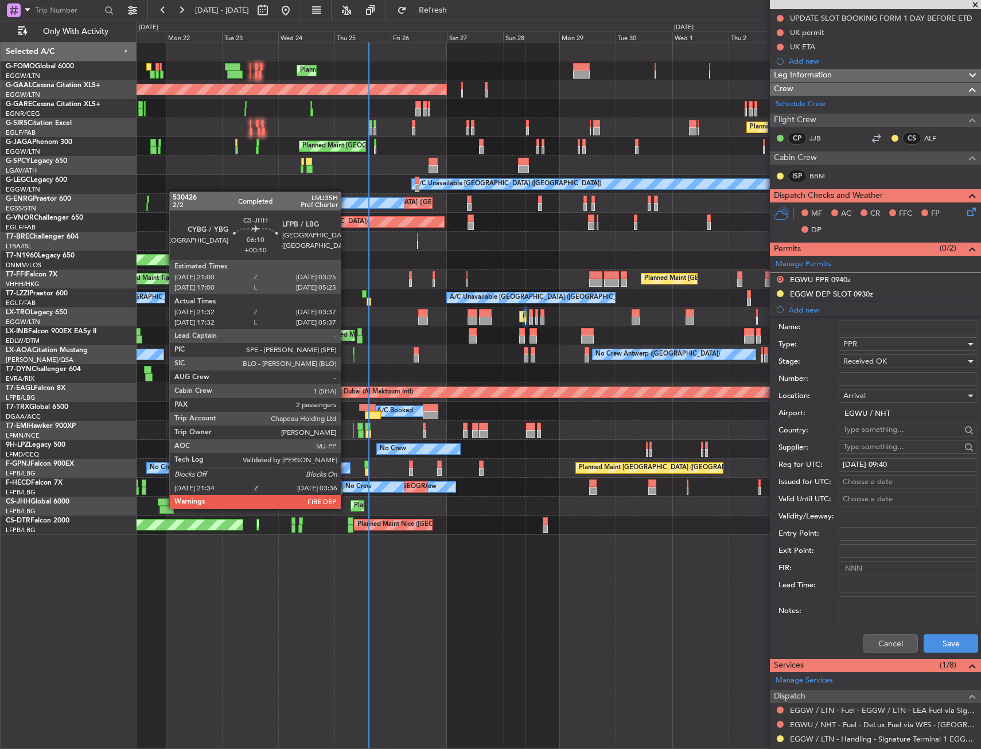
click at [164, 508] on div at bounding box center [167, 510] width 14 height 8
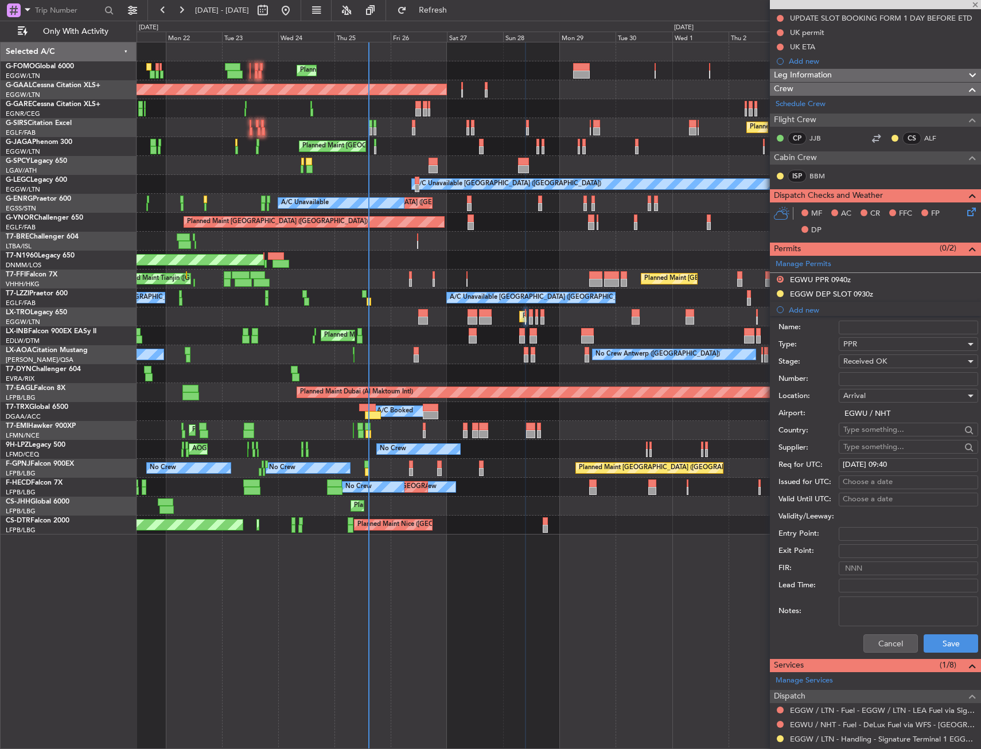
type input "+00:10"
type input "21:42"
type input "03:32"
type input "2"
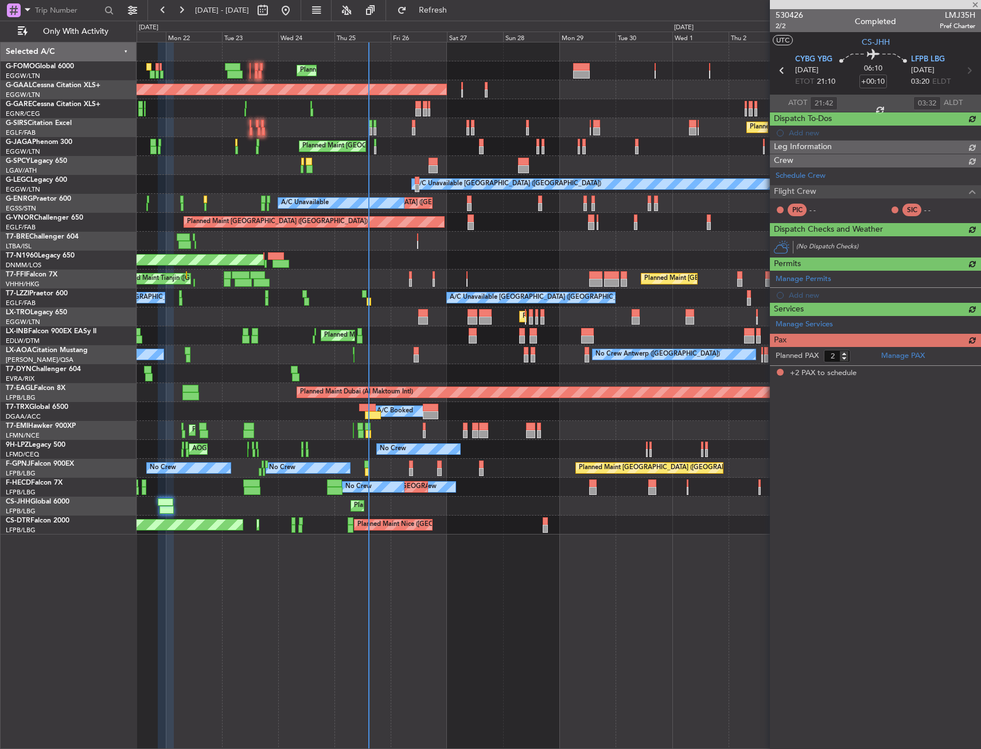
scroll to position [0, 0]
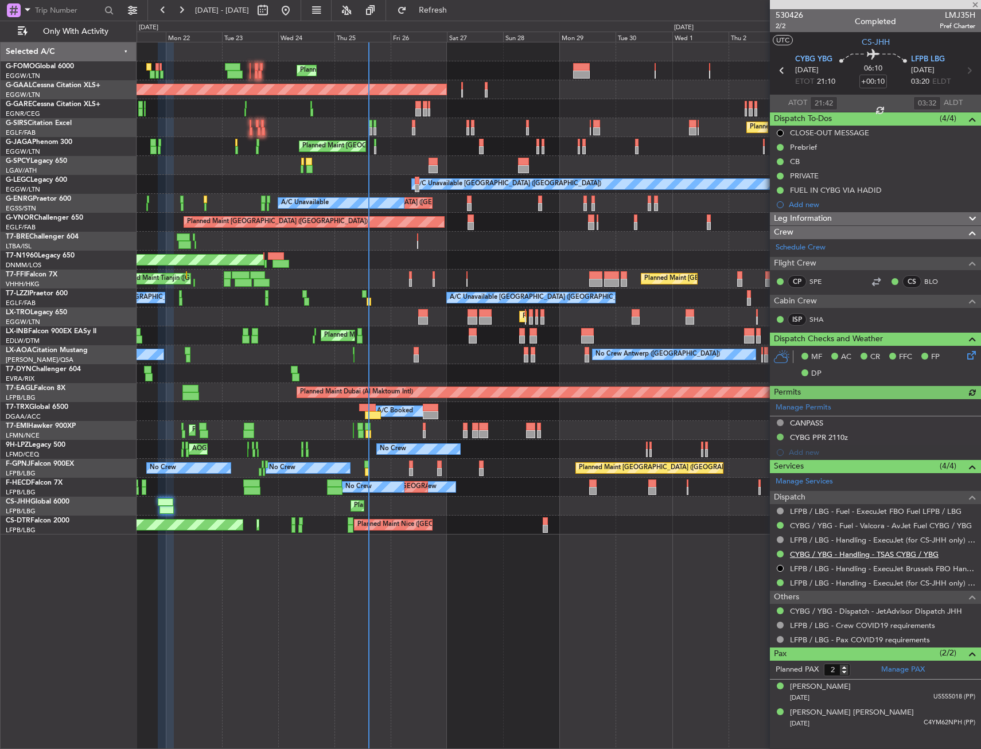
click at [809, 557] on link "CYBG / YBG - Handling - TSAS CYBG / YBG" at bounding box center [864, 555] width 149 height 10
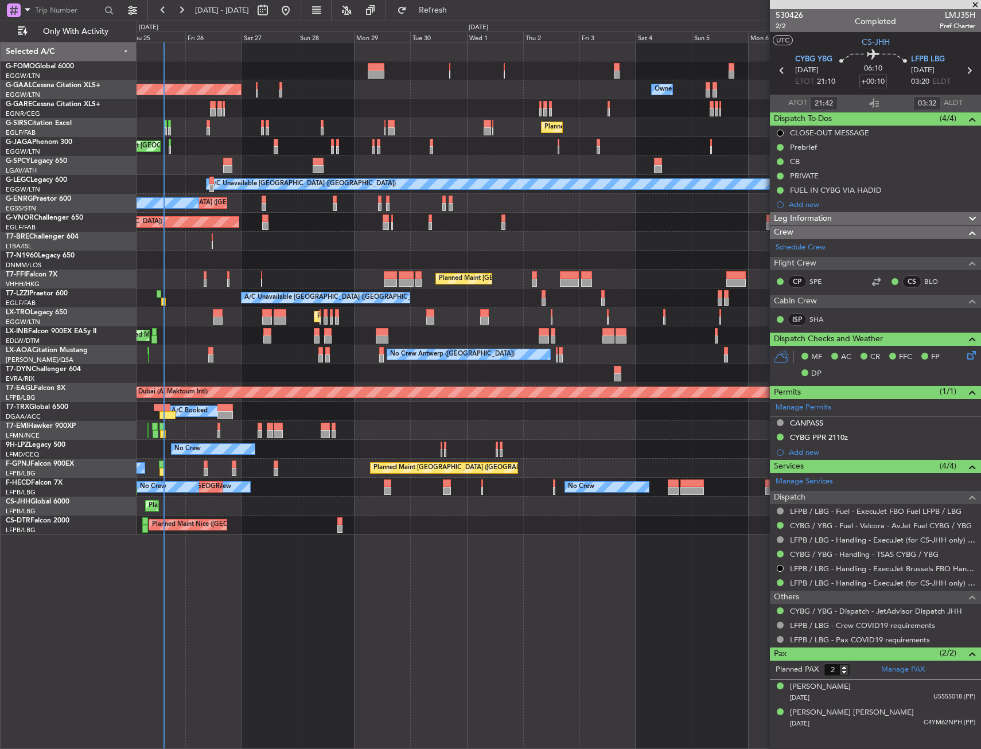
click at [181, 355] on div "Planned Maint London (Luton) Planned Maint Dusseldorf Owner Owner Owner Planned…" at bounding box center [559, 288] width 844 height 492
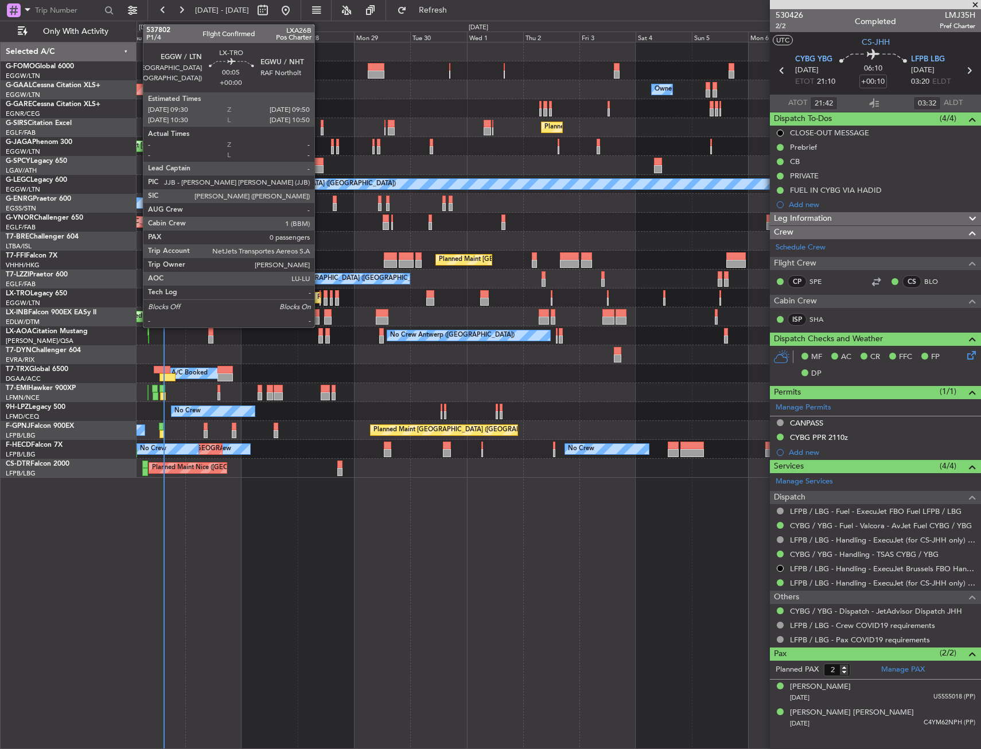
click at [320, 294] on div at bounding box center [320, 294] width 1 height 8
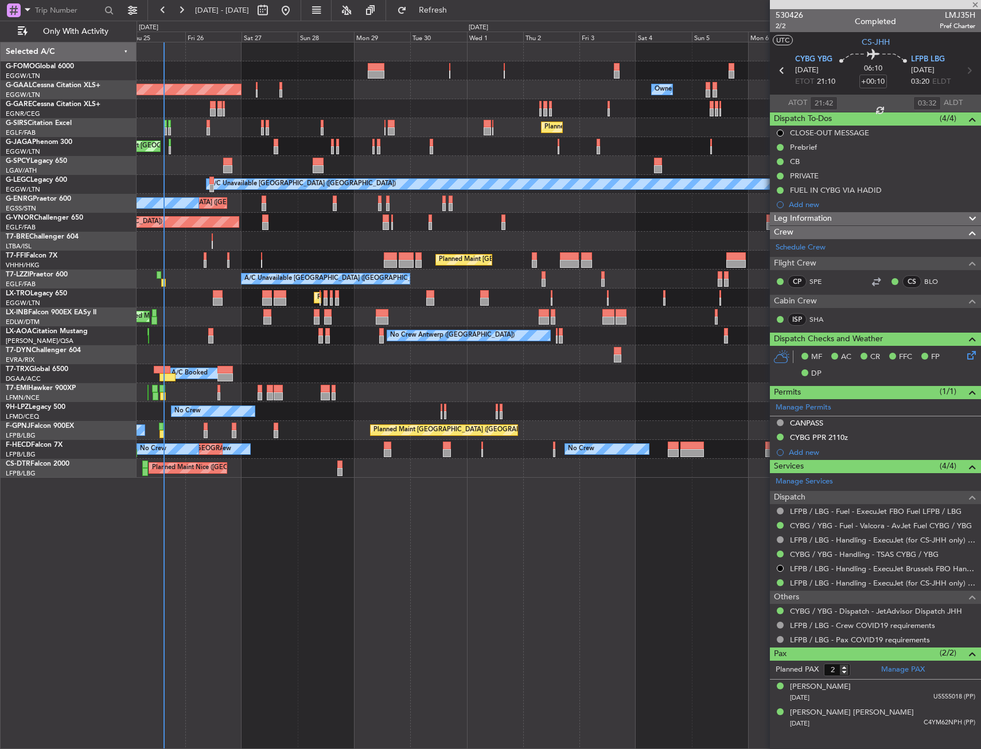
type input "0"
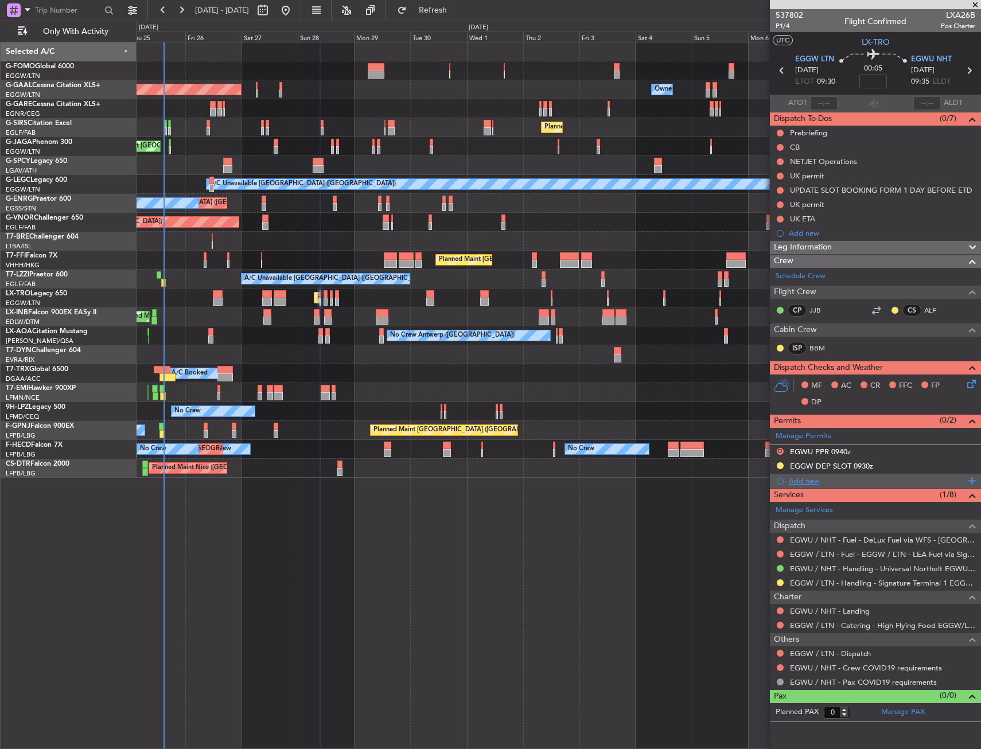
click at [823, 483] on div "Add new" at bounding box center [877, 481] width 176 height 10
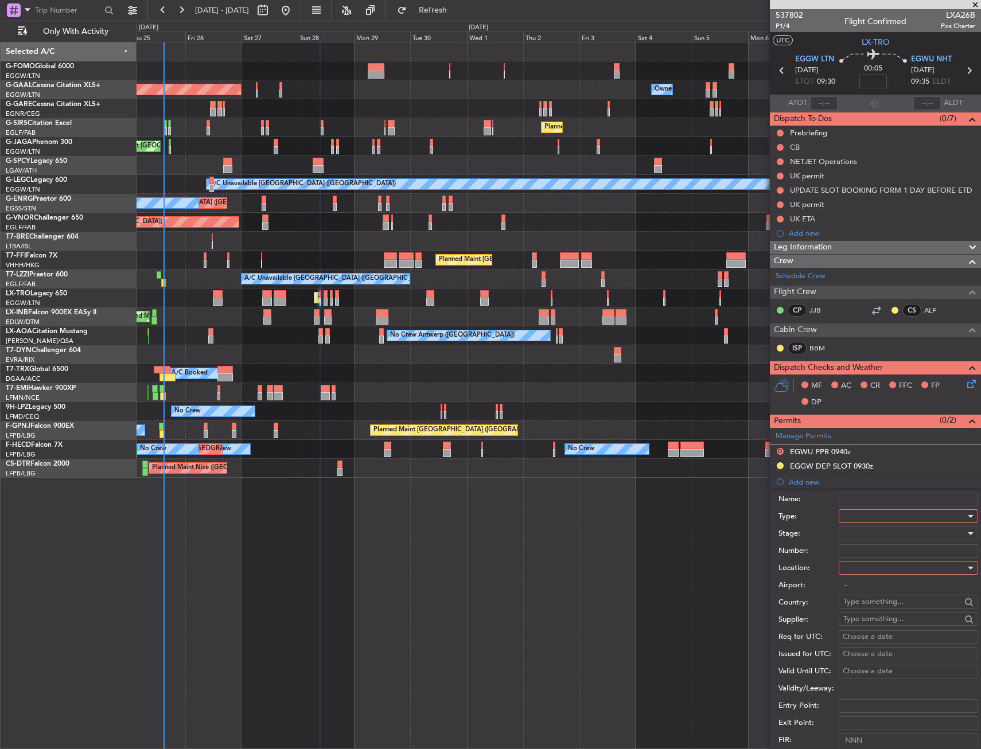
click at [865, 514] on div at bounding box center [904, 516] width 122 height 17
click at [858, 571] on span "PPR" at bounding box center [904, 573] width 120 height 17
click at [861, 577] on div "Airport: -" at bounding box center [879, 585] width 200 height 17
click at [861, 576] on div at bounding box center [904, 567] width 122 height 17
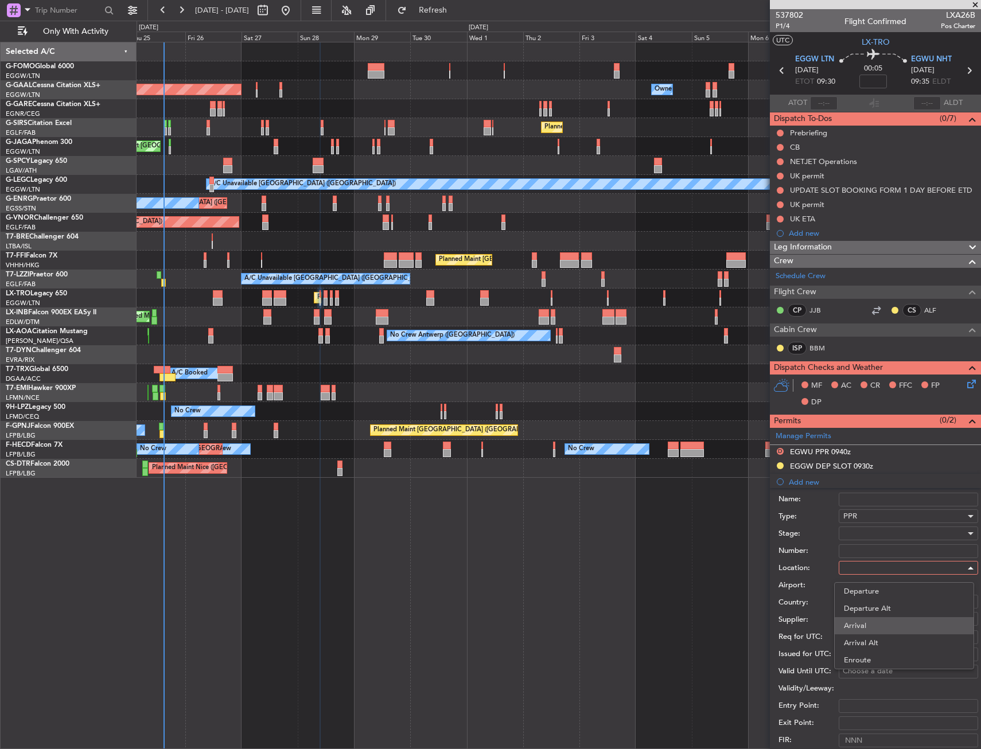
click at [865, 619] on span "Arrival" at bounding box center [904, 625] width 120 height 17
type input "EGWU / NHT"
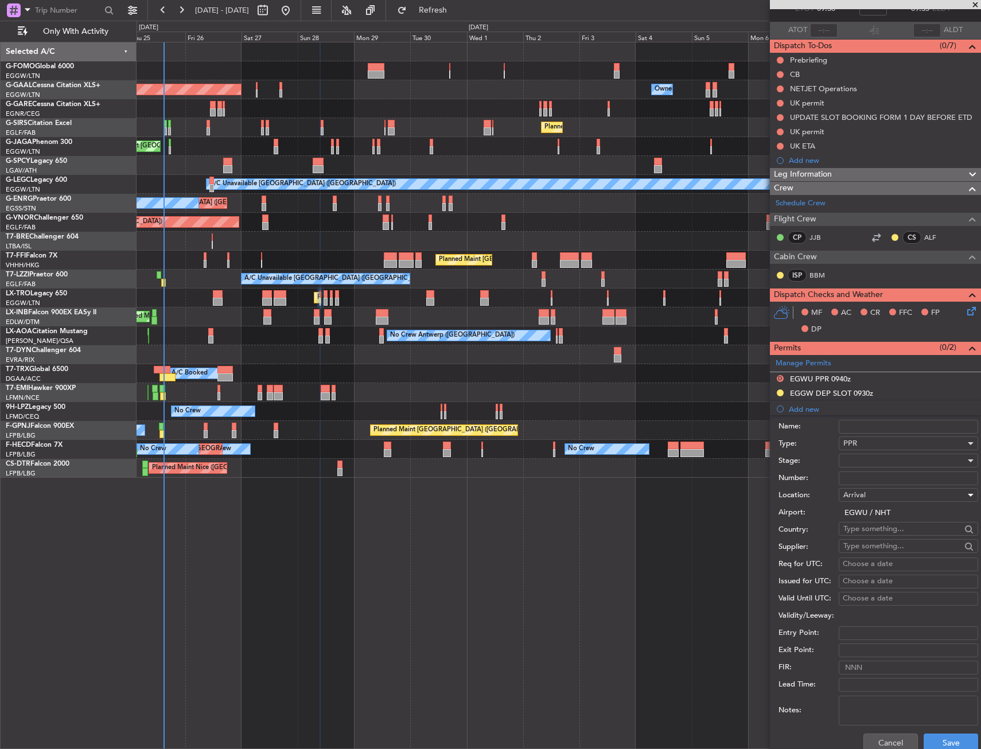
scroll to position [115, 0]
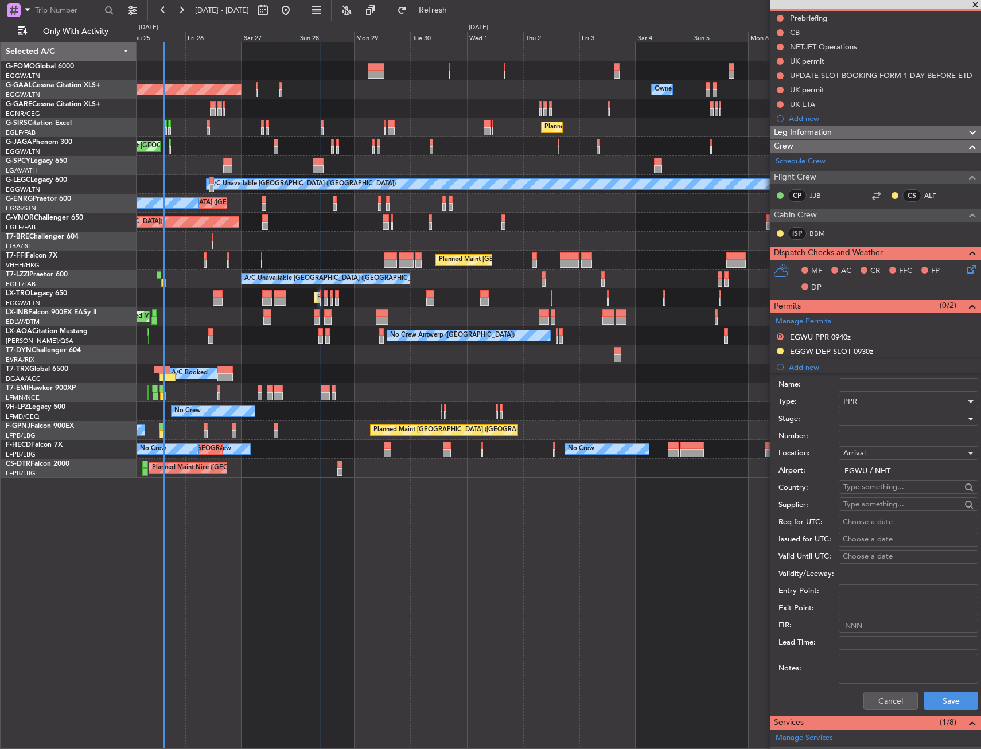
click at [860, 419] on div at bounding box center [904, 418] width 122 height 17
click at [866, 508] on span "Received OK" at bounding box center [904, 511] width 120 height 17
click at [854, 520] on div "Choose a date" at bounding box center [908, 522] width 131 height 11
select select "9"
select select "2025"
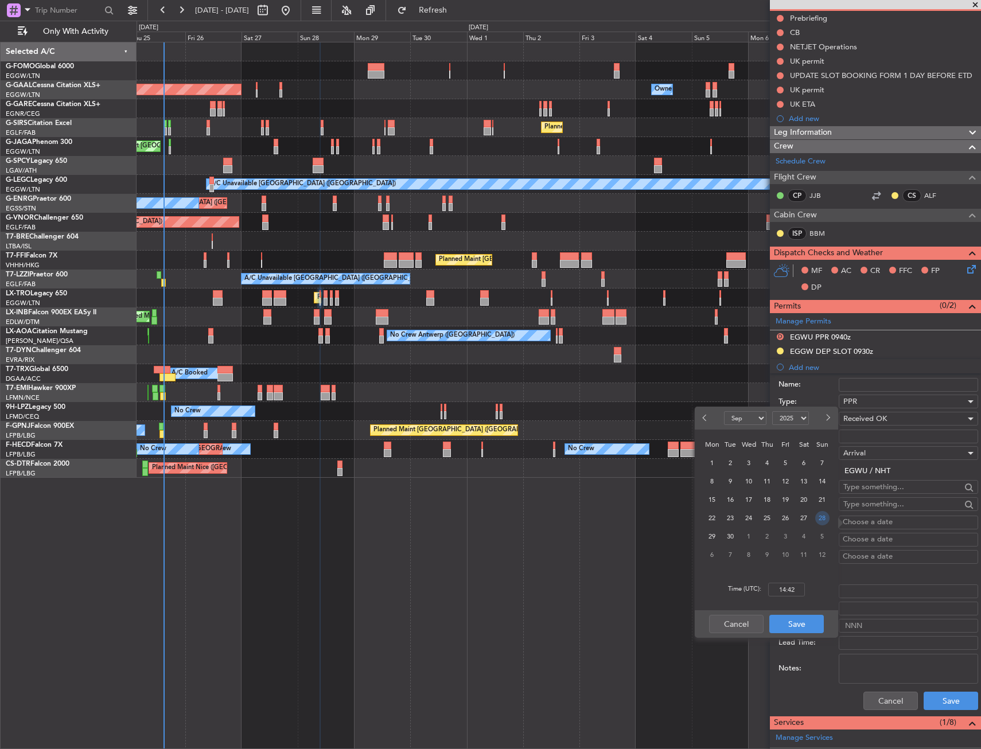
click at [821, 516] on span "28" at bounding box center [822, 518] width 14 height 14
click at [782, 589] on input "00:00" at bounding box center [786, 590] width 37 height 14
type input "09:40"
click at [795, 631] on button "Save" at bounding box center [796, 624] width 55 height 18
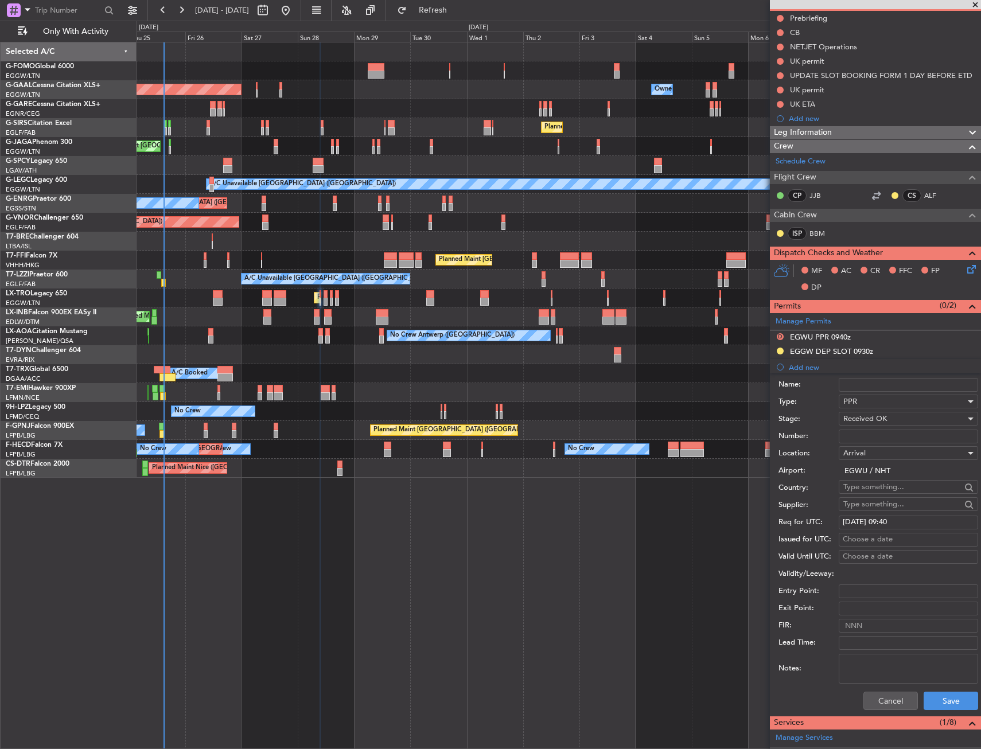
click at [868, 539] on div "Choose a date" at bounding box center [908, 539] width 131 height 11
select select "9"
select select "2025"
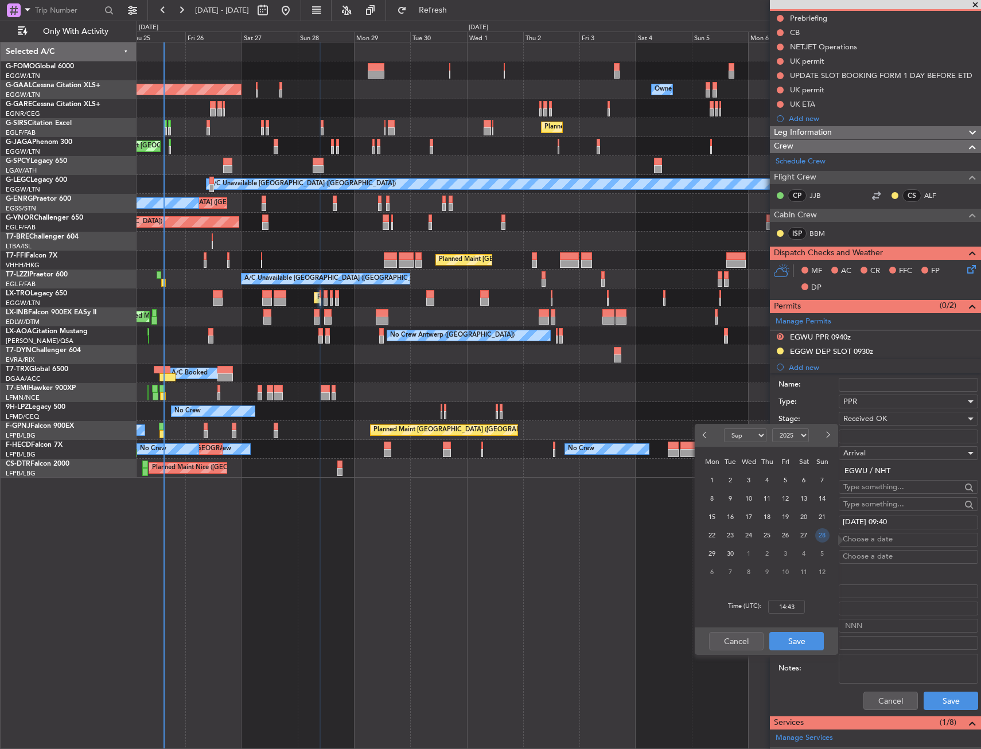
click at [819, 532] on span "28" at bounding box center [822, 535] width 14 height 14
click at [790, 605] on input "00:00" at bounding box center [786, 607] width 37 height 14
type input "10:20"
click at [799, 639] on button "Save" at bounding box center [796, 641] width 55 height 18
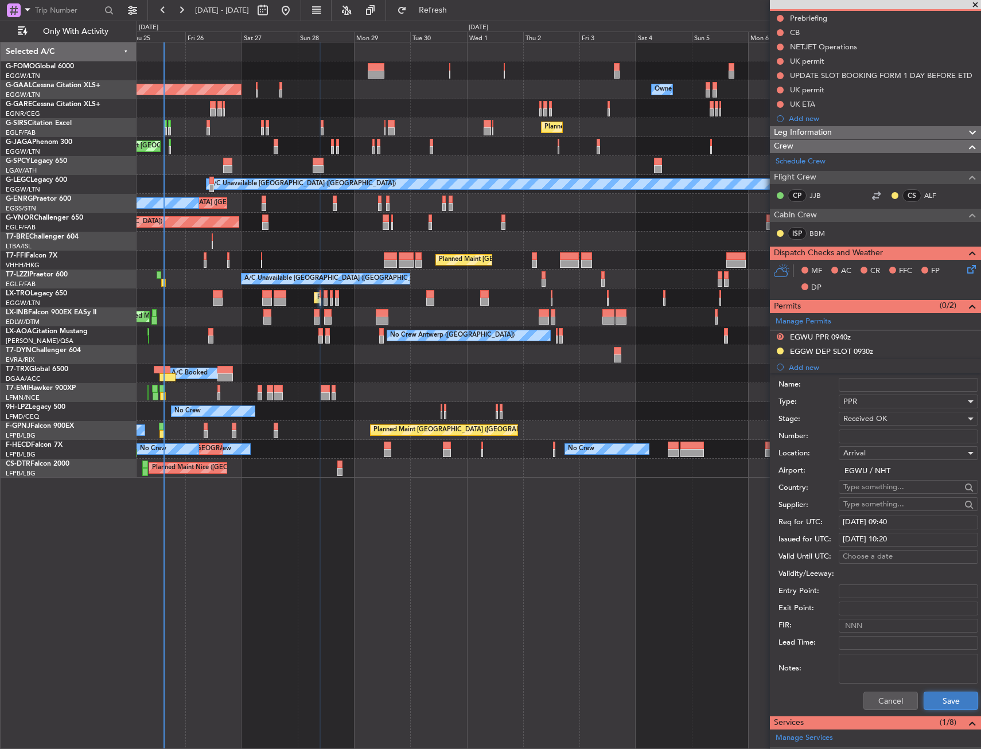
click at [940, 697] on button "Save" at bounding box center [951, 701] width 55 height 18
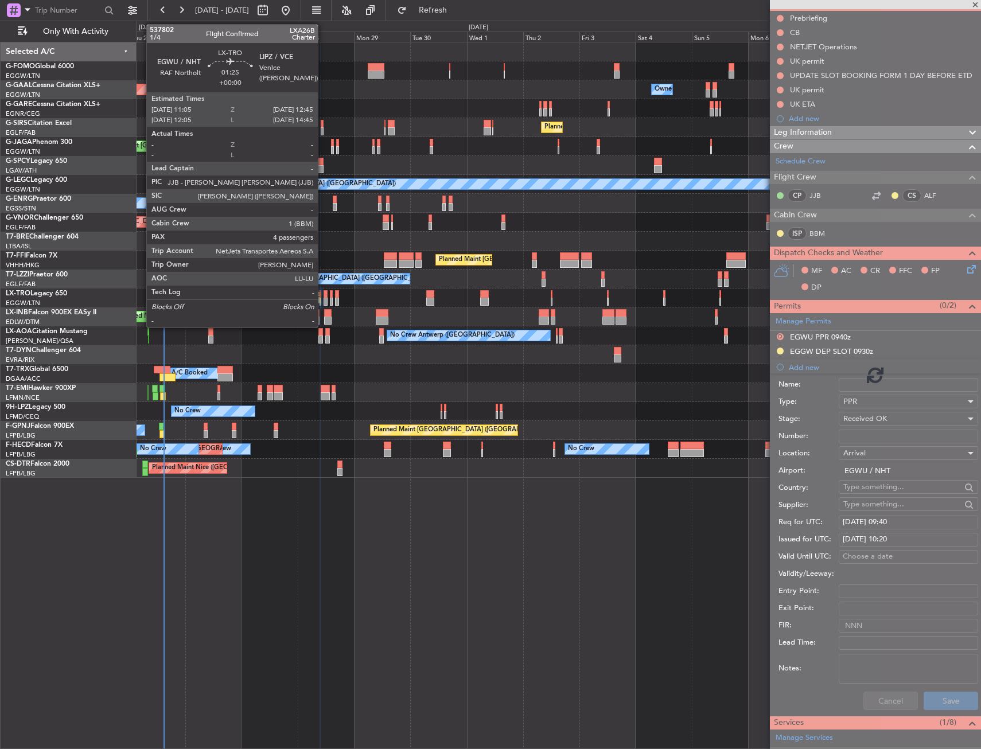
scroll to position [0, 0]
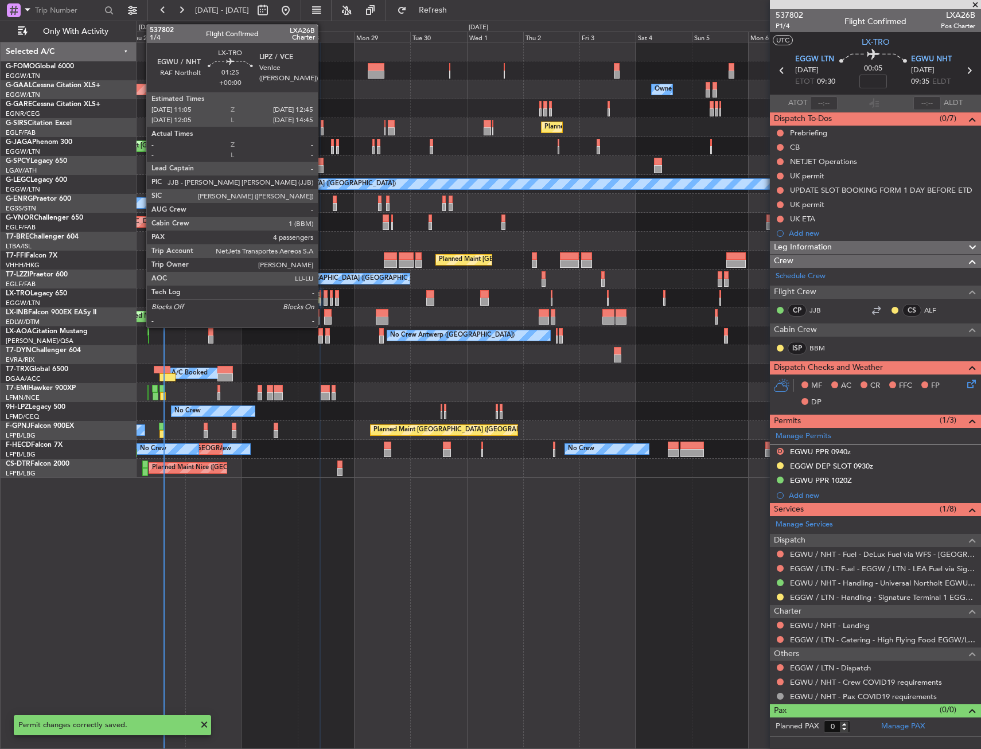
click at [324, 299] on div at bounding box center [326, 302] width 4 height 8
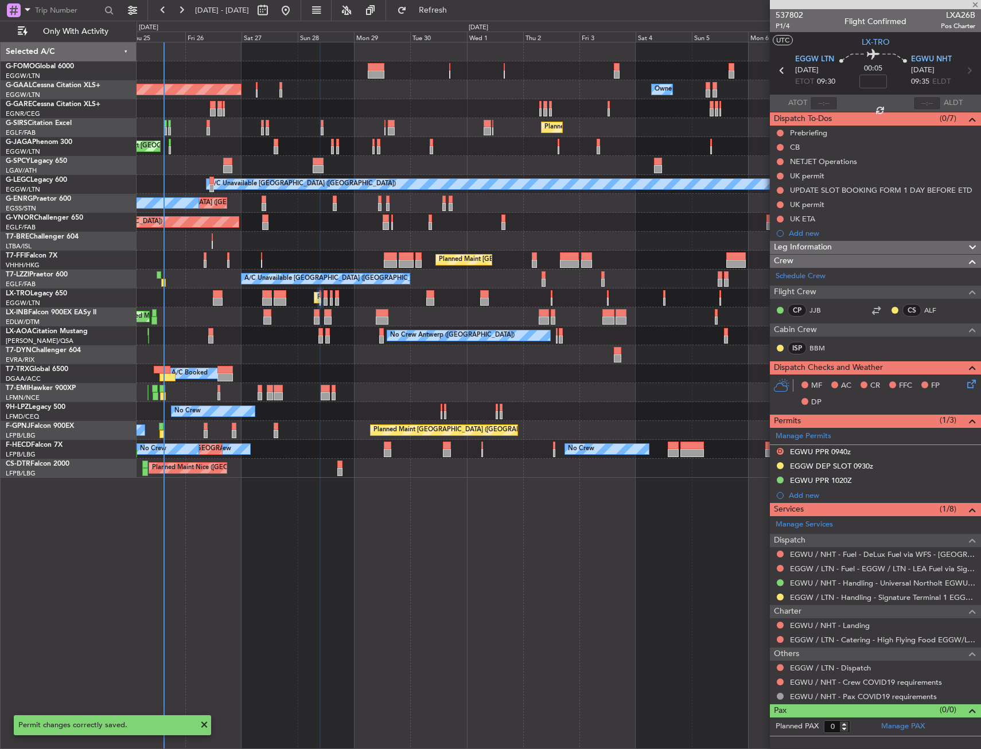
type input "4"
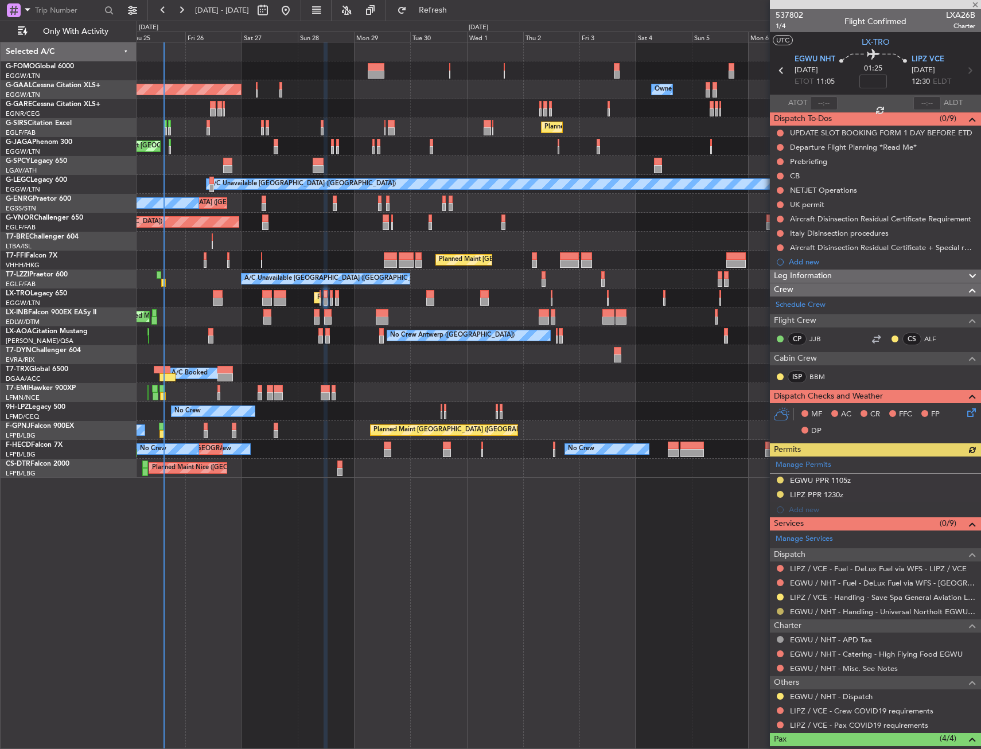
click at [778, 611] on button at bounding box center [780, 611] width 7 height 7
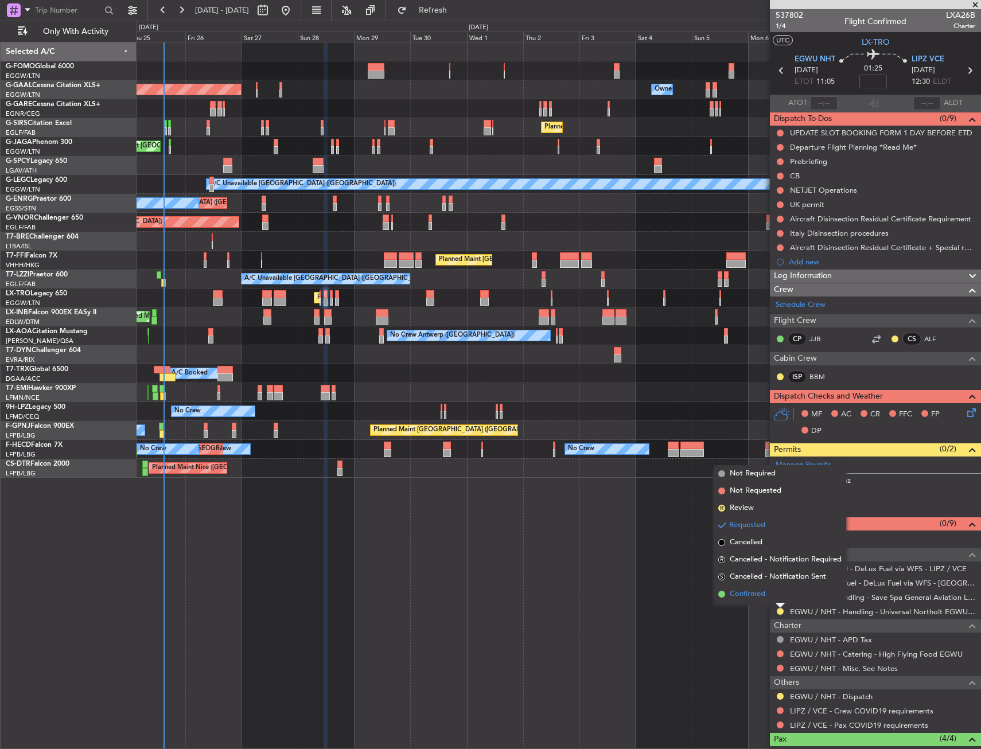
click at [758, 588] on li "Confirmed" at bounding box center [780, 594] width 133 height 17
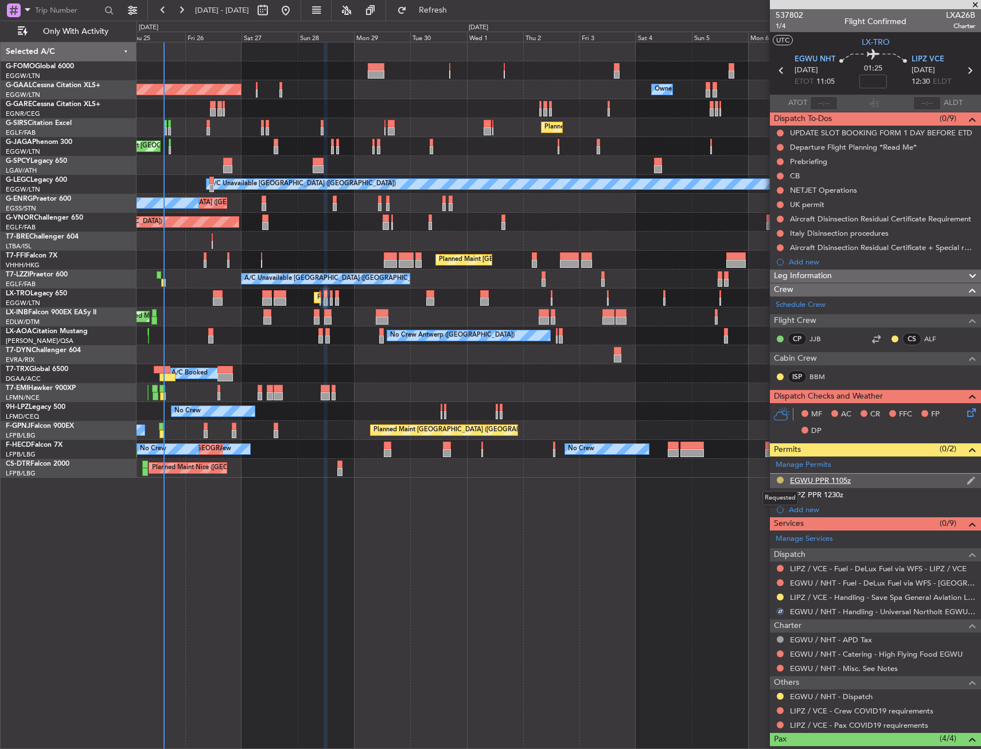
click at [777, 480] on button at bounding box center [780, 480] width 7 height 7
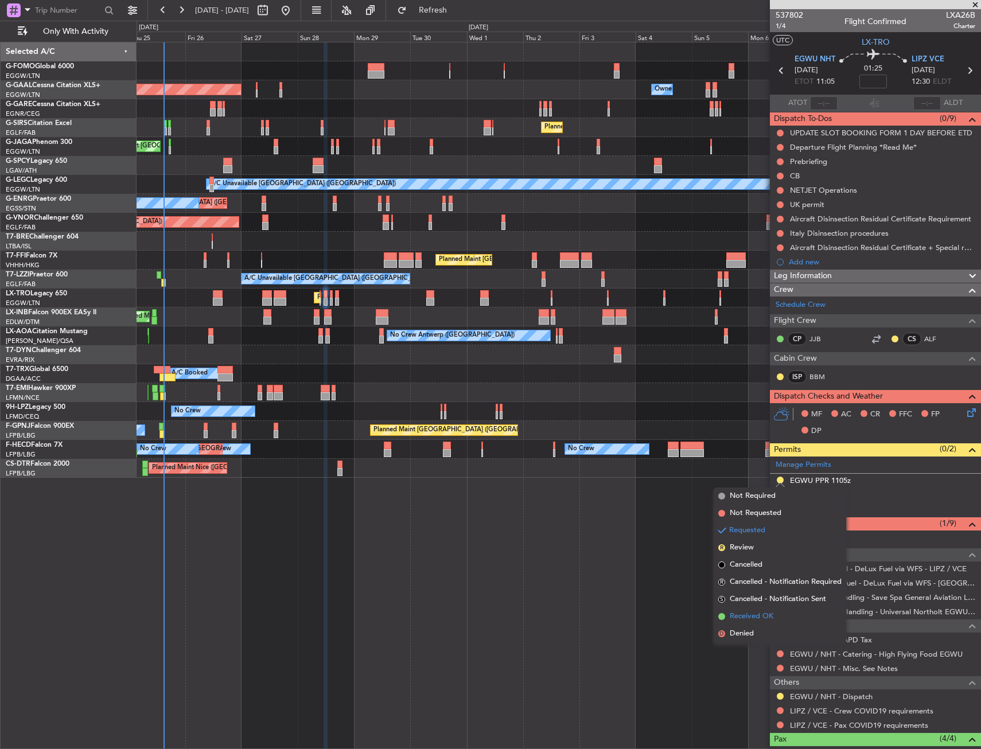
click at [752, 615] on span "Received OK" at bounding box center [752, 616] width 44 height 11
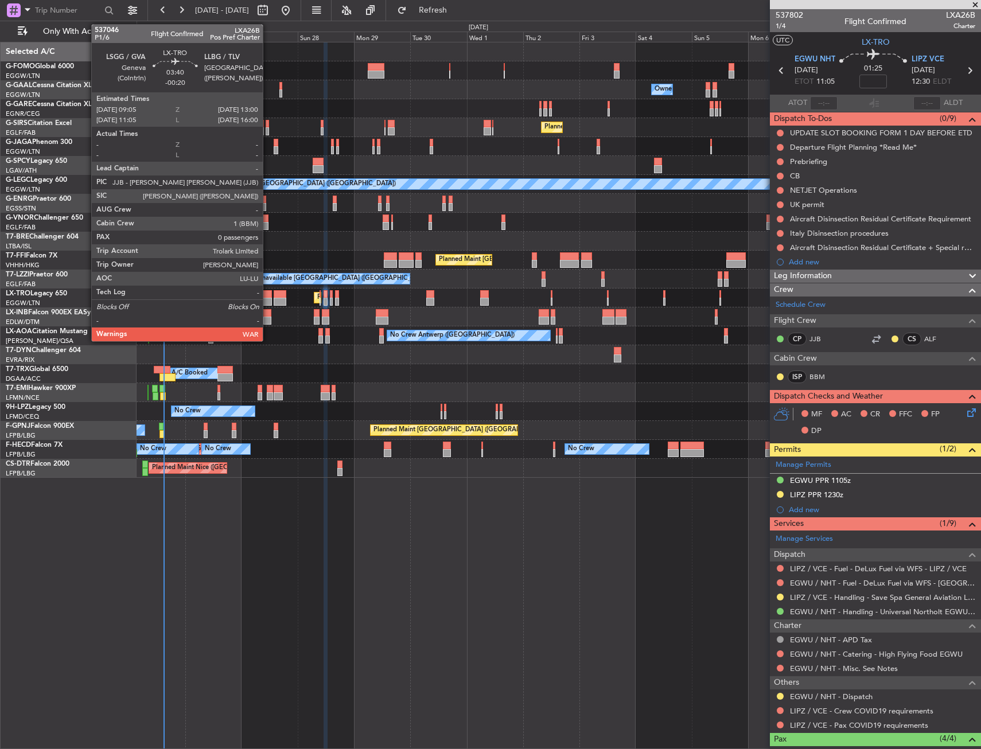
click at [268, 297] on div at bounding box center [267, 294] width 10 height 8
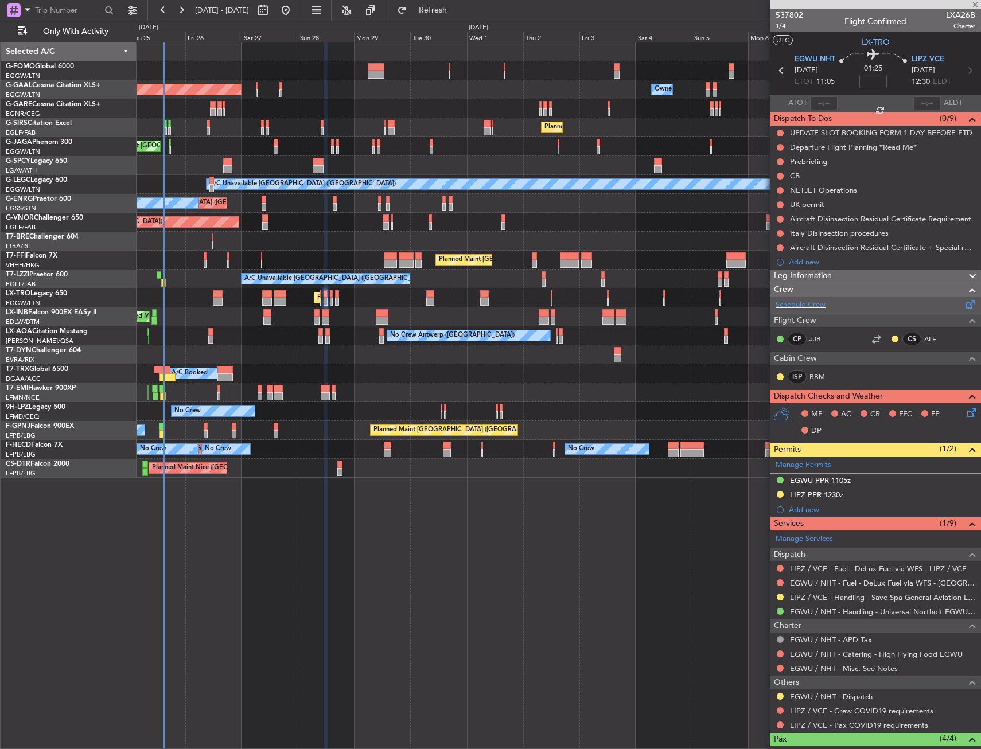
type input "-00:20"
type input "0"
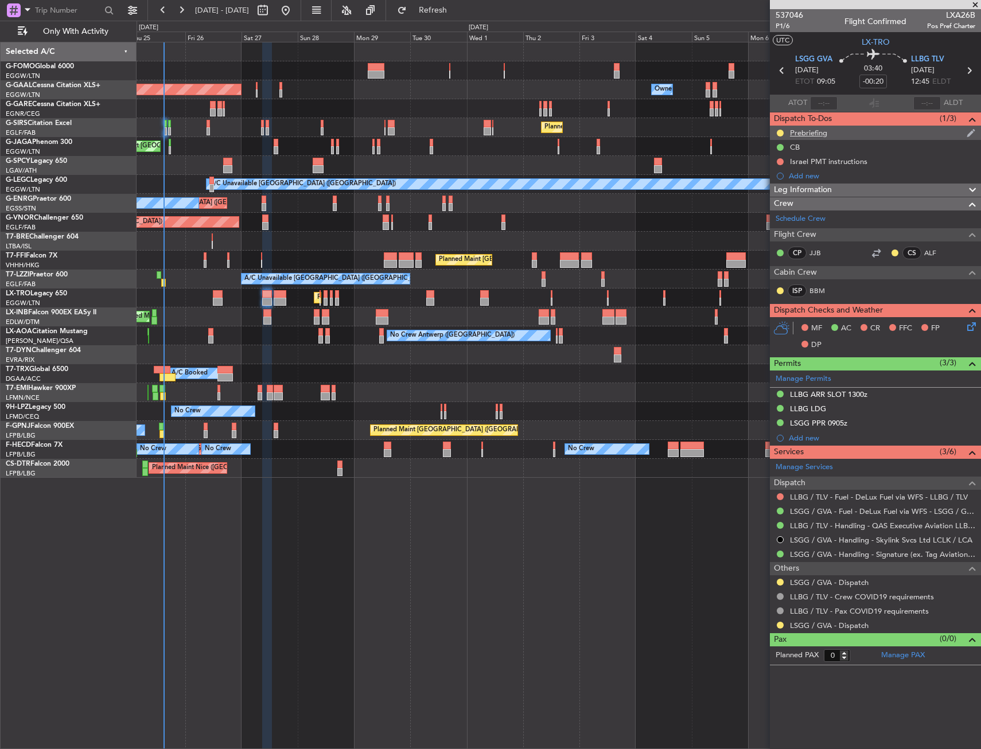
click at [848, 131] on div "Prebriefing" at bounding box center [875, 133] width 211 height 14
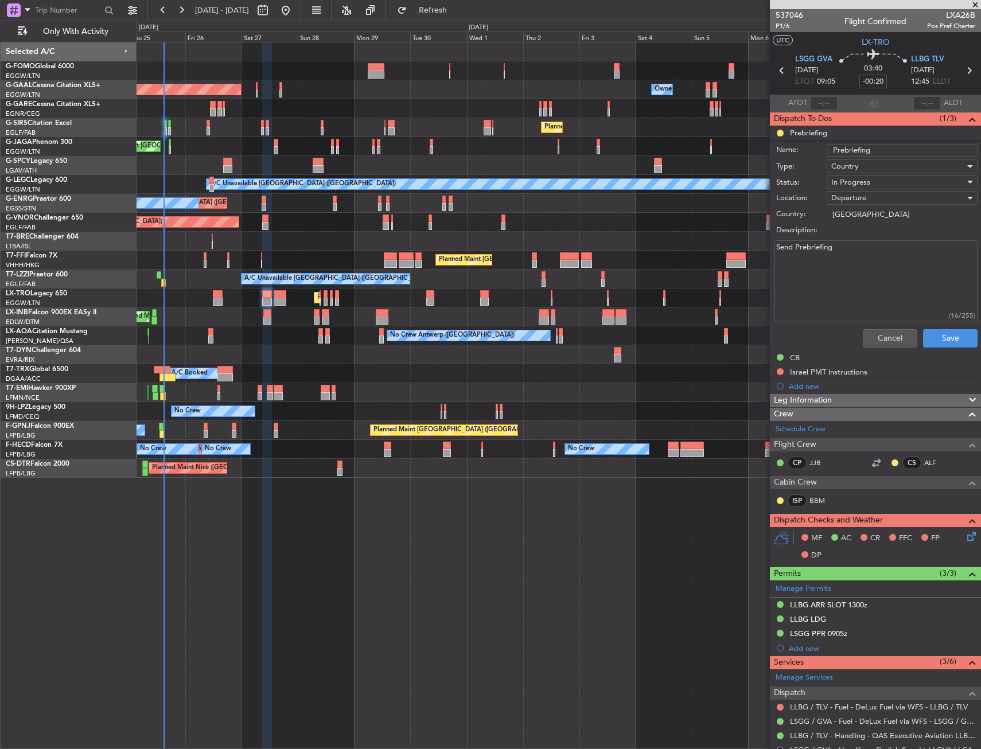
click at [831, 266] on textarea "Send Prebriefing" at bounding box center [876, 281] width 203 height 82
paste textarea "LSGG-LLBG 7000 block 50kg bags"
type textarea "LSGG-LLBG 7000 block 50kg bags"
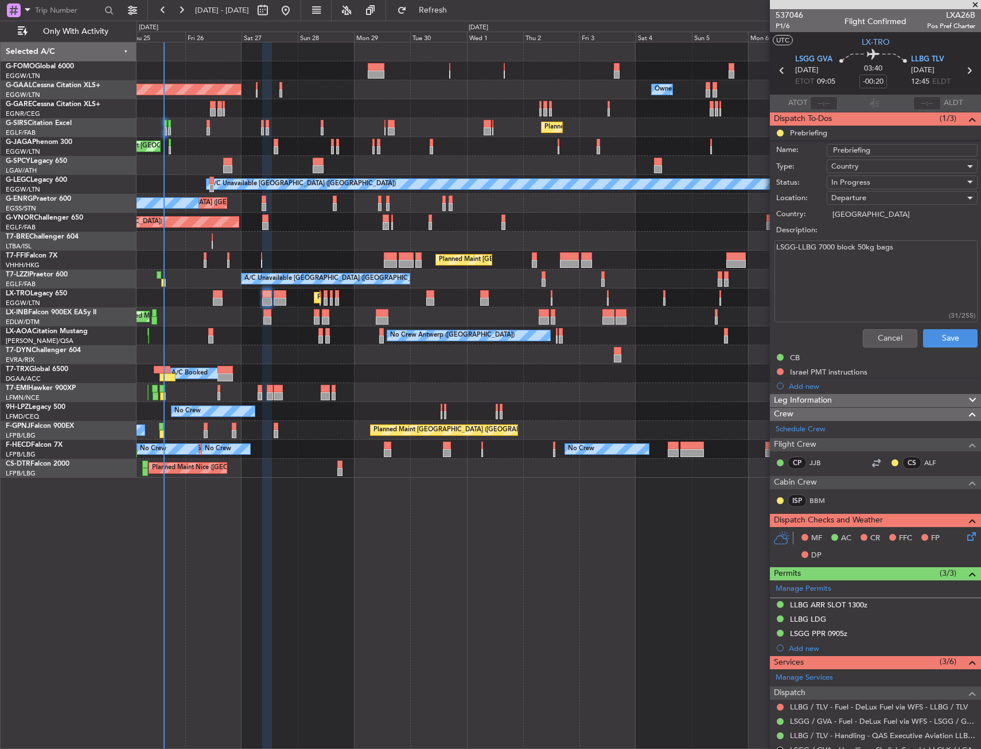
click at [851, 184] on span "In Progress" at bounding box center [850, 182] width 39 height 10
click at [853, 235] on span "Completed" at bounding box center [897, 239] width 134 height 17
click at [931, 333] on button "Save" at bounding box center [950, 338] width 55 height 18
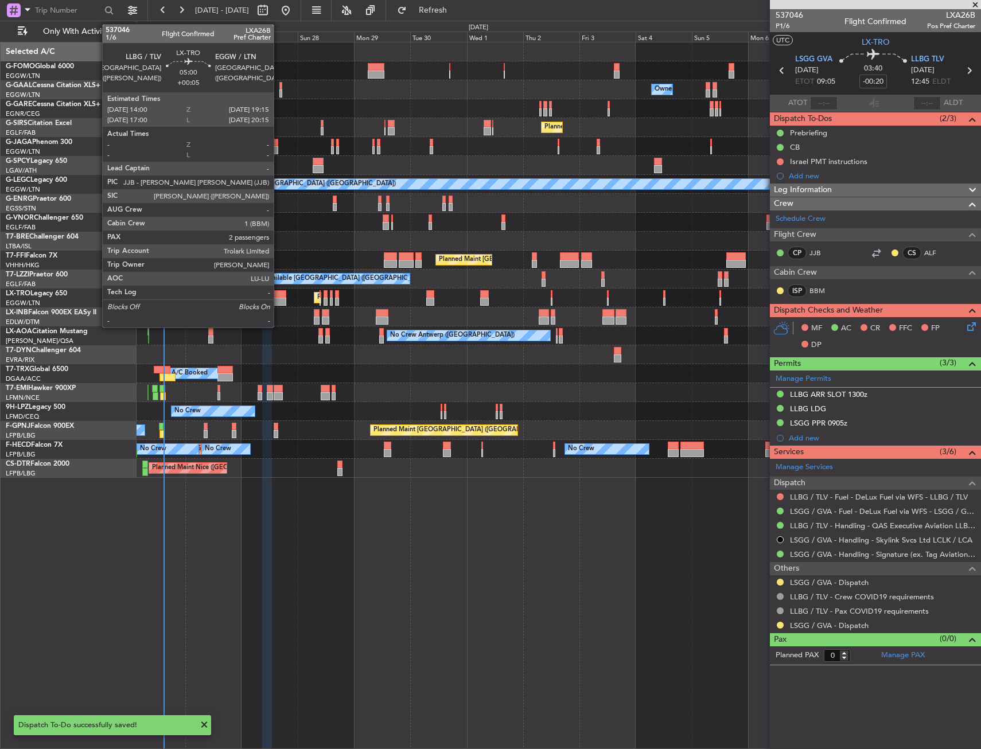
click at [286, 298] on div at bounding box center [280, 302] width 13 height 8
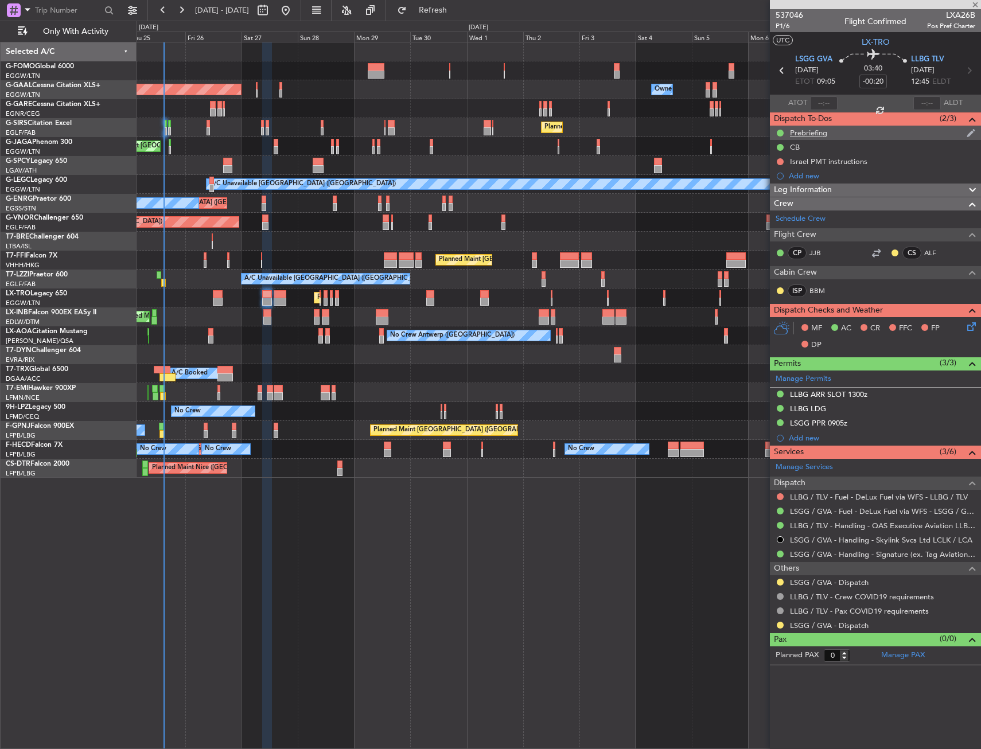
type input "+00:05"
type input "2"
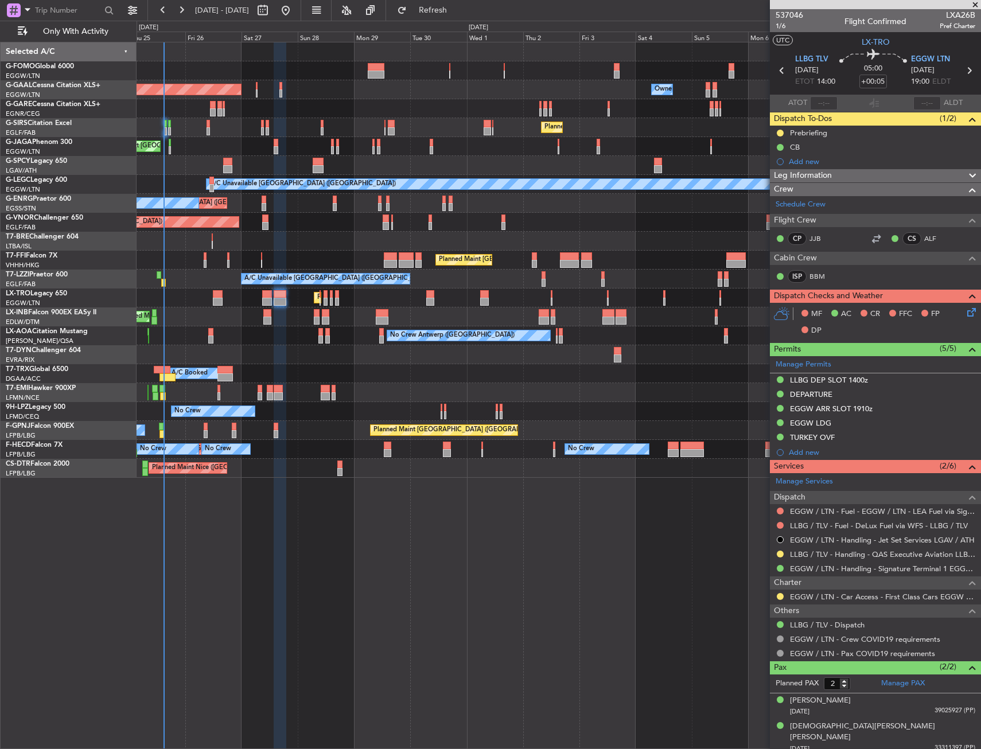
drag, startPoint x: 861, startPoint y: 48, endPoint x: 868, endPoint y: 48, distance: 6.3
click at [868, 49] on mat-tooltip-component "Aircraft" at bounding box center [875, 64] width 42 height 30
click at [869, 43] on span "LX-TRO" at bounding box center [876, 42] width 28 height 12
click at [858, 130] on div "Prebriefing" at bounding box center [875, 133] width 211 height 14
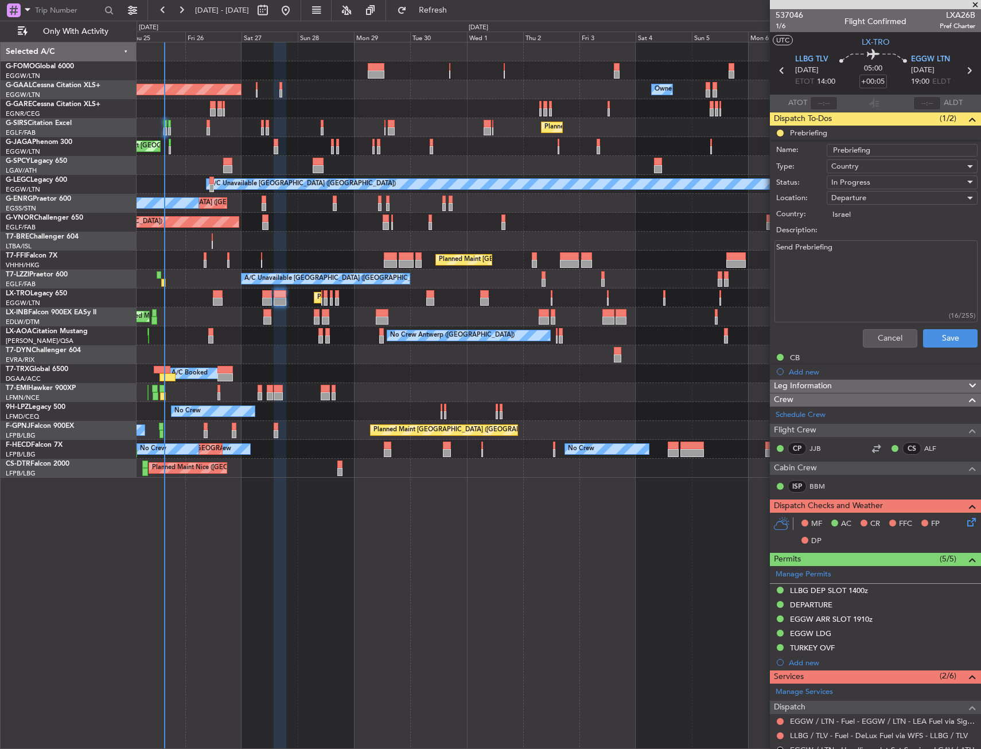
click at [828, 262] on textarea "Send Prebriefing" at bounding box center [876, 281] width 203 height 82
click at [830, 261] on textarea "Send Prebriefing" at bounding box center [876, 281] width 203 height 82
click at [831, 261] on textarea "Send Prebriefing" at bounding box center [876, 281] width 203 height 82
paste textarea "LLBG-EGGW 8500 block 250kg bags"
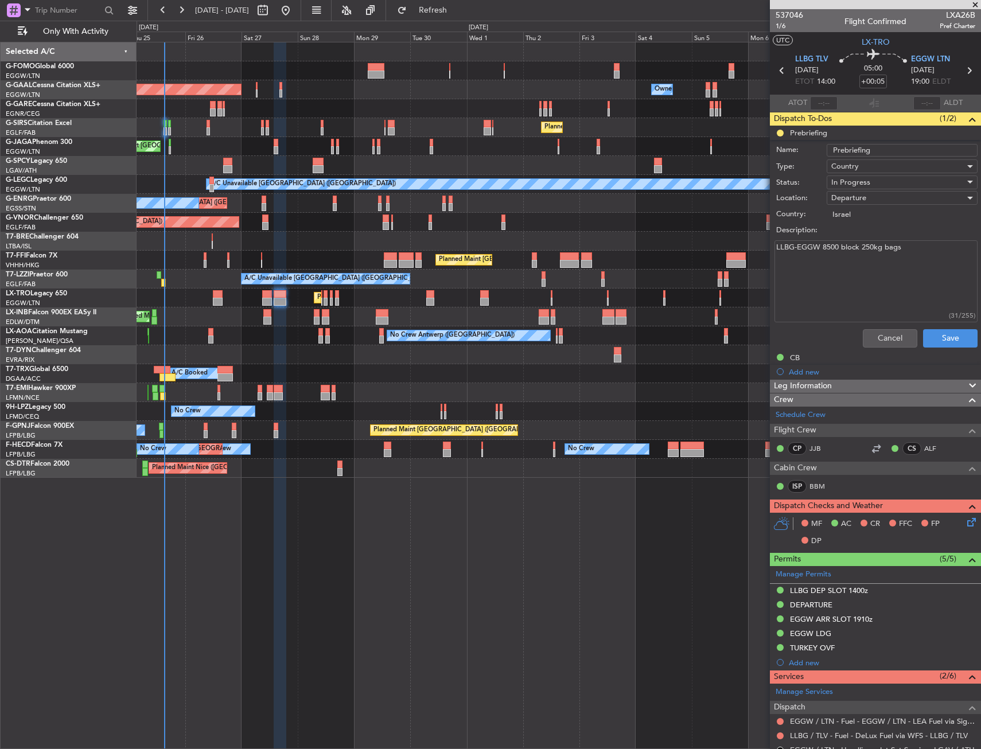
type textarea "LLBG-EGGW 8500 block 250kg bags"
click at [853, 197] on span "Departure" at bounding box center [848, 198] width 35 height 10
click at [853, 180] on div at bounding box center [490, 374] width 981 height 749
click at [853, 180] on span "In Progress" at bounding box center [850, 182] width 39 height 10
click at [853, 180] on div at bounding box center [490, 374] width 981 height 749
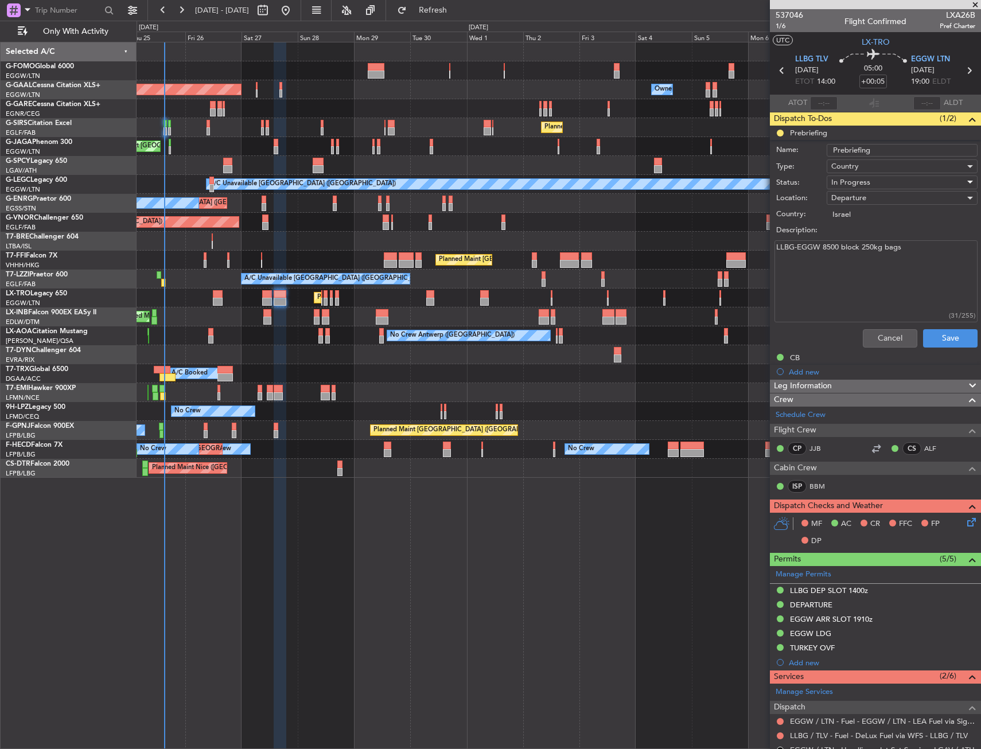
click at [853, 182] on span "In Progress" at bounding box center [850, 182] width 39 height 10
click at [861, 238] on span "Completed" at bounding box center [897, 239] width 134 height 17
click at [930, 331] on button "Save" at bounding box center [950, 338] width 55 height 18
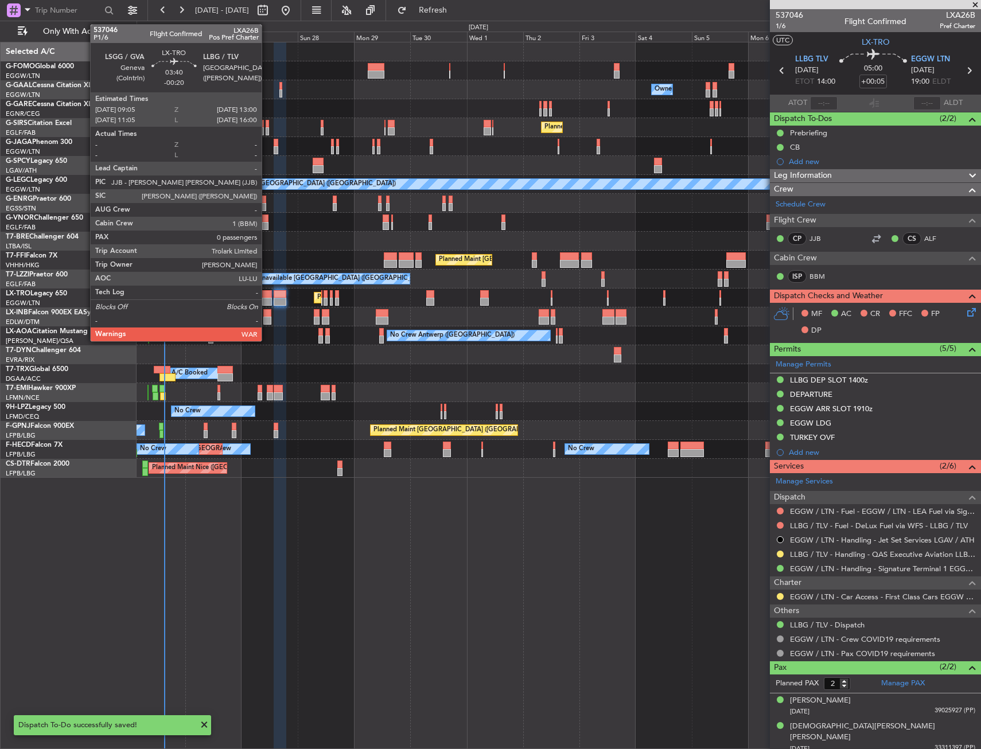
click at [267, 294] on div at bounding box center [267, 294] width 10 height 8
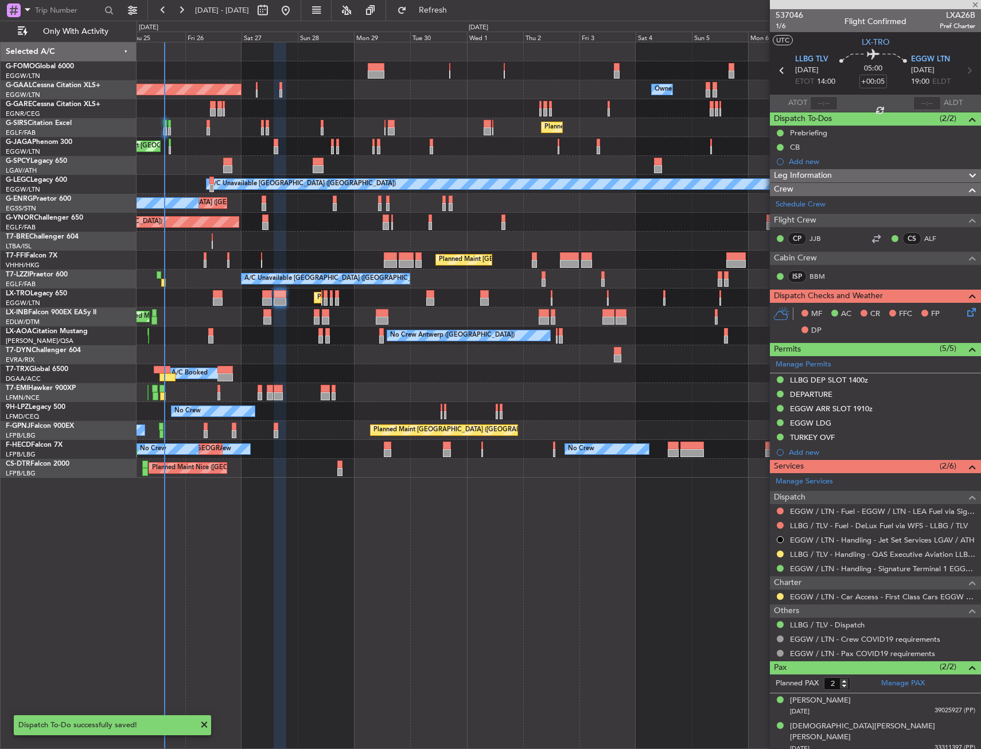
type input "-00:20"
type input "0"
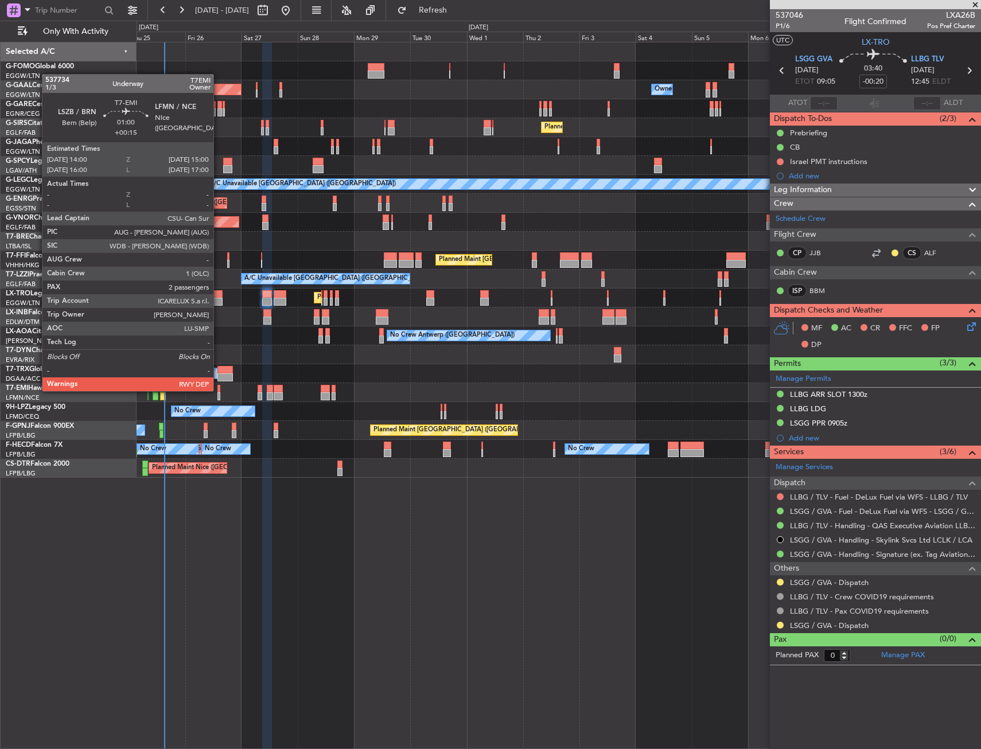
click at [219, 390] on div at bounding box center [218, 389] width 3 height 8
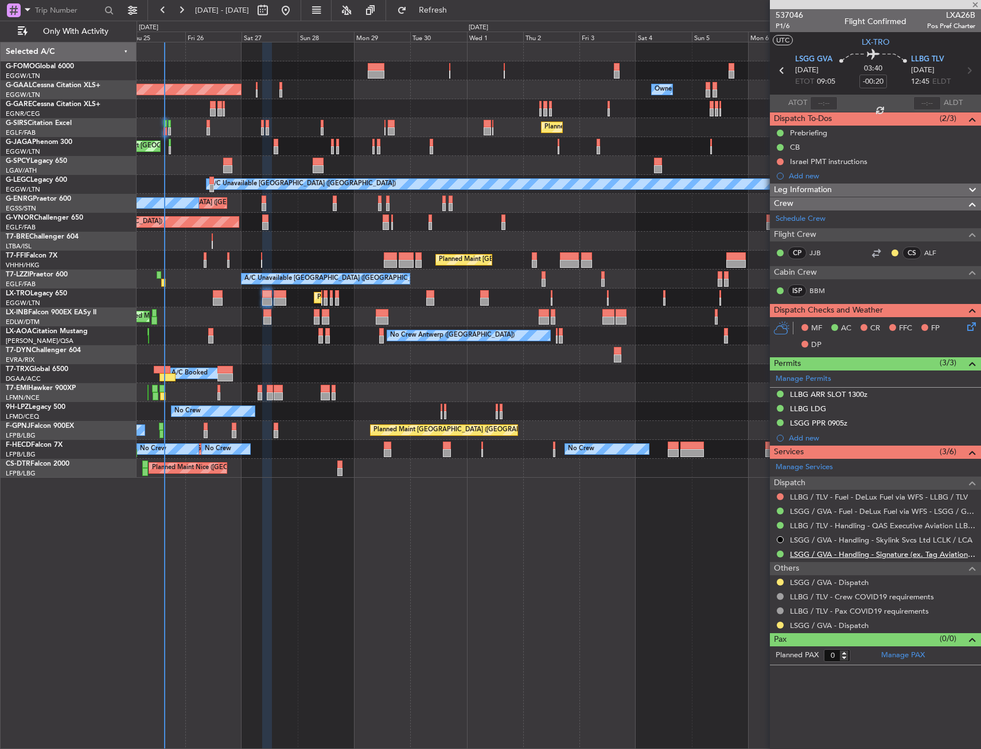
type input "+00:15"
type input "2"
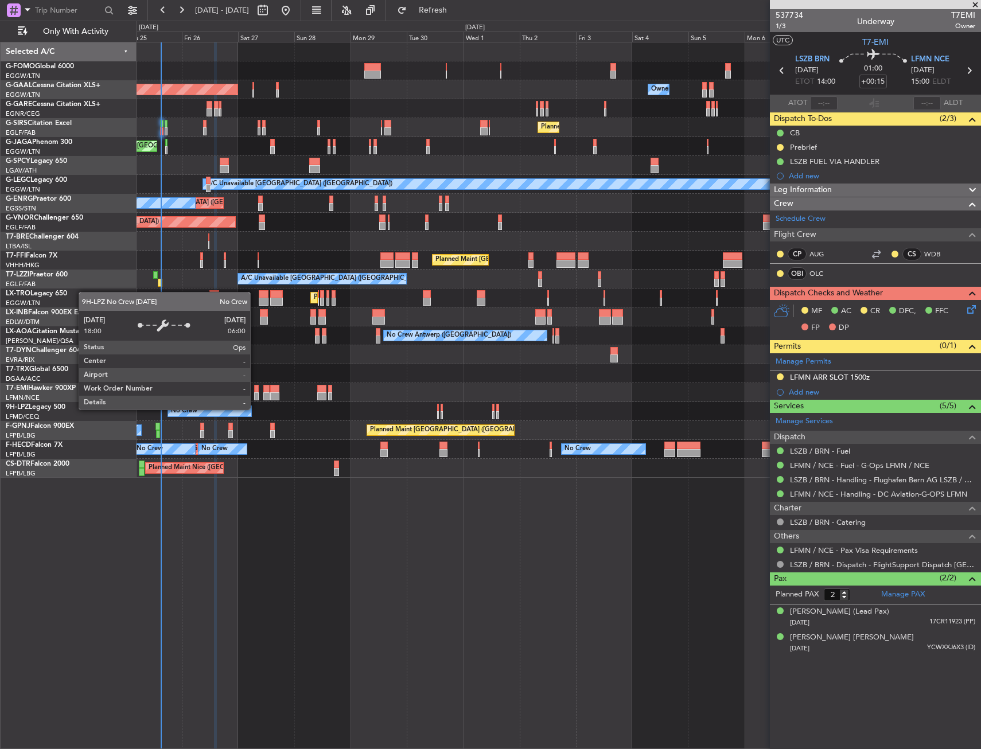
click at [251, 410] on div "No Crew" at bounding box center [210, 411] width 85 height 11
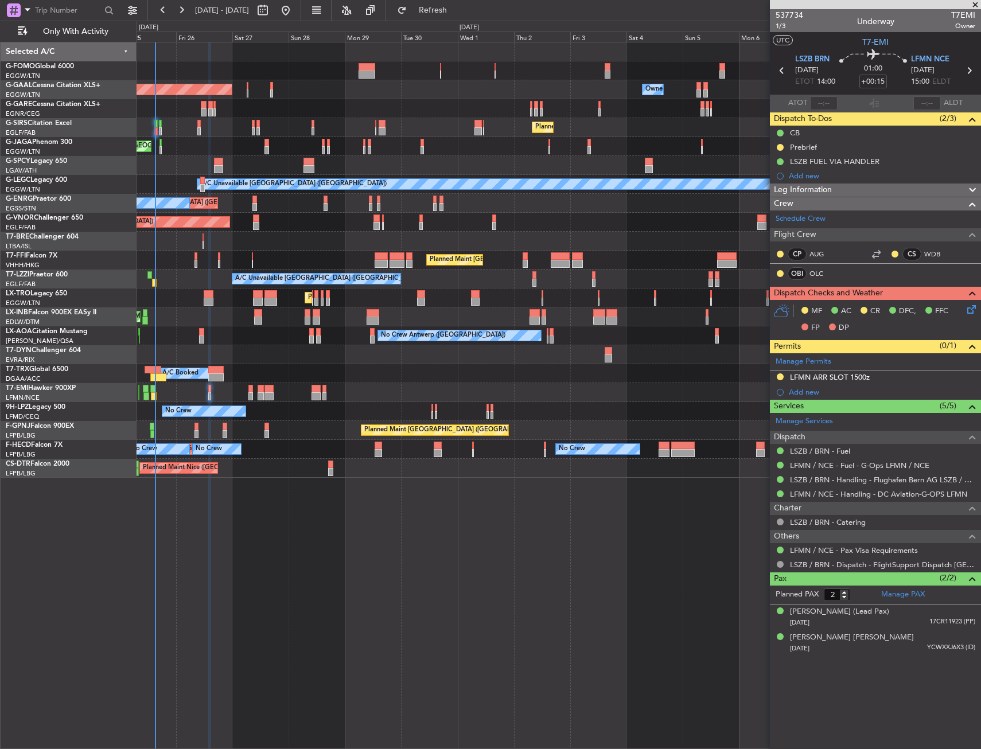
click at [174, 397] on div "Planned Maint [GEOGRAPHIC_DATA]" at bounding box center [559, 392] width 844 height 19
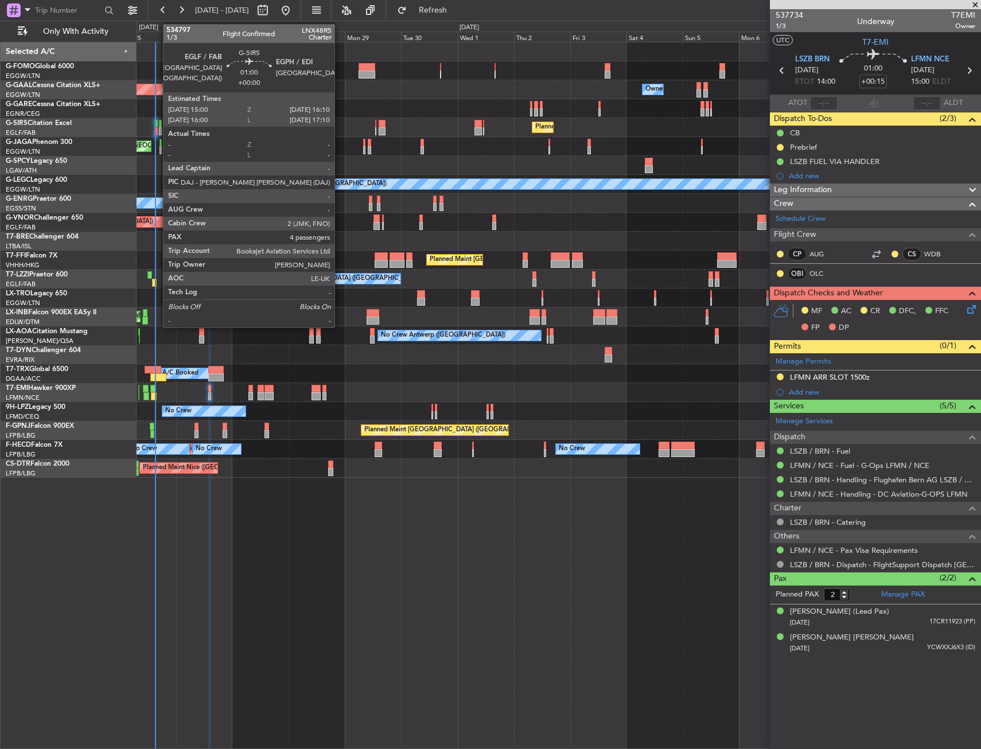
click at [157, 130] on div at bounding box center [155, 131] width 3 height 8
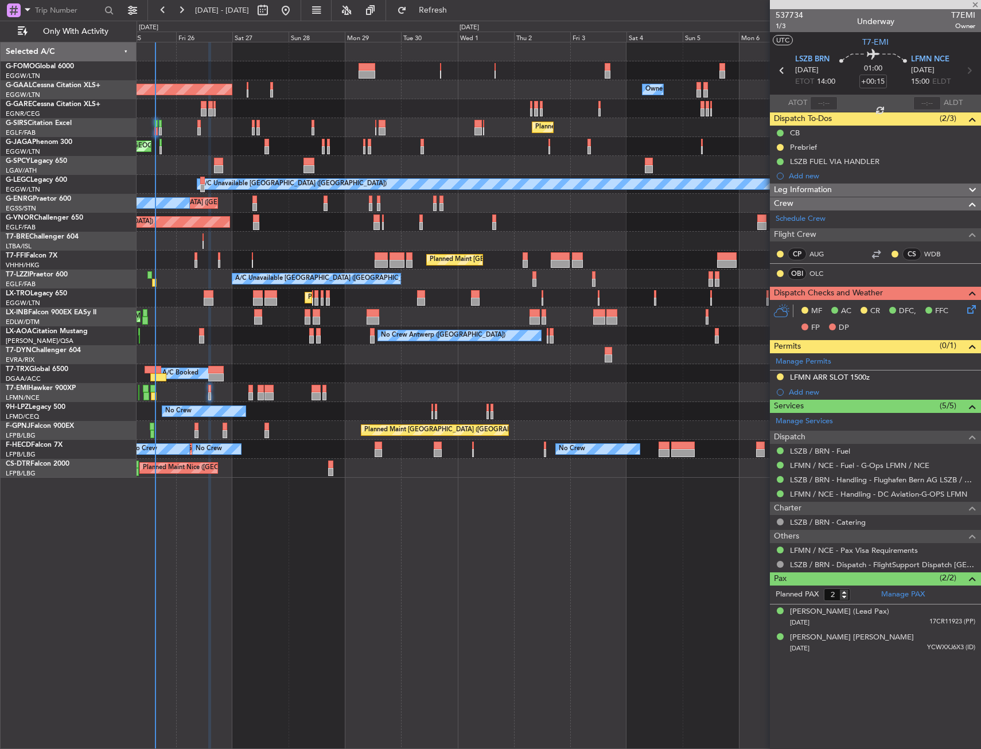
type input "4"
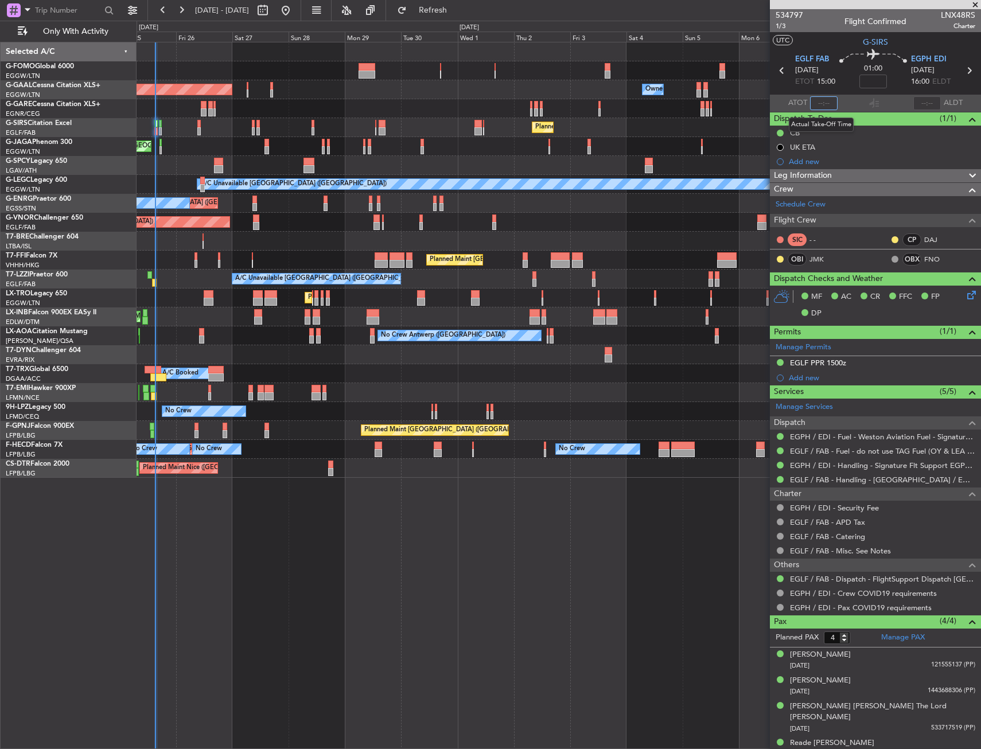
click at [816, 104] on input "text" at bounding box center [824, 103] width 28 height 14
click at [845, 32] on section "UTC G-SIRS" at bounding box center [875, 40] width 211 height 17
type input "15:07"
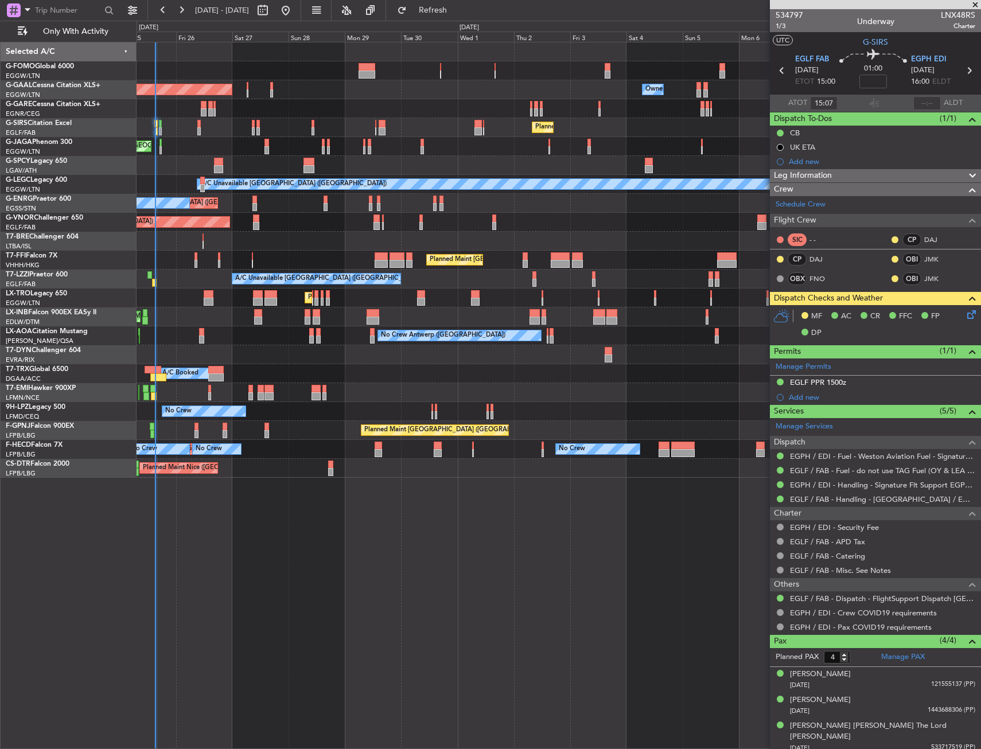
click at [265, 320] on div "Planned Maint [GEOGRAPHIC_DATA] ([GEOGRAPHIC_DATA]) Planned [GEOGRAPHIC_DATA] O…" at bounding box center [559, 260] width 844 height 436
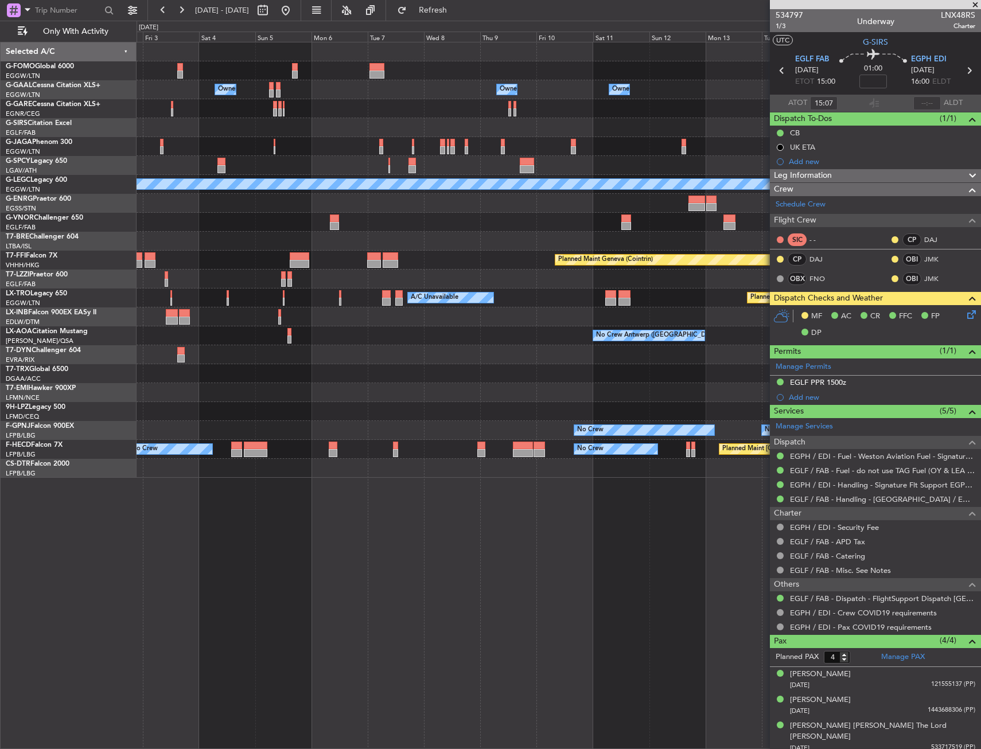
click at [317, 324] on div "Owner Owner Owner Owner Owner No Crew Owner Planned Maint London (Luton) Planne…" at bounding box center [559, 260] width 844 height 436
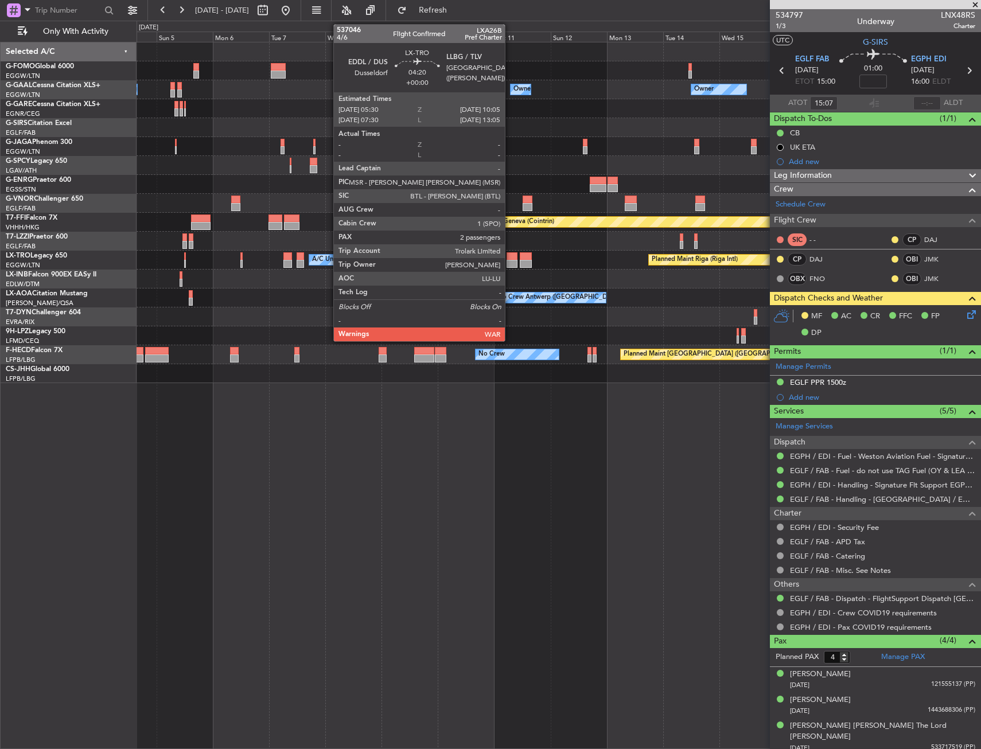
click at [510, 261] on div at bounding box center [512, 264] width 11 height 8
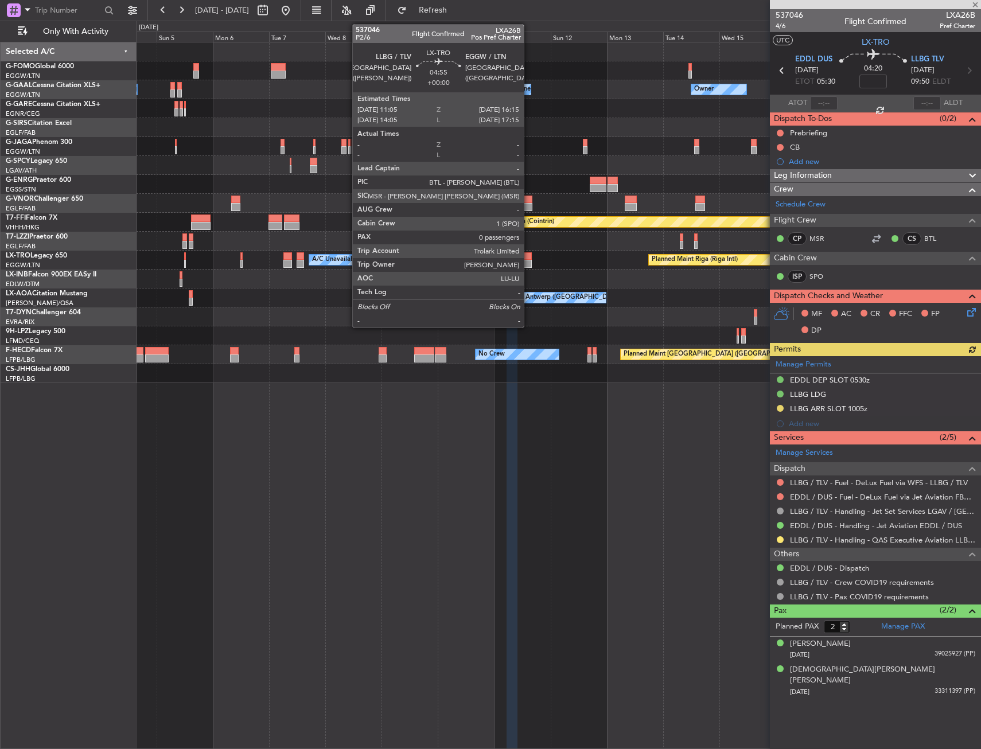
click at [529, 260] on div at bounding box center [526, 264] width 13 height 8
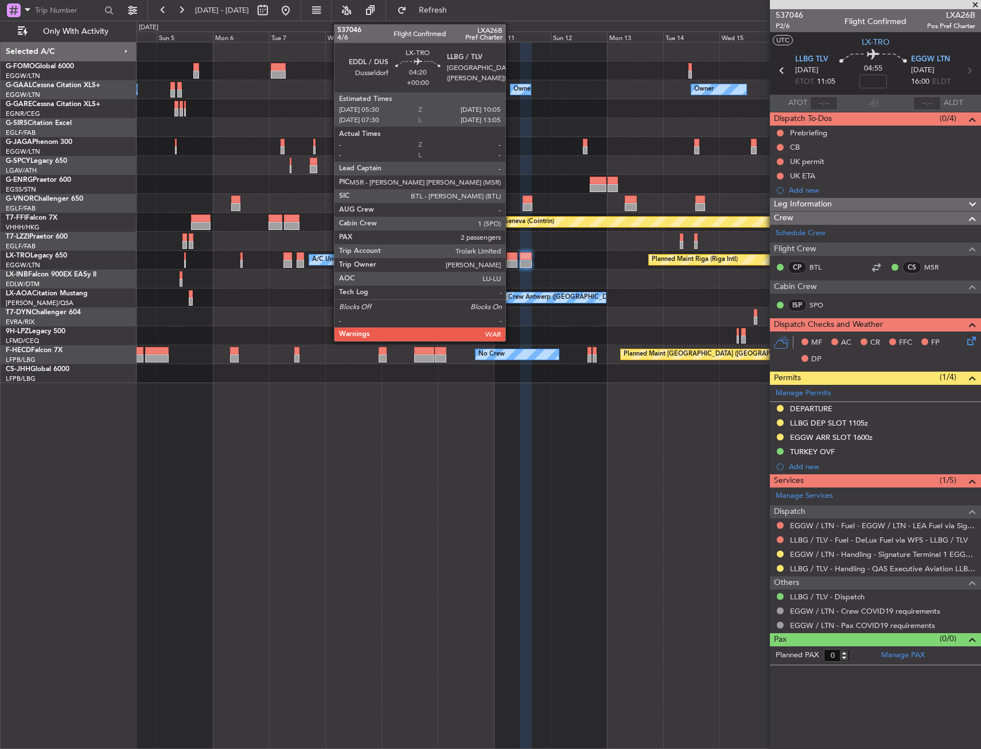
click at [511, 254] on div at bounding box center [512, 256] width 11 height 8
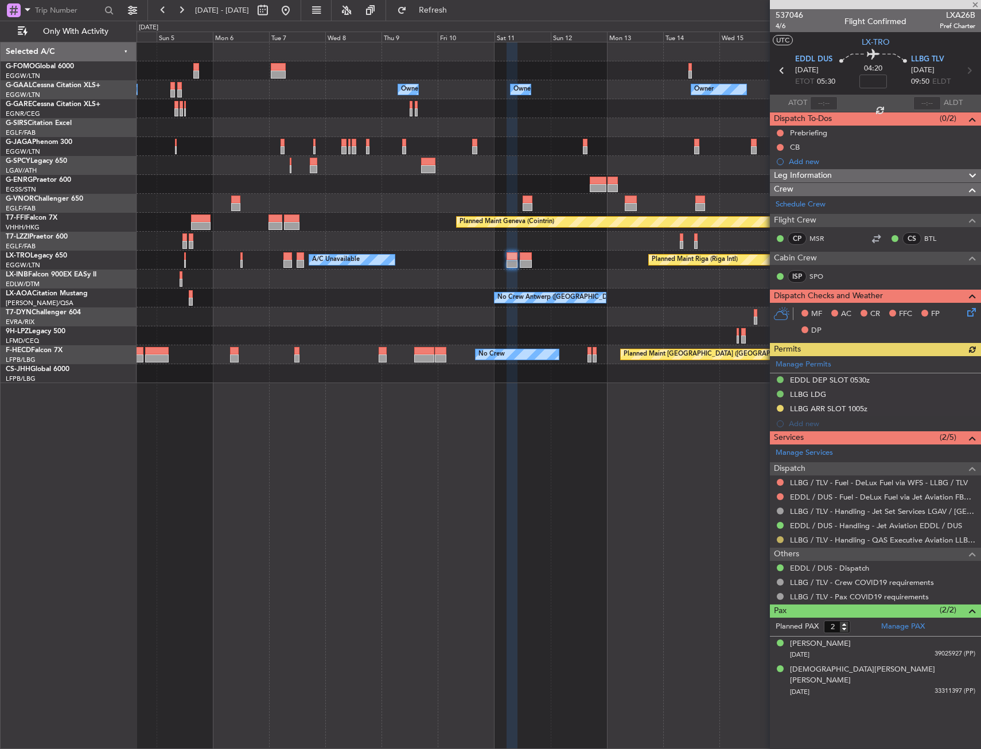
click at [779, 537] on button at bounding box center [780, 539] width 7 height 7
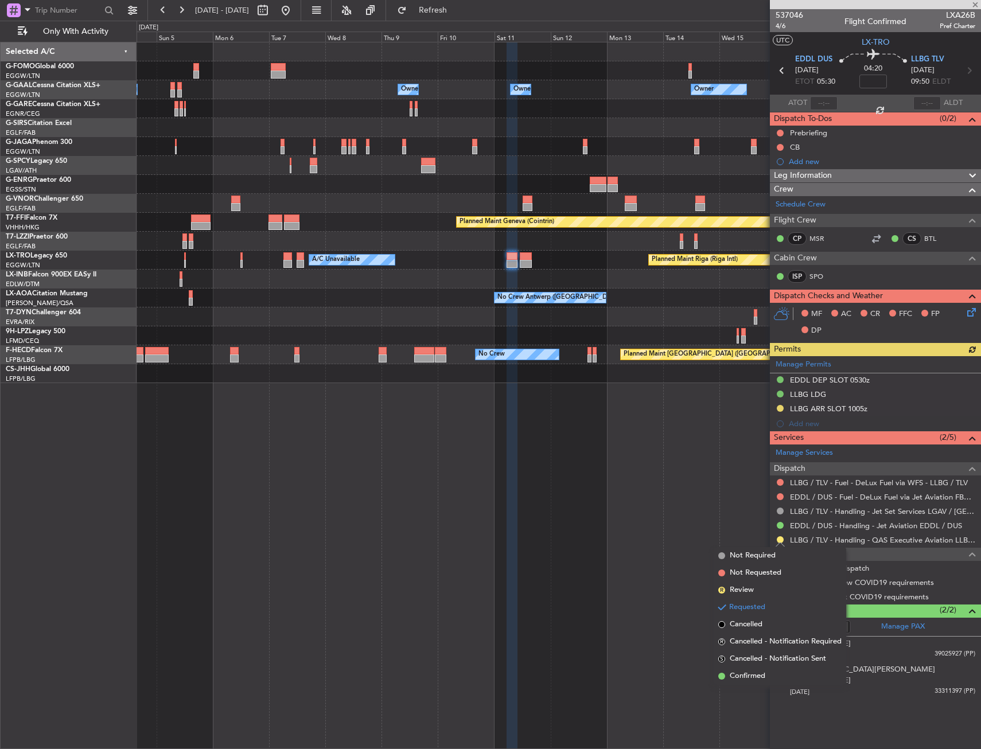
click at [629, 471] on div "Owner Owner No Crew Owner Owner Owner Owner Planned Maint London (Luton) Planne…" at bounding box center [559, 395] width 845 height 707
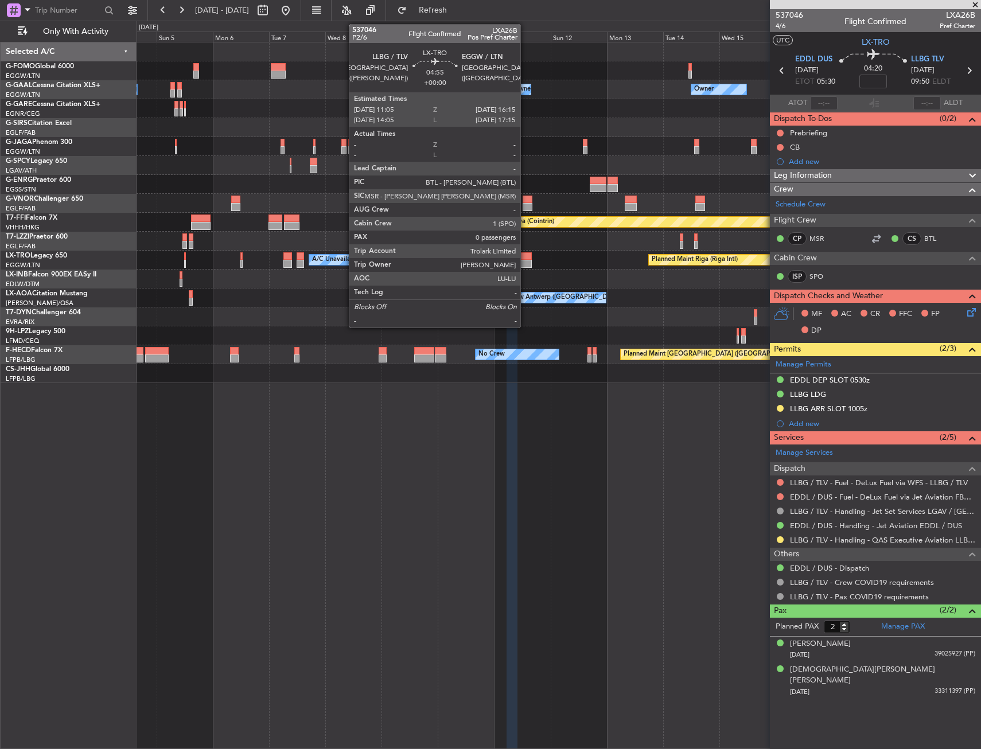
click at [526, 262] on div at bounding box center [526, 264] width 13 height 8
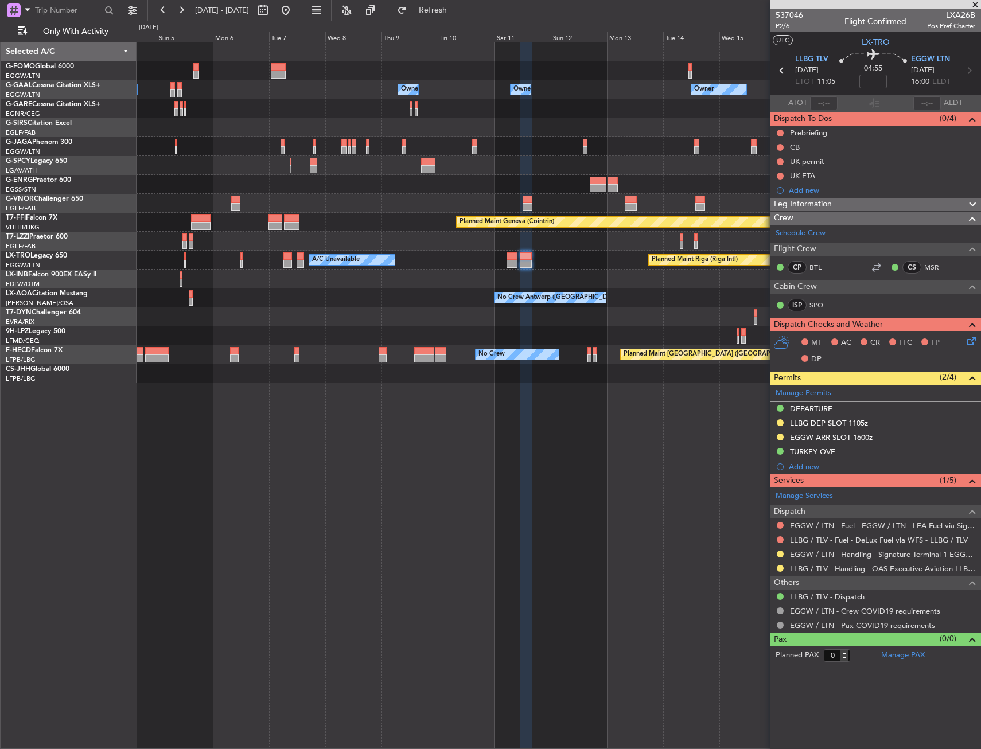
click at [539, 237] on div "Owner Owner No Crew Owner Owner Owner Owner Planned Maint London (Luton) Planne…" at bounding box center [559, 212] width 844 height 341
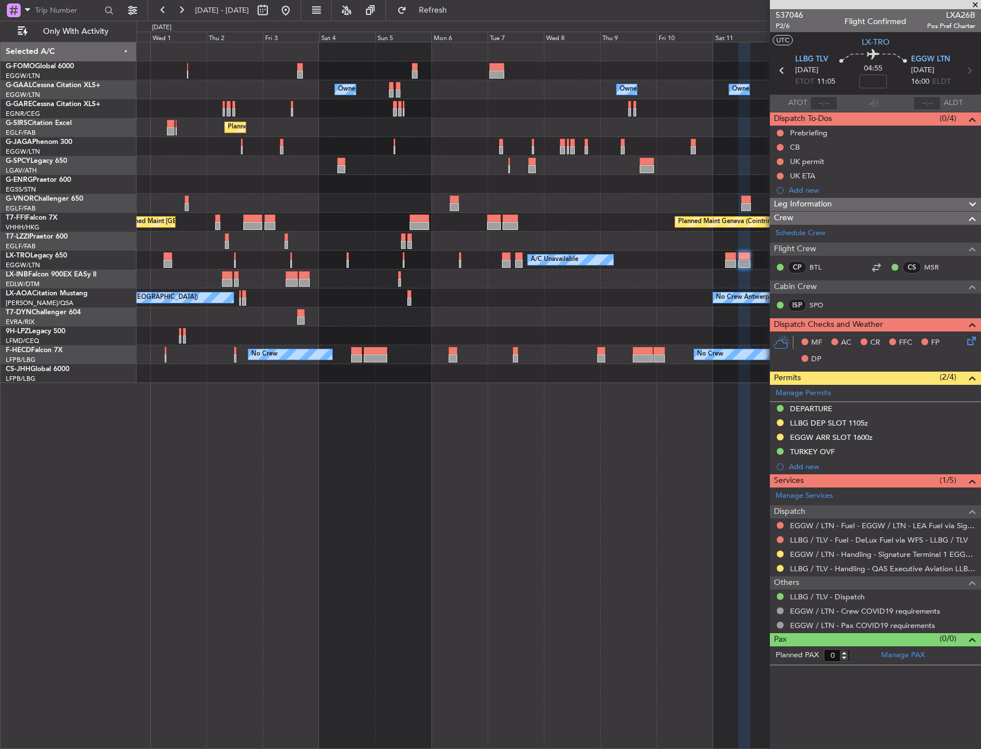
click at [608, 228] on div "Owner Owner Owner Owner Owner No Crew Owner Planned Maint London (Luton) Planne…" at bounding box center [559, 212] width 844 height 341
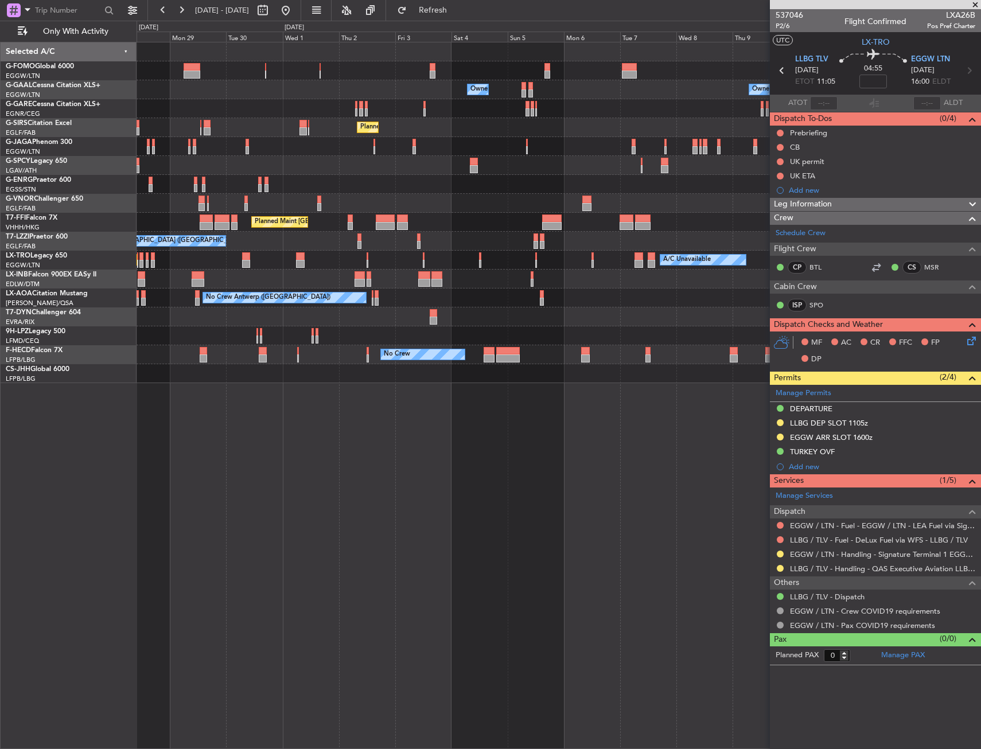
click at [657, 232] on div "A/C Unavailable [GEOGRAPHIC_DATA] ([GEOGRAPHIC_DATA])" at bounding box center [559, 241] width 844 height 19
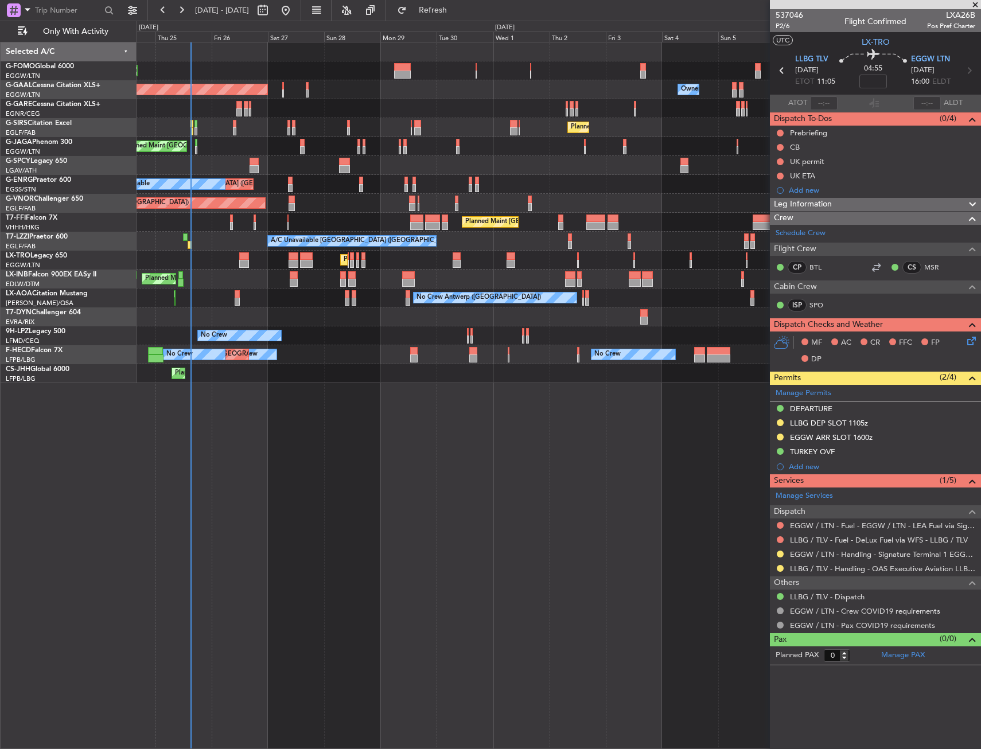
click at [624, 241] on div "Planned Maint London (Luton) Owner Planned Maint Dusseldorf Owner Owner Planned…" at bounding box center [559, 212] width 844 height 341
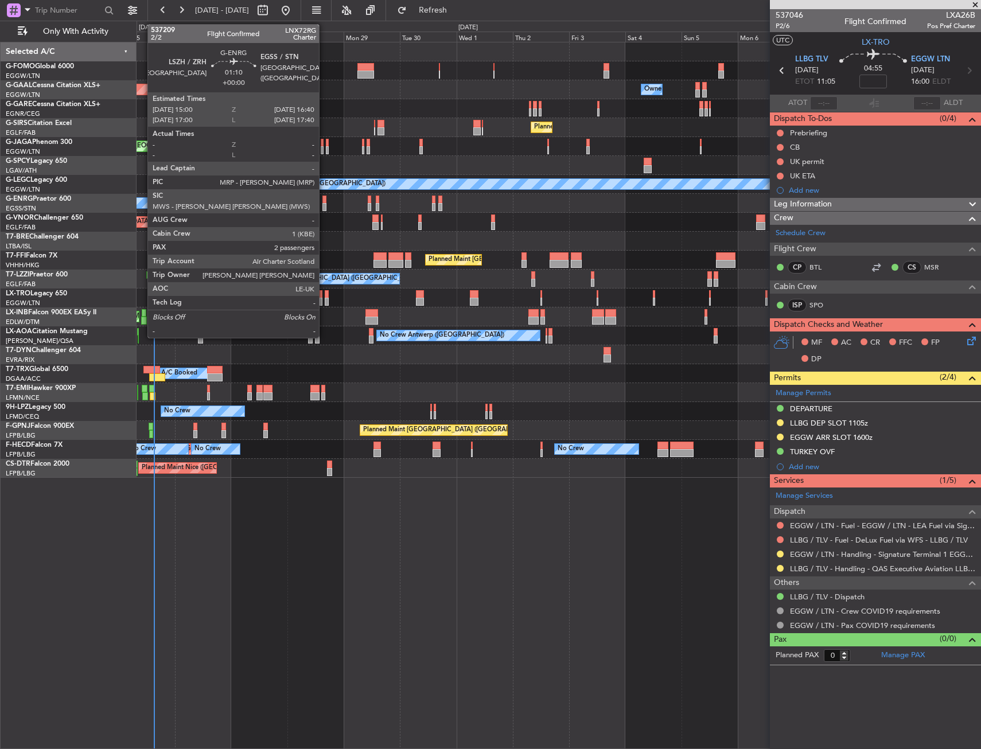
click at [324, 200] on div at bounding box center [324, 200] width 4 height 8
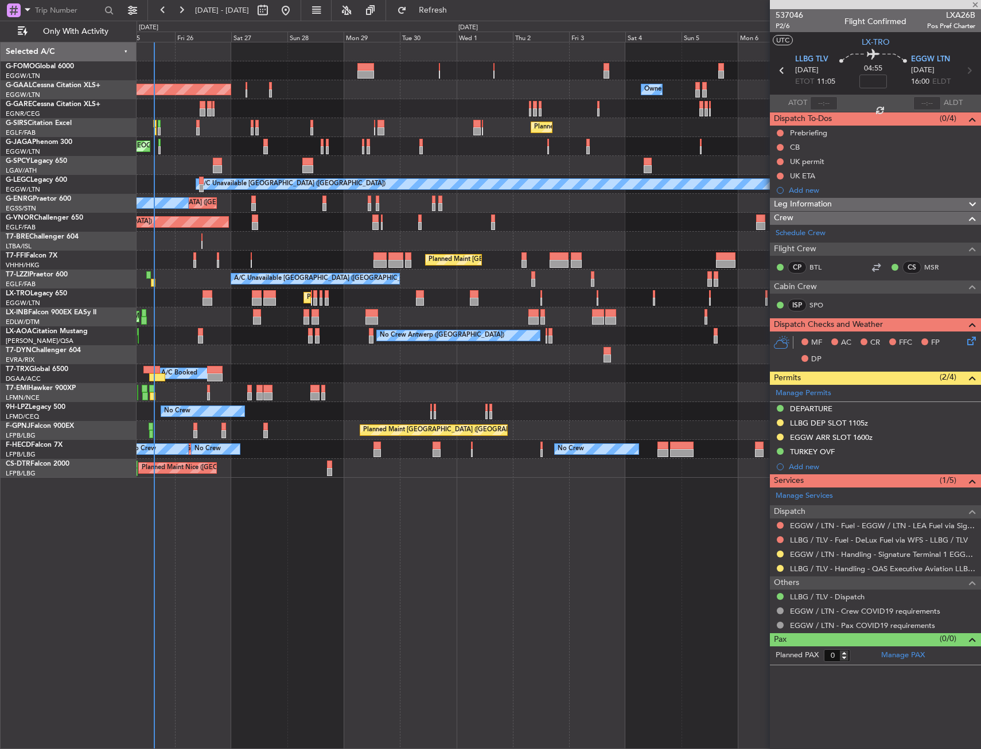
type input "2"
